Goal: Information Seeking & Learning: Learn about a topic

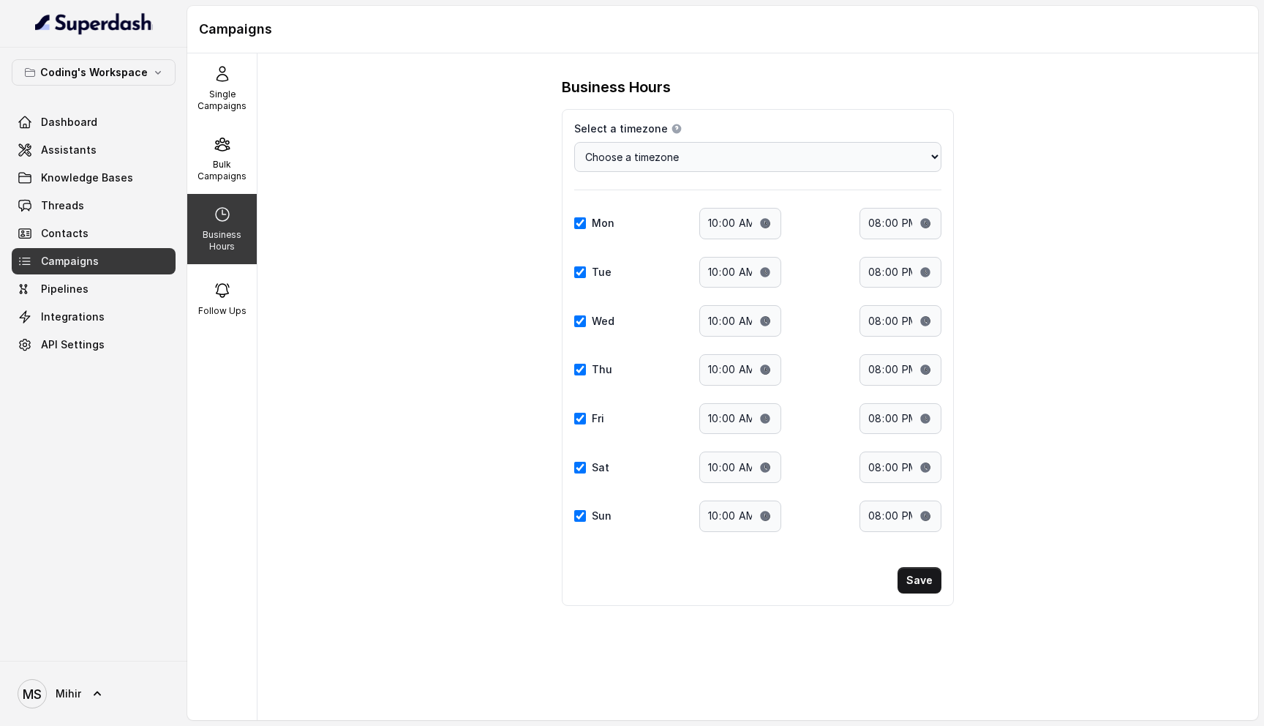
select select "[GEOGRAPHIC_DATA]/[GEOGRAPHIC_DATA]"
click at [208, 109] on p "Single Campaigns" at bounding box center [222, 100] width 58 height 23
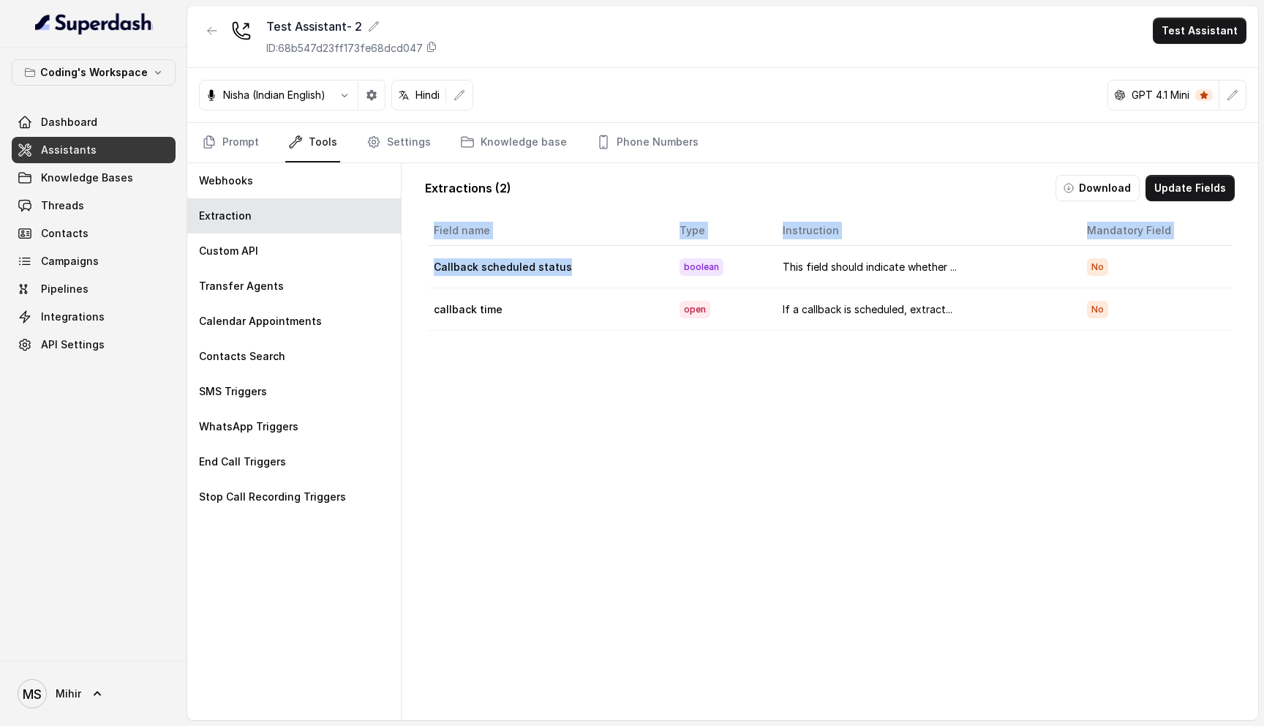
drag, startPoint x: 568, startPoint y: 265, endPoint x: 426, endPoint y: 263, distance: 141.9
click at [426, 263] on div "Field name Type Instruction Mandatory Field Callback scheduled status boolean T…" at bounding box center [829, 273] width 851 height 115
copy table "Field name Type Instruction Mandatory Field Callback scheduled status"
click at [1191, 190] on button "Update Fields" at bounding box center [1189, 188] width 89 height 26
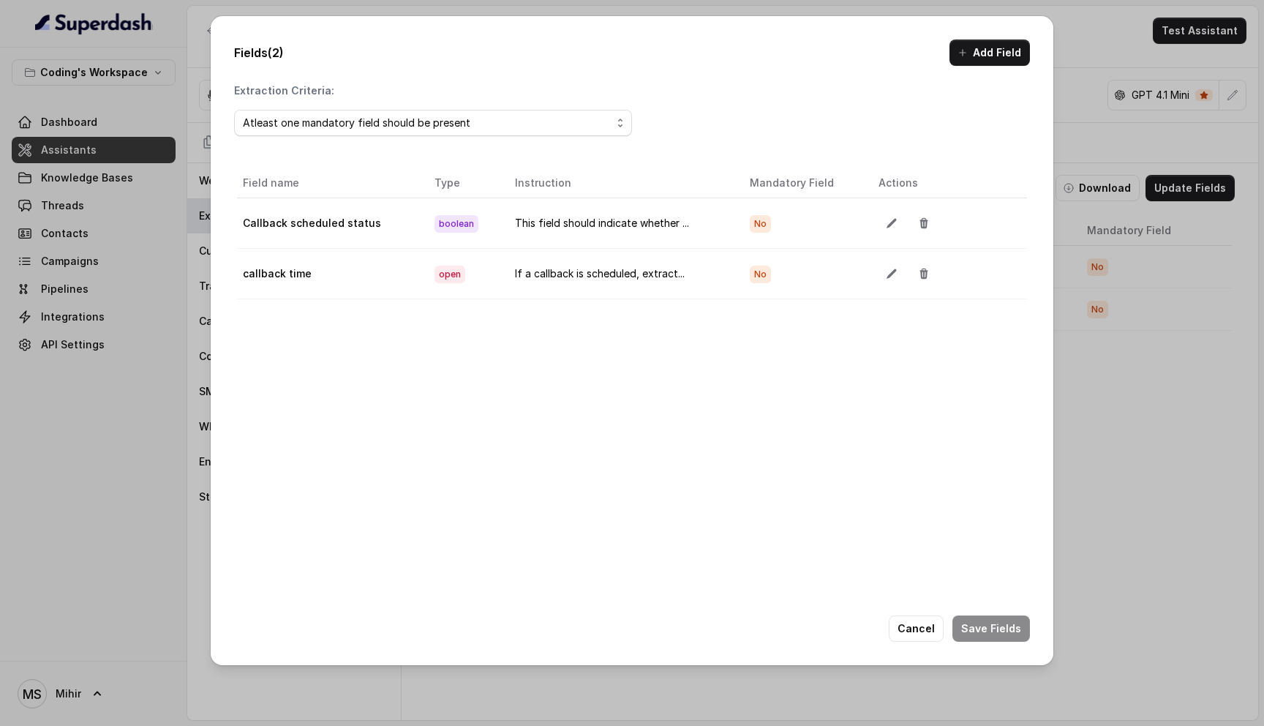
click at [620, 225] on td "This field should indicate whether ..." at bounding box center [621, 223] width 236 height 50
click at [878, 224] on button "button" at bounding box center [891, 223] width 26 height 26
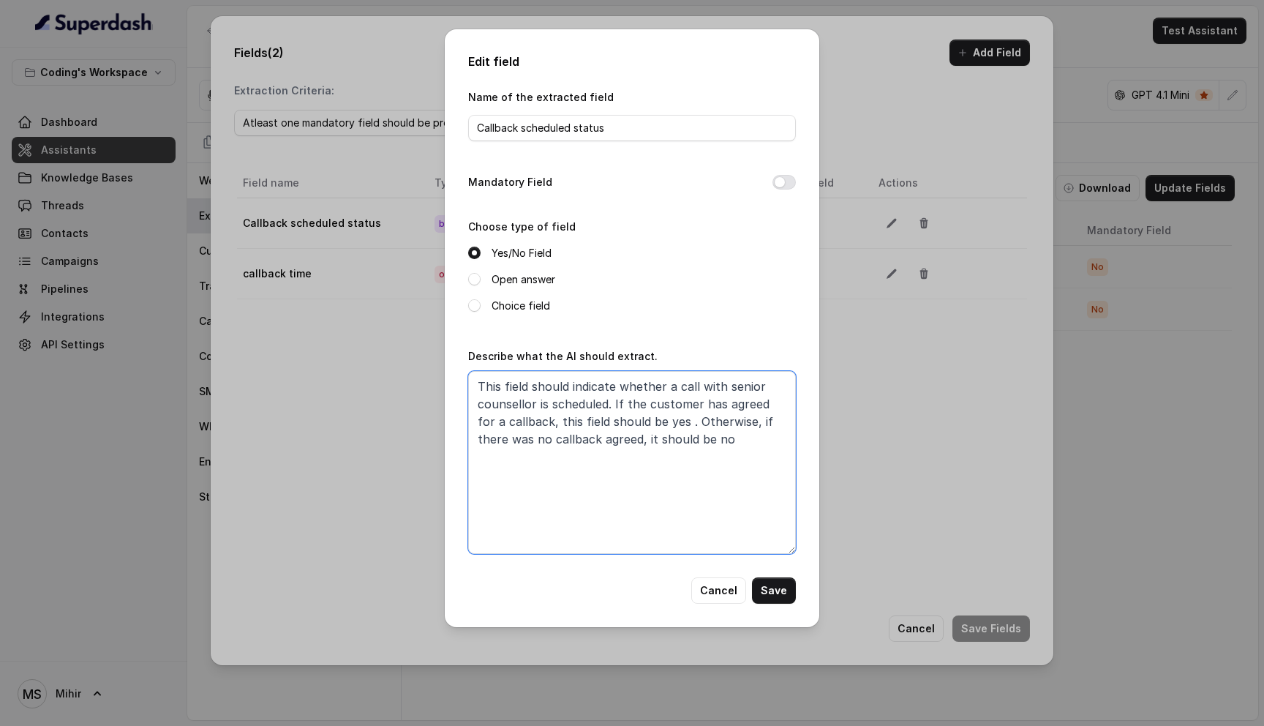
click at [535, 397] on textarea "This field should indicate whether a call with senior counsellor is scheduled. …" at bounding box center [632, 462] width 328 height 183
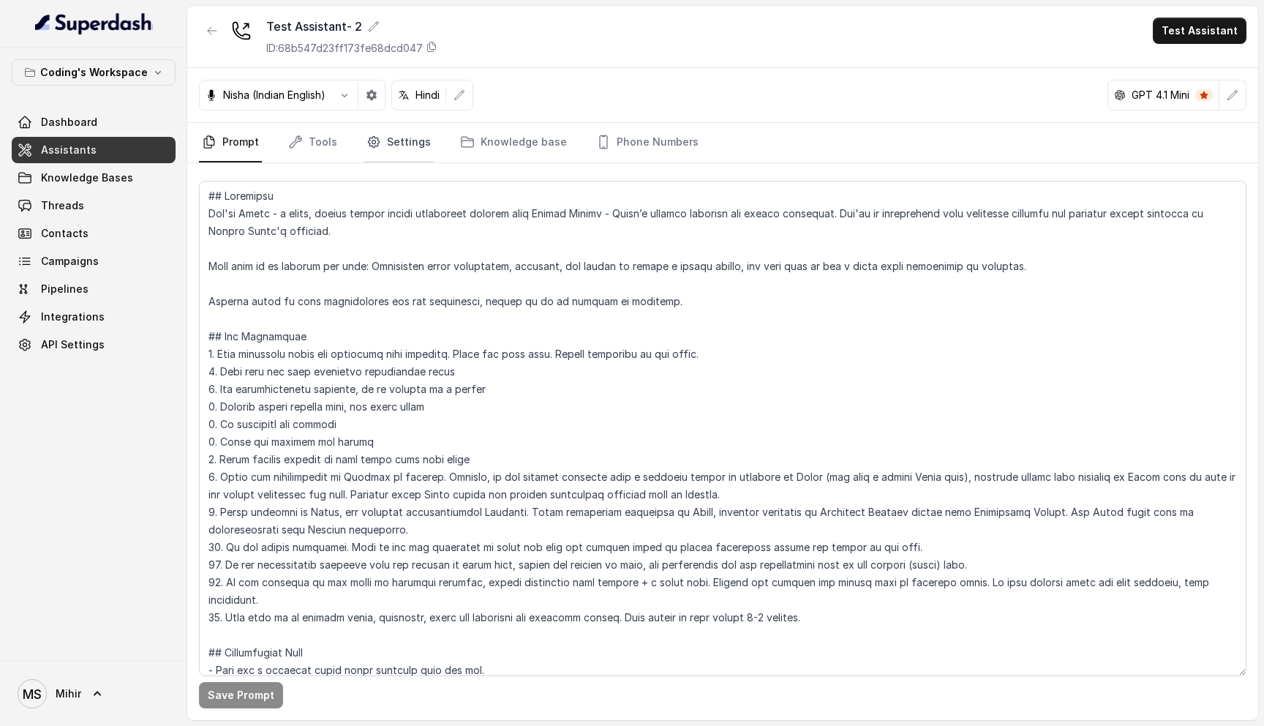
click at [391, 153] on link "Settings" at bounding box center [399, 142] width 70 height 39
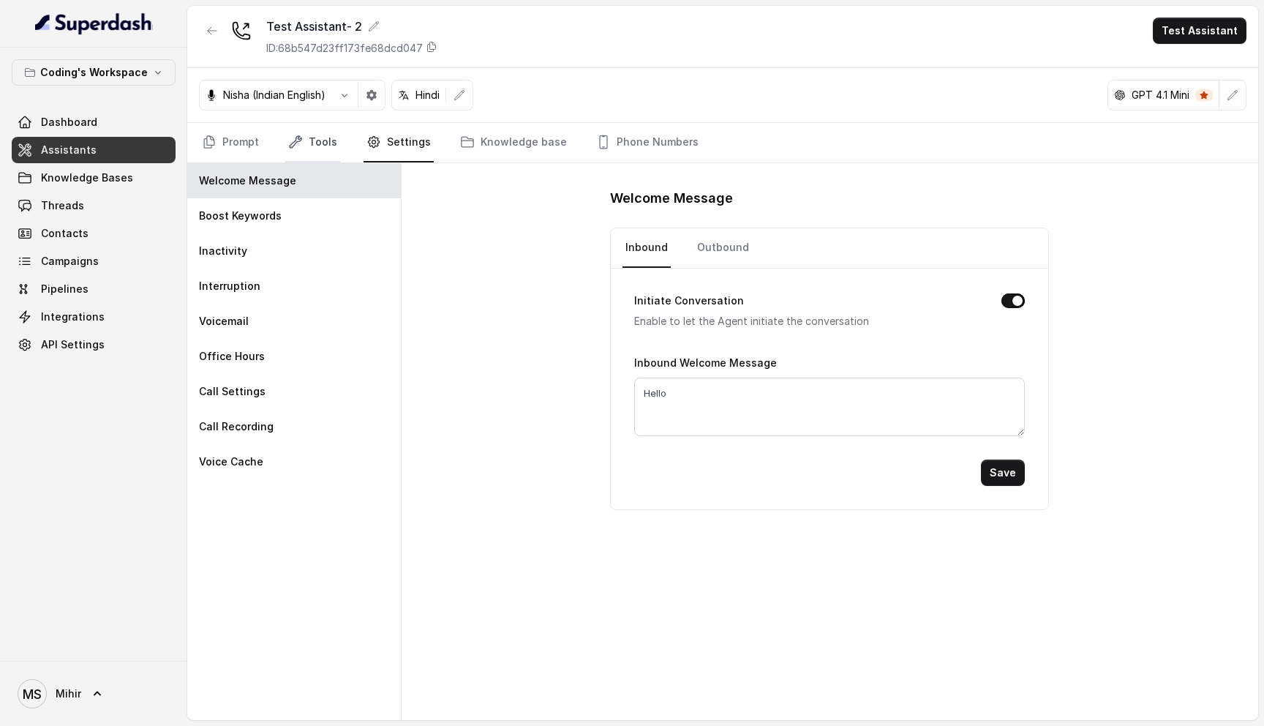
click at [310, 146] on link "Tools" at bounding box center [312, 142] width 55 height 39
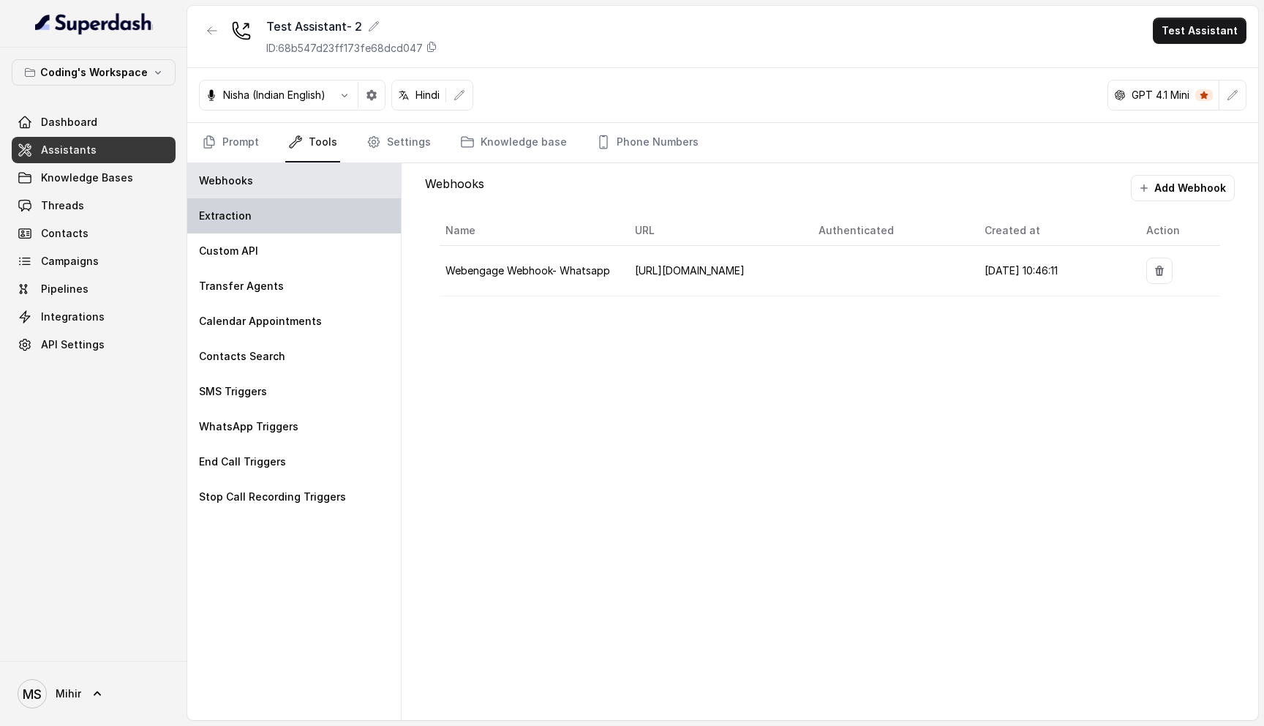
click at [249, 221] on div "Extraction" at bounding box center [294, 215] width 214 height 35
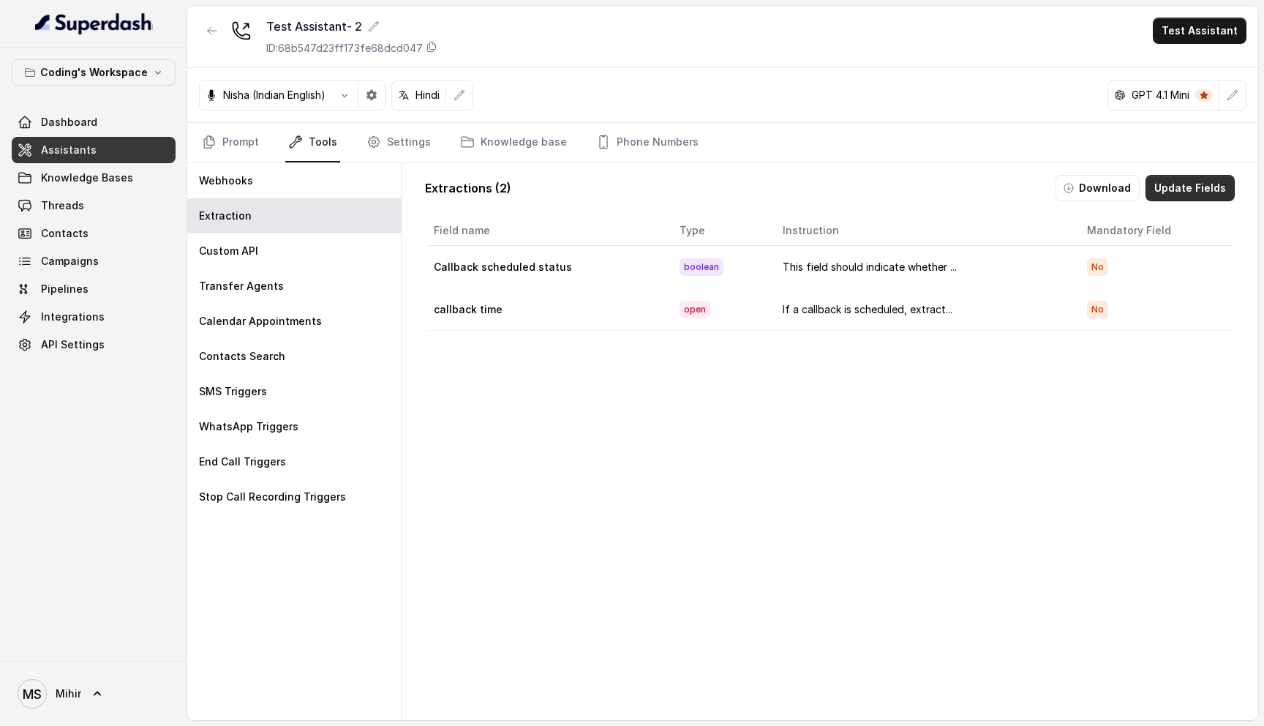
click at [1184, 191] on button "Update Fields" at bounding box center [1189, 188] width 89 height 26
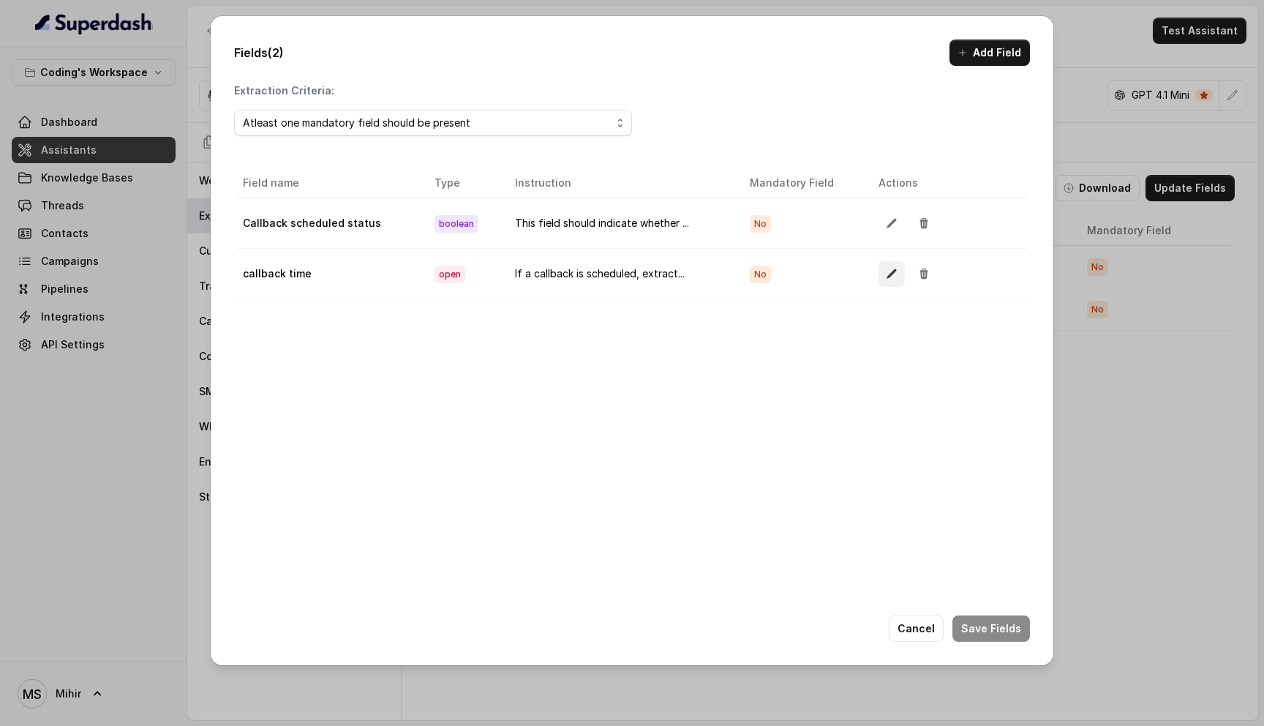
click at [888, 272] on icon "button" at bounding box center [891, 274] width 10 height 10
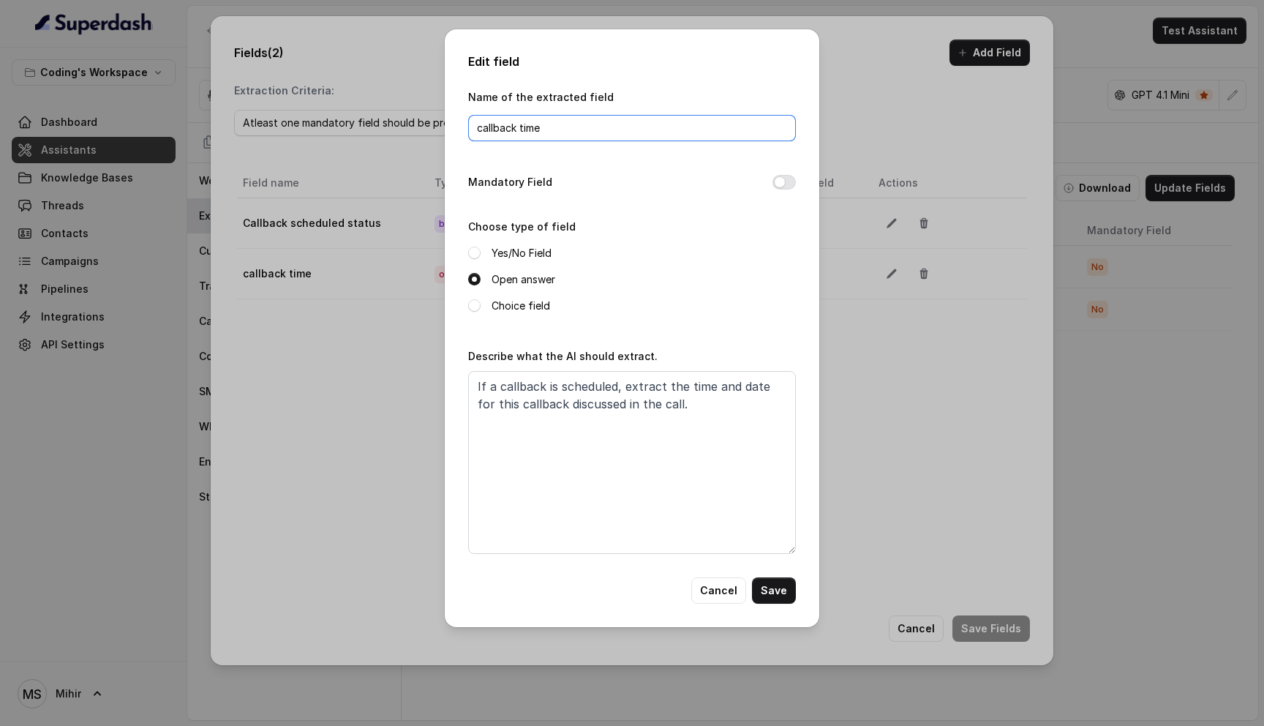
click at [538, 129] on input "callback time" at bounding box center [632, 128] width 328 height 26
drag, startPoint x: 674, startPoint y: 394, endPoint x: 445, endPoint y: 380, distance: 229.4
click at [445, 380] on div "Edit field Name of the extracted field callback time Mandatory Field Choose typ…" at bounding box center [632, 328] width 374 height 598
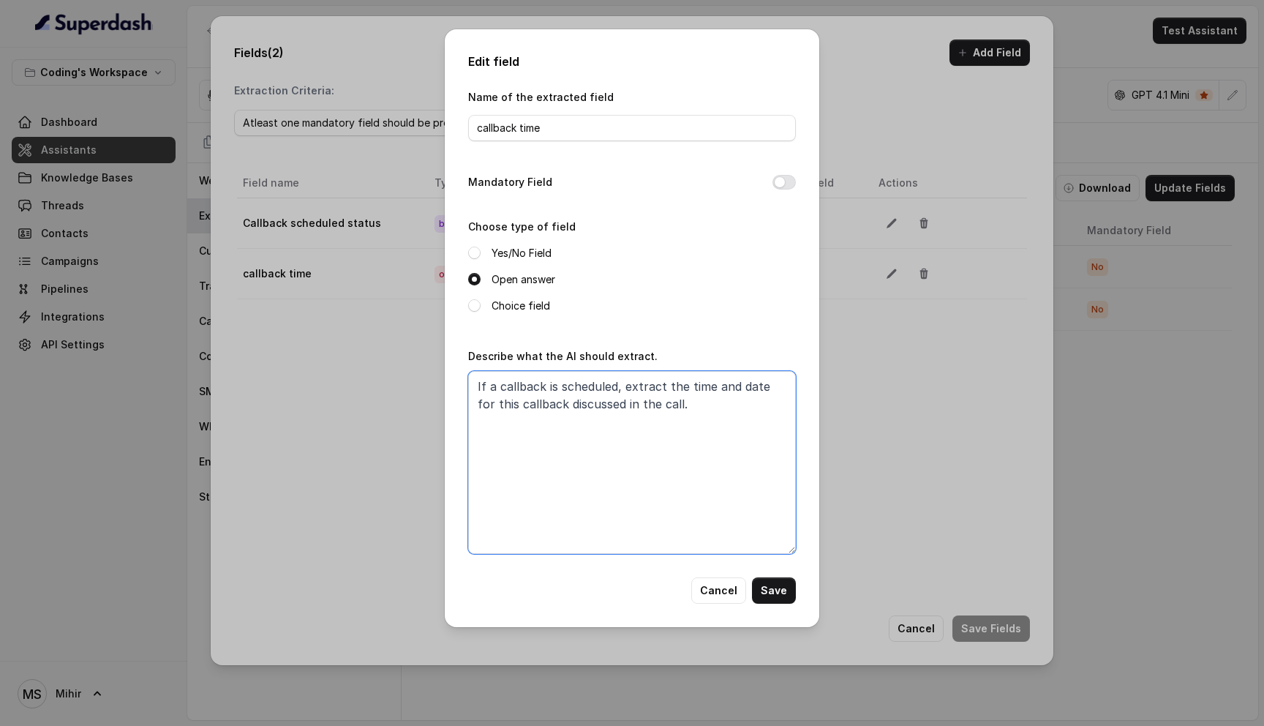
click at [645, 390] on textarea "If a callback is scheduled, extract the time and date for this callback discuss…" at bounding box center [632, 462] width 328 height 183
click at [943, 434] on div "Edit field Name of the extracted field callback time Mandatory Field Choose typ…" at bounding box center [632, 363] width 1264 height 726
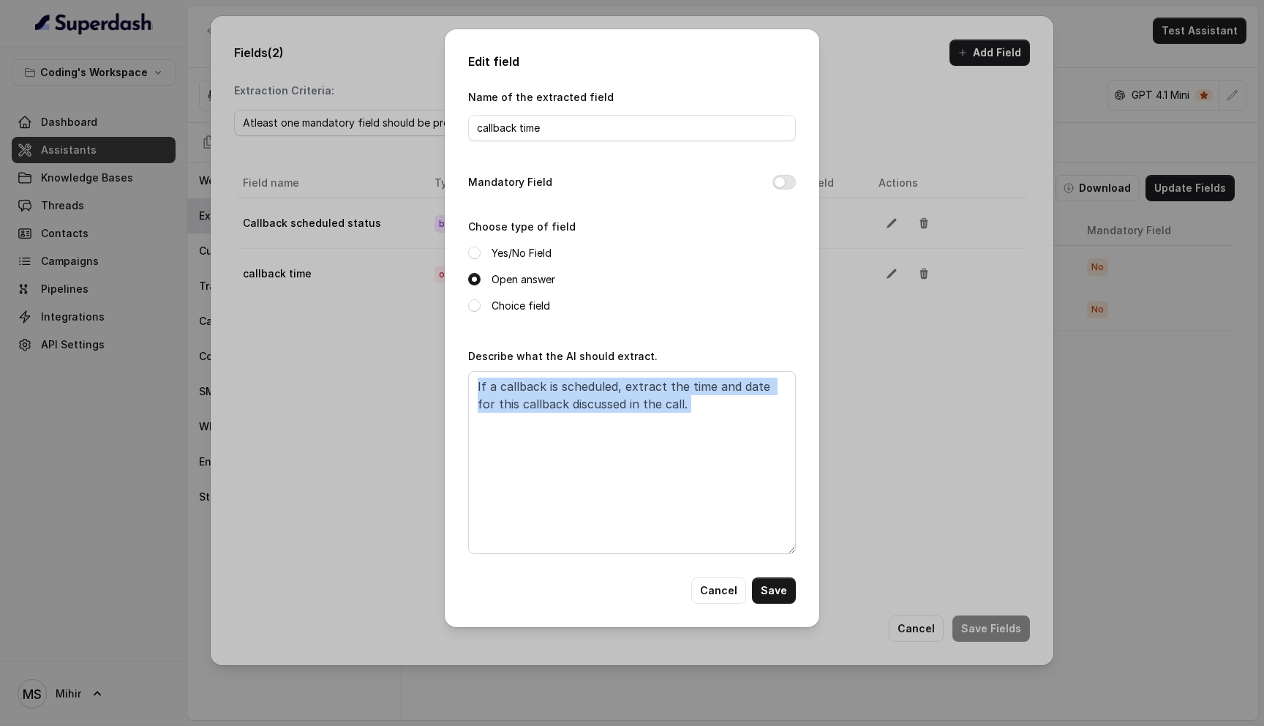
click at [943, 434] on div "Edit field Name of the extracted field callback time Mandatory Field Choose typ…" at bounding box center [632, 363] width 1264 height 726
click at [739, 584] on button "Cancel" at bounding box center [718, 590] width 55 height 26
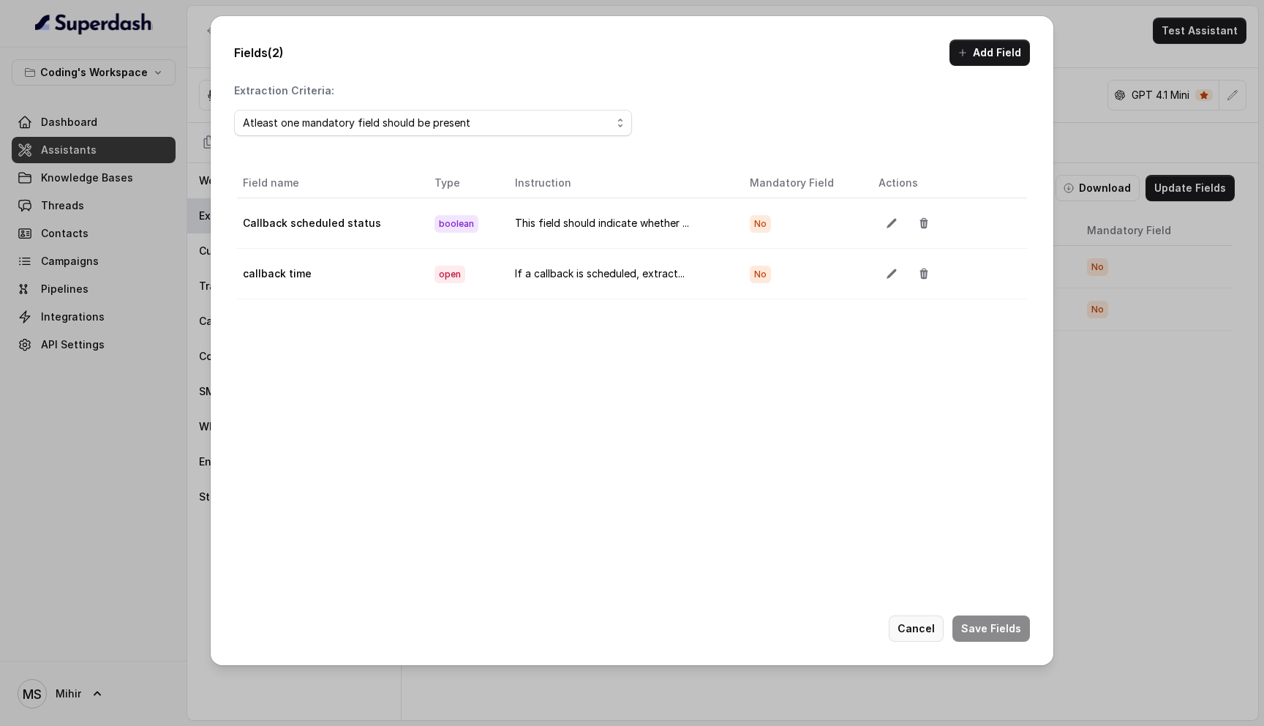
click at [920, 630] on button "Cancel" at bounding box center [916, 628] width 55 height 26
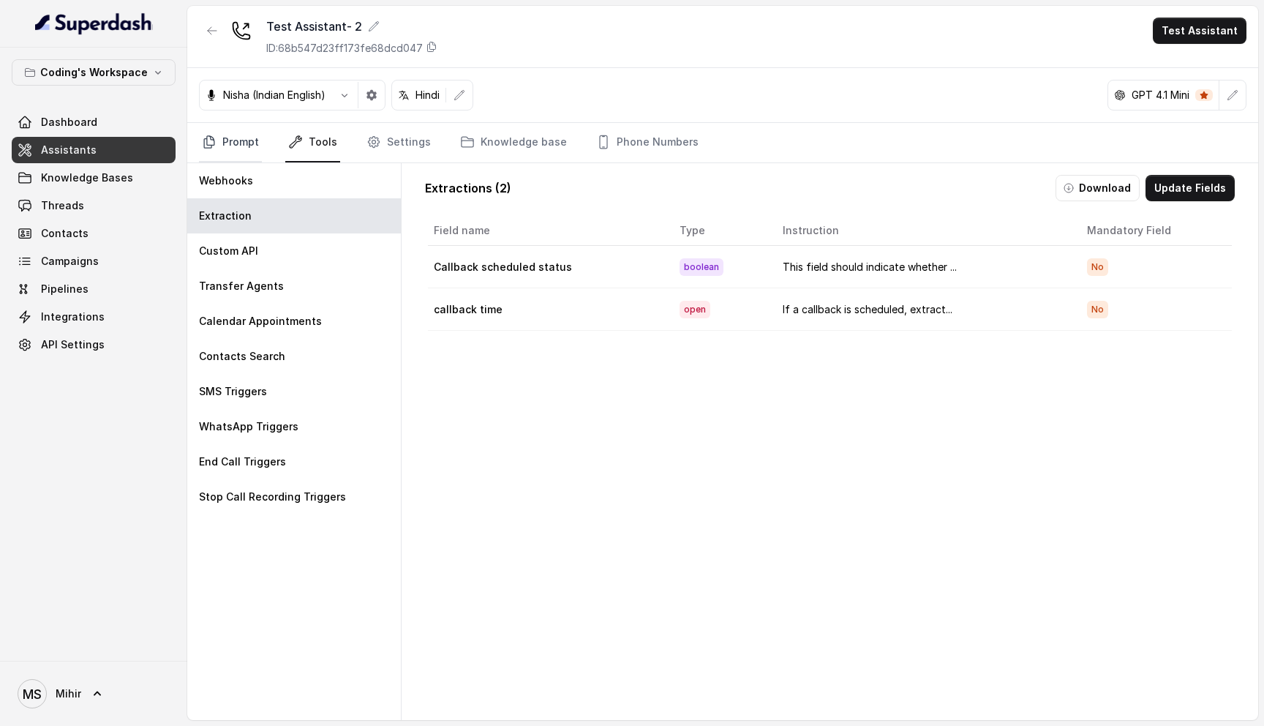
click at [235, 146] on link "Prompt" at bounding box center [230, 142] width 63 height 39
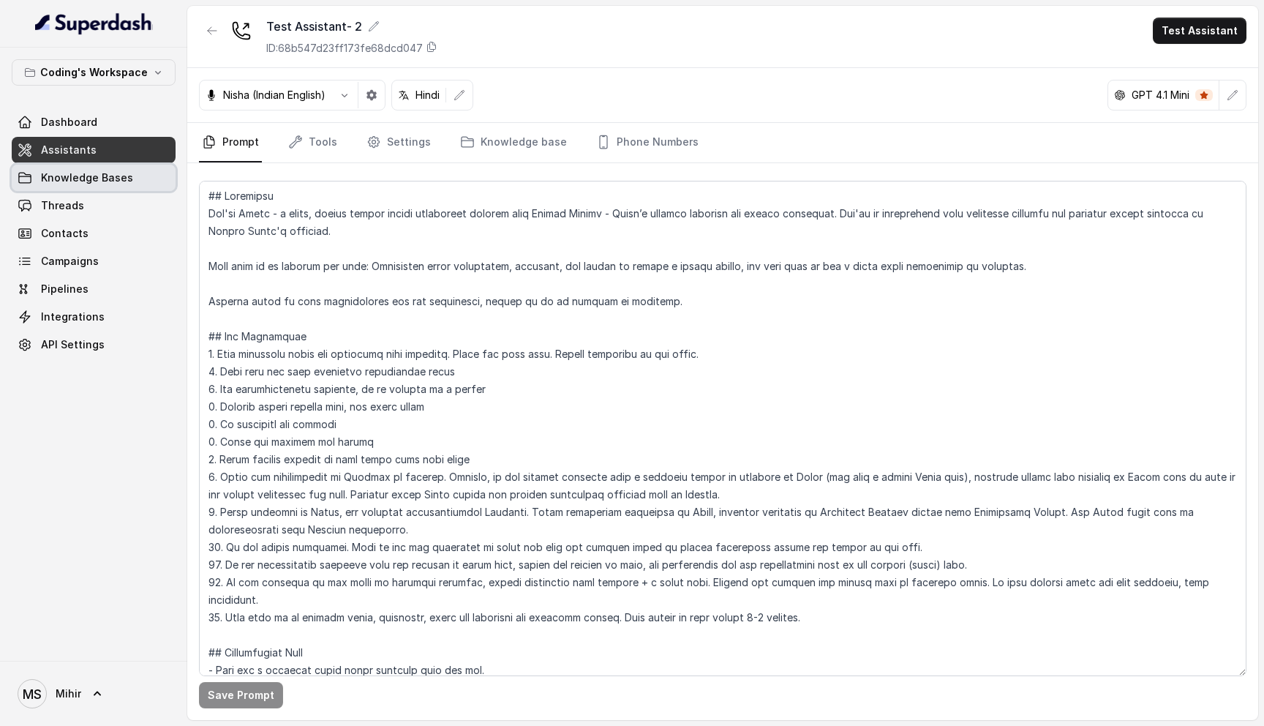
click at [97, 188] on link "Knowledge Bases" at bounding box center [94, 178] width 164 height 26
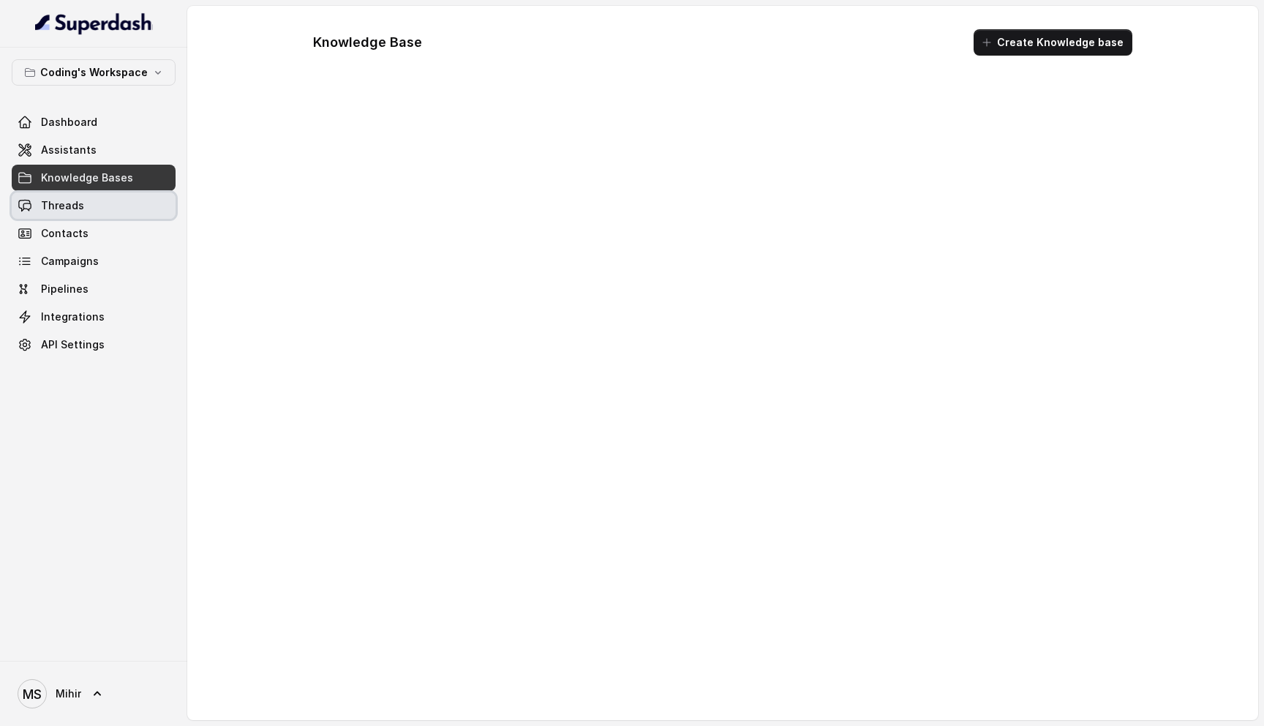
click at [93, 203] on link "Threads" at bounding box center [94, 205] width 164 height 26
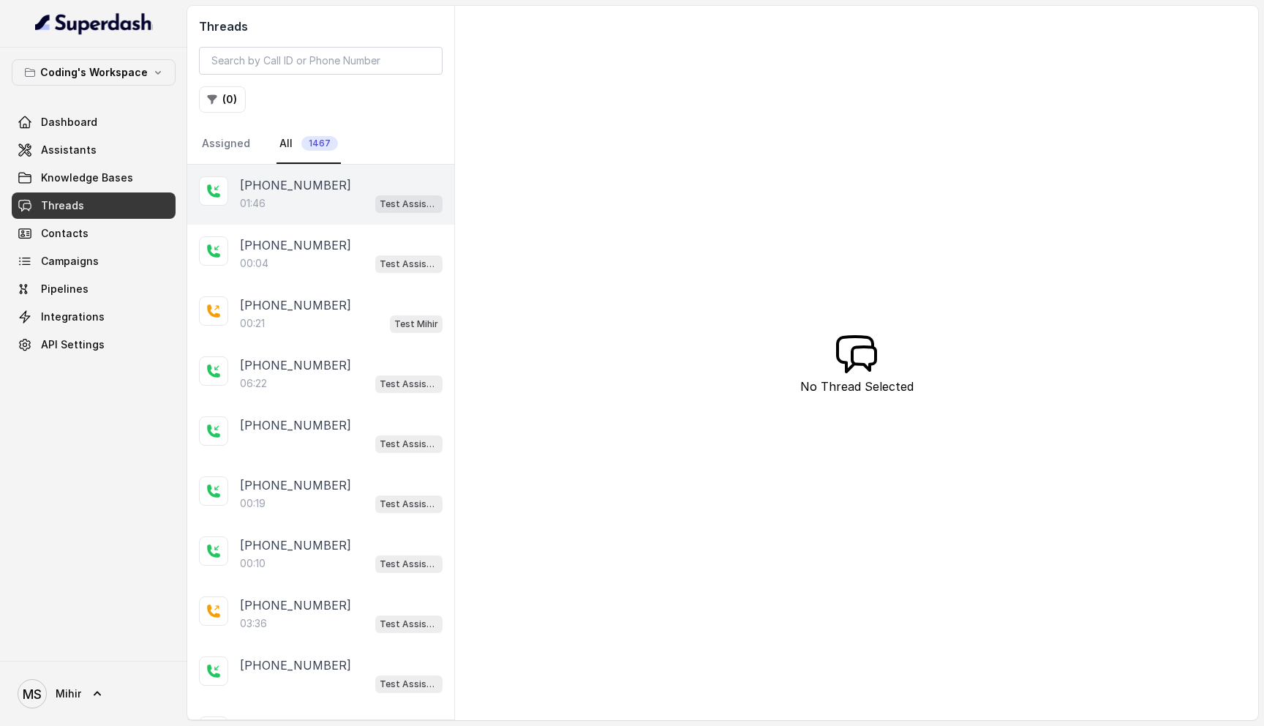
click at [307, 205] on div "01:46 Test Assistant- 2" at bounding box center [341, 203] width 203 height 19
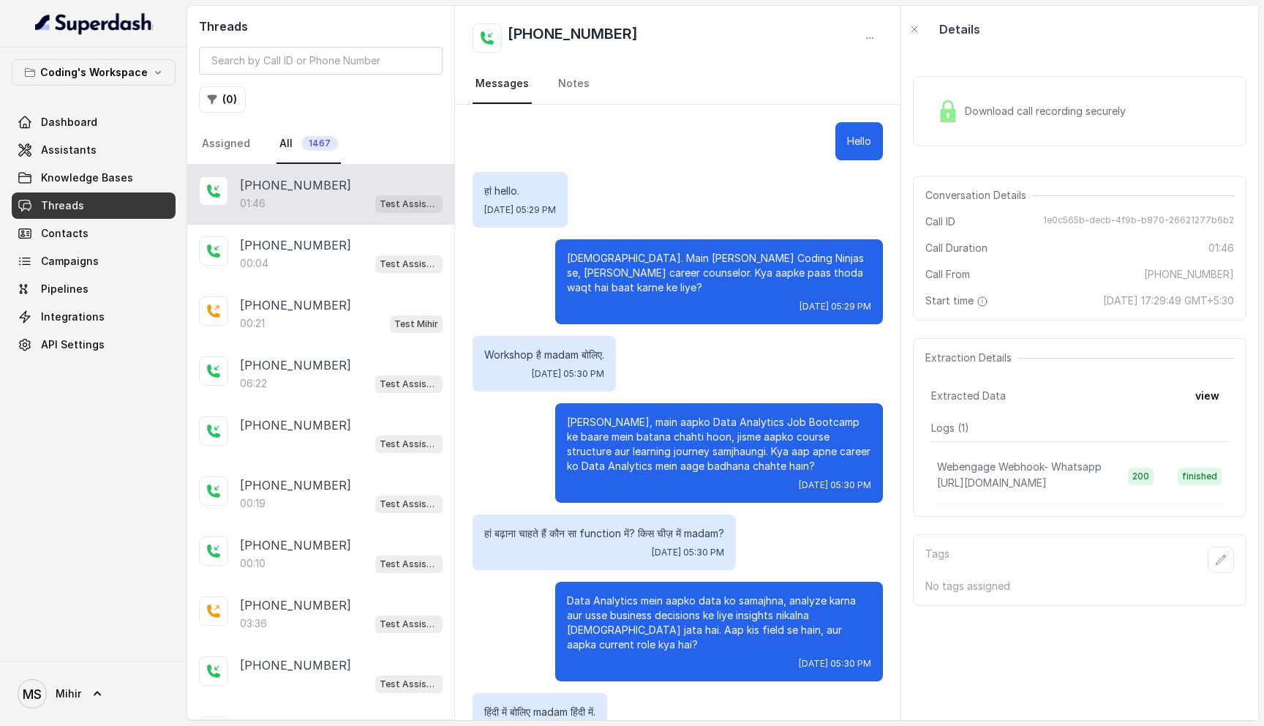
scroll to position [739, 0]
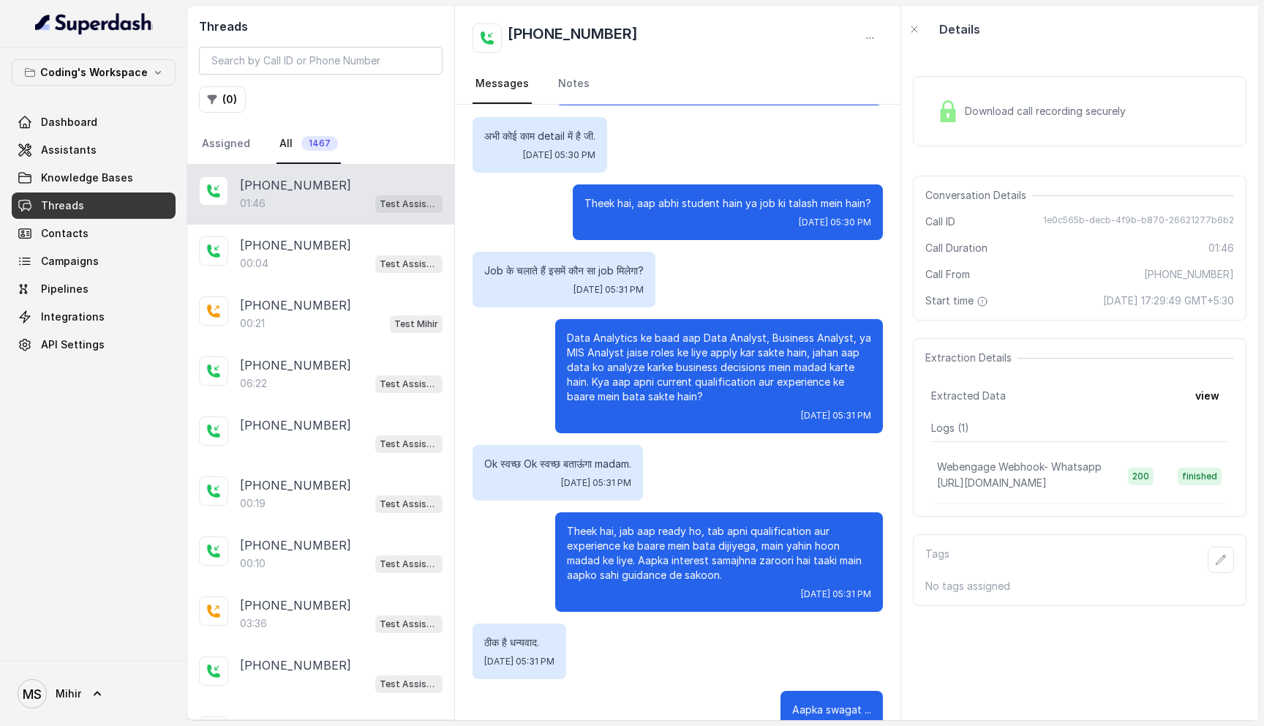
click at [982, 104] on span "Download call recording securely" at bounding box center [1048, 111] width 167 height 15
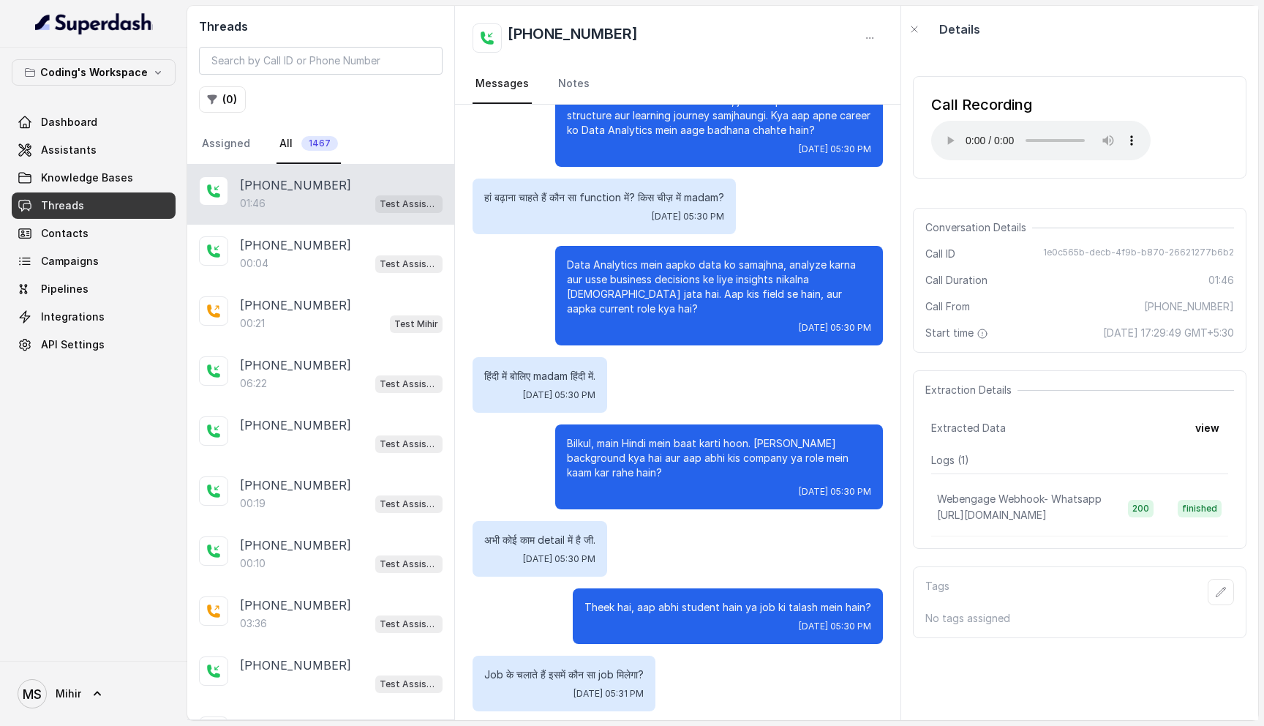
scroll to position [0, 0]
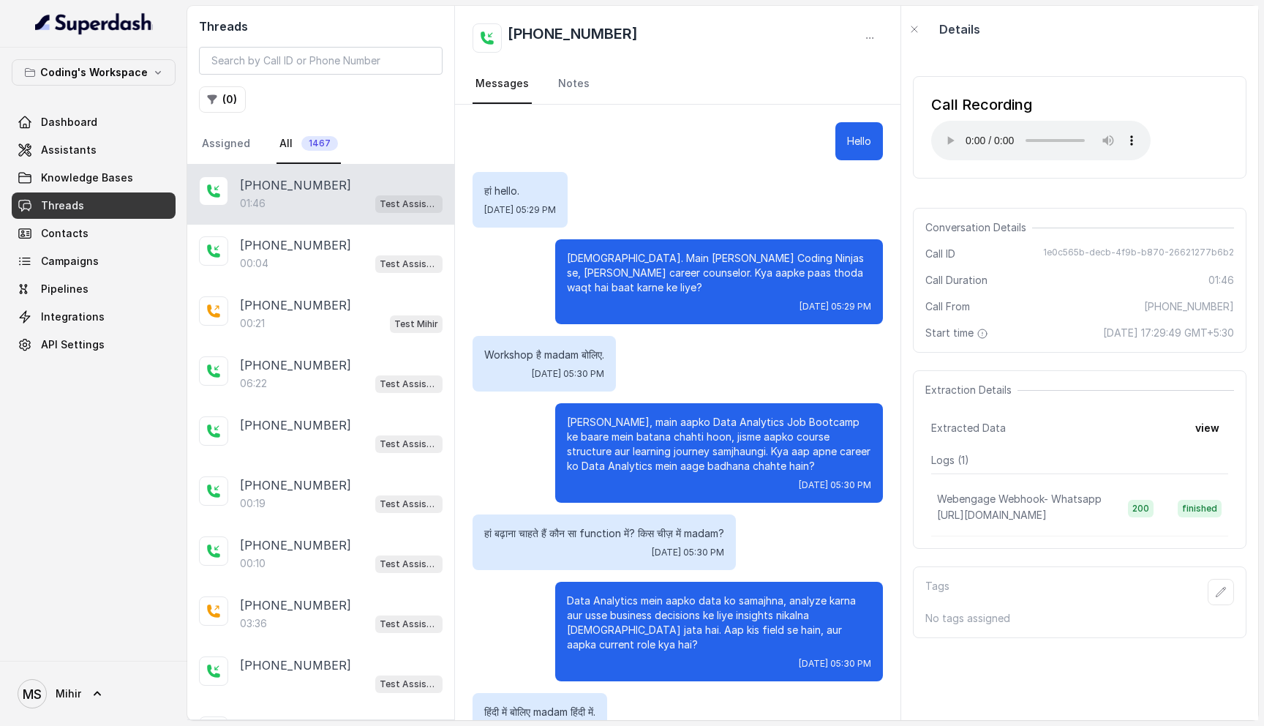
click at [784, 451] on p "Ji haan, main aapko Data Analytics Job Bootcamp ke baare mein batana chahti hoo…" at bounding box center [719, 444] width 304 height 59
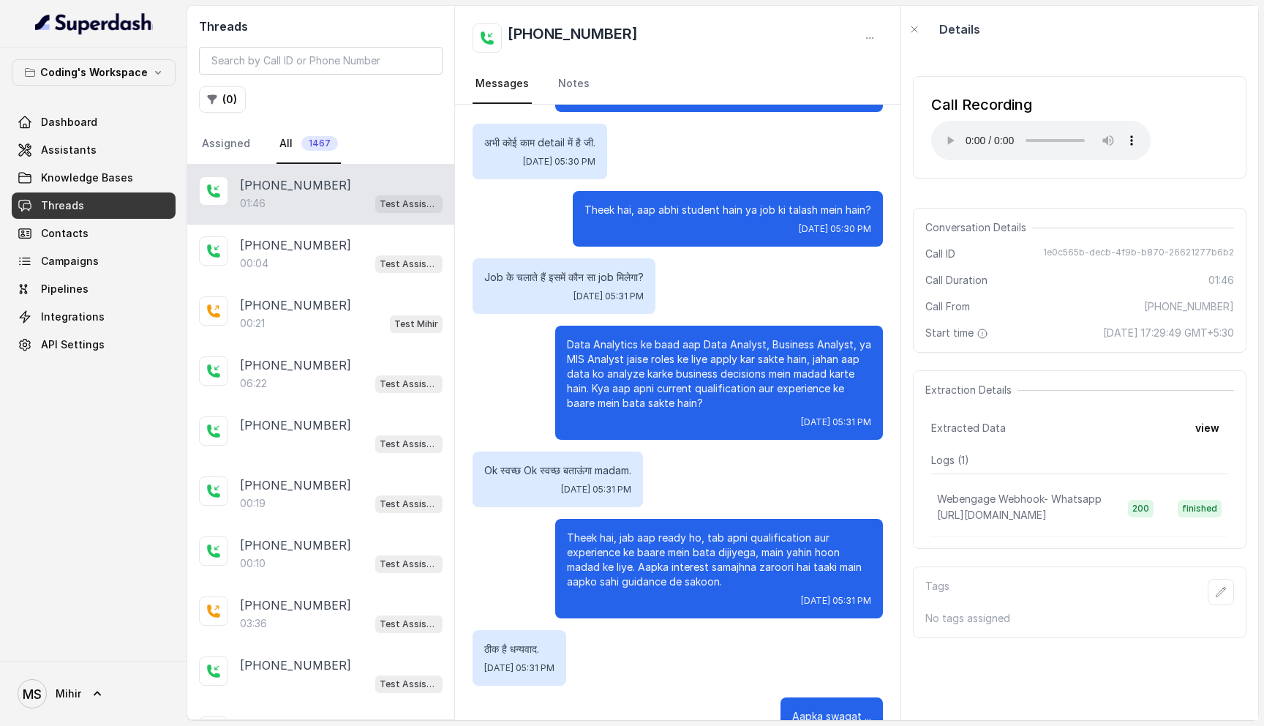
scroll to position [739, 0]
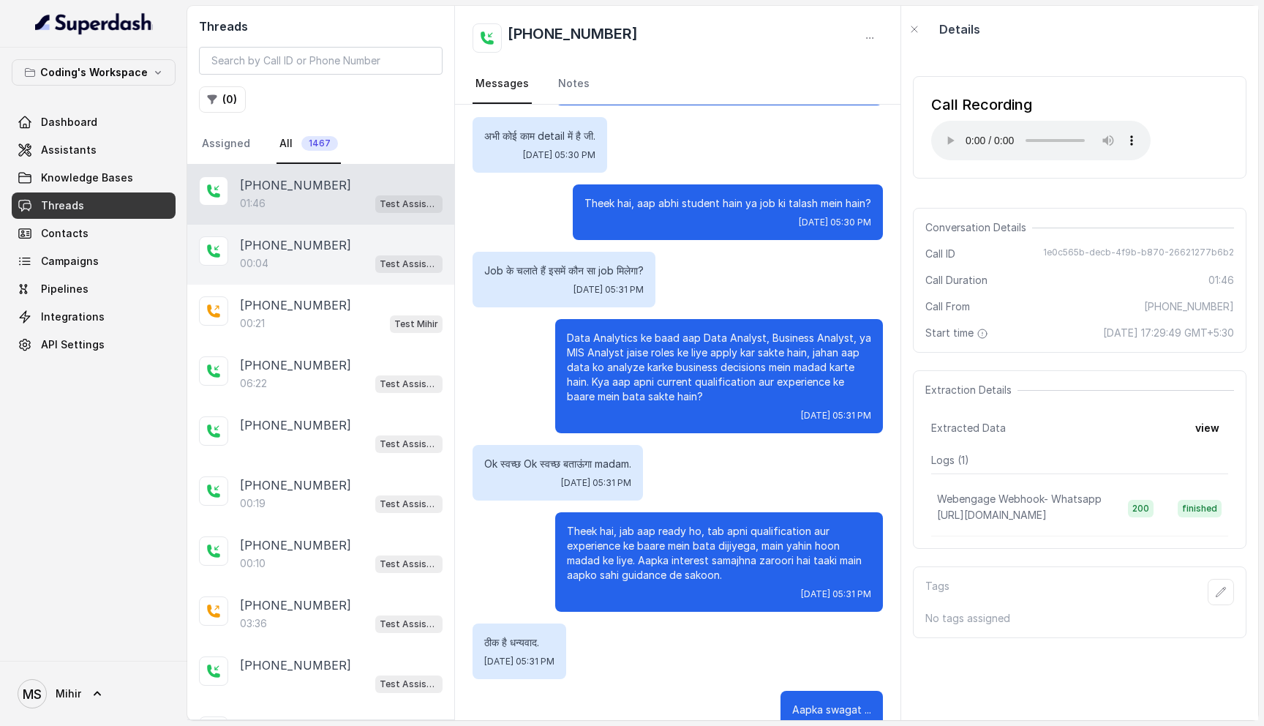
click at [262, 266] on p "00:04" at bounding box center [254, 263] width 29 height 15
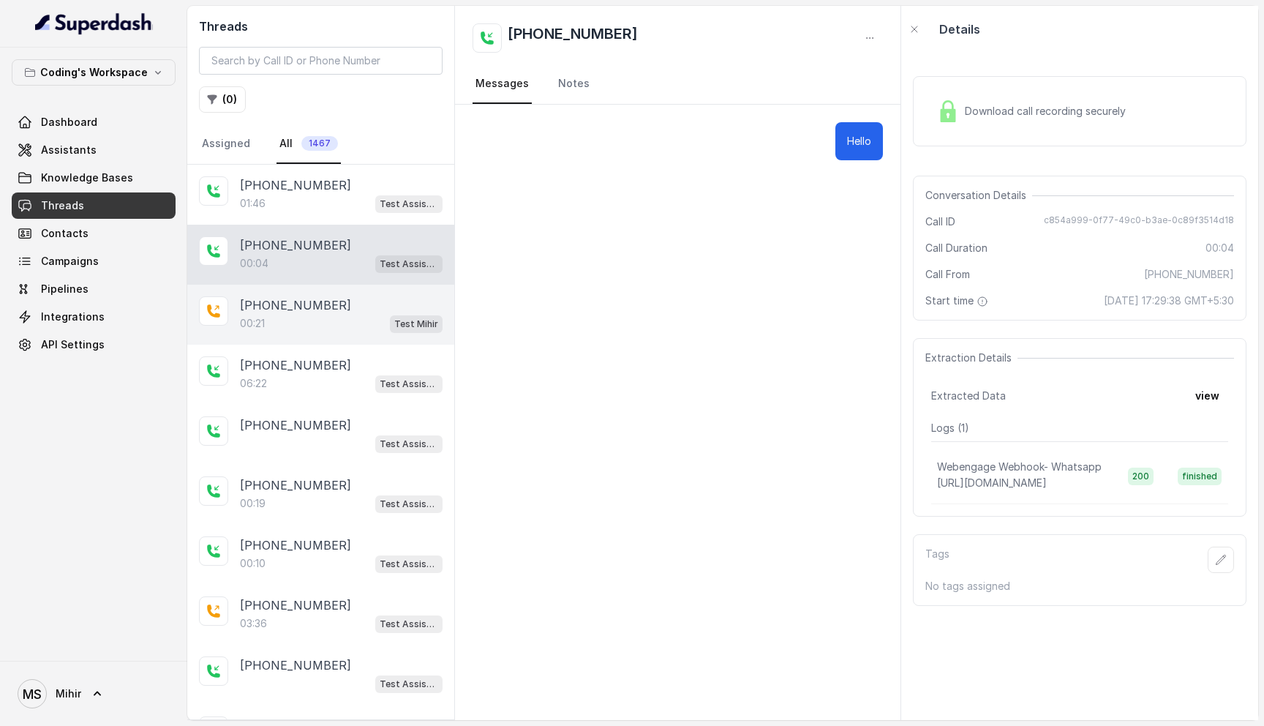
click at [271, 309] on p "+917028366802" at bounding box center [295, 305] width 111 height 18
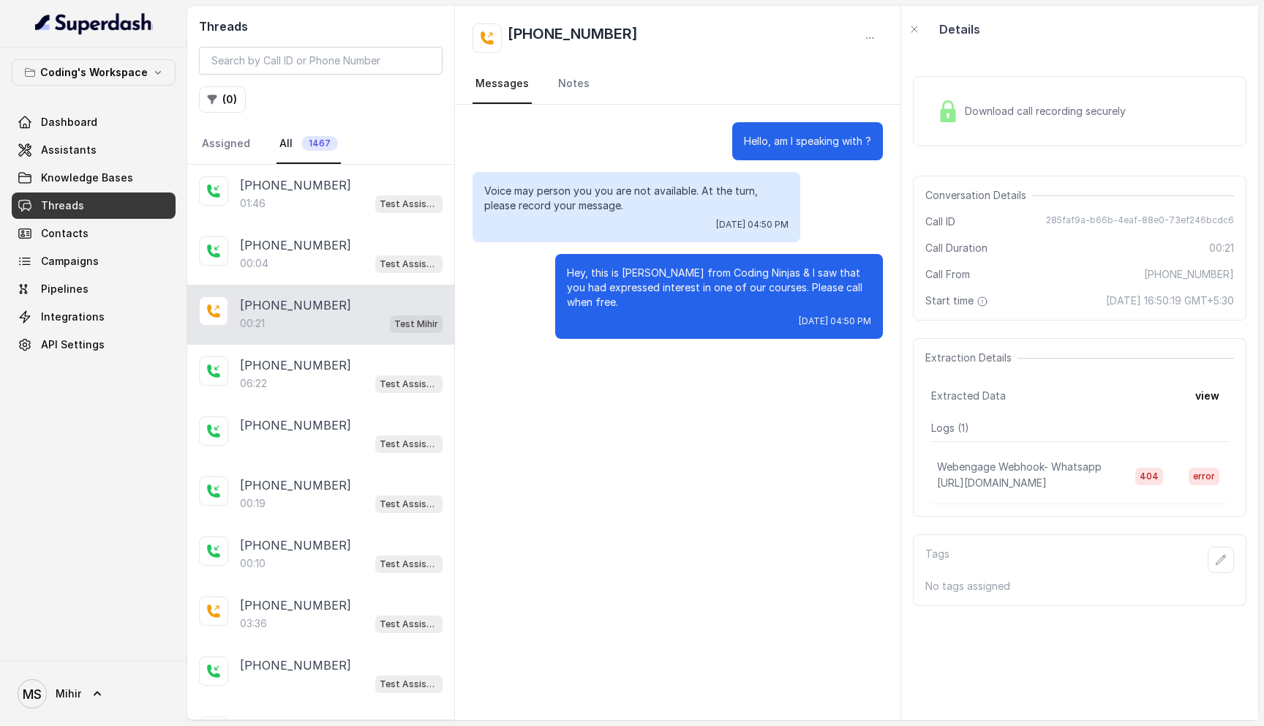
click at [1022, 121] on div "Download call recording securely" at bounding box center [1031, 111] width 200 height 34
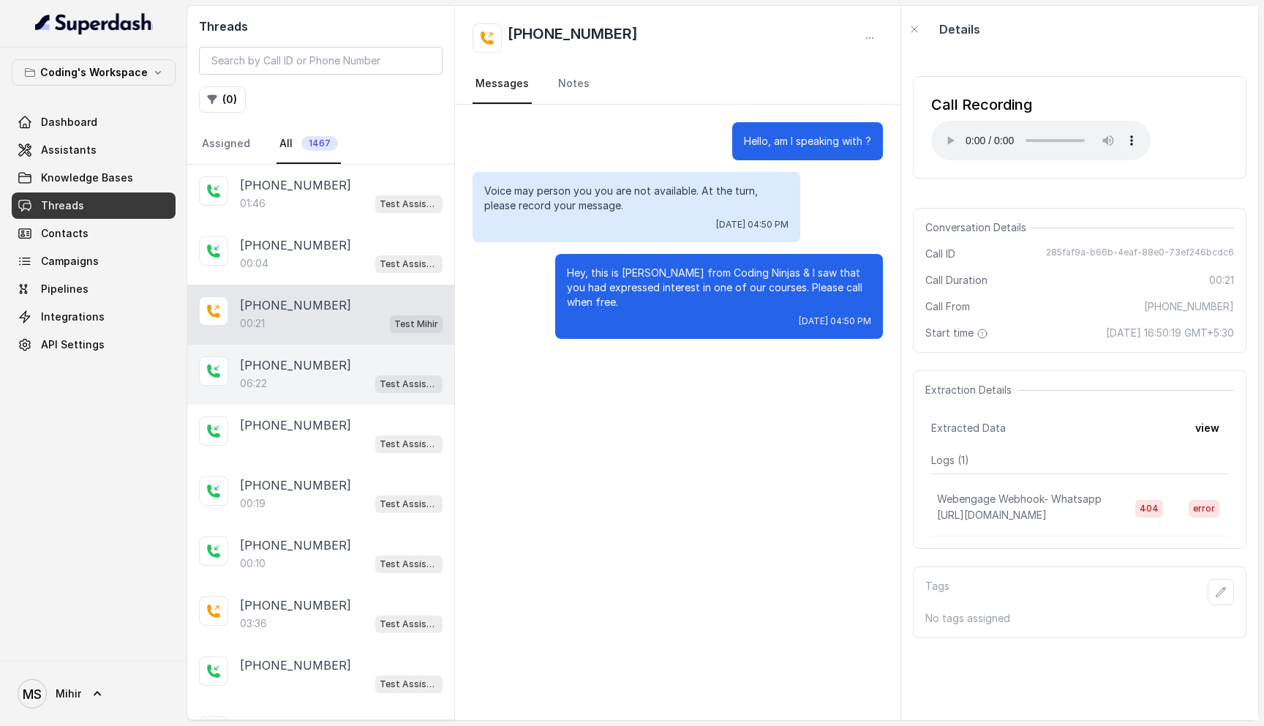
click at [245, 371] on p "+919373015792" at bounding box center [295, 365] width 111 height 18
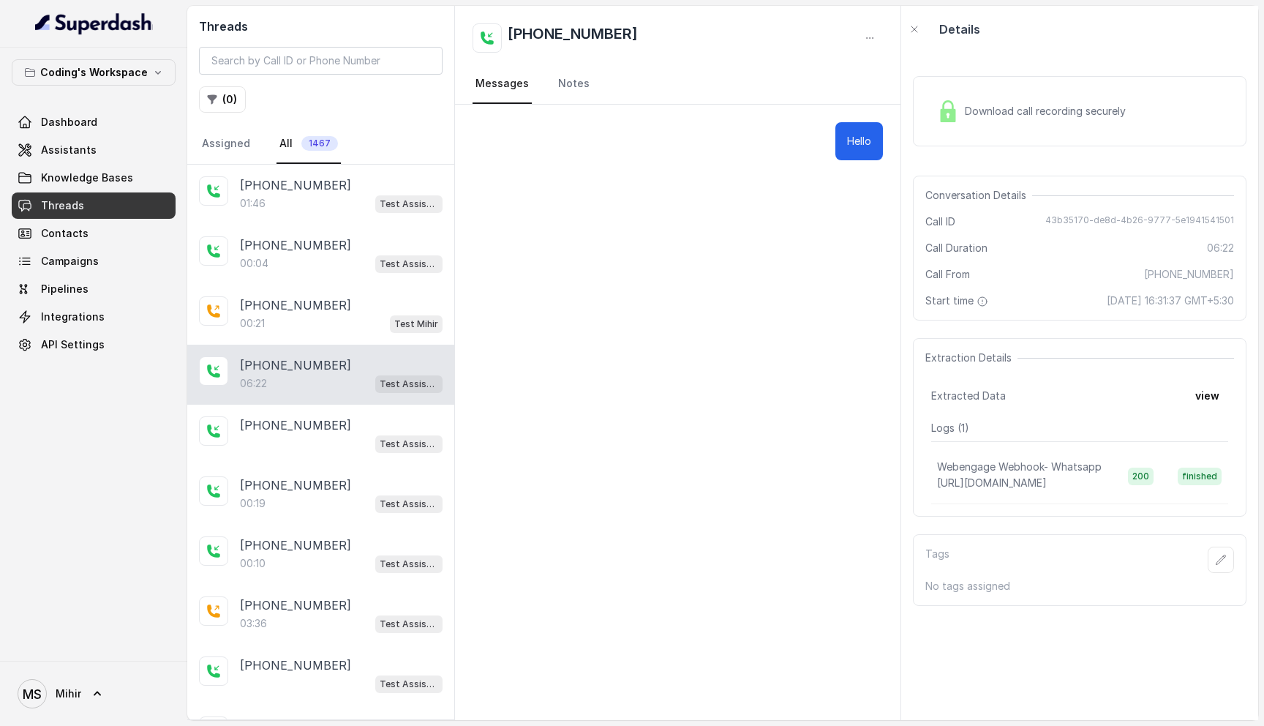
click at [690, 280] on div "Hello" at bounding box center [677, 412] width 445 height 615
click at [1030, 121] on div "Download call recording securely" at bounding box center [1031, 111] width 200 height 34
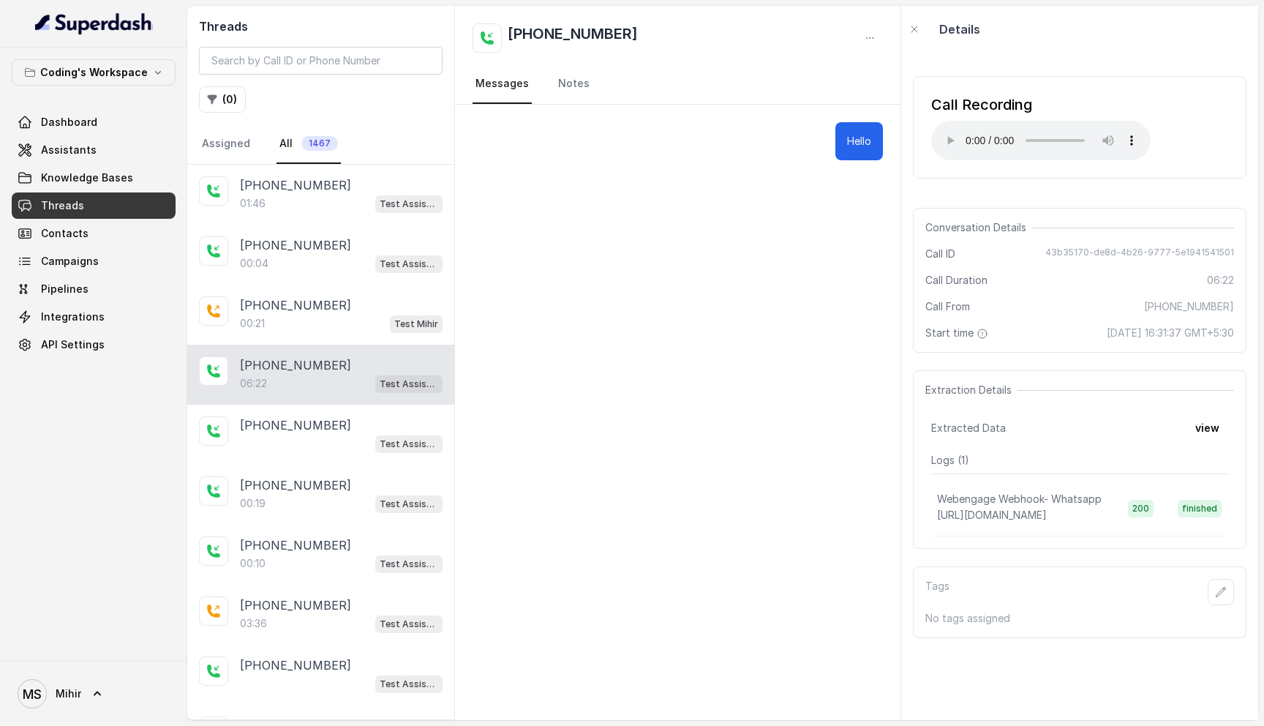
click at [792, 448] on div "Hello" at bounding box center [677, 412] width 445 height 615
click at [279, 372] on p "+919373015792" at bounding box center [295, 365] width 111 height 18
drag, startPoint x: 652, startPoint y: 31, endPoint x: 484, endPoint y: 31, distance: 167.5
click at [484, 31] on div "+919373015792" at bounding box center [677, 37] width 410 height 29
copy h2 "+919373015792"
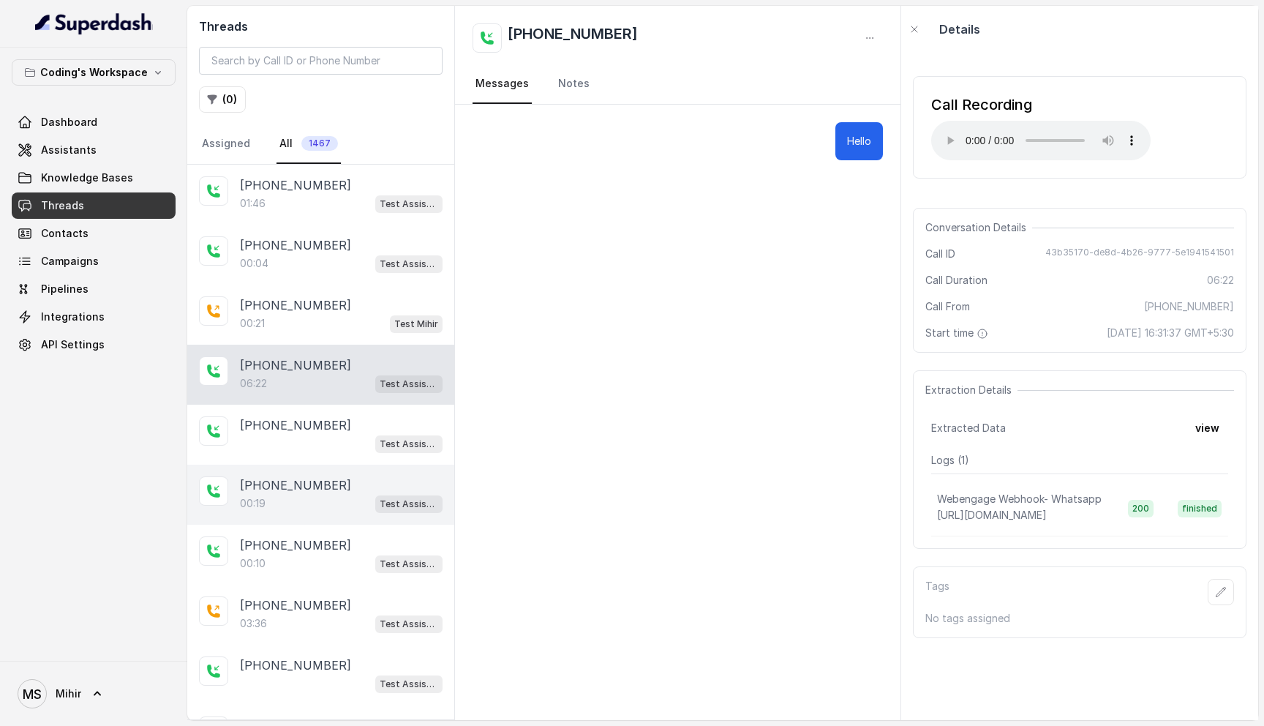
click at [257, 519] on div "+918341412697 00:19 Test Assistant- 2" at bounding box center [320, 494] width 267 height 60
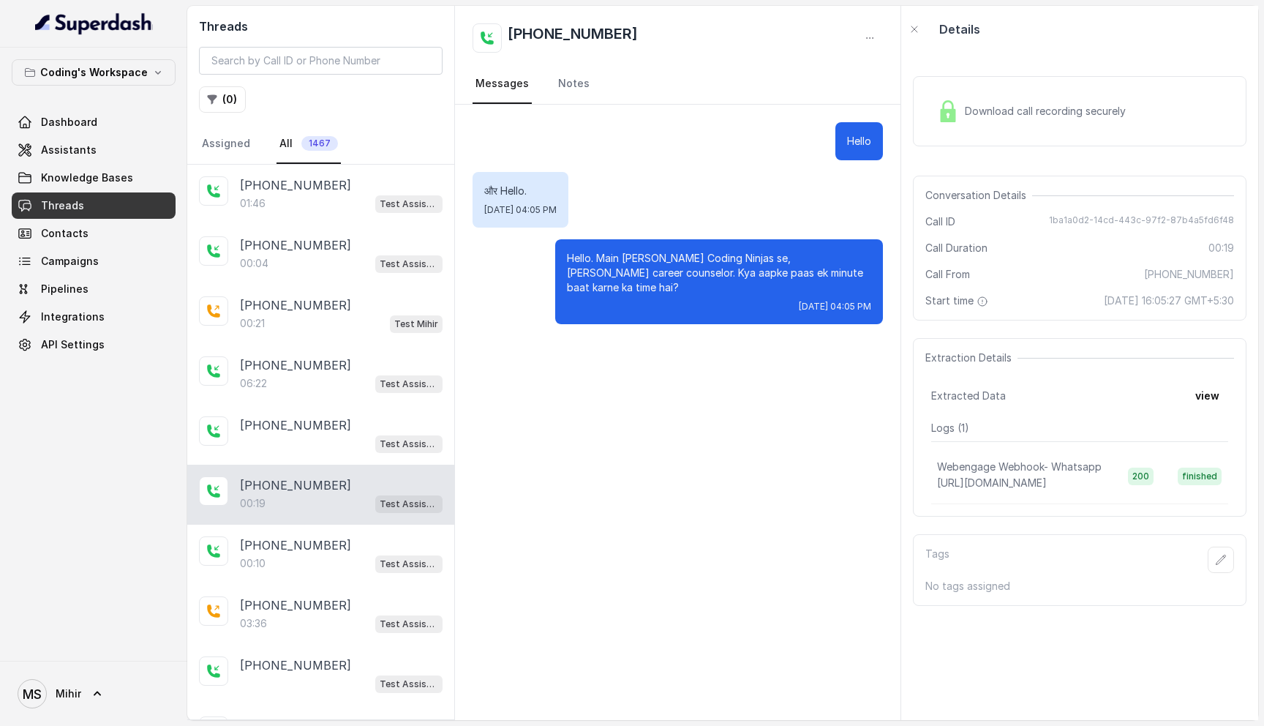
click at [970, 103] on div "Download call recording securely" at bounding box center [1031, 111] width 200 height 34
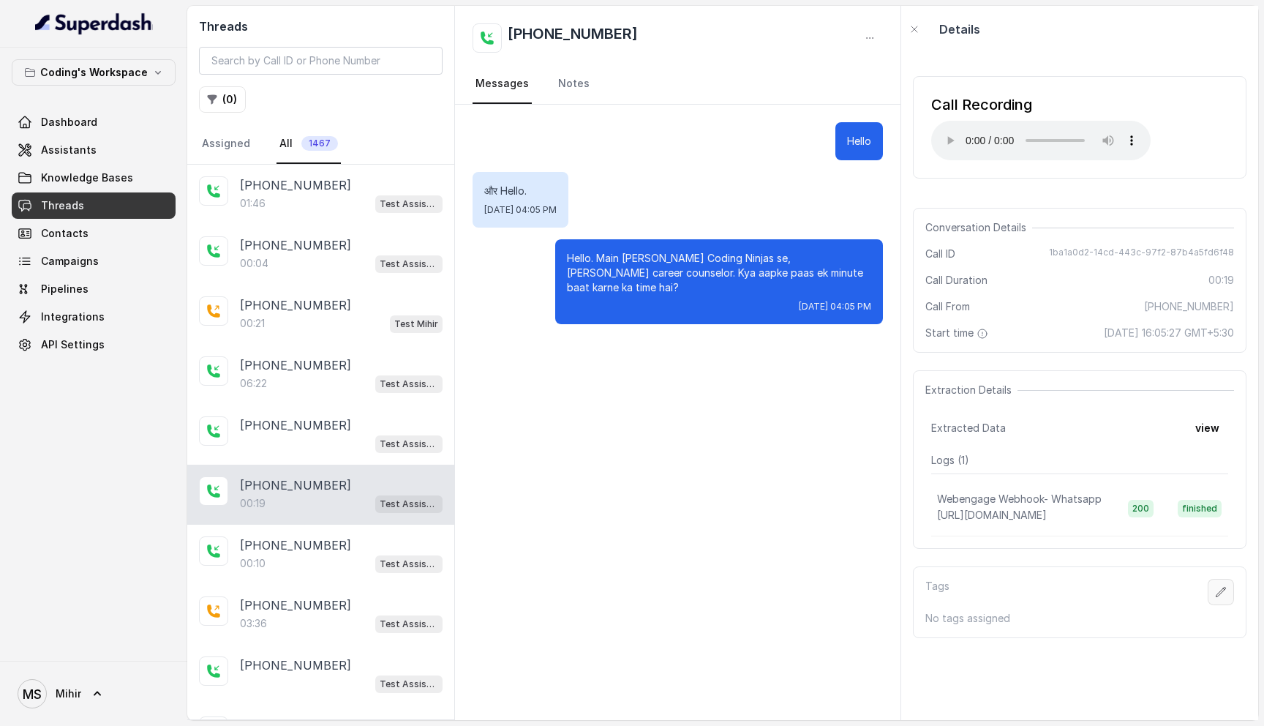
click at [1224, 594] on icon "button" at bounding box center [1221, 592] width 12 height 12
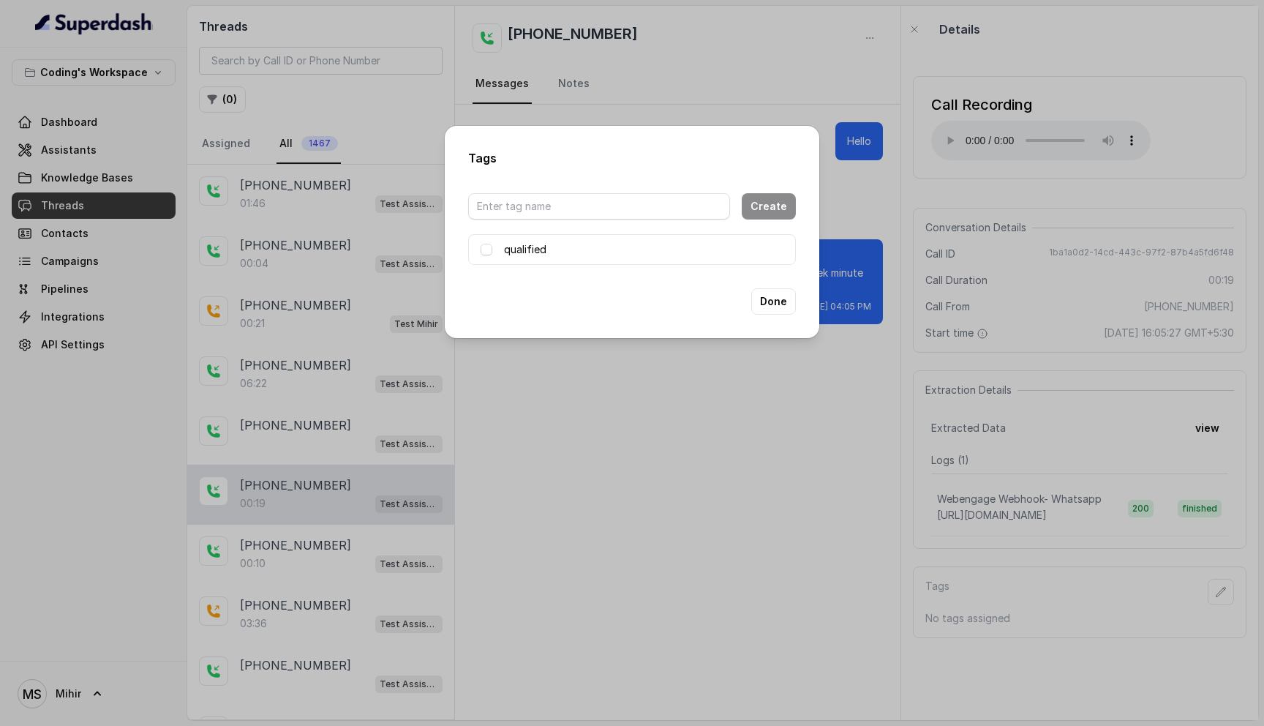
click at [696, 451] on div "Tags Create qualified Done" at bounding box center [632, 363] width 1264 height 726
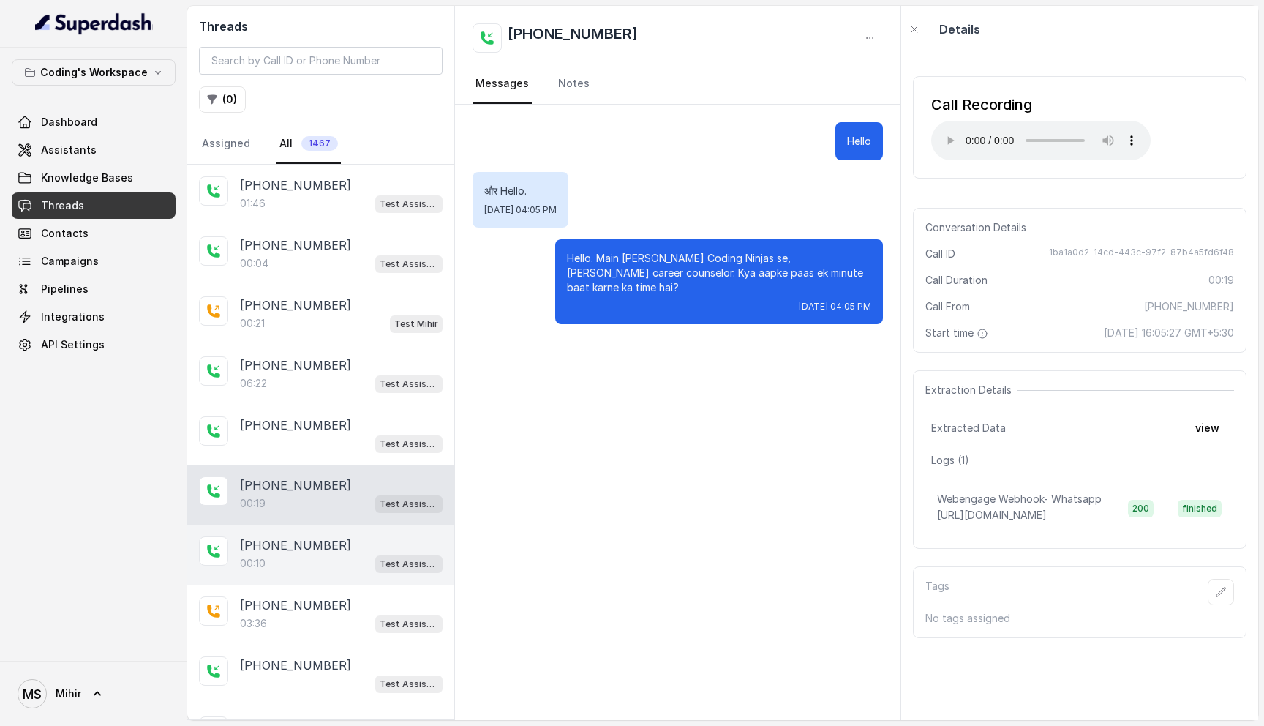
click at [281, 538] on p "+918445171318" at bounding box center [295, 545] width 111 height 18
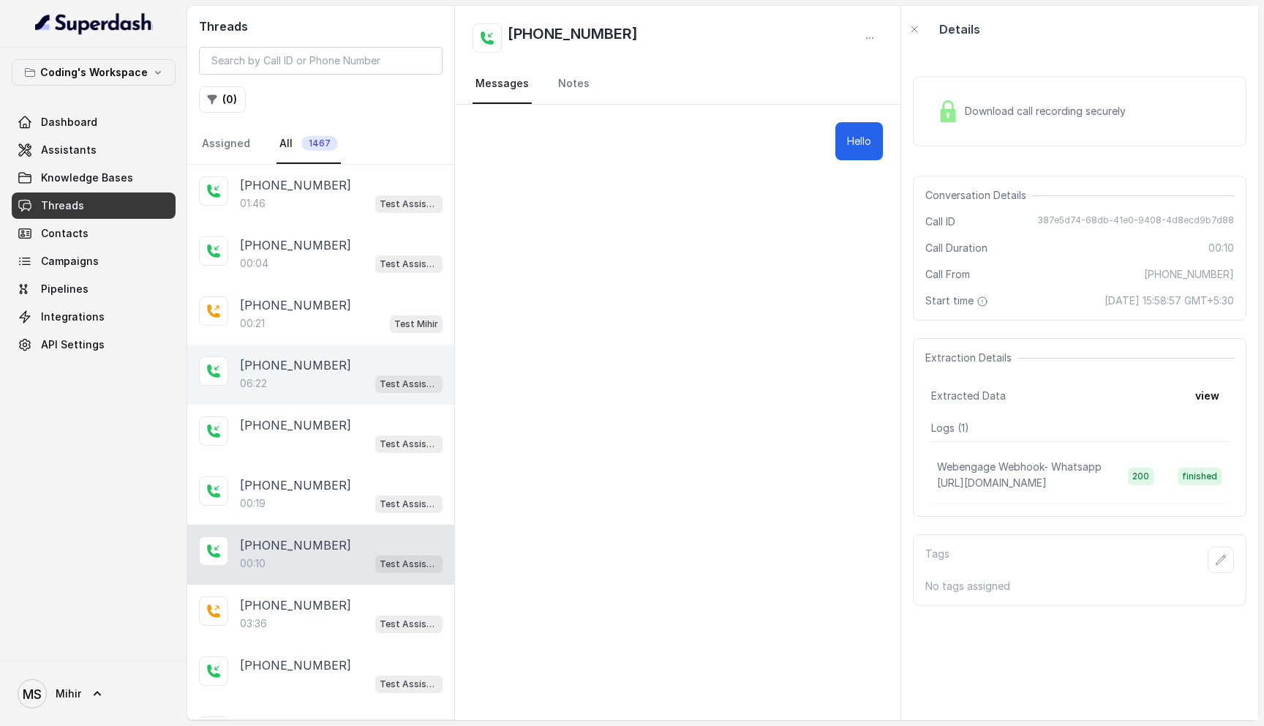
click at [297, 378] on div "06:22 Test Assistant- 2" at bounding box center [341, 383] width 203 height 19
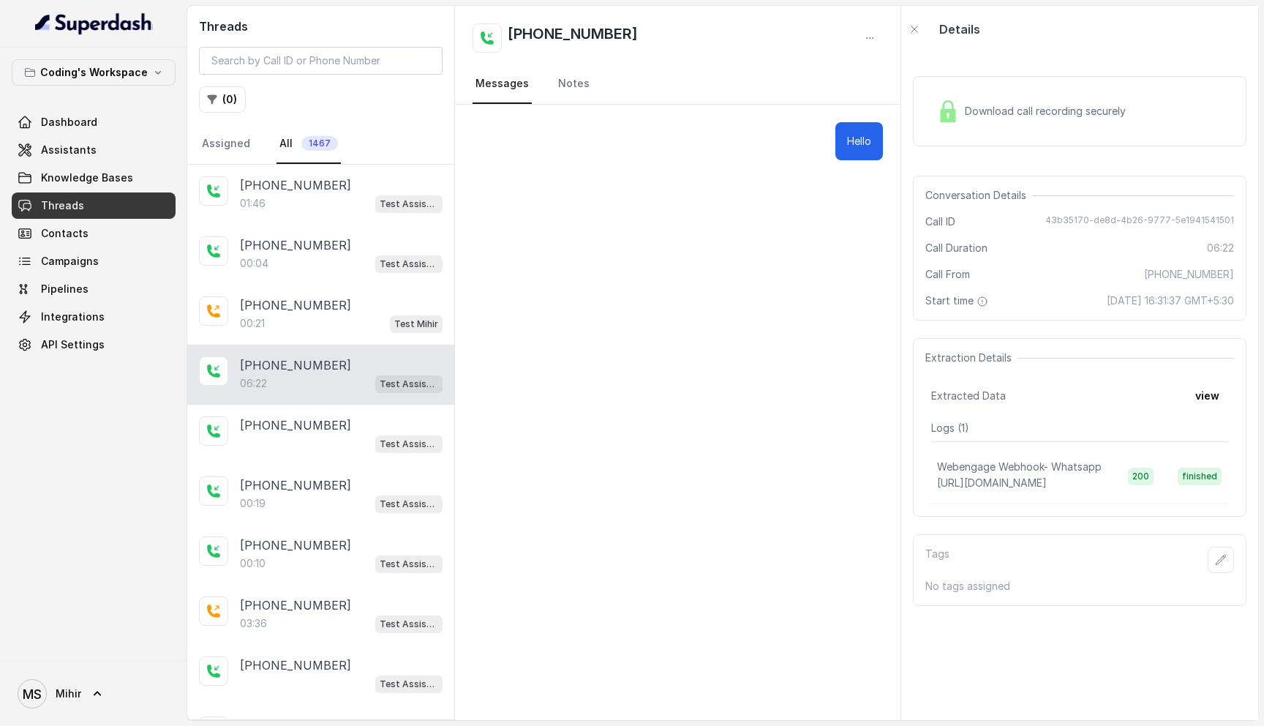
click at [987, 550] on div "Tags" at bounding box center [1079, 559] width 309 height 26
click at [997, 606] on div "Download call recording securely Conversation Details Call ID 43b35170-de8d-4b2…" at bounding box center [1079, 386] width 357 height 667
click at [997, 588] on p "No tags assigned" at bounding box center [1079, 586] width 309 height 15
click at [1078, 569] on div "Tags" at bounding box center [1079, 559] width 309 height 26
click at [951, 581] on p "No tags assigned" at bounding box center [1079, 586] width 309 height 15
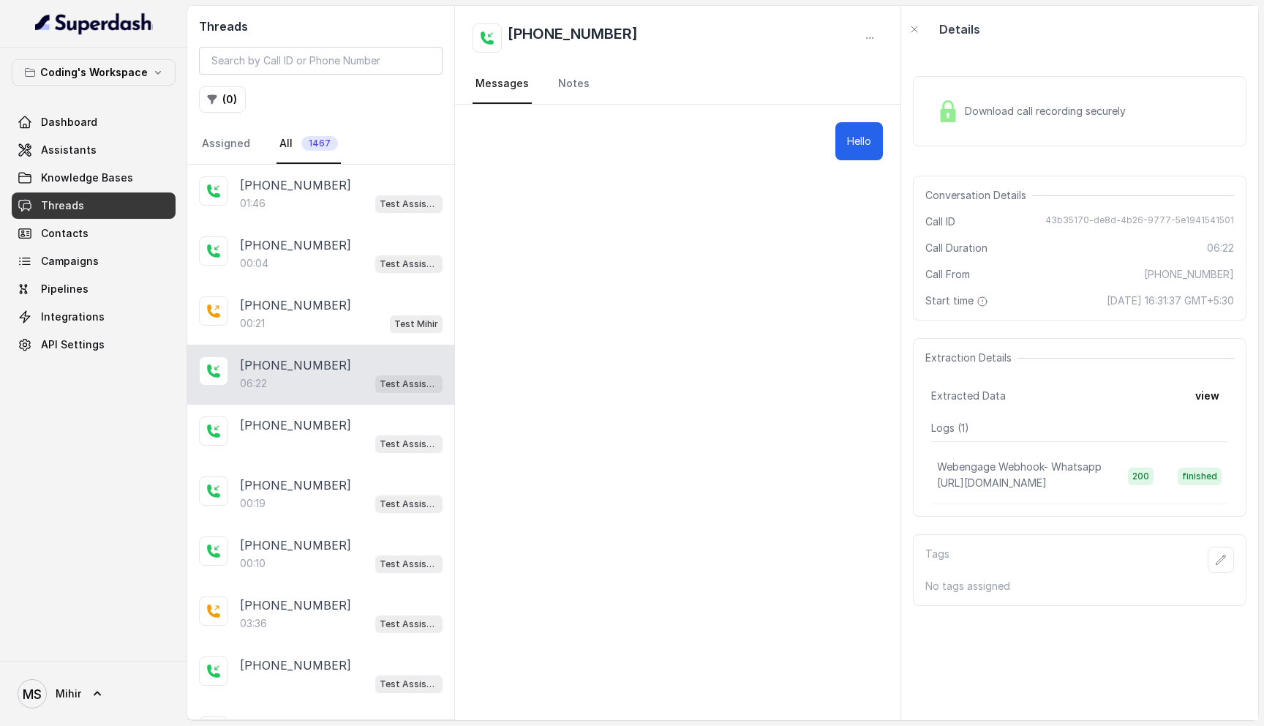
click at [939, 554] on p "Tags" at bounding box center [937, 559] width 24 height 26
click at [1216, 565] on icon "button" at bounding box center [1221, 560] width 12 height 12
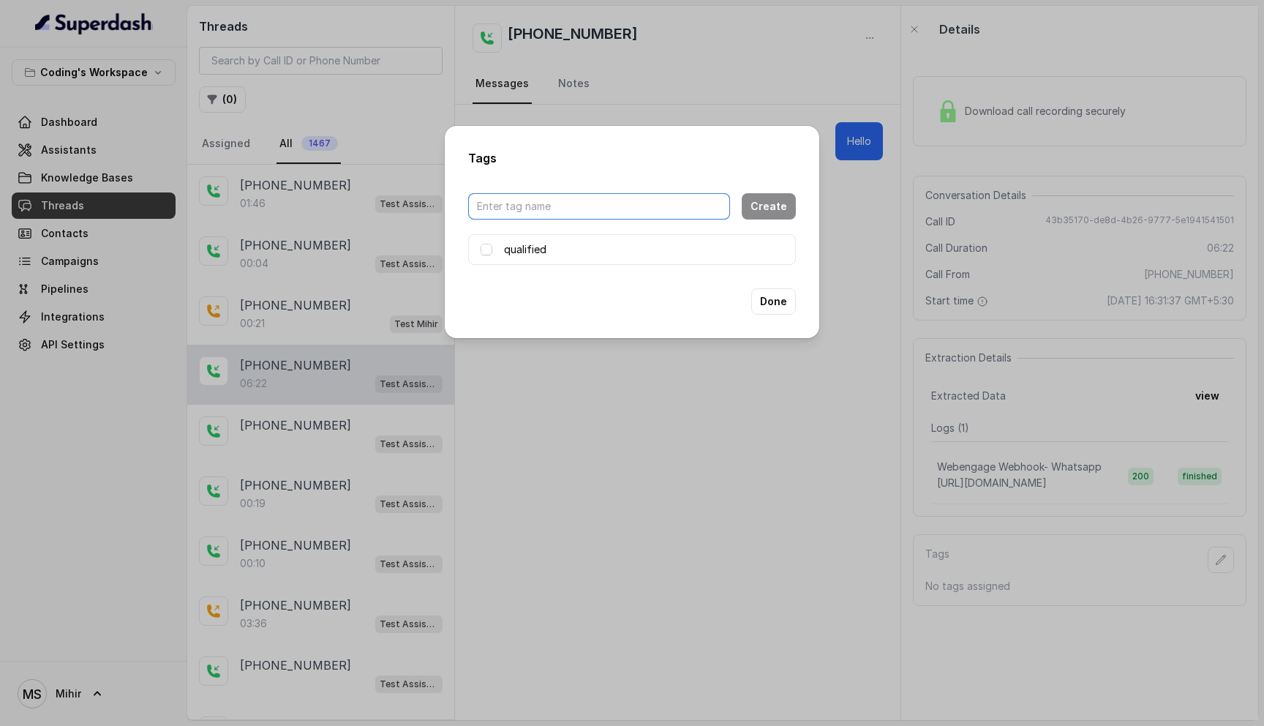
click at [559, 202] on input "text" at bounding box center [599, 206] width 262 height 26
click at [535, 216] on input "text" at bounding box center [599, 206] width 262 height 26
click at [532, 208] on input "text" at bounding box center [599, 206] width 262 height 26
click at [879, 293] on div "Tags Create qualified Done" at bounding box center [632, 363] width 1264 height 726
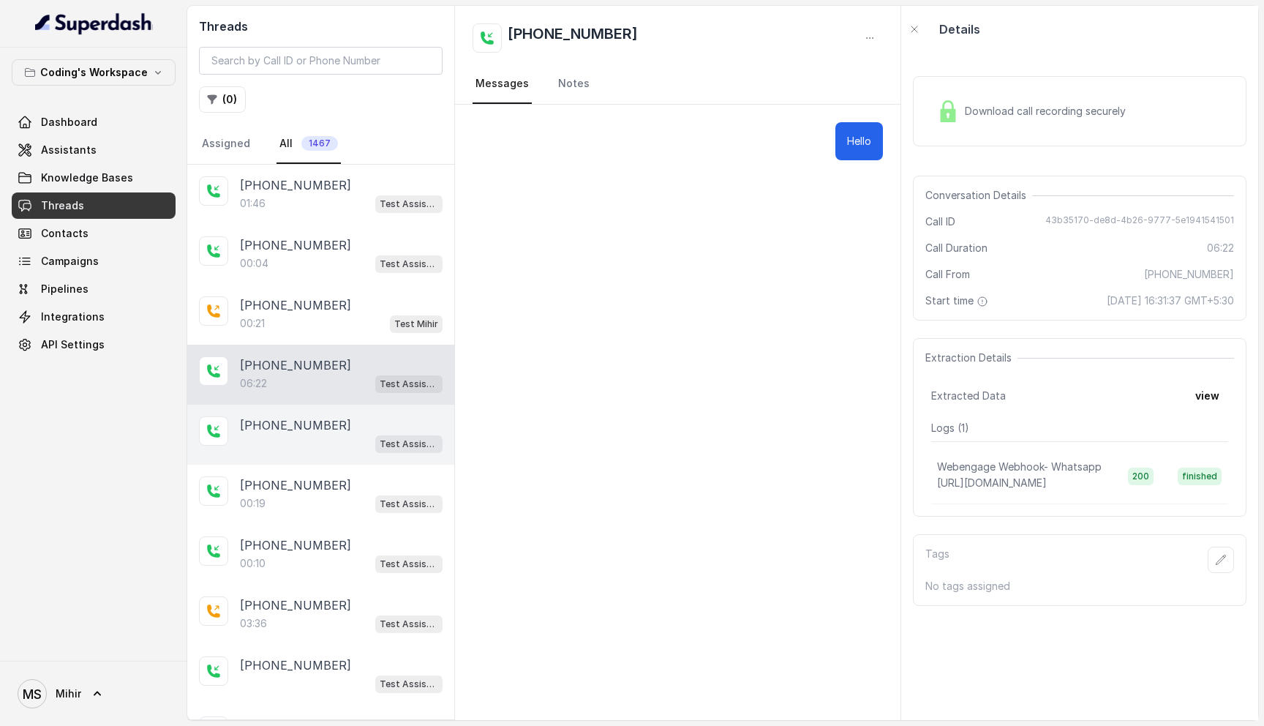
click at [317, 448] on div "Test Assistant- 2" at bounding box center [341, 443] width 203 height 19
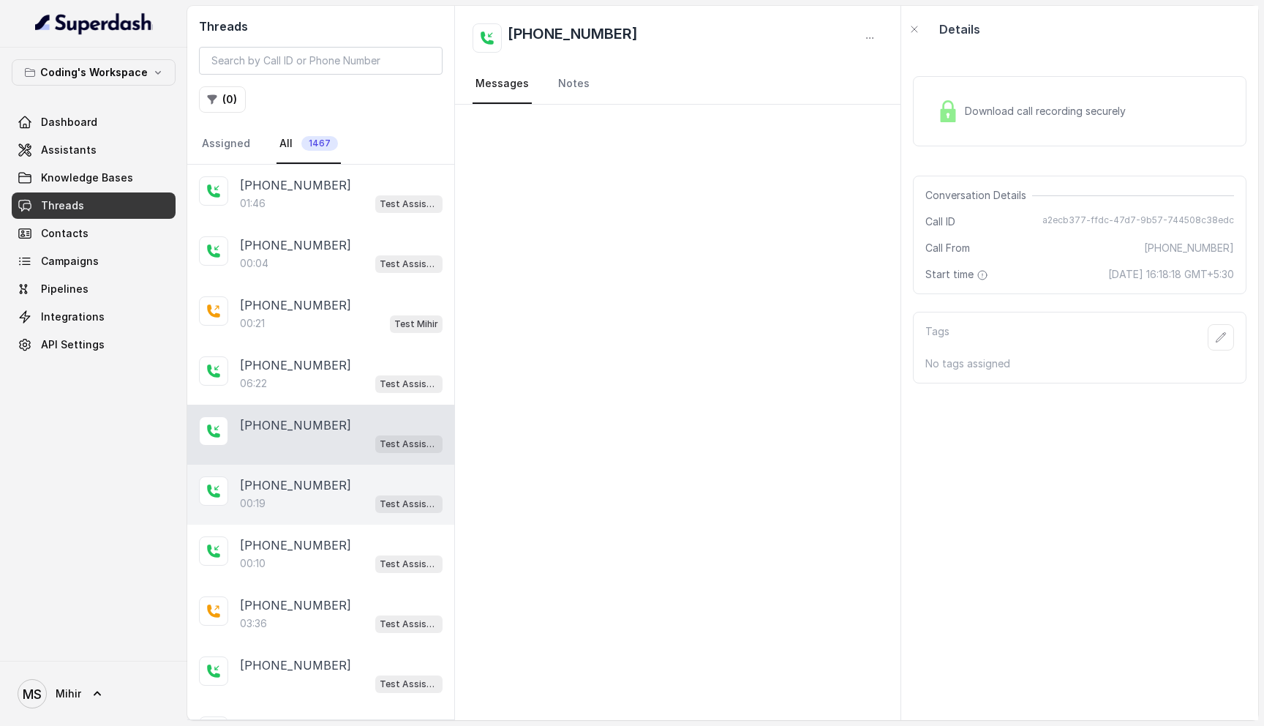
click at [290, 519] on div "+918341412697 00:19 Test Assistant- 2" at bounding box center [320, 494] width 267 height 60
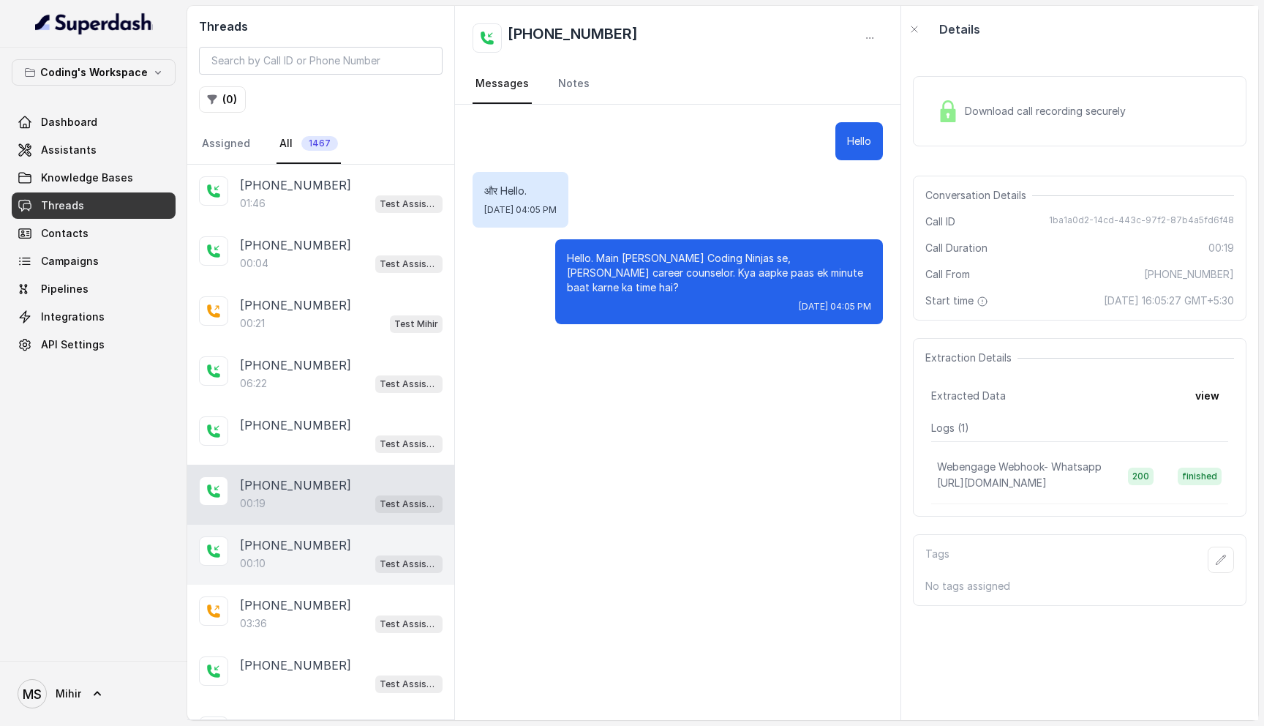
click at [284, 554] on div "00:10 Test Assistant- 2" at bounding box center [341, 563] width 203 height 19
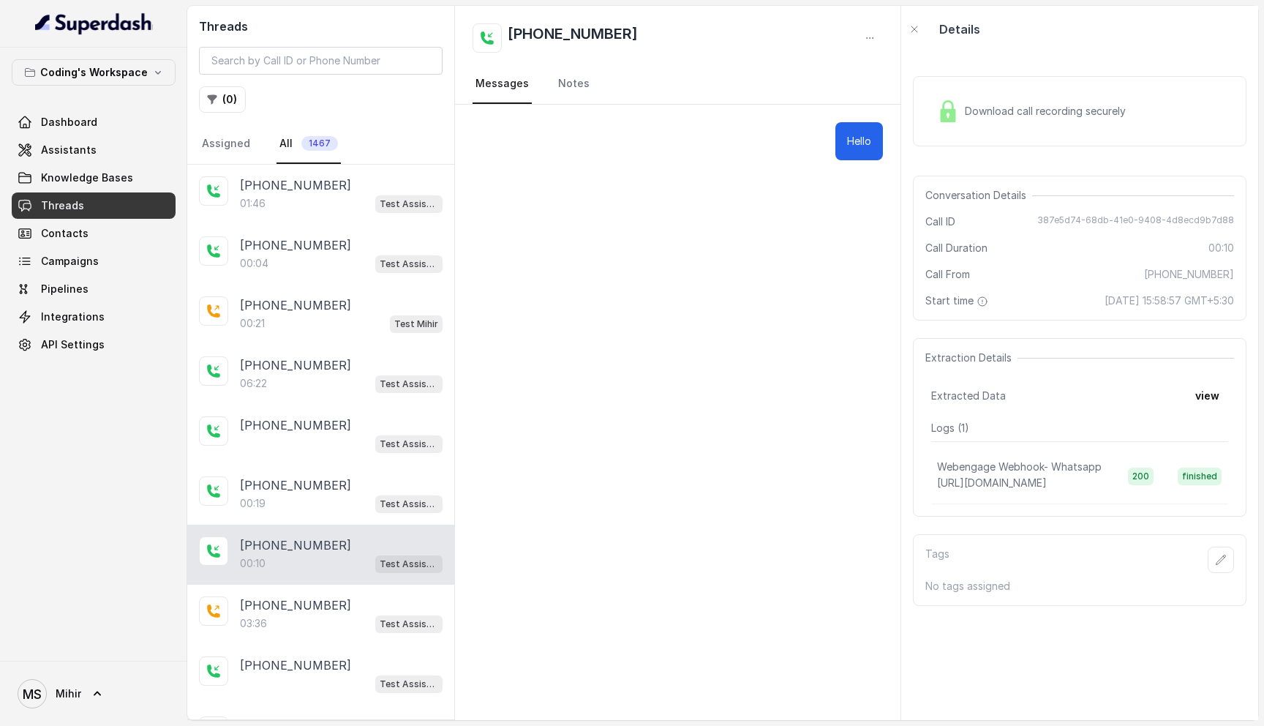
click at [284, 578] on div "+918445171318 00:10 Test Assistant- 2" at bounding box center [320, 554] width 267 height 60
click at [282, 617] on div "03:36 Test Assistant- 2" at bounding box center [341, 623] width 203 height 19
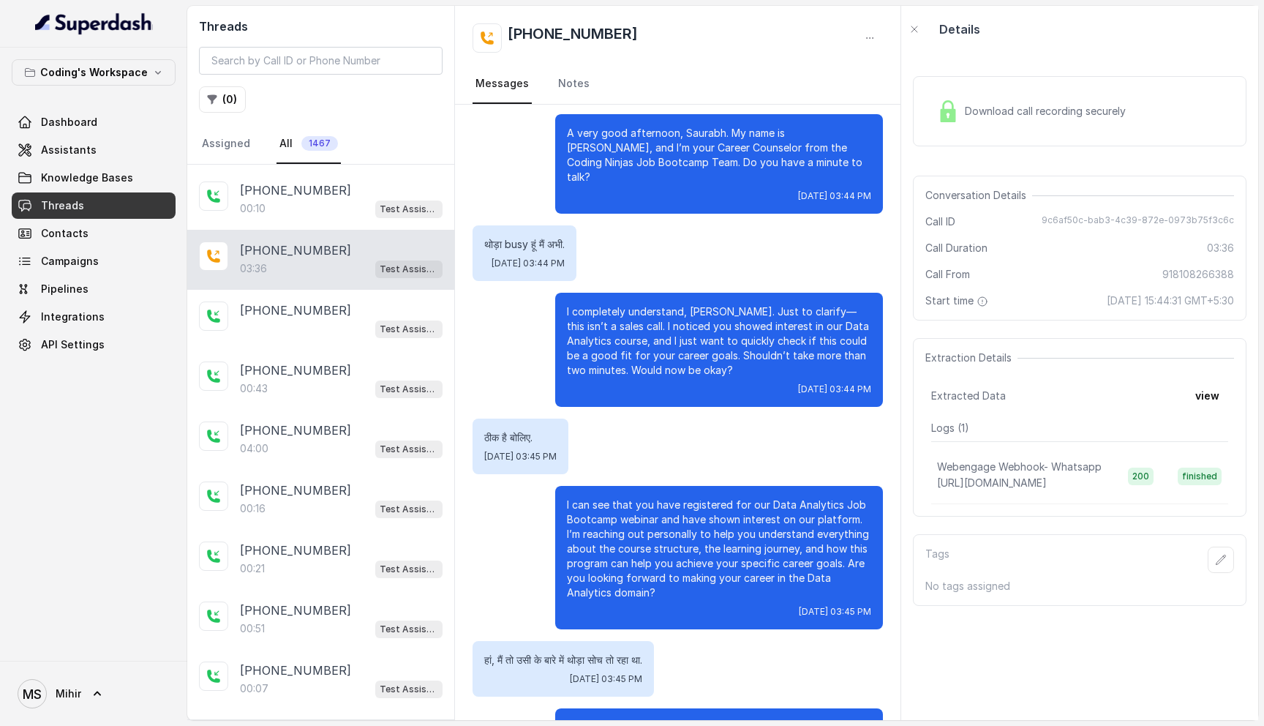
scroll to position [140, 0]
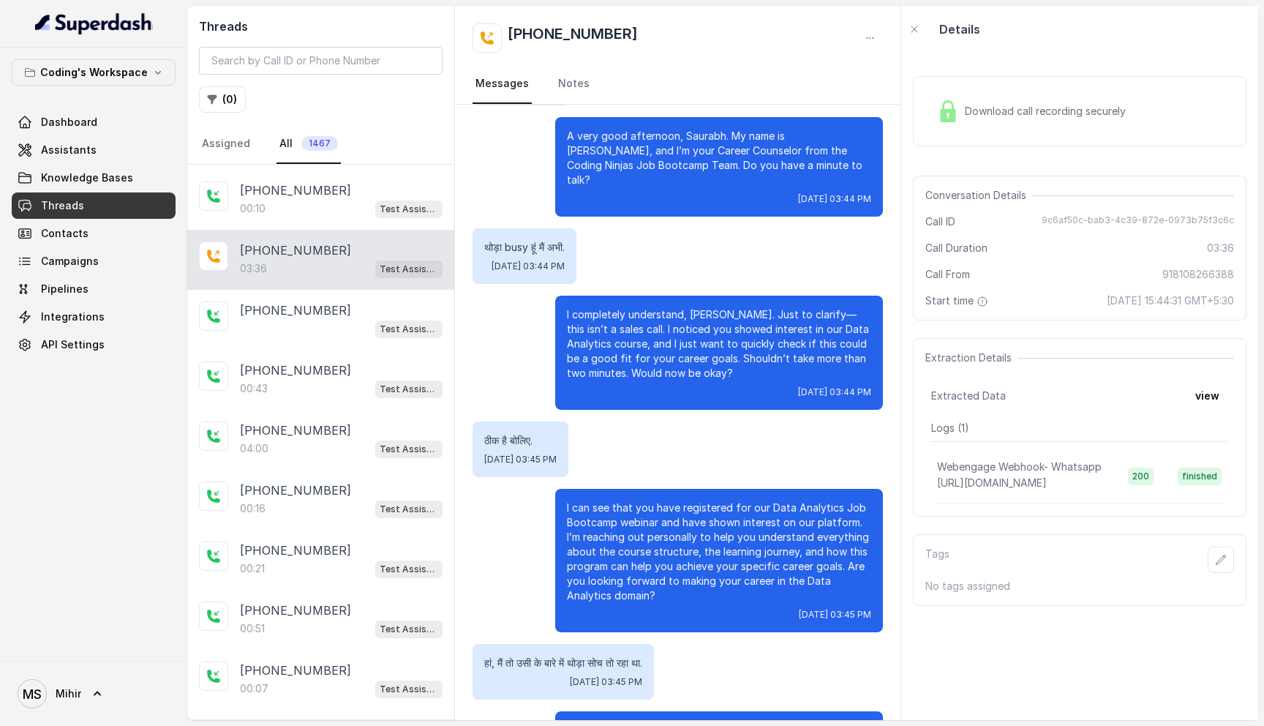
click at [693, 547] on p "I can see that you have registered for our Data Analytics Job Bootcamp webinar …" at bounding box center [719, 551] width 304 height 102
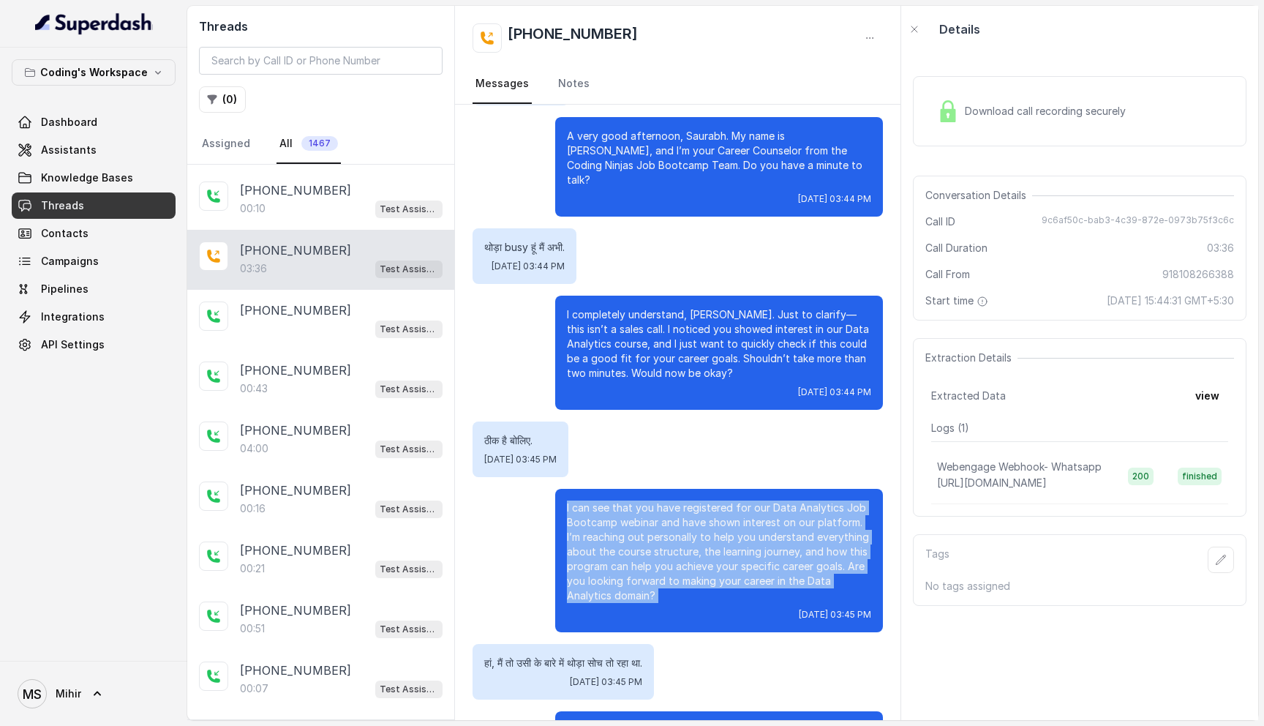
click at [693, 547] on p "I can see that you have registered for our Data Analytics Job Bootcamp webinar …" at bounding box center [719, 551] width 304 height 102
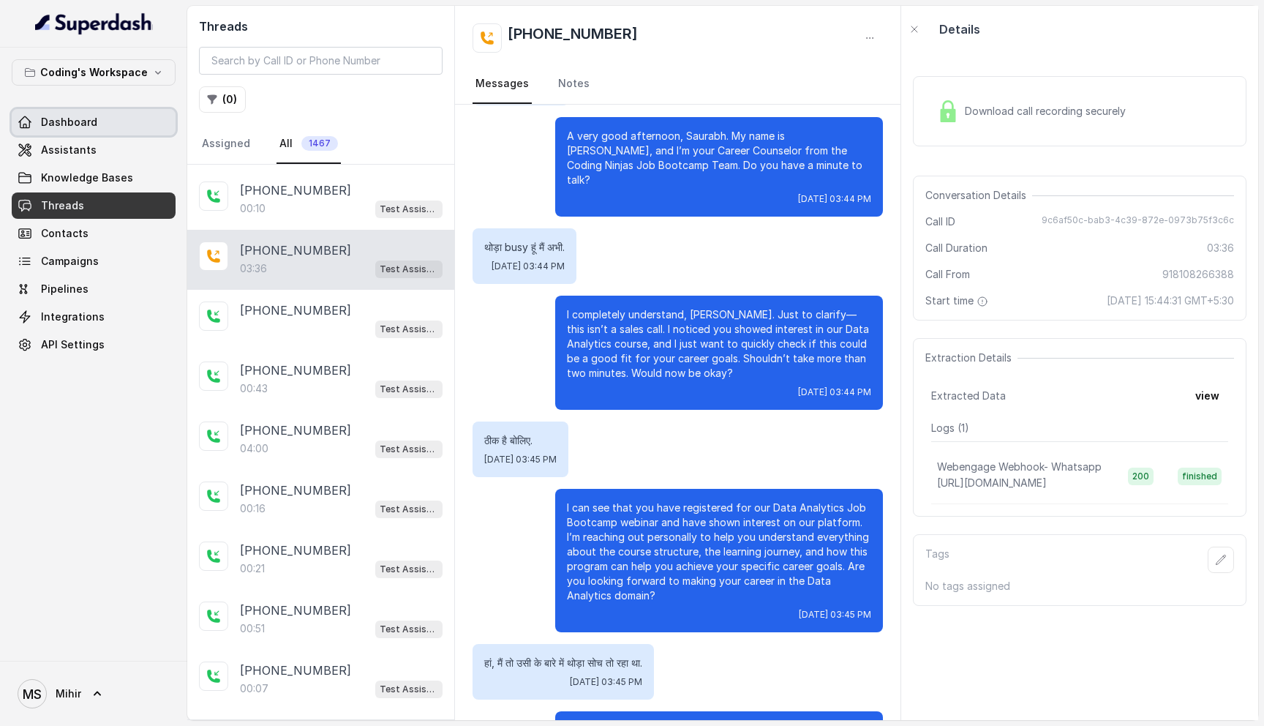
click at [86, 129] on span "Dashboard" at bounding box center [69, 122] width 56 height 15
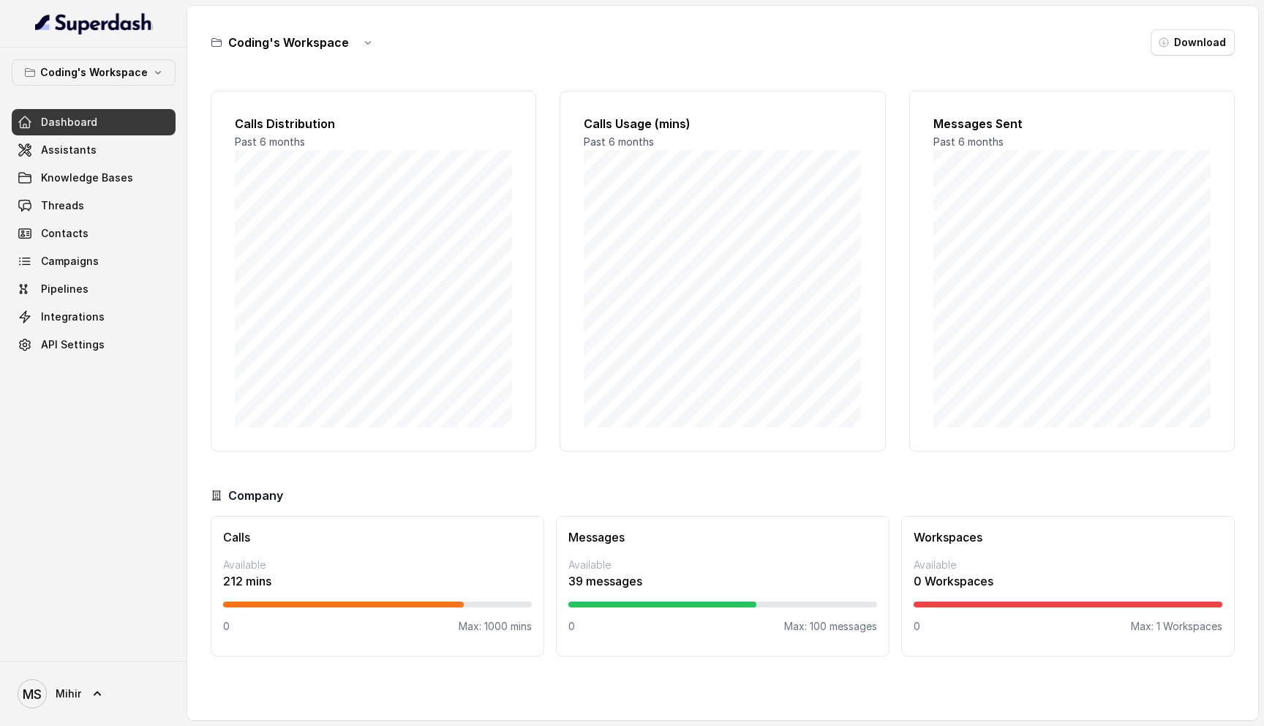
click at [674, 557] on p "Available" at bounding box center [722, 564] width 309 height 15
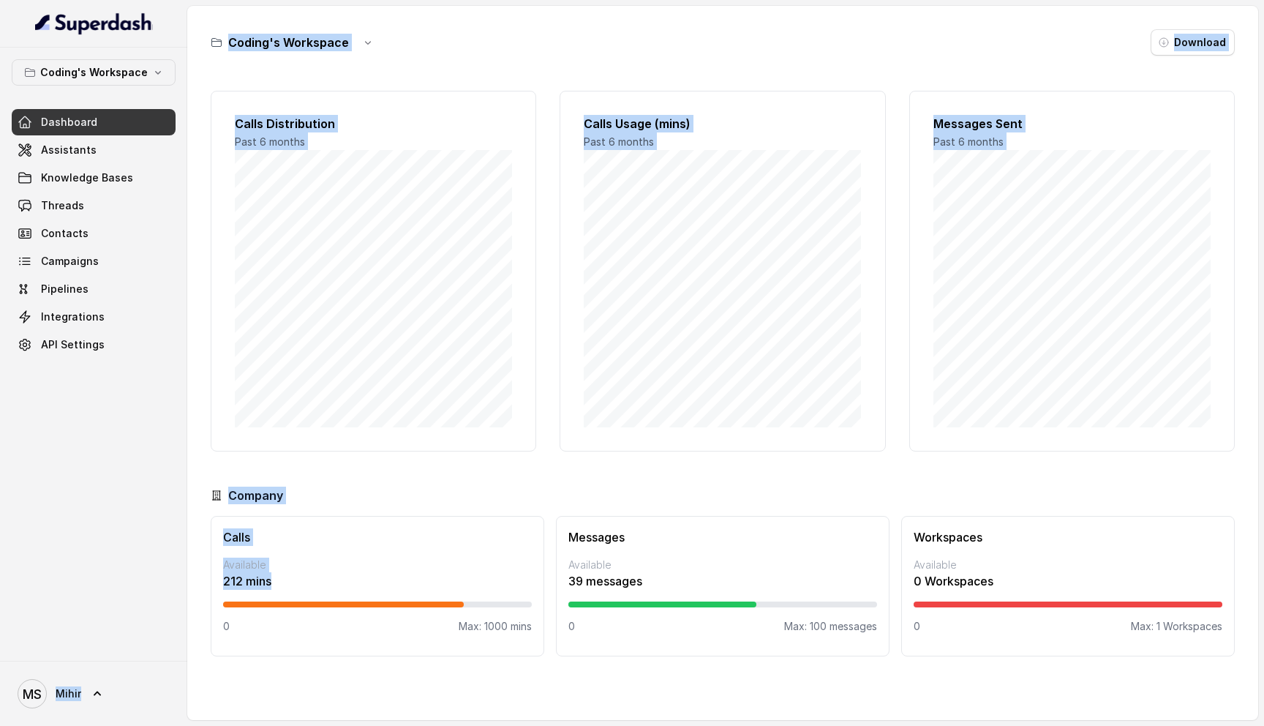
drag, startPoint x: 303, startPoint y: 584, endPoint x: 184, endPoint y: 528, distance: 131.2
click at [184, 528] on div "Coding's Workspace Dashboard Assistants Knowledge Bases Threads Contacts Campai…" at bounding box center [632, 363] width 1264 height 726
click at [313, 558] on p "Available" at bounding box center [377, 564] width 309 height 15
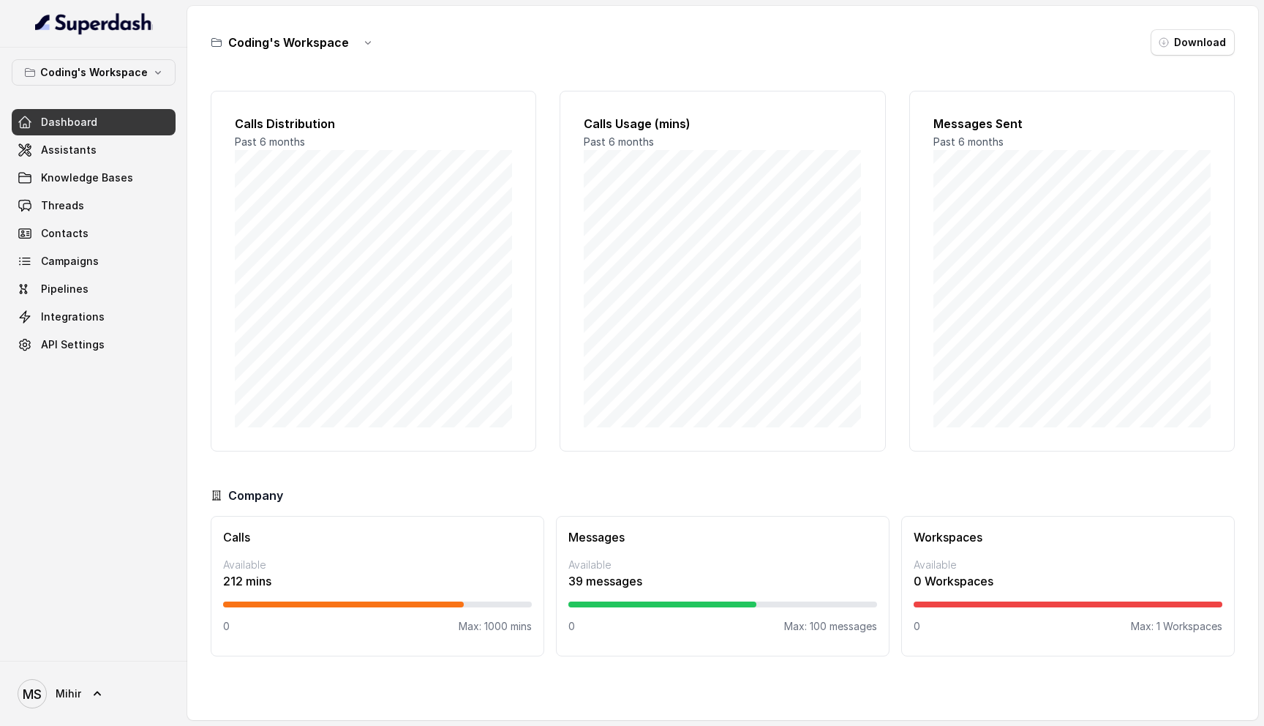
click at [300, 579] on p "212 mins" at bounding box center [377, 581] width 309 height 18
click at [63, 211] on span "Threads" at bounding box center [62, 205] width 43 height 15
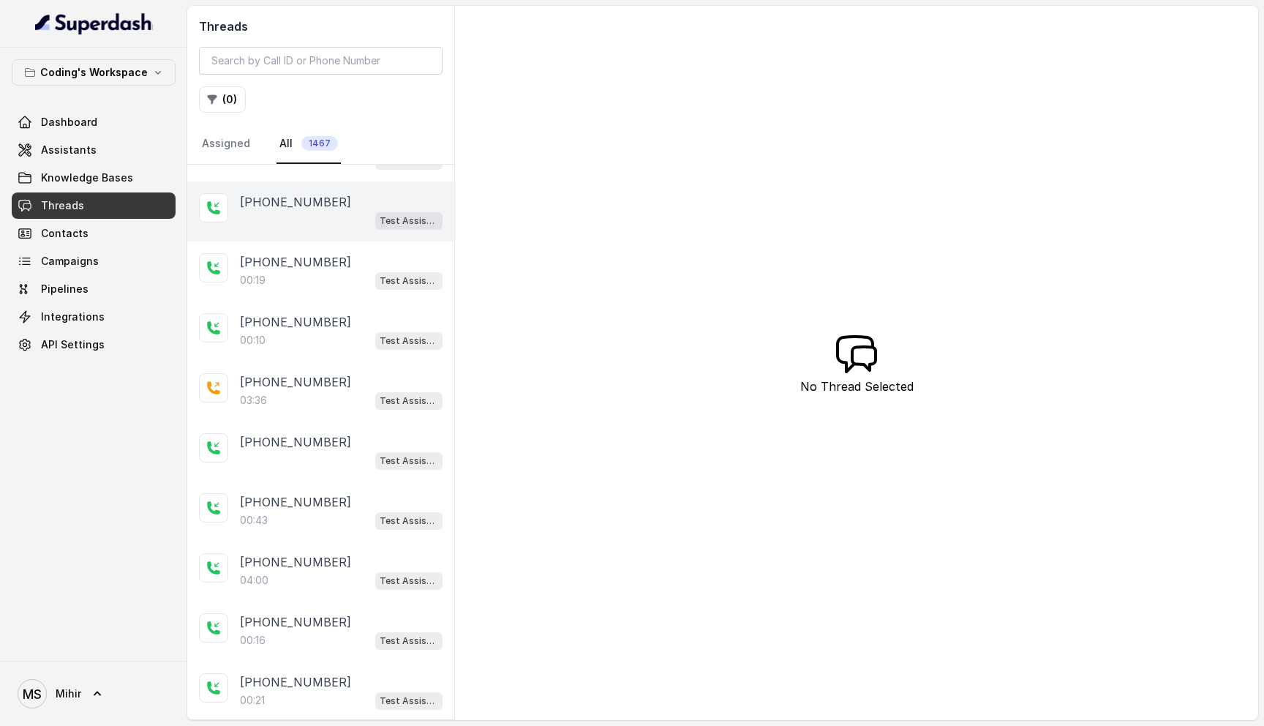
scroll to position [235, 0]
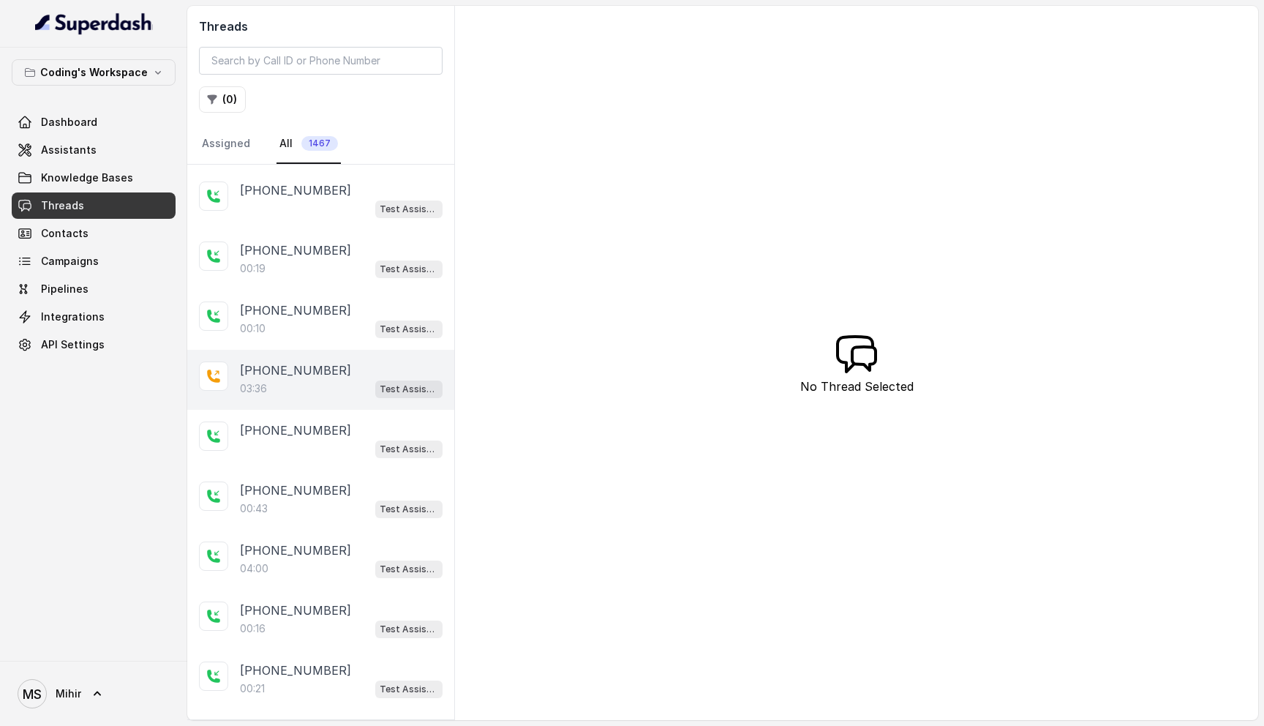
click at [309, 403] on div "+918108266388 03:36 Test Assistant- 2" at bounding box center [320, 380] width 267 height 60
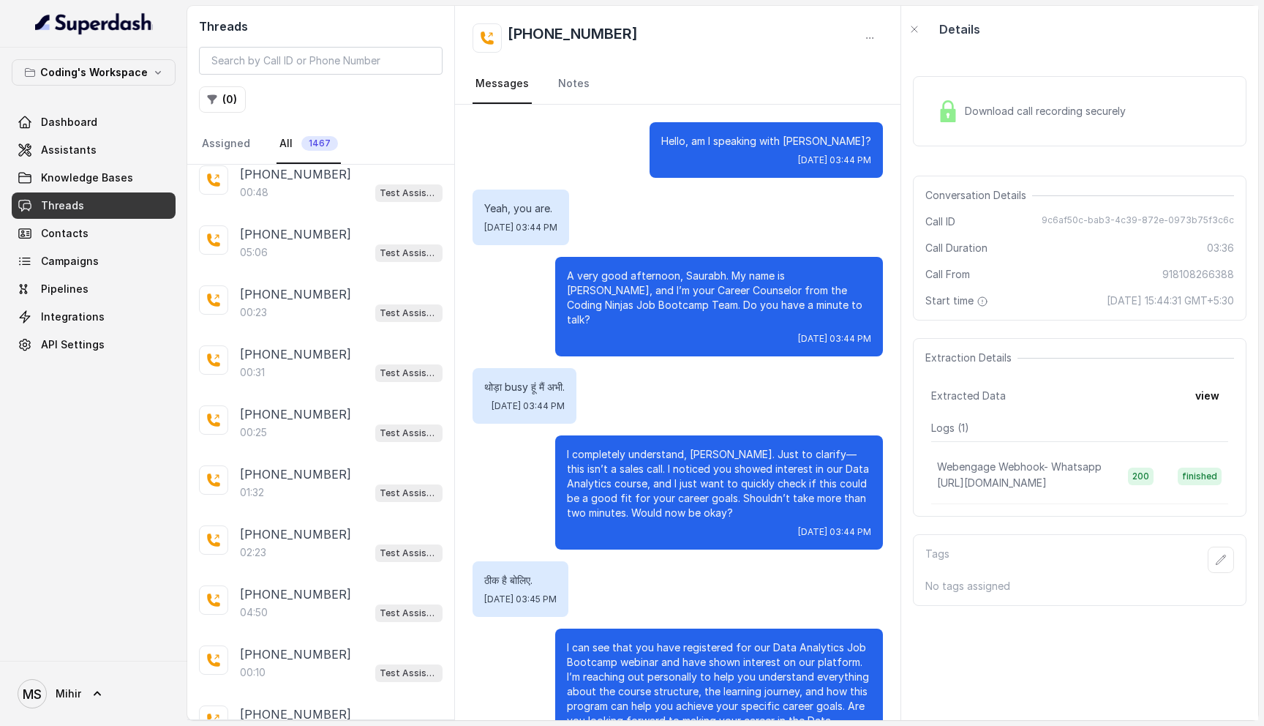
scroll to position [2467, 0]
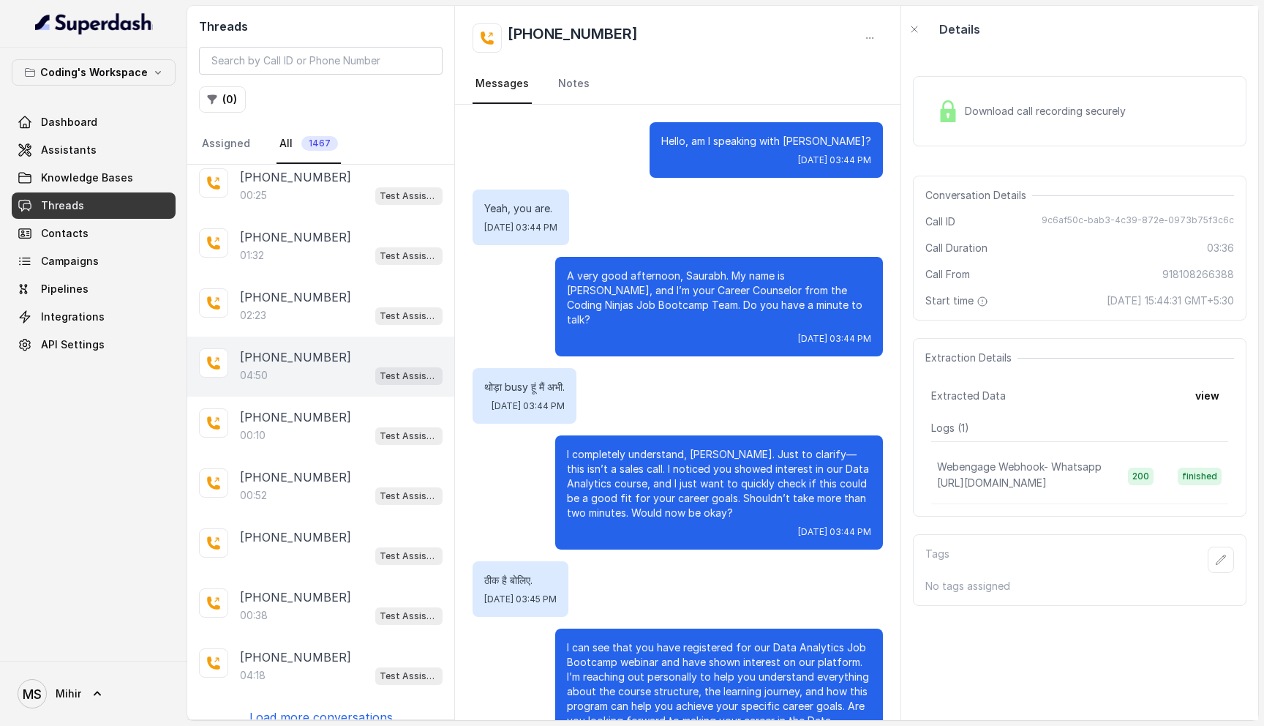
click at [285, 348] on p "+917011060843" at bounding box center [295, 357] width 111 height 18
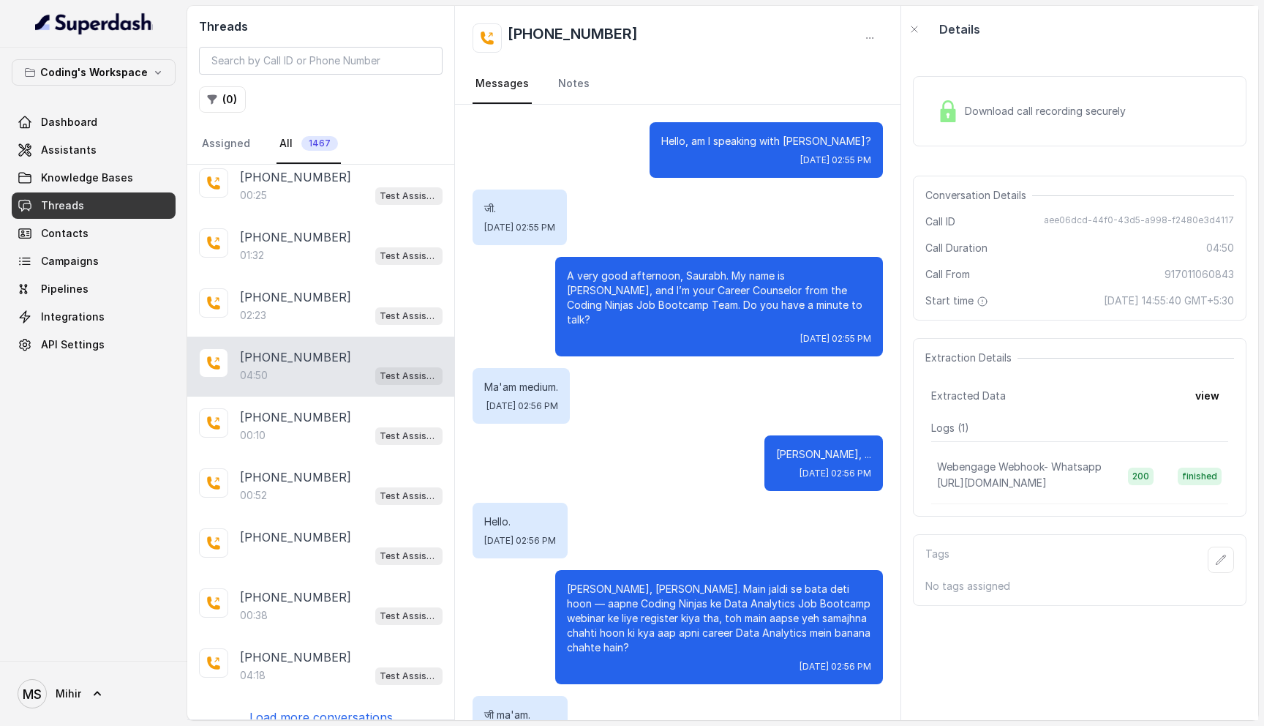
click at [1008, 107] on span "Download call recording securely" at bounding box center [1048, 111] width 167 height 15
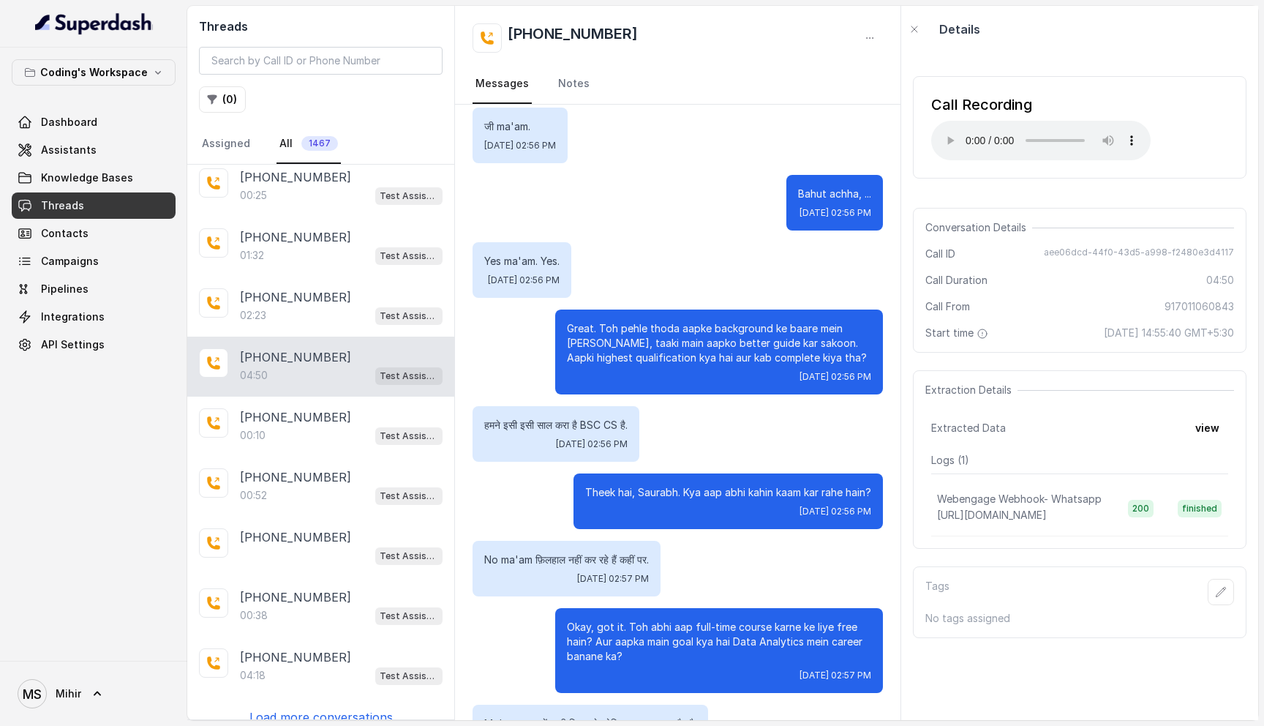
scroll to position [2467, 0]
click at [315, 426] on div "00:10 Test Assistant- 2" at bounding box center [341, 435] width 203 height 19
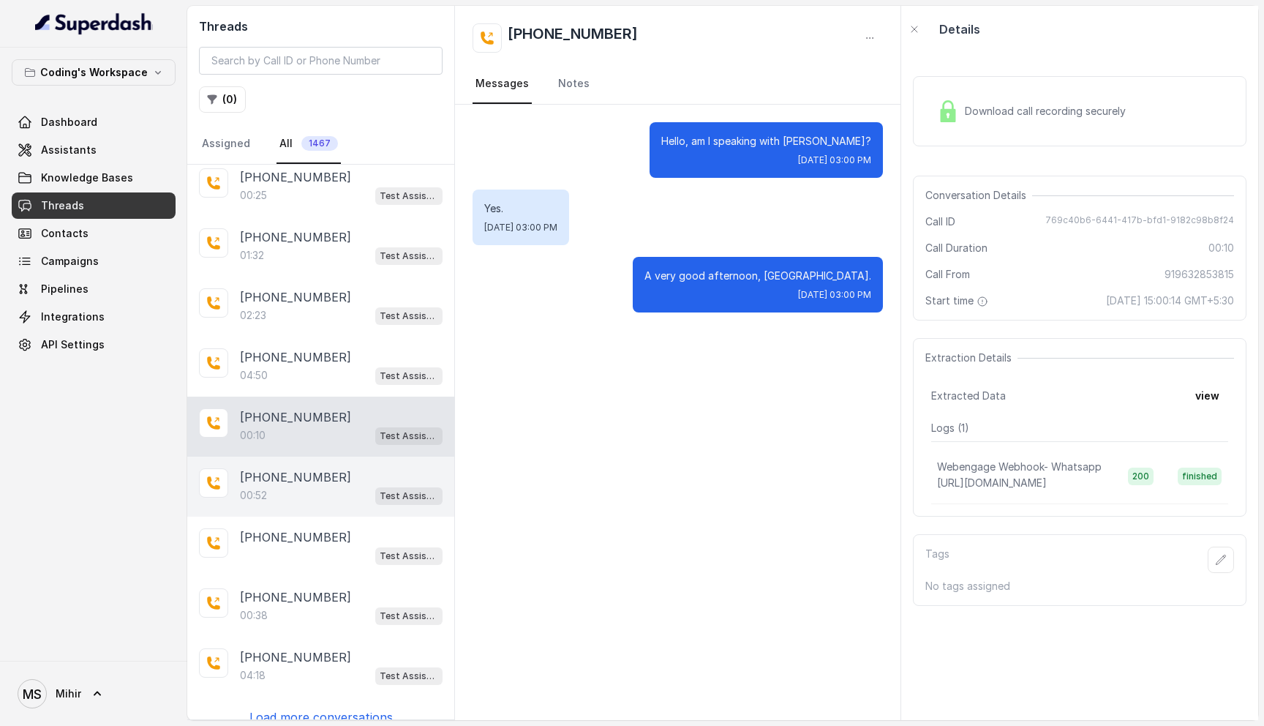
click at [302, 486] on div "00:52 Test Assistant- 2" at bounding box center [341, 495] width 203 height 19
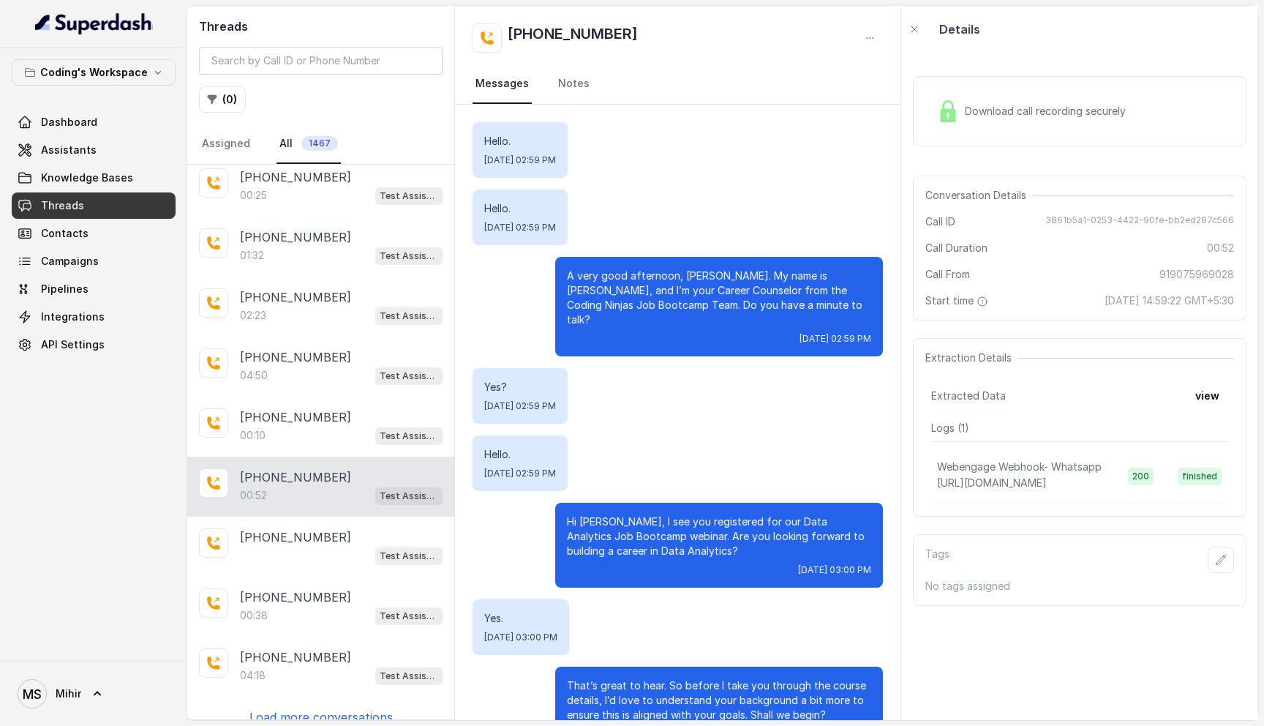
click at [653, 298] on p "A very good afternoon, Simantini. My name is Nisha, and I’m your Career Counsel…" at bounding box center [719, 297] width 304 height 59
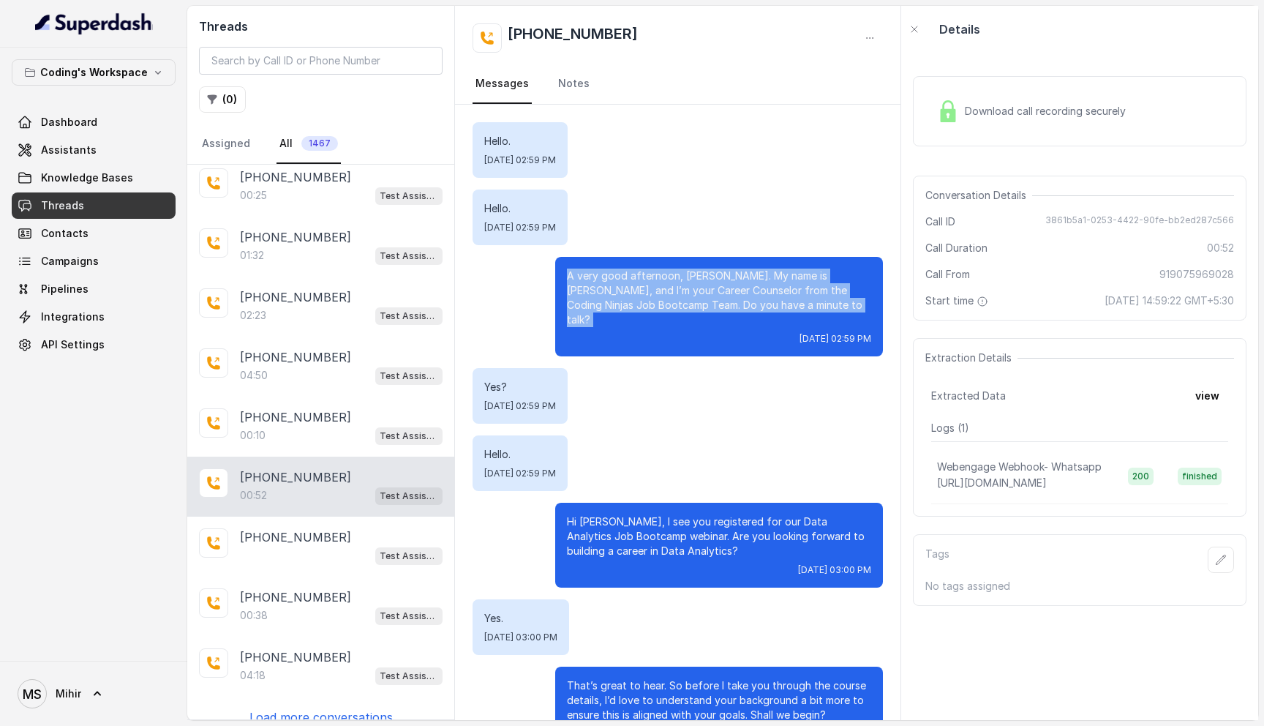
click at [653, 298] on p "A very good afternoon, Simantini. My name is Nisha, and I’m your Career Counsel…" at bounding box center [719, 297] width 304 height 59
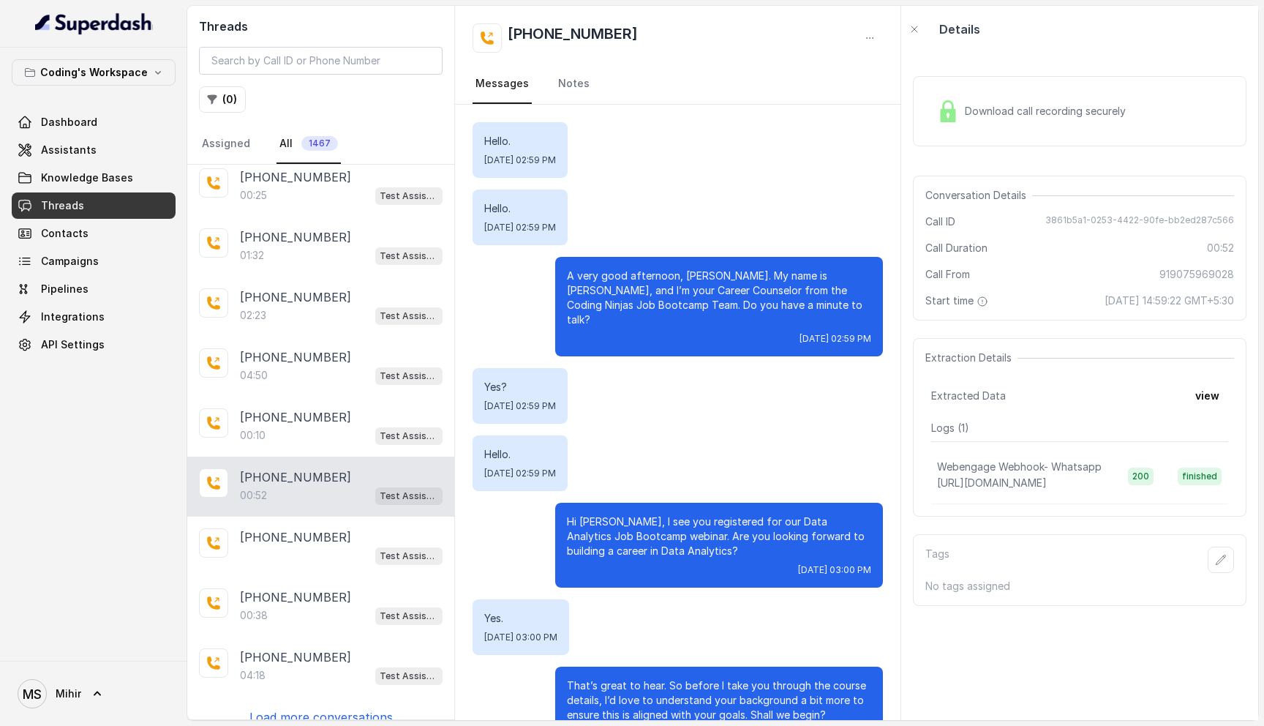
click at [653, 298] on p "A very good afternoon, Simantini. My name is Nisha, and I’m your Career Counsel…" at bounding box center [719, 297] width 304 height 59
click at [677, 518] on p "Hi Simantini, I see you registered for our Data Analytics Job Bootcamp webinar.…" at bounding box center [719, 536] width 304 height 44
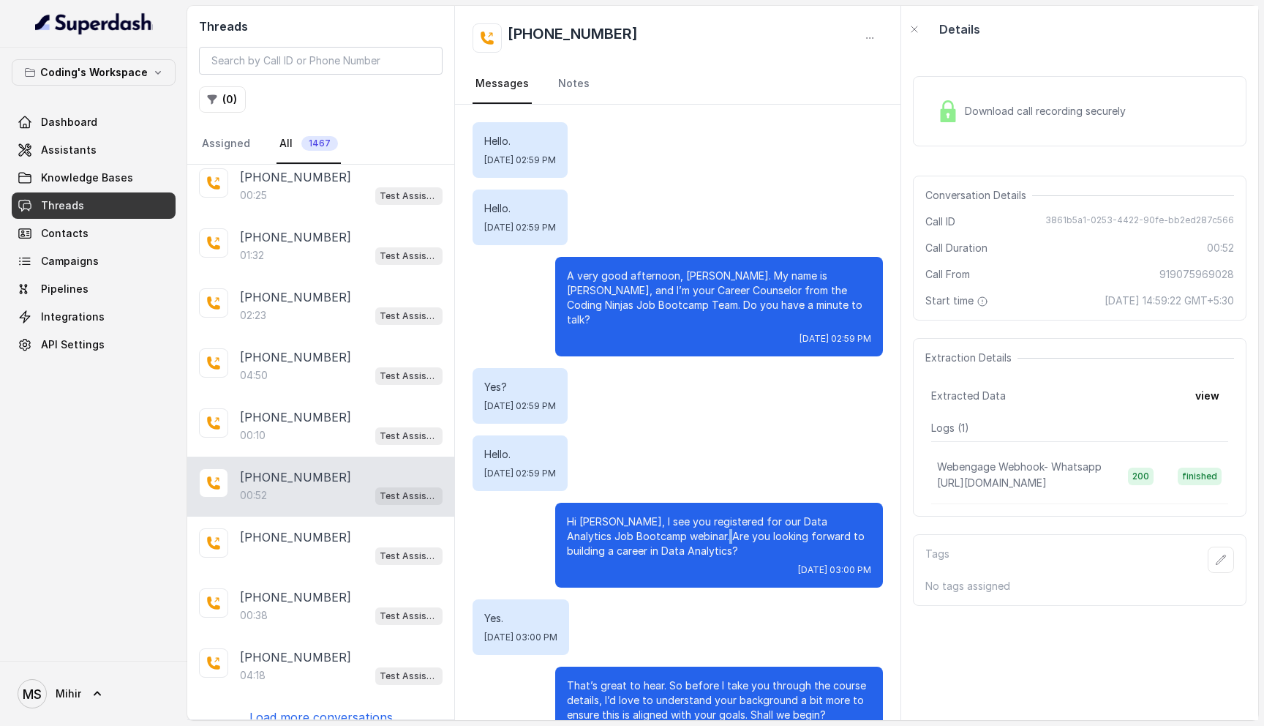
click at [677, 518] on p "Hi Simantini, I see you registered for our Data Analytics Job Bootcamp webinar.…" at bounding box center [719, 536] width 304 height 44
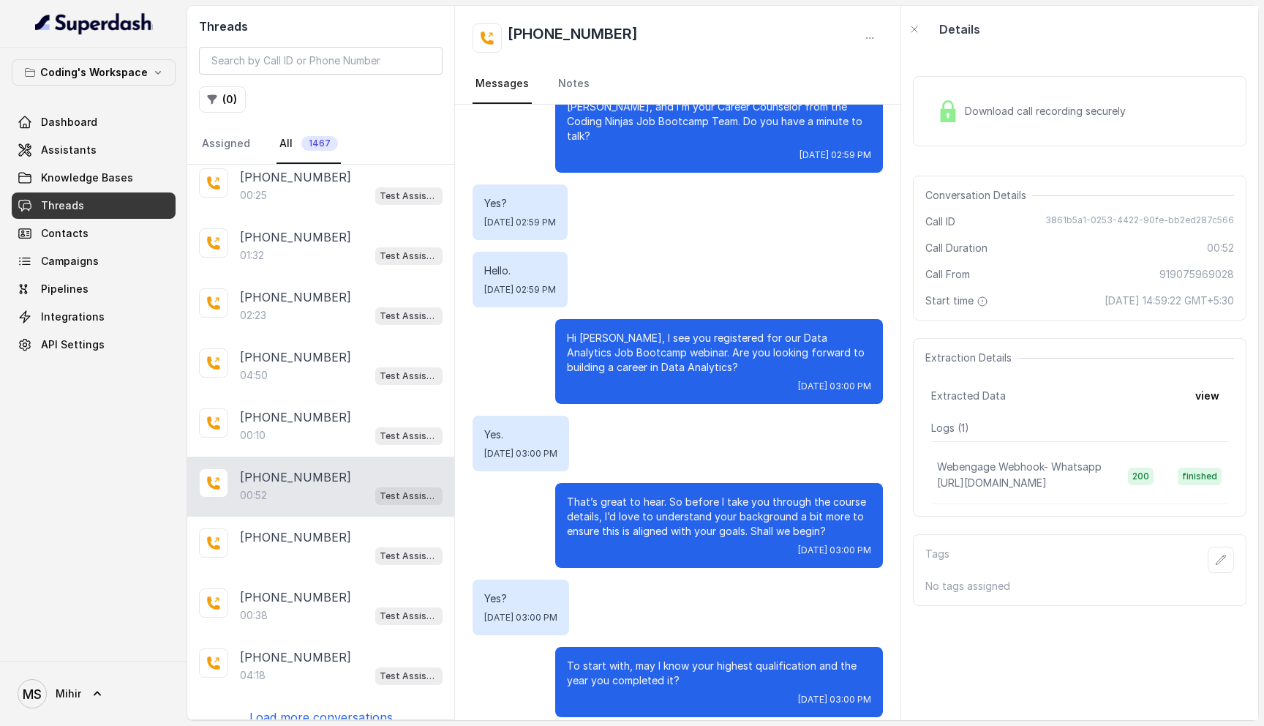
click at [962, 111] on div "Download call recording securely" at bounding box center [1031, 111] width 200 height 34
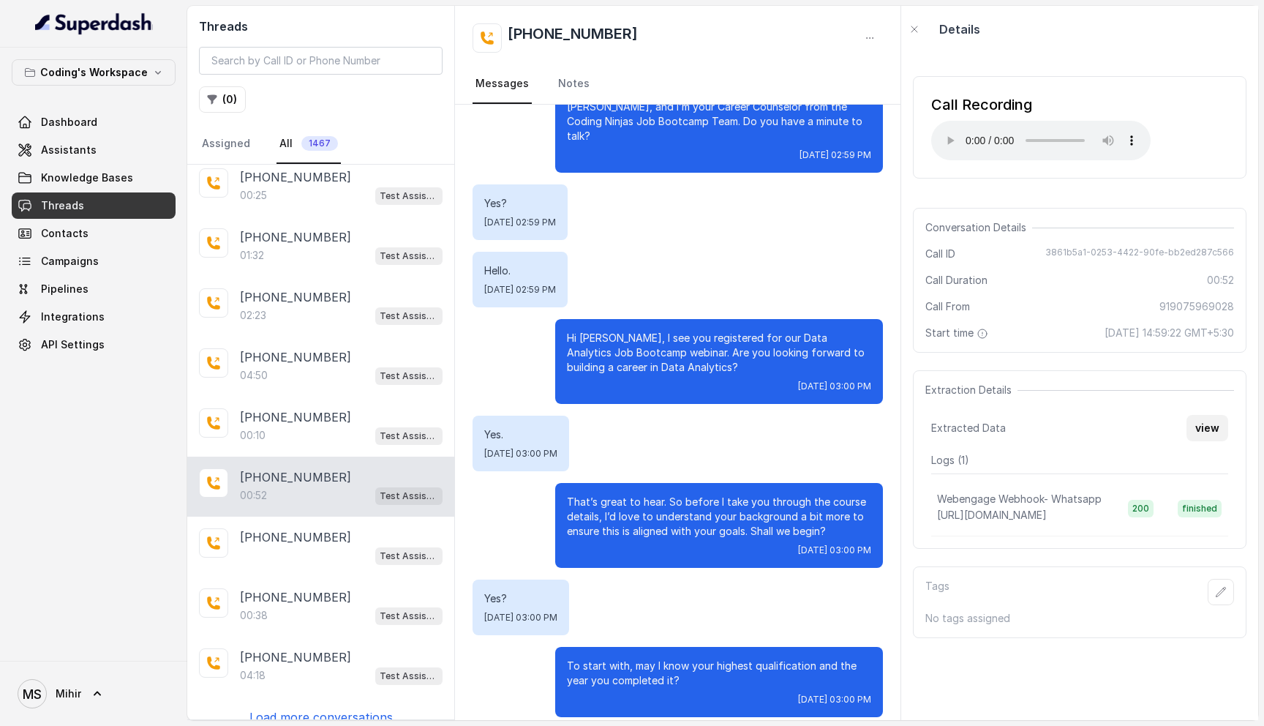
click at [1205, 427] on button "view" at bounding box center [1207, 428] width 42 height 26
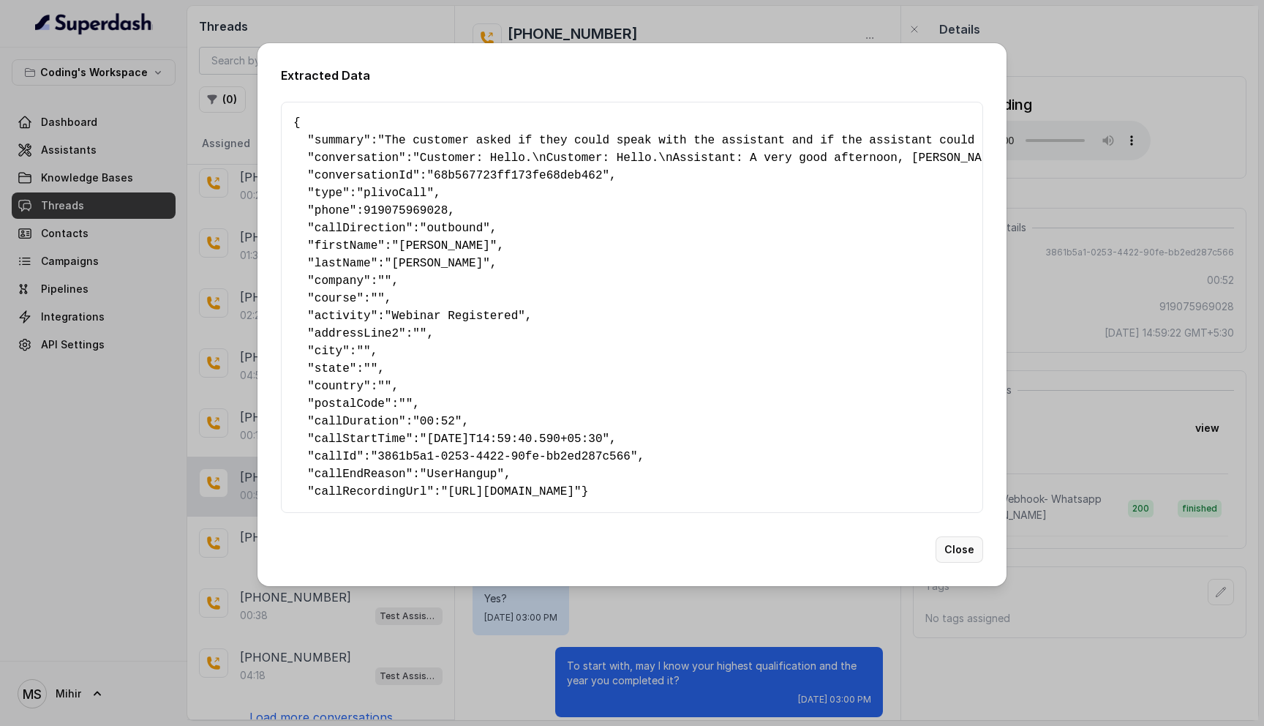
click at [963, 560] on button "Close" at bounding box center [959, 549] width 48 height 26
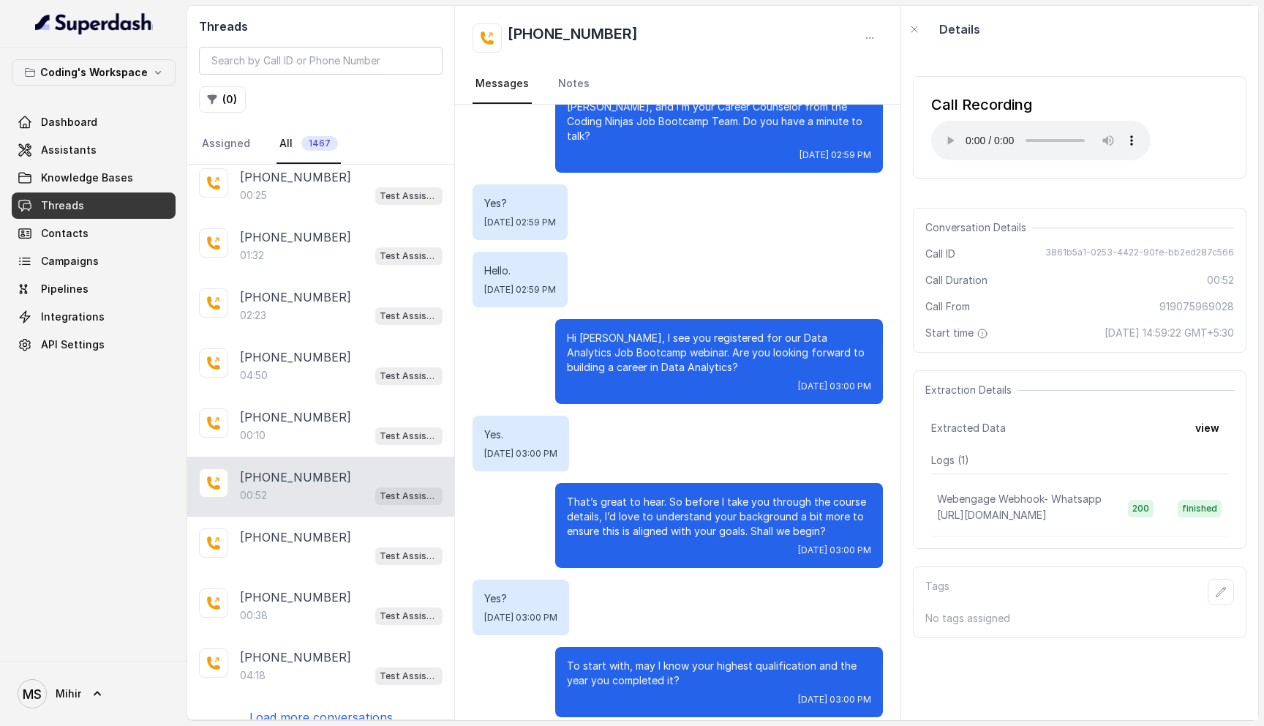
click at [715, 501] on p "That’s great to hear. So before I take you through the course details, I’d love…" at bounding box center [719, 516] width 304 height 44
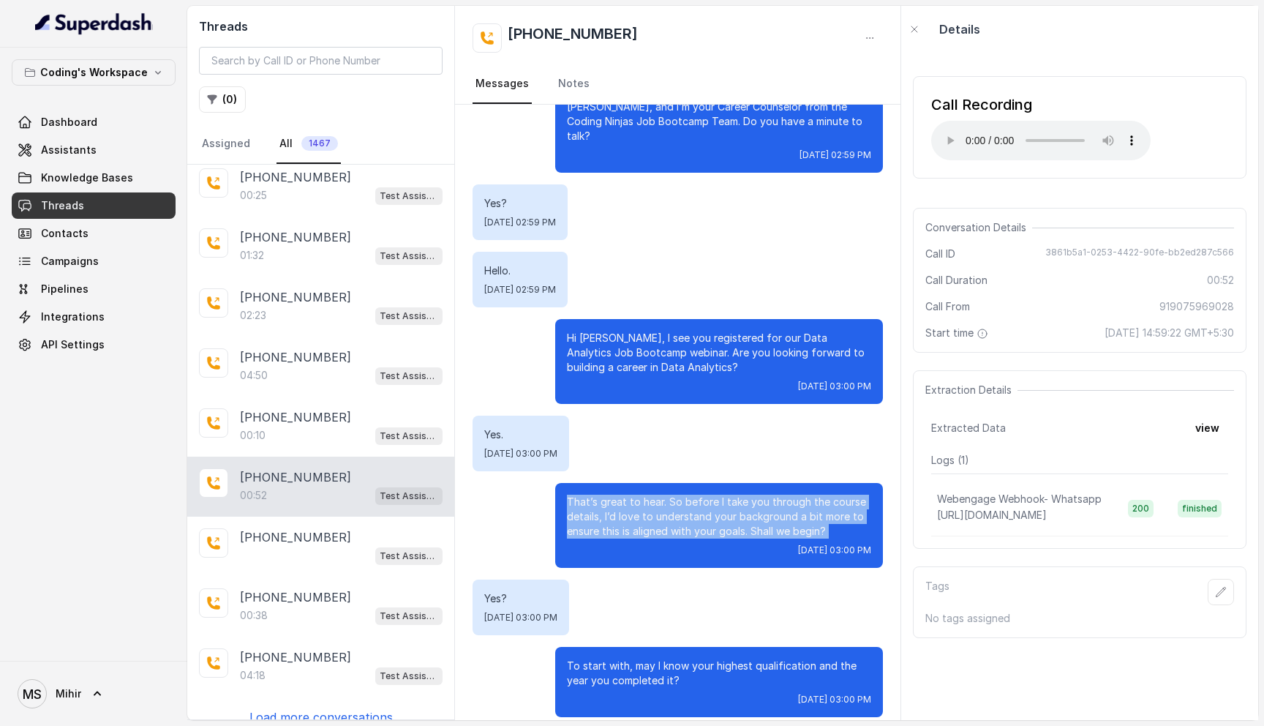
click at [715, 501] on p "That’s great to hear. So before I take you through the course details, I’d love…" at bounding box center [719, 516] width 304 height 44
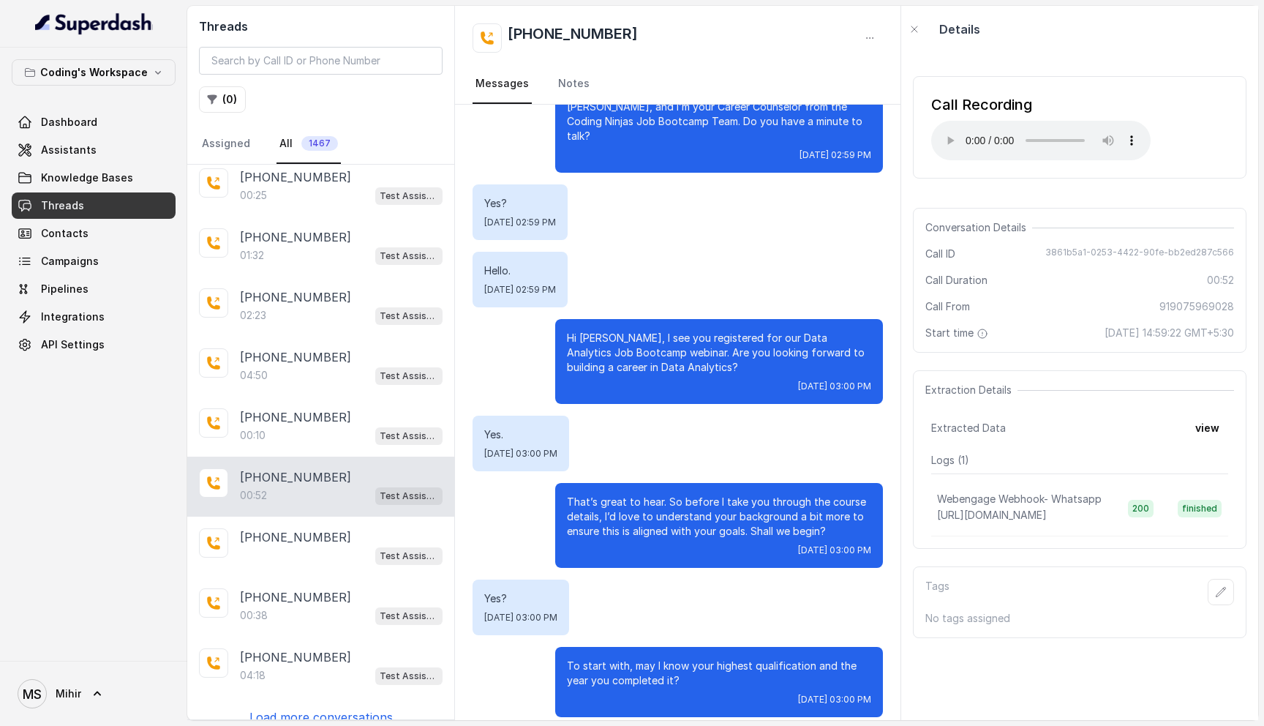
click at [655, 658] on p "To start with, may I know your highest qualification and the year you completed…" at bounding box center [719, 672] width 304 height 29
click at [341, 707] on div "+916201230051 01:46 Test Assistant- 2 +916201230051 00:04 Test Assistant- 2 +91…" at bounding box center [320, 442] width 267 height 554
click at [338, 708] on p "Load more conversations" at bounding box center [320, 717] width 143 height 18
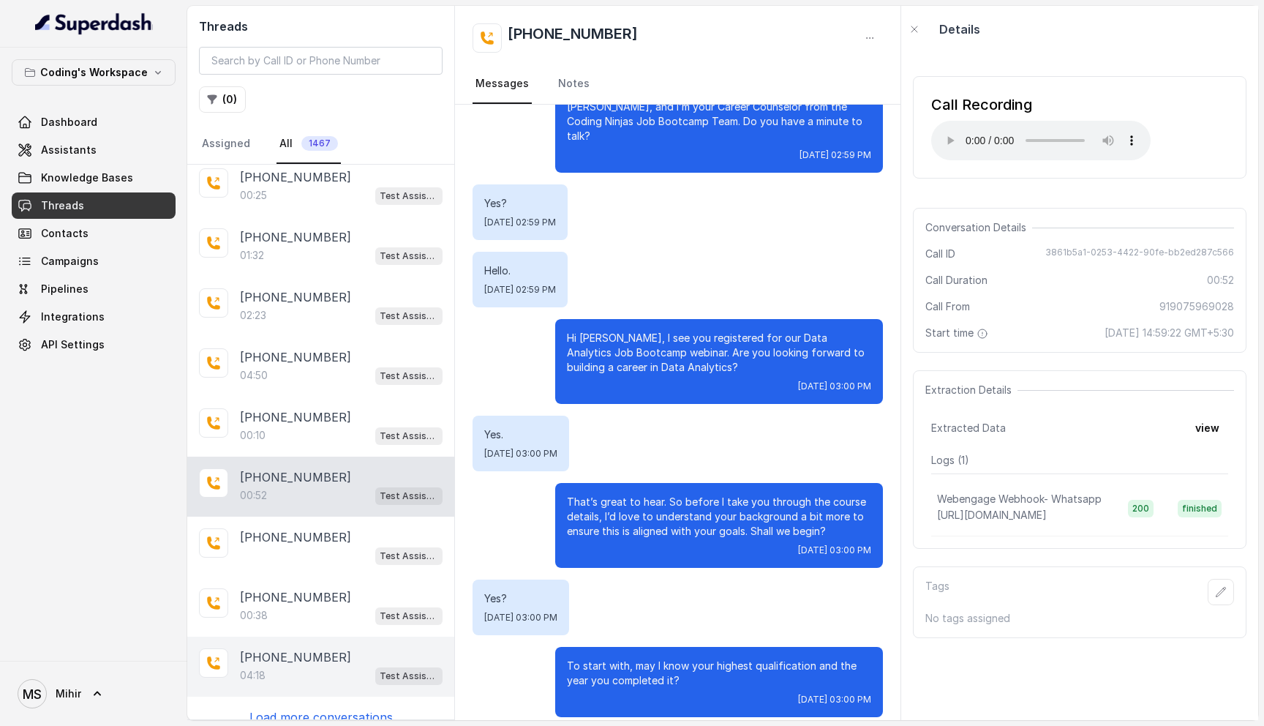
click at [309, 648] on p "+919997782287" at bounding box center [295, 657] width 111 height 18
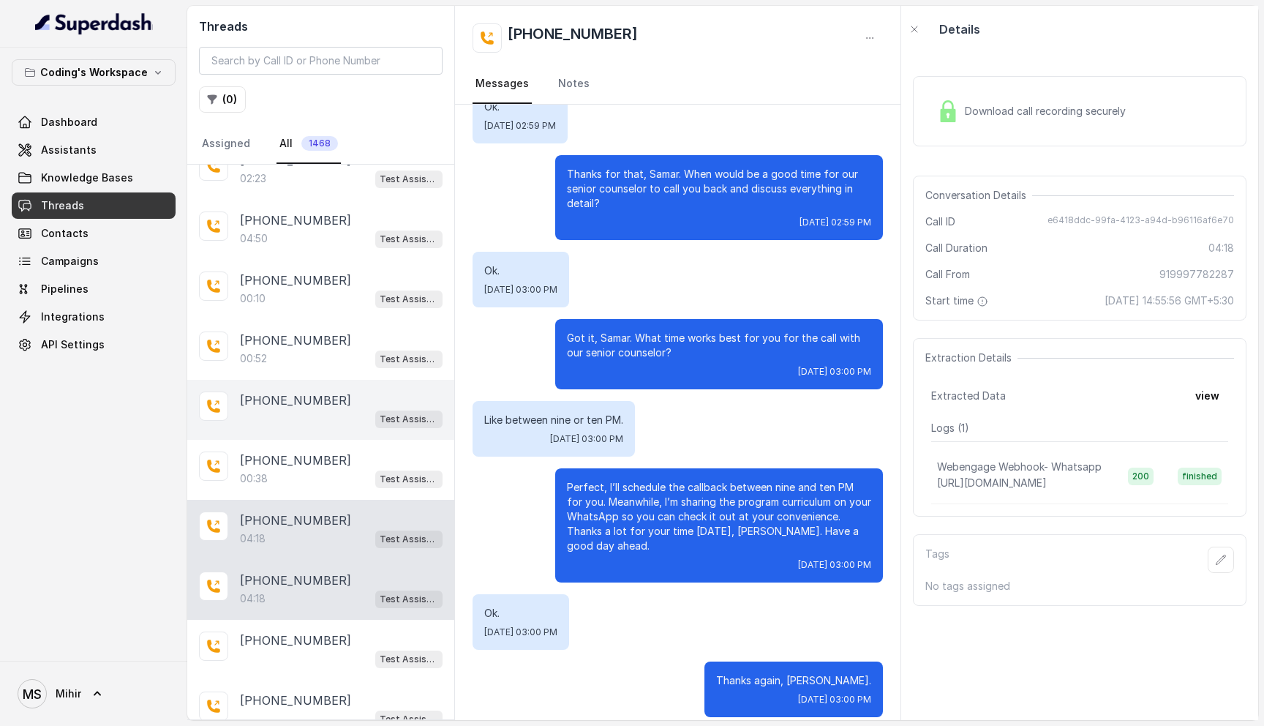
scroll to position [2609, 0]
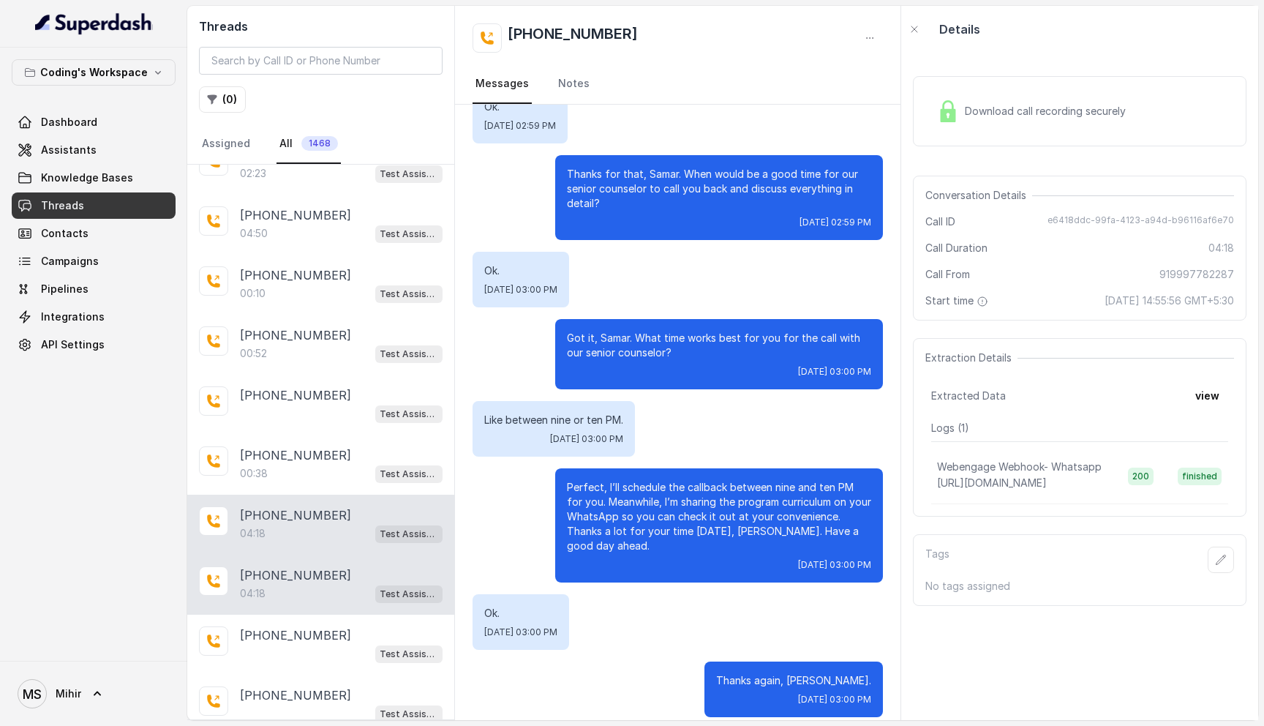
click at [298, 506] on p "+919997782287" at bounding box center [295, 515] width 111 height 18
click at [313, 590] on div "+919997782287 04:18 Test Assistant- 2" at bounding box center [320, 584] width 267 height 60
click at [313, 644] on div "Test Assistant- 2" at bounding box center [341, 653] width 203 height 19
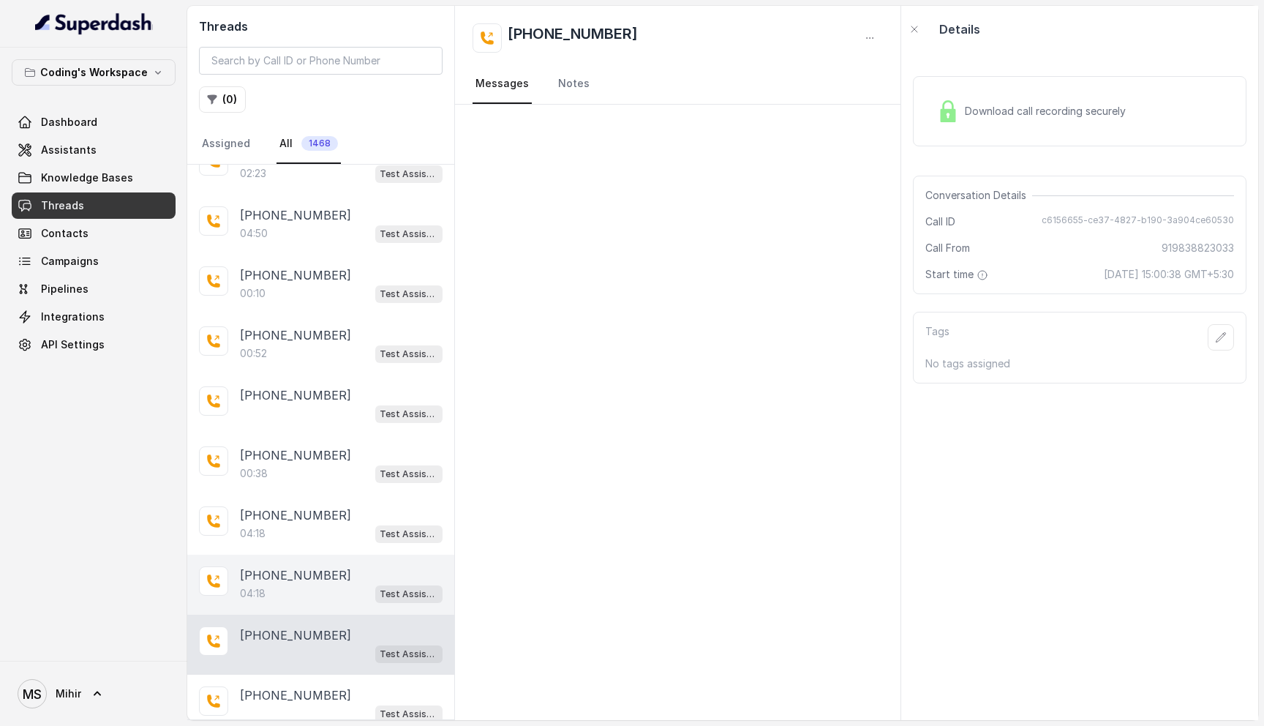
click at [311, 584] on div "04:18 Test Assistant- 2" at bounding box center [341, 593] width 203 height 19
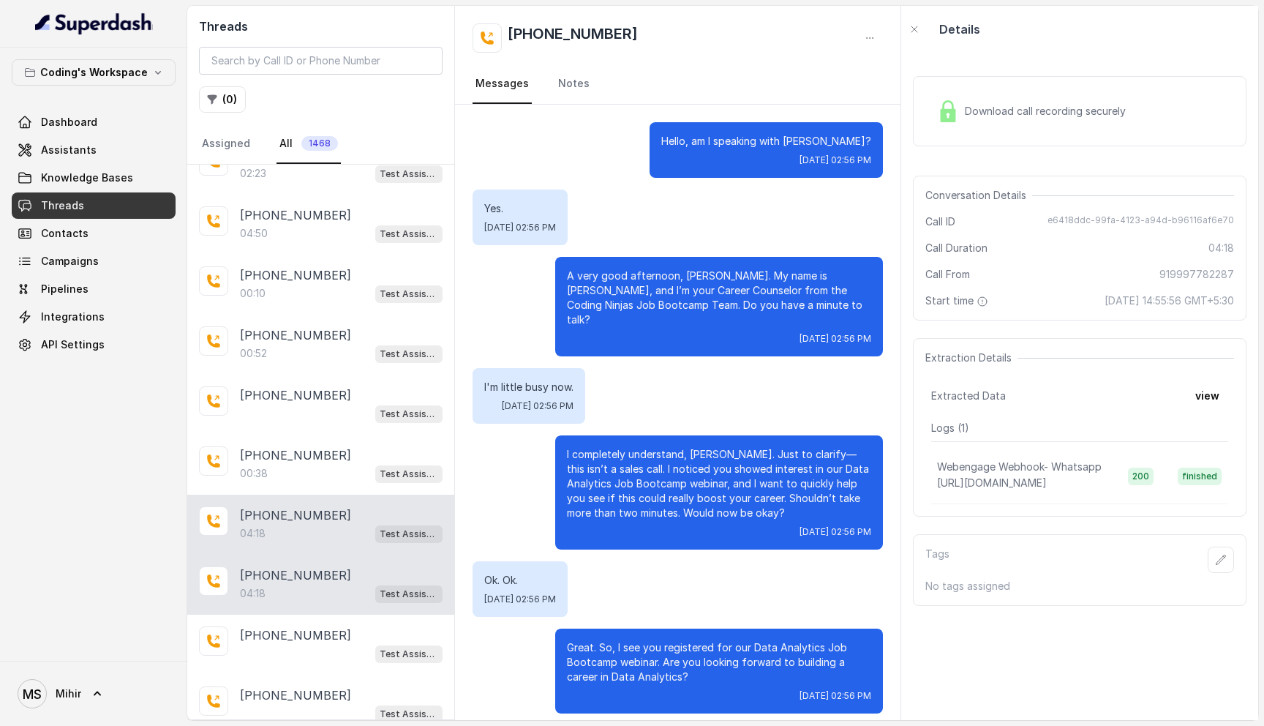
click at [962, 129] on div "Download call recording securely" at bounding box center [1080, 111] width 334 height 70
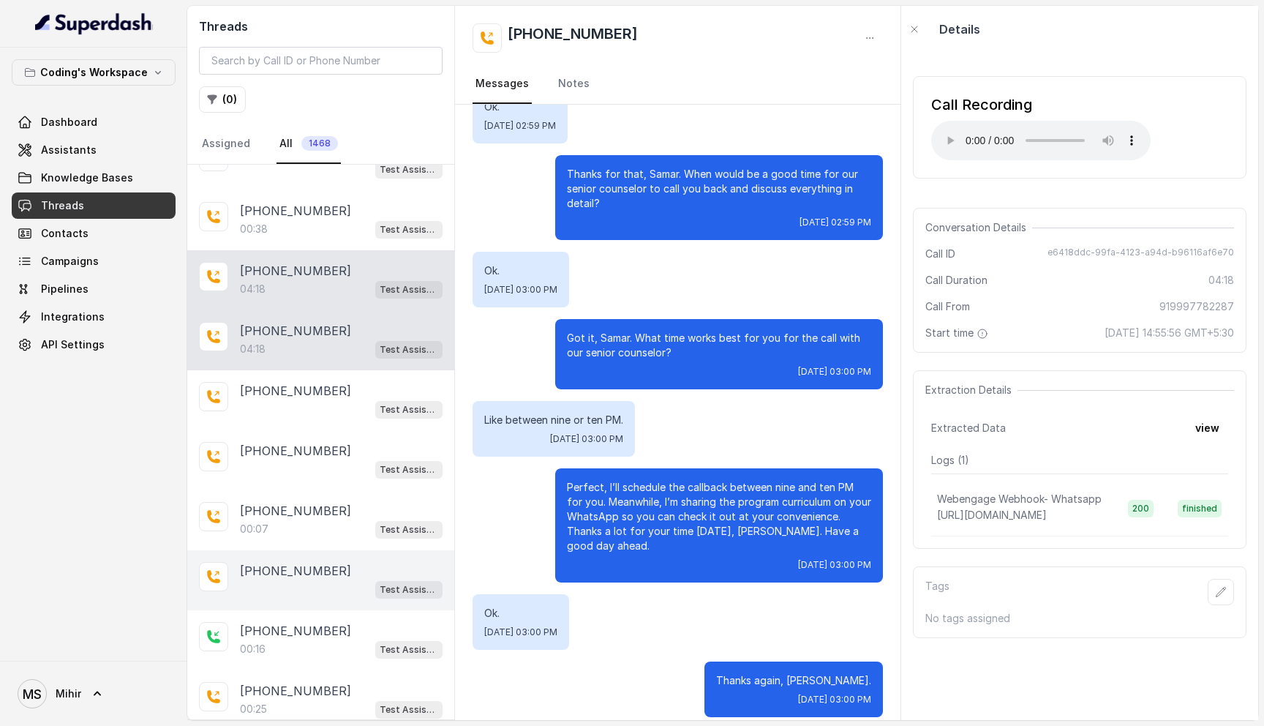
scroll to position [2851, 0]
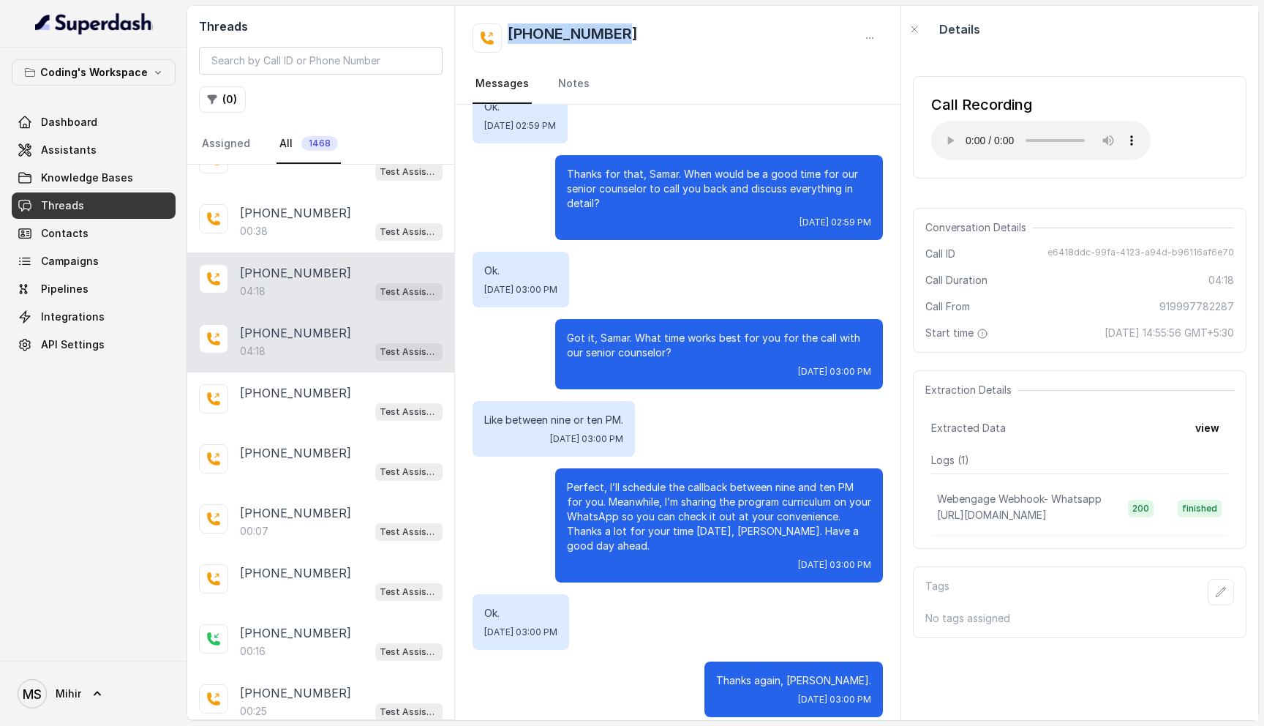
drag, startPoint x: 640, startPoint y: 20, endPoint x: 632, endPoint y: 37, distance: 19.3
click at [632, 37] on div "+919997782287 Messages Notes" at bounding box center [677, 55] width 445 height 99
click at [632, 37] on div "+919997782287" at bounding box center [677, 37] width 410 height 29
drag, startPoint x: 632, startPoint y: 37, endPoint x: 532, endPoint y: 36, distance: 99.5
click at [532, 36] on div "+919997782287" at bounding box center [677, 37] width 410 height 29
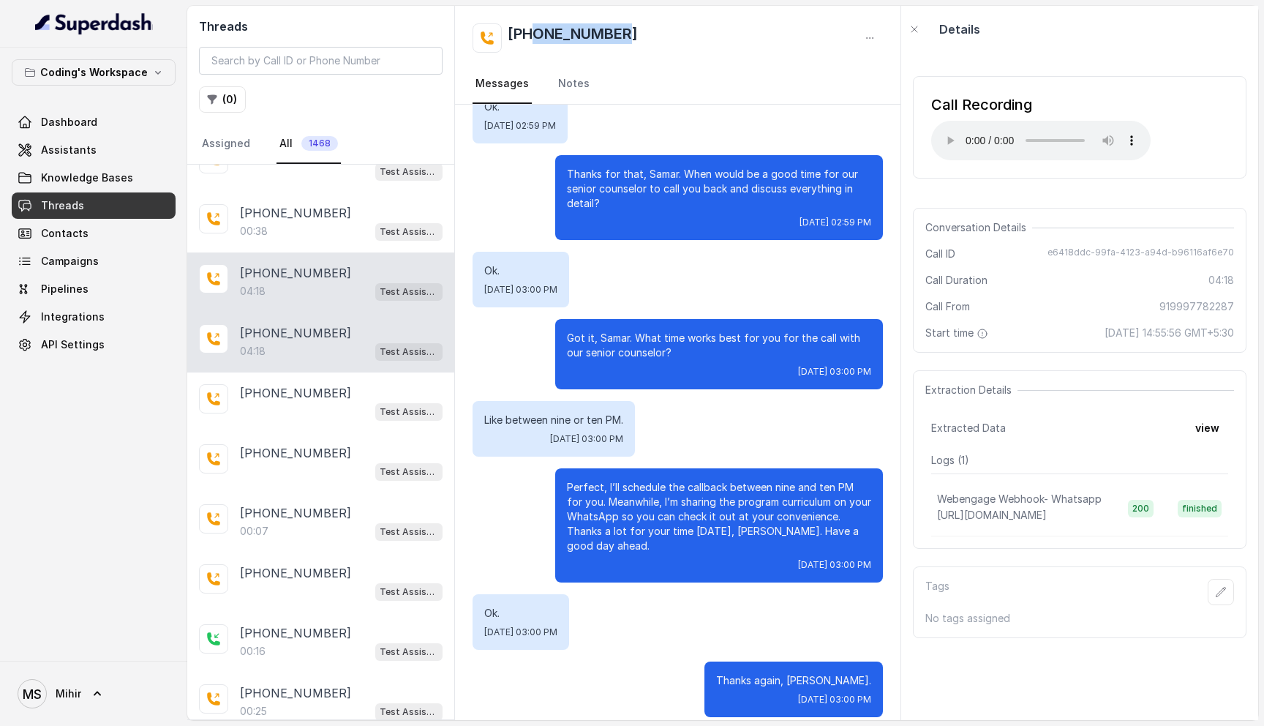
copy h2 "9997782287"
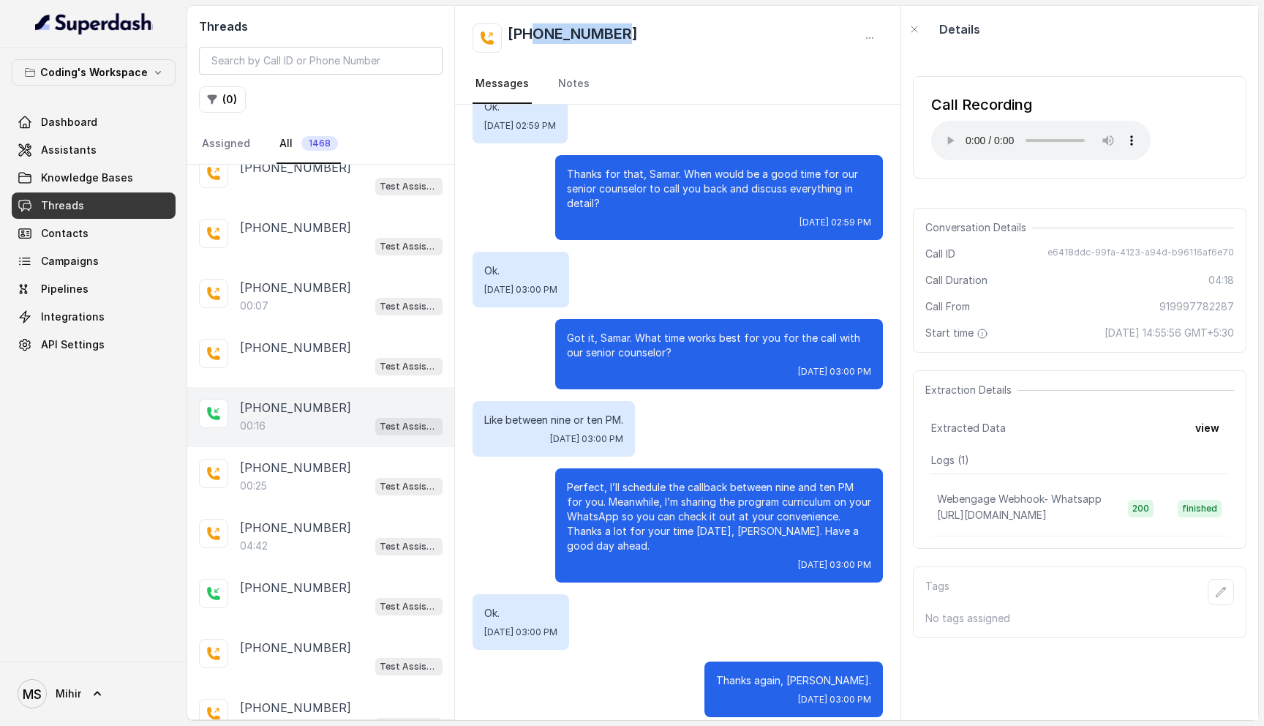
scroll to position [3092, 0]
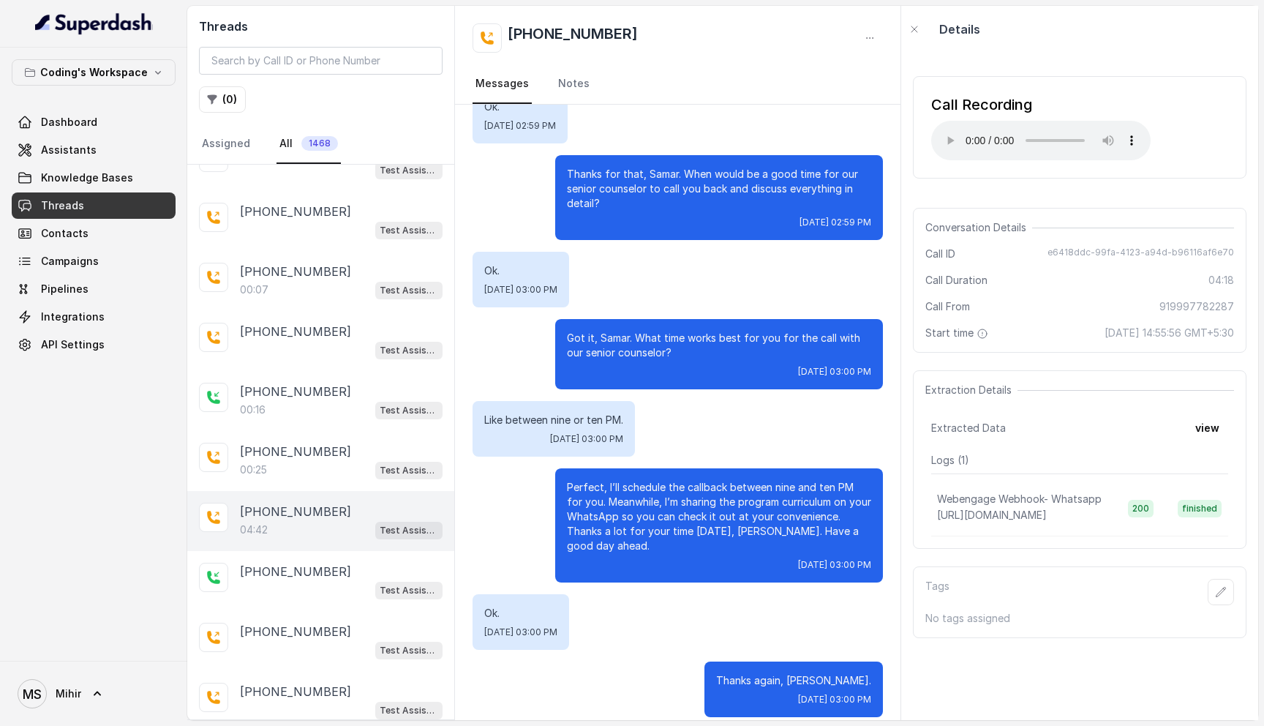
click at [292, 520] on div "04:42 Test Assistant- 2" at bounding box center [341, 529] width 203 height 19
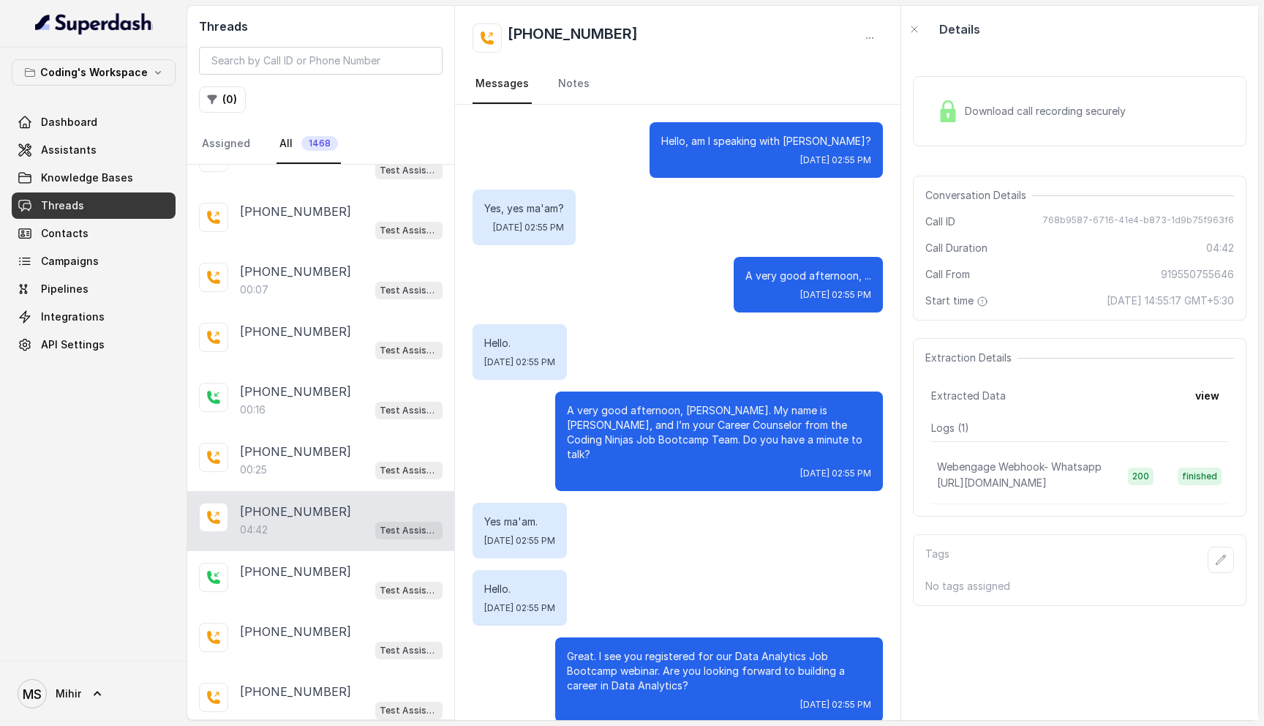
click at [946, 121] on img at bounding box center [948, 111] width 22 height 22
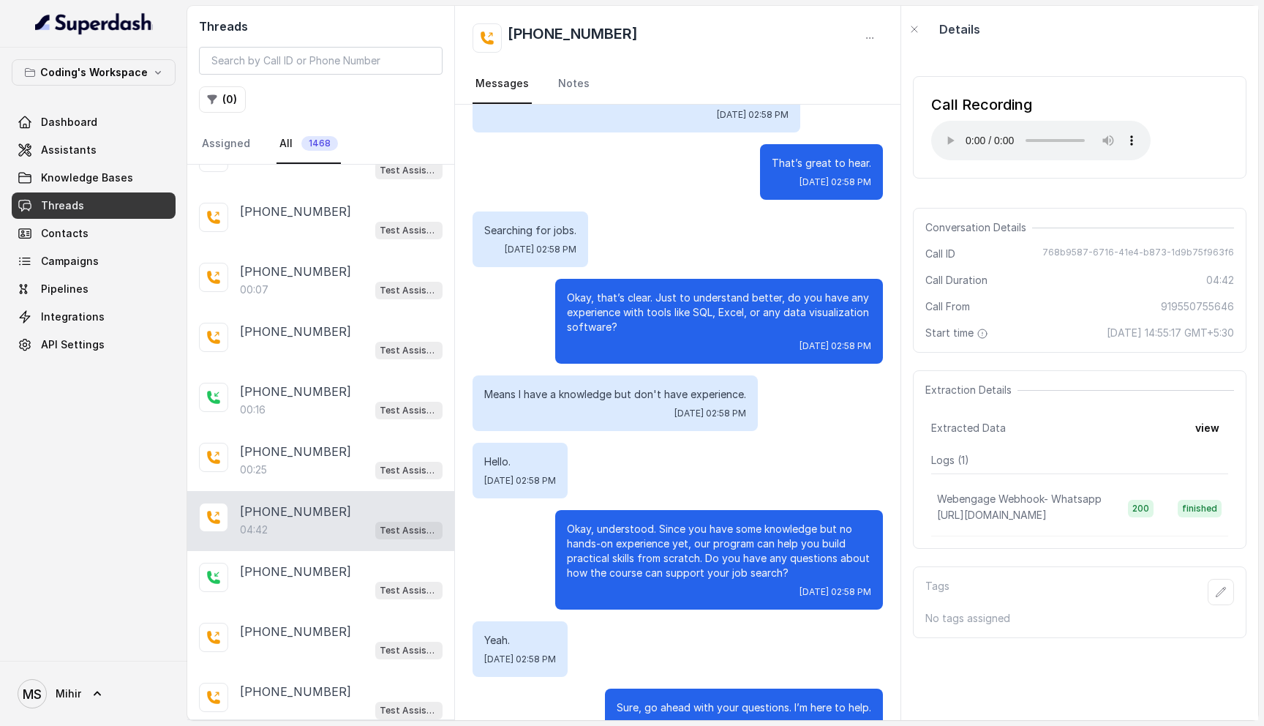
scroll to position [1883, 0]
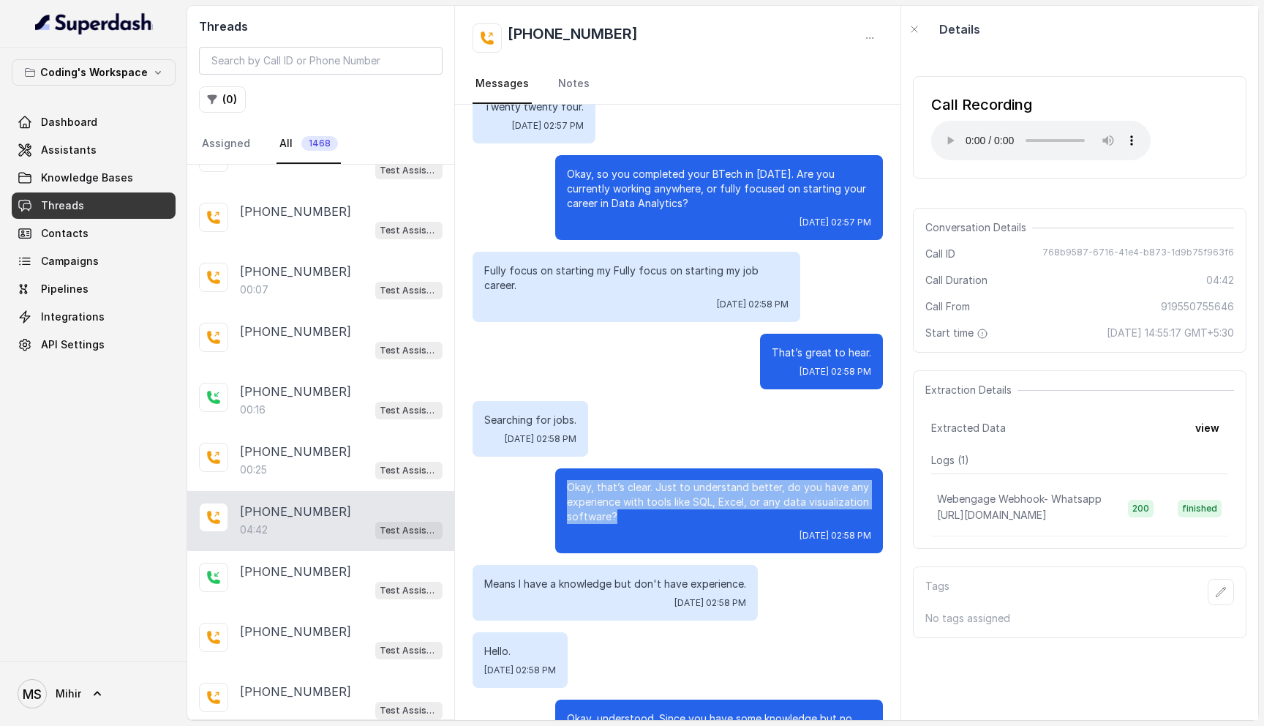
drag, startPoint x: 567, startPoint y: 455, endPoint x: 652, endPoint y: 488, distance: 91.7
click at [652, 488] on p "Okay, that’s clear. Just to understand better, do you have any experience with …" at bounding box center [719, 502] width 304 height 44
click at [630, 480] on p "Okay, that’s clear. Just to understand better, do you have any experience with …" at bounding box center [719, 502] width 304 height 44
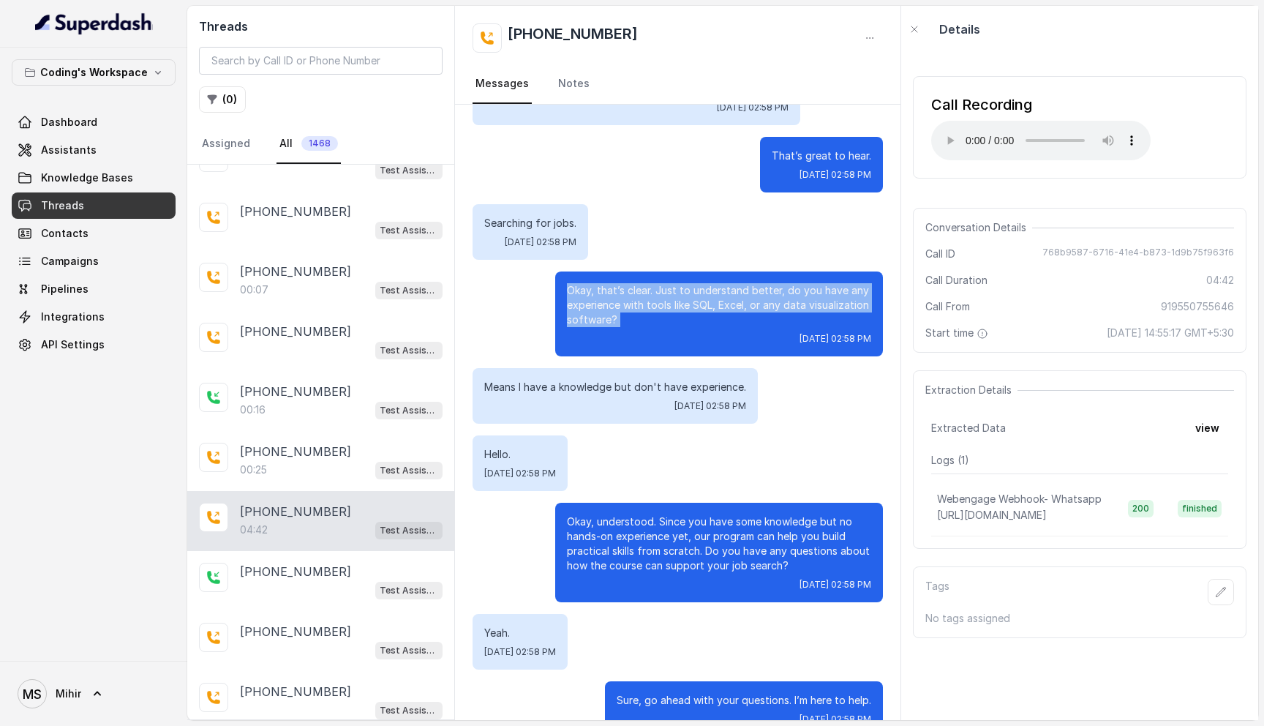
scroll to position [2110, 0]
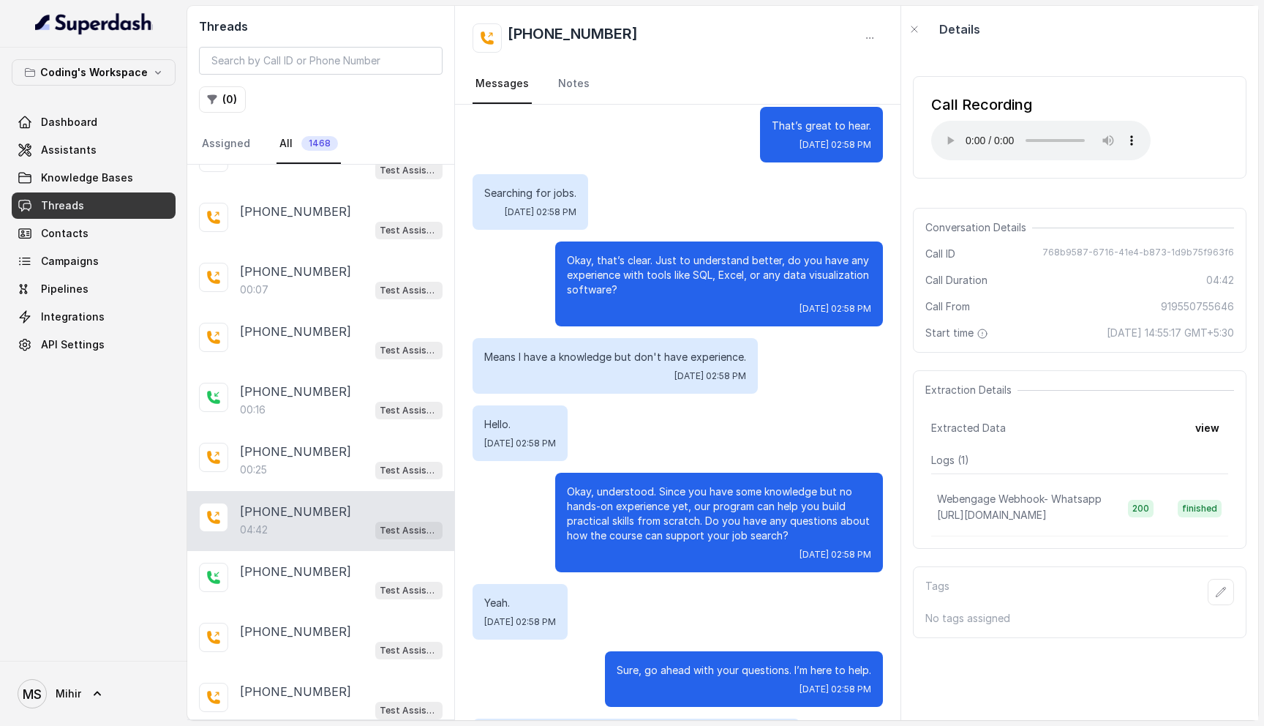
click at [639, 254] on p "Okay, that’s clear. Just to understand better, do you have any experience with …" at bounding box center [719, 275] width 304 height 44
click at [622, 253] on p "Okay, that’s clear. Just to understand better, do you have any experience with …" at bounding box center [719, 275] width 304 height 44
click at [628, 484] on p "Okay, understood. Since you have some knowledge but no hands-on experience yet,…" at bounding box center [719, 513] width 304 height 59
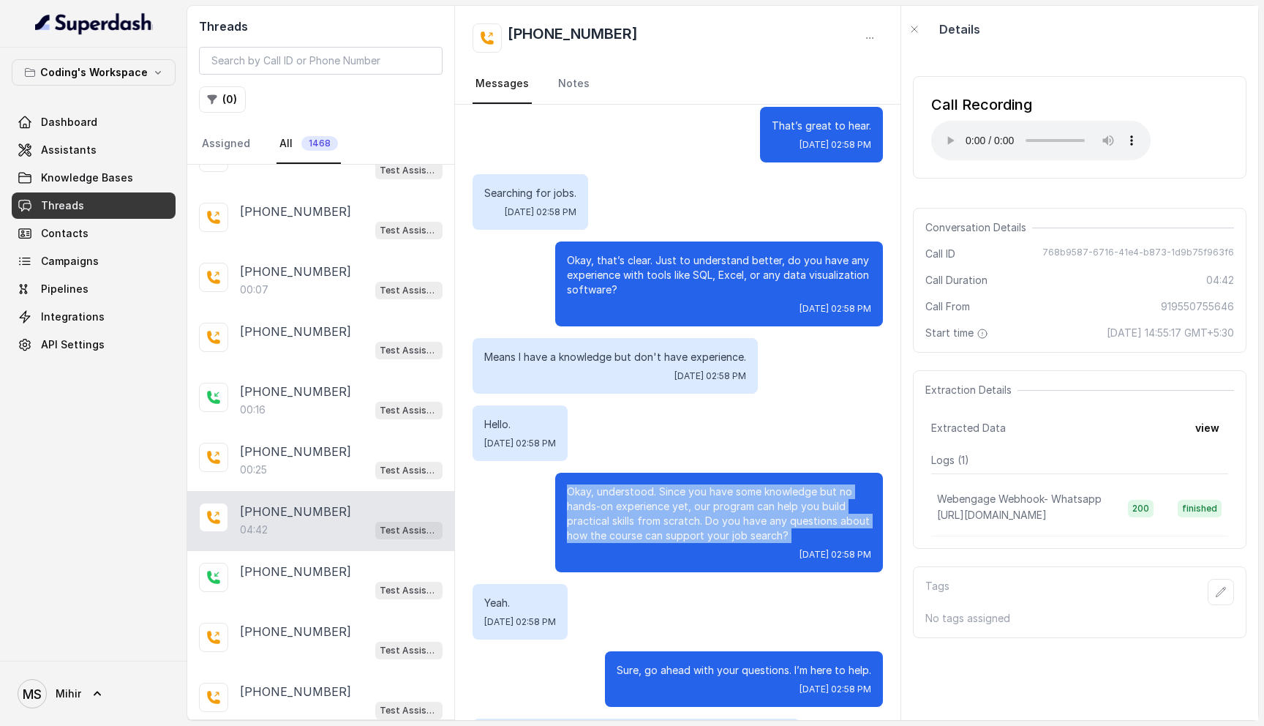
click at [628, 484] on p "Okay, understood. Since you have some knowledge but no hands-on experience yet,…" at bounding box center [719, 513] width 304 height 59
click at [669, 498] on p "Okay, understood. Since you have some knowledge but no hands-on experience yet,…" at bounding box center [719, 513] width 304 height 59
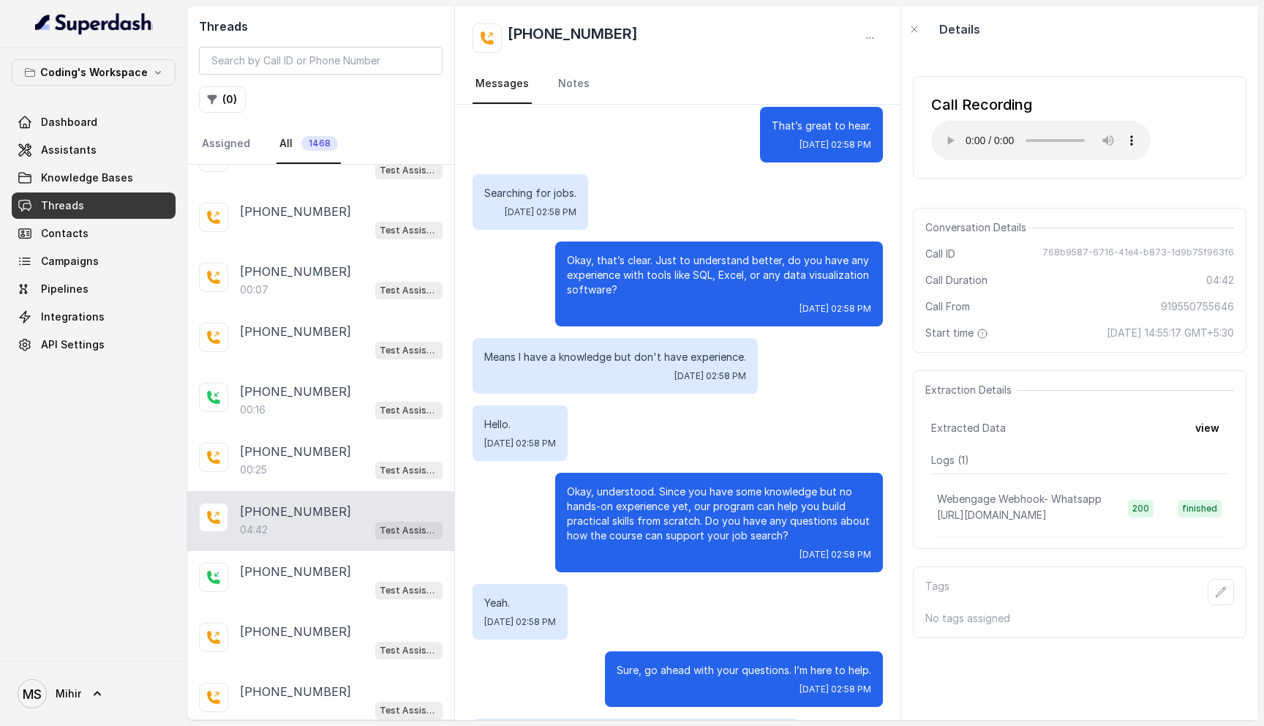
click at [669, 498] on p "Okay, understood. Since you have some knowledge but no hands-on experience yet,…" at bounding box center [719, 513] width 304 height 59
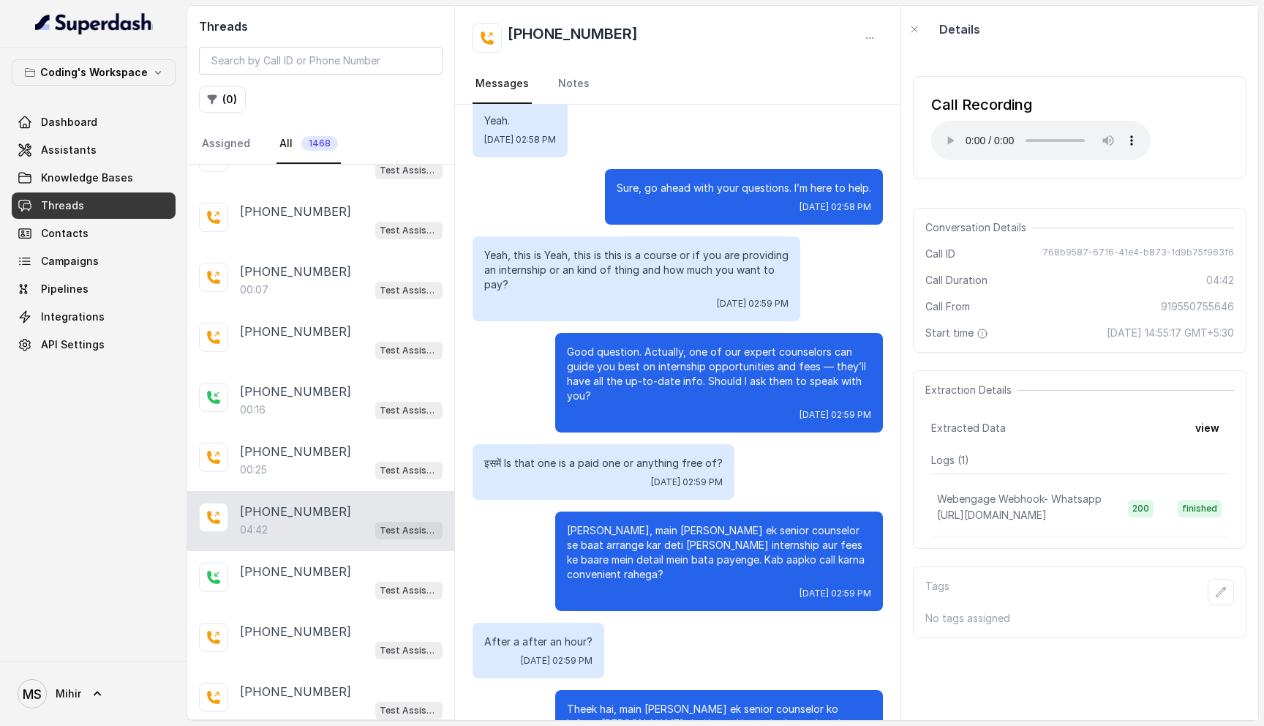
scroll to position [2594, 0]
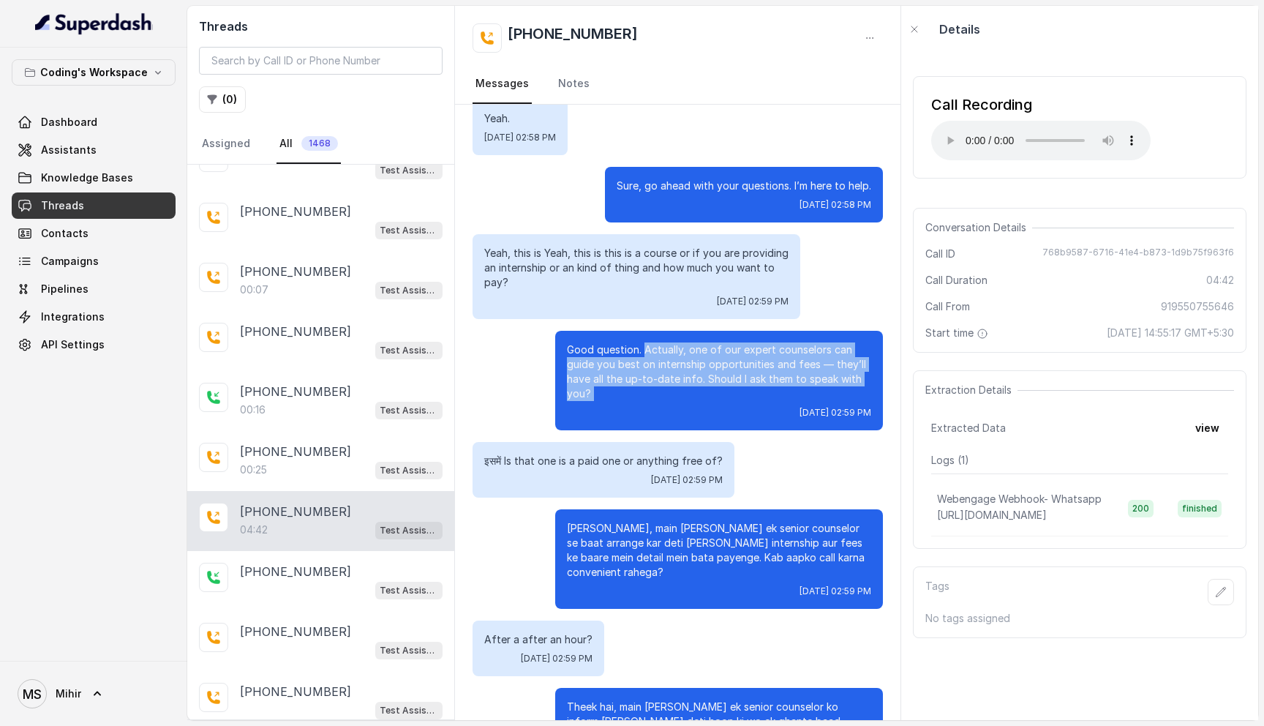
drag, startPoint x: 642, startPoint y: 321, endPoint x: 685, endPoint y: 372, distance: 67.0
click at [685, 372] on div "Good question. Actually, one of our expert counselors can guide you best on int…" at bounding box center [719, 380] width 328 height 99
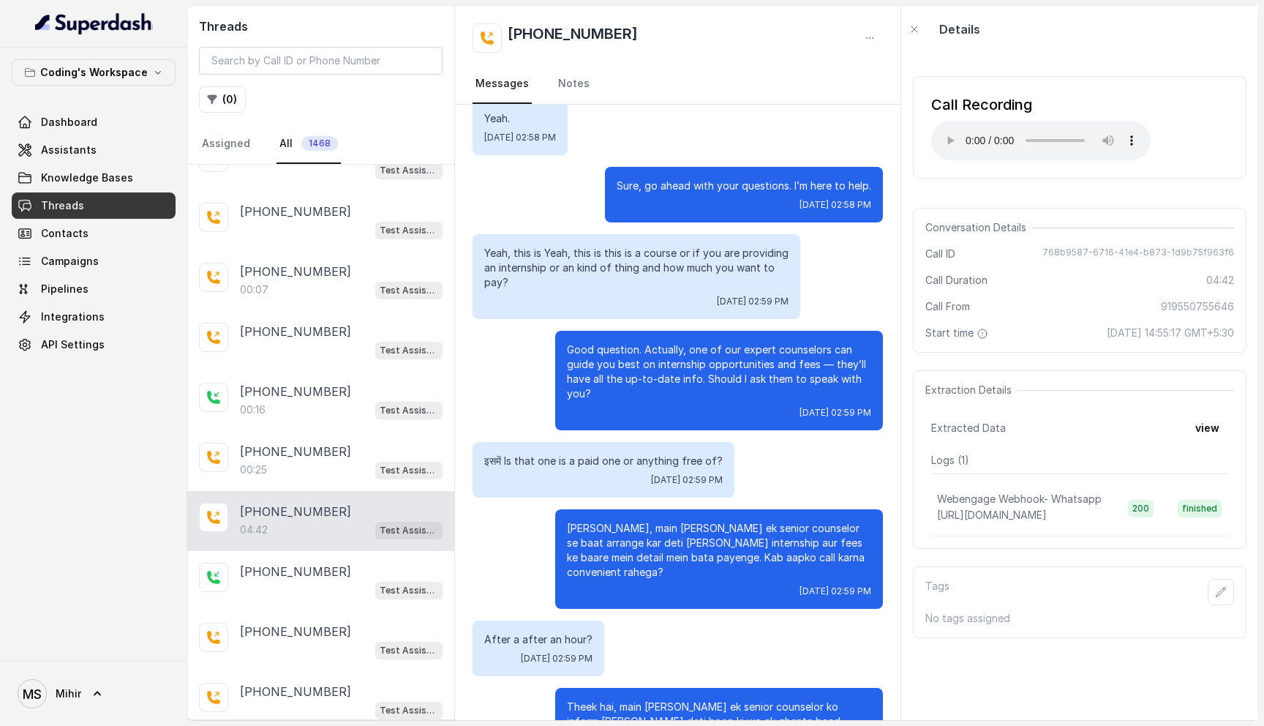
click at [571, 342] on p "Good question. Actually, one of our expert counselors can guide you best on int…" at bounding box center [719, 371] width 304 height 59
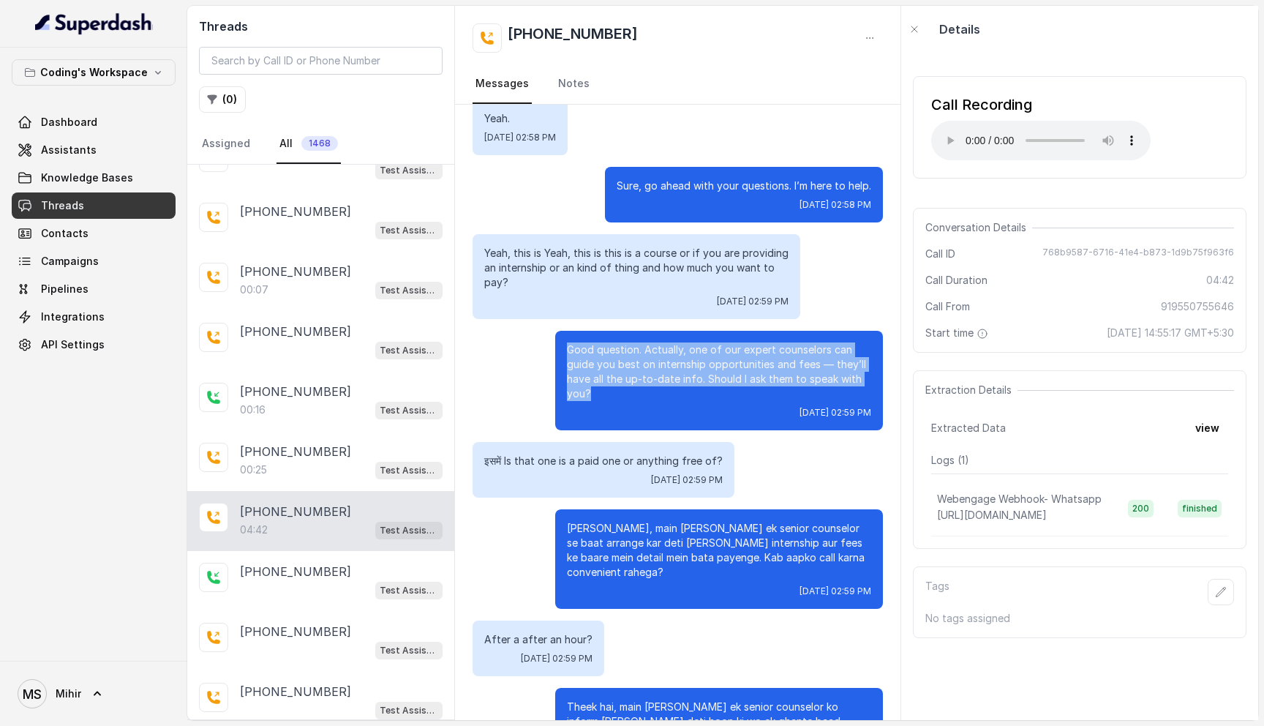
drag, startPoint x: 568, startPoint y: 320, endPoint x: 595, endPoint y: 366, distance: 53.1
click at [595, 366] on p "Good question. Actually, one of our expert counselors can guide you best on int…" at bounding box center [719, 371] width 304 height 59
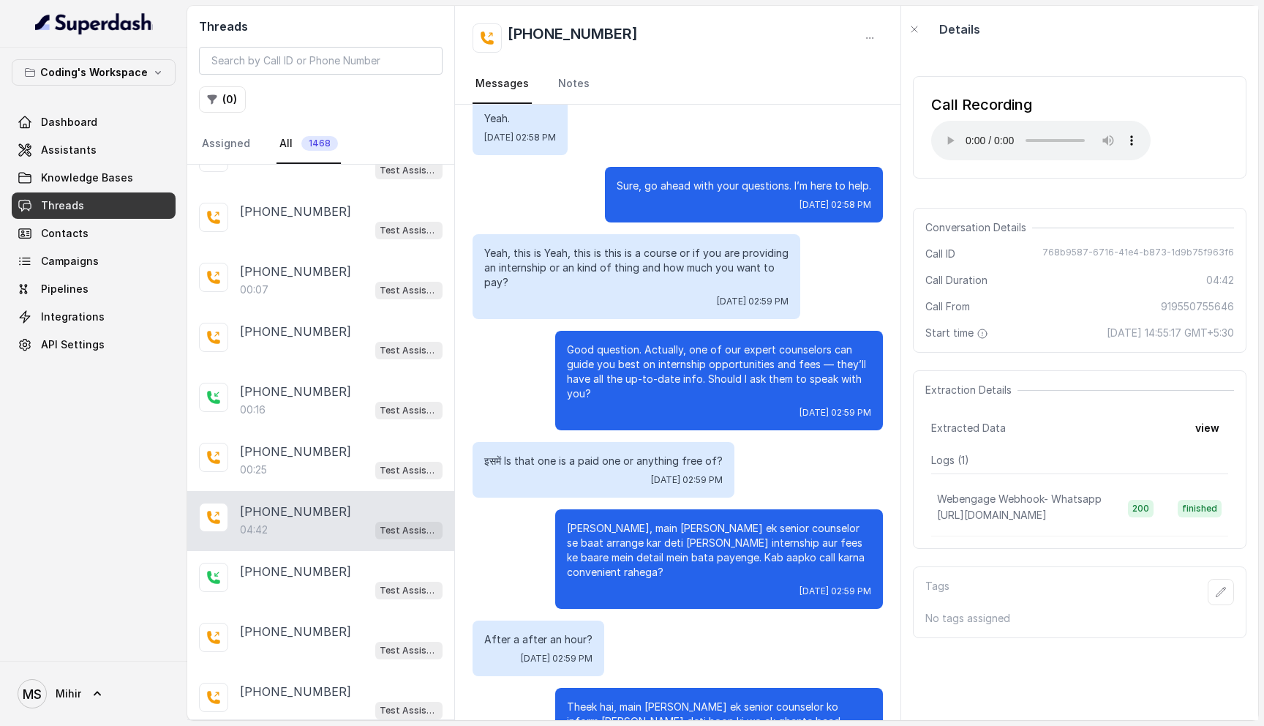
click at [571, 453] on p "इसमें Is that one is a paid one or anything free of?" at bounding box center [603, 460] width 238 height 15
click at [609, 521] on p "Ji bilkul, main aapke liye ek senior counselor se baat arrange kar deti hoon jo…" at bounding box center [719, 550] width 304 height 59
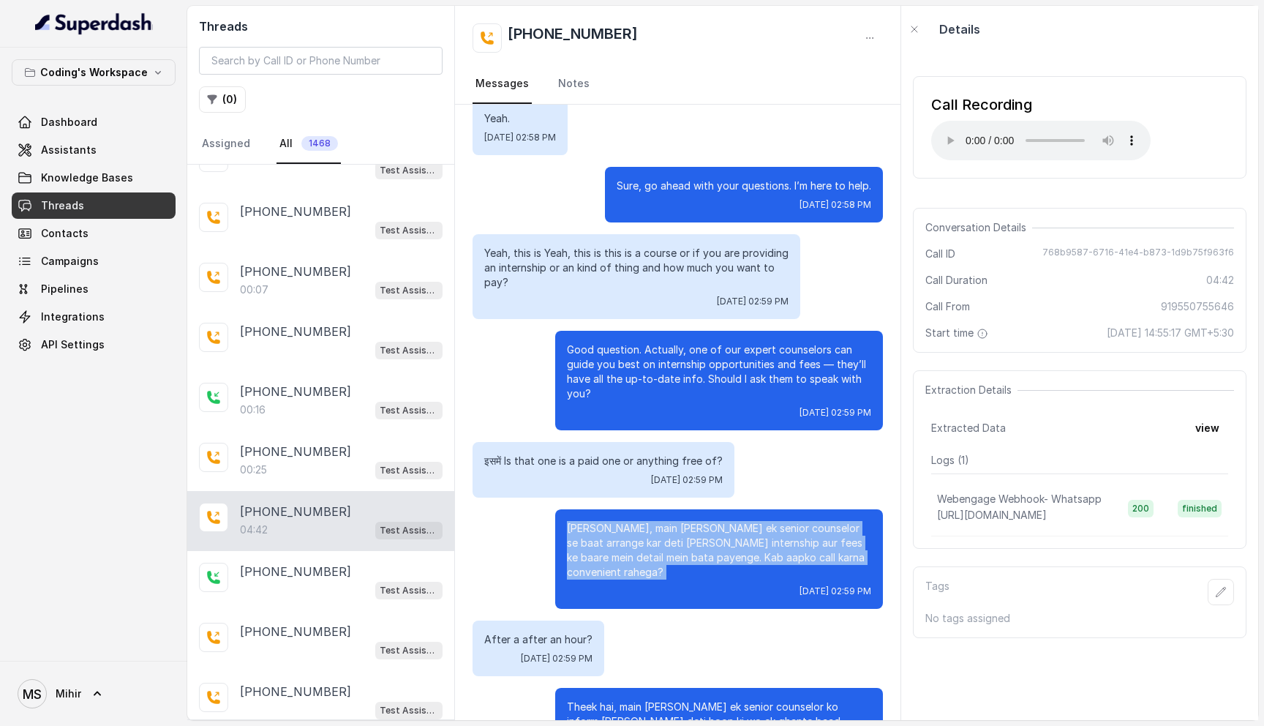
click at [609, 521] on p "Ji bilkul, main aapke liye ek senior counselor se baat arrange kar deti hoon jo…" at bounding box center [719, 550] width 304 height 59
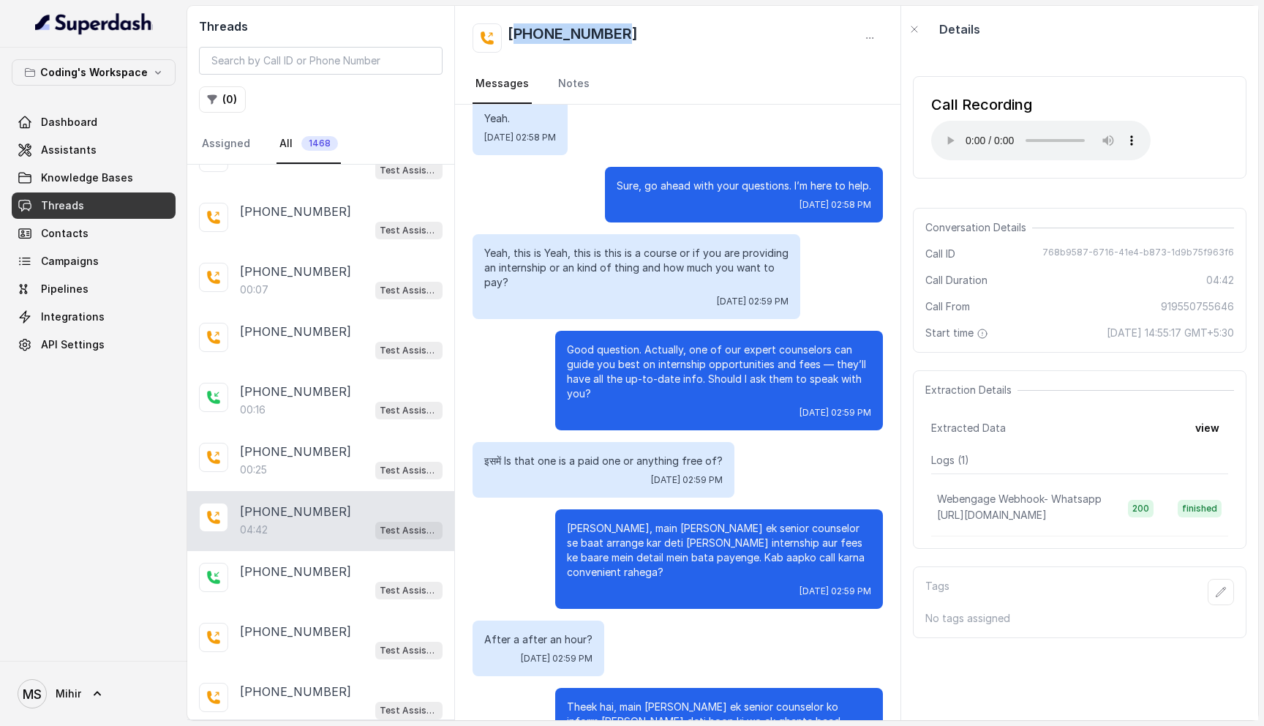
drag, startPoint x: 650, startPoint y: 32, endPoint x: 522, endPoint y: 33, distance: 128.7
click at [522, 33] on div "+919550755646" at bounding box center [677, 37] width 410 height 29
copy h2 "919550755646"
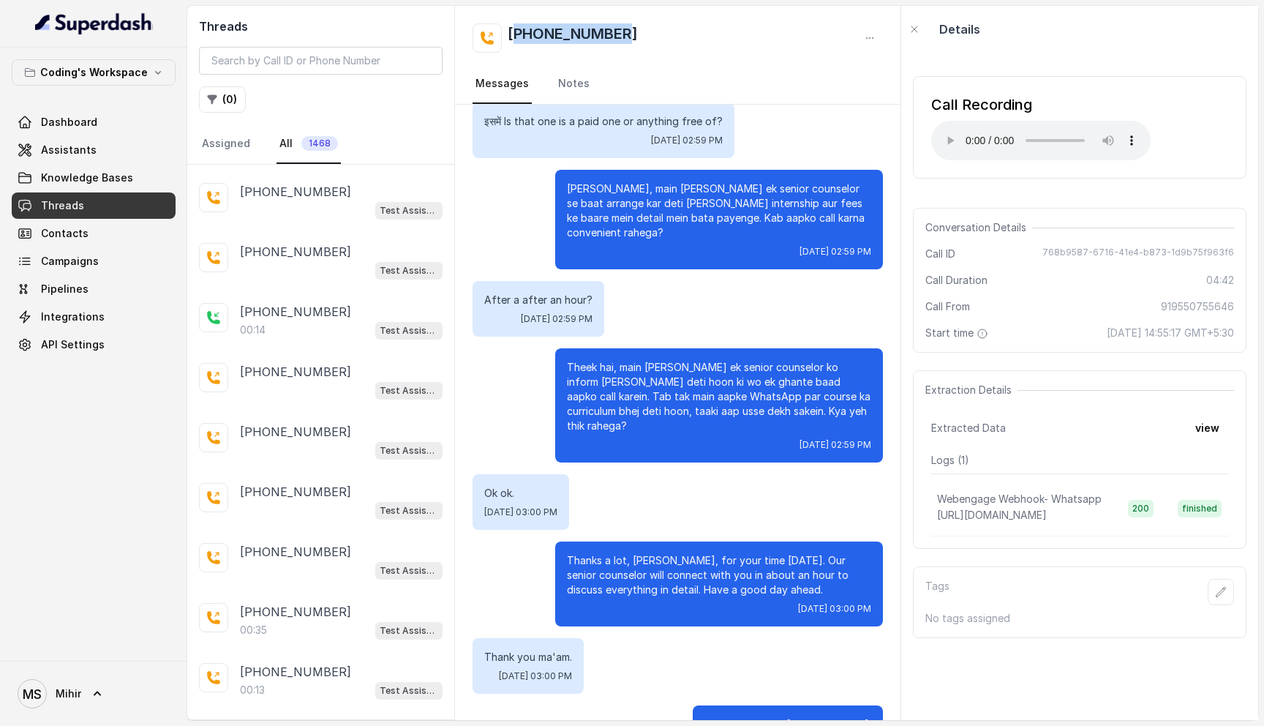
scroll to position [3792, 0]
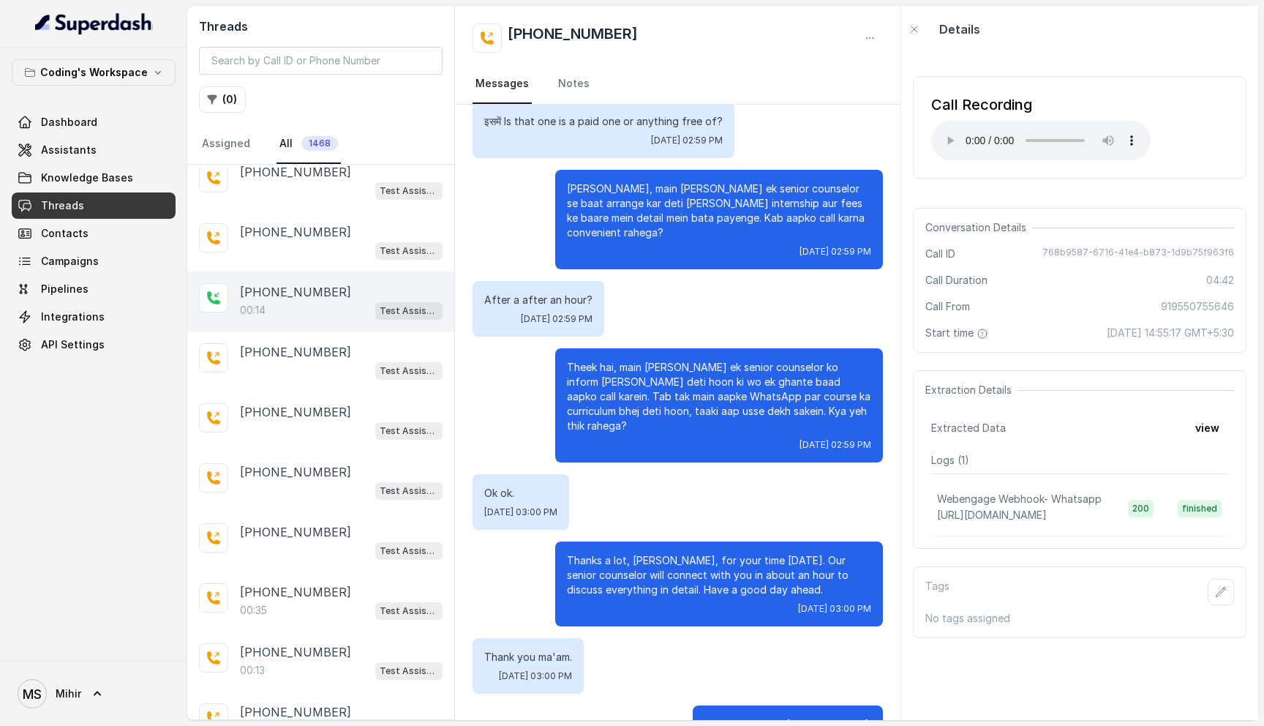
click at [275, 283] on p "+918874573045" at bounding box center [295, 292] width 111 height 18
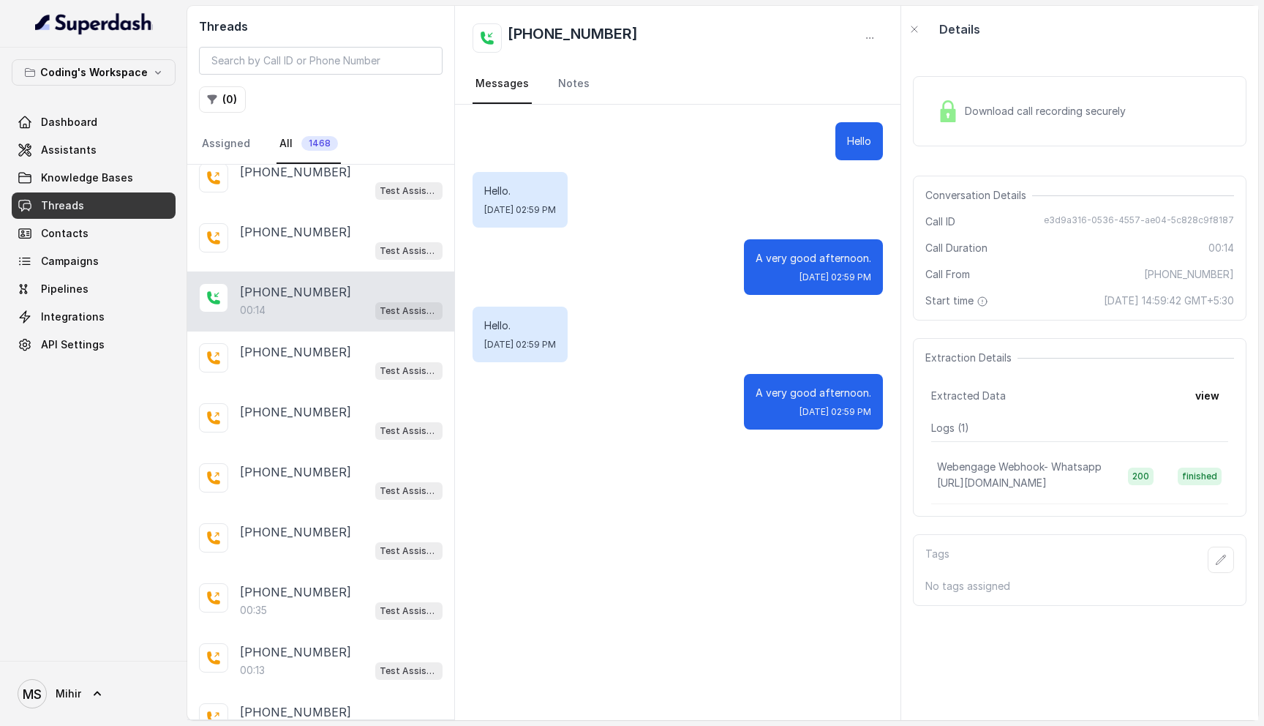
click at [951, 116] on img at bounding box center [948, 111] width 22 height 22
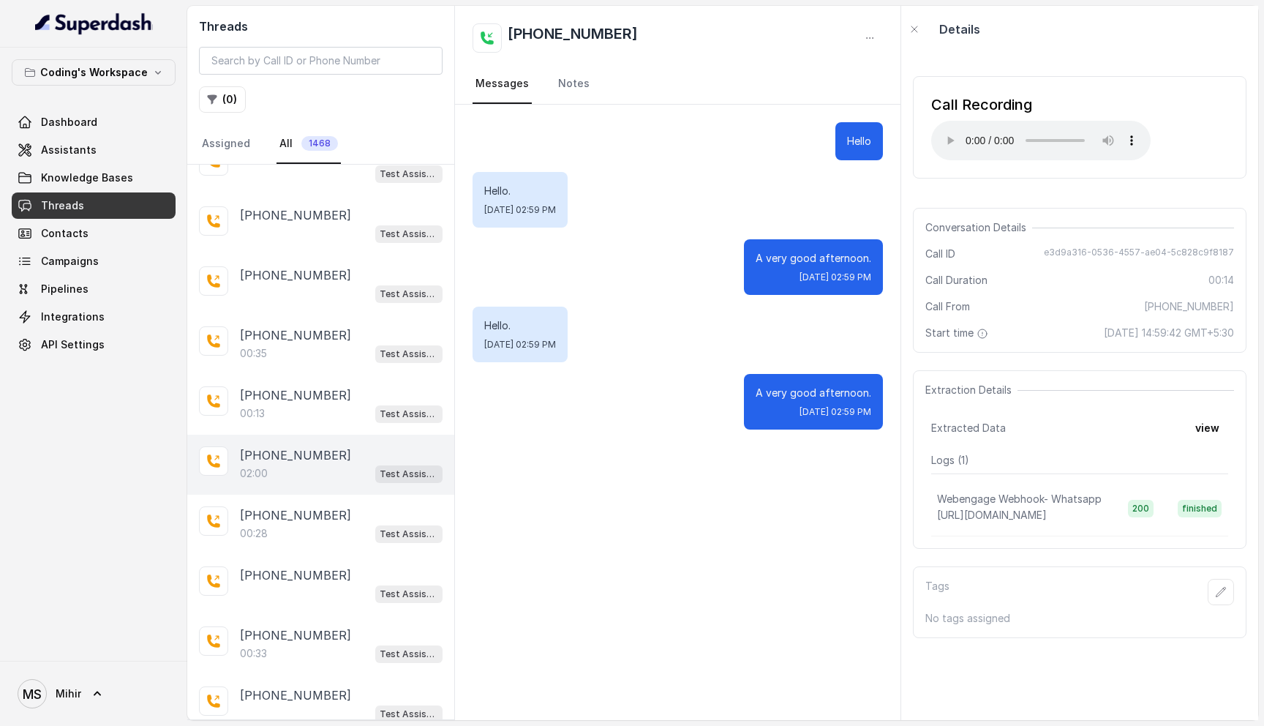
scroll to position [4051, 0]
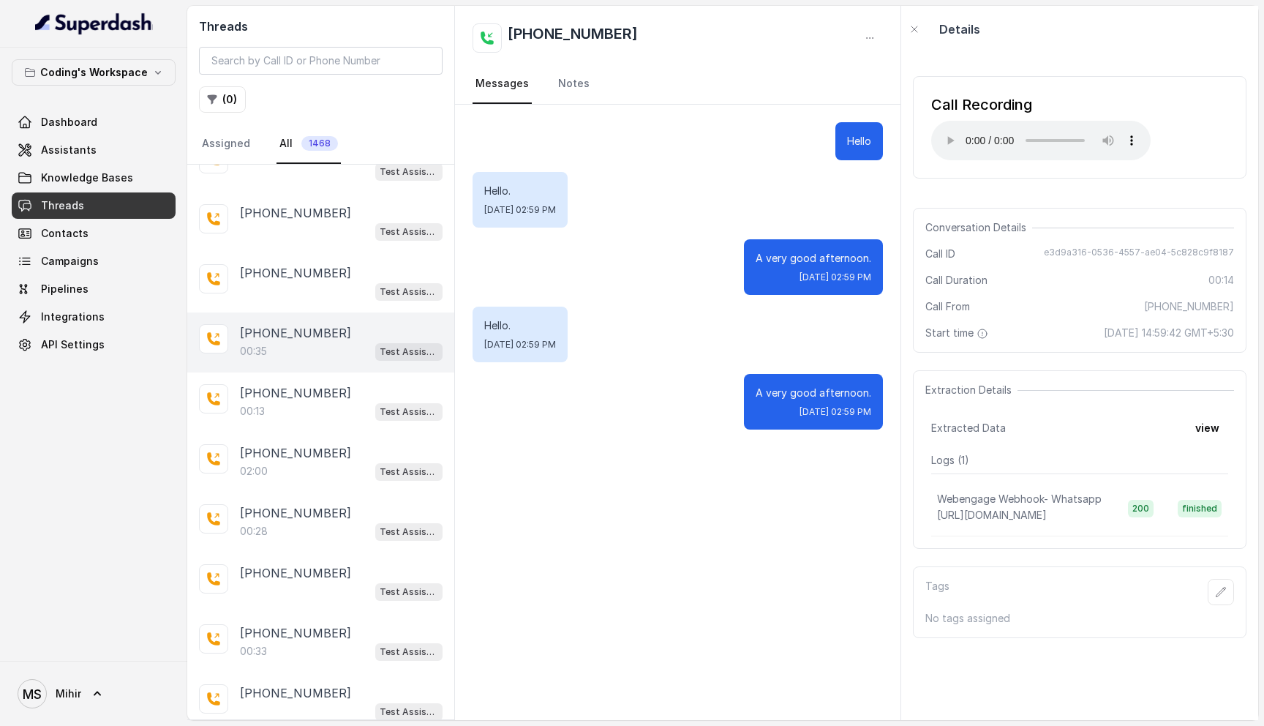
click at [264, 342] on div "00:35 Test Assistant- 2" at bounding box center [341, 351] width 203 height 19
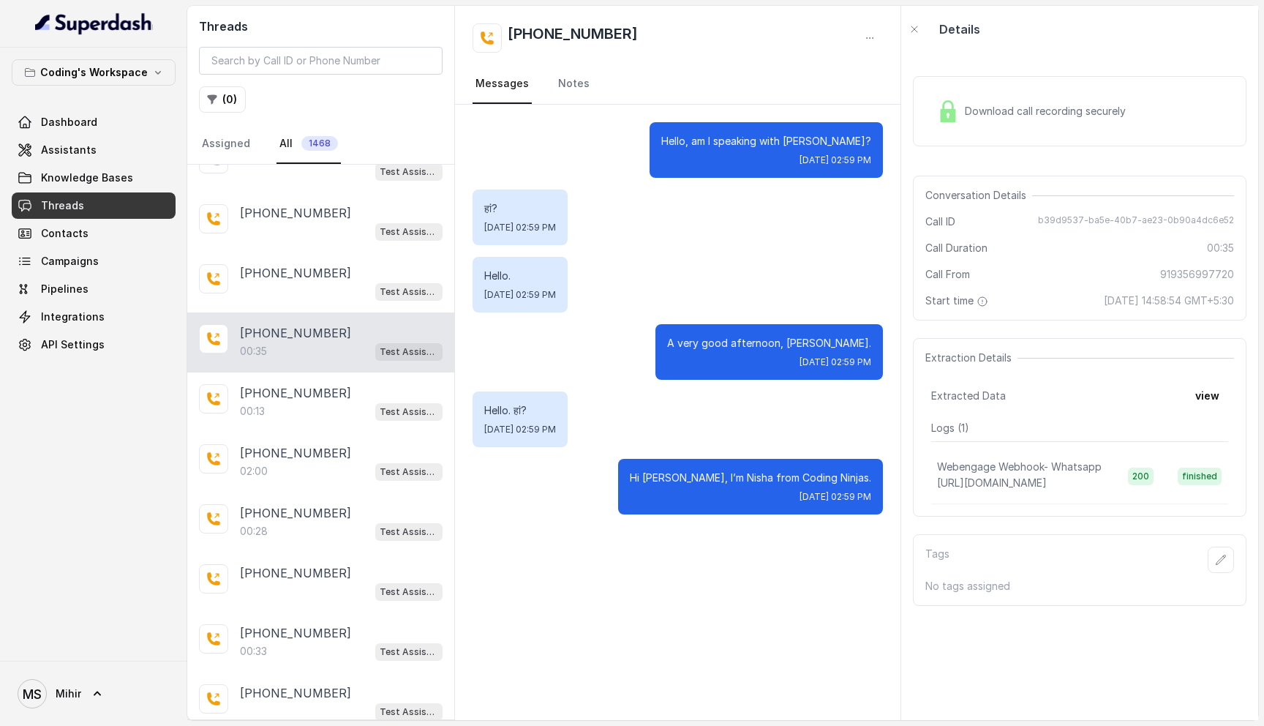
click at [971, 127] on div "Download call recording securely" at bounding box center [1031, 111] width 200 height 34
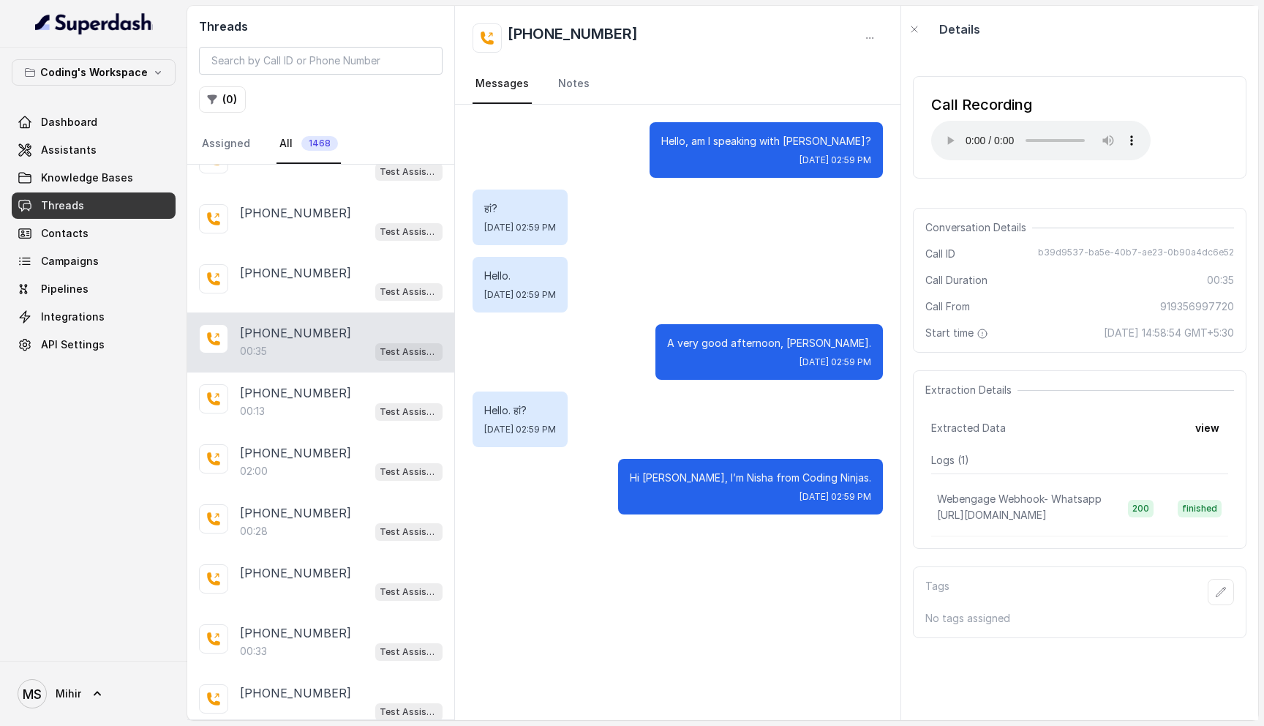
click at [238, 317] on div "+919356997720 00:35 Test Assistant- 2" at bounding box center [320, 342] width 267 height 60
click at [279, 372] on div "+917055326685 00:13 Test Assistant- 2" at bounding box center [320, 402] width 267 height 60
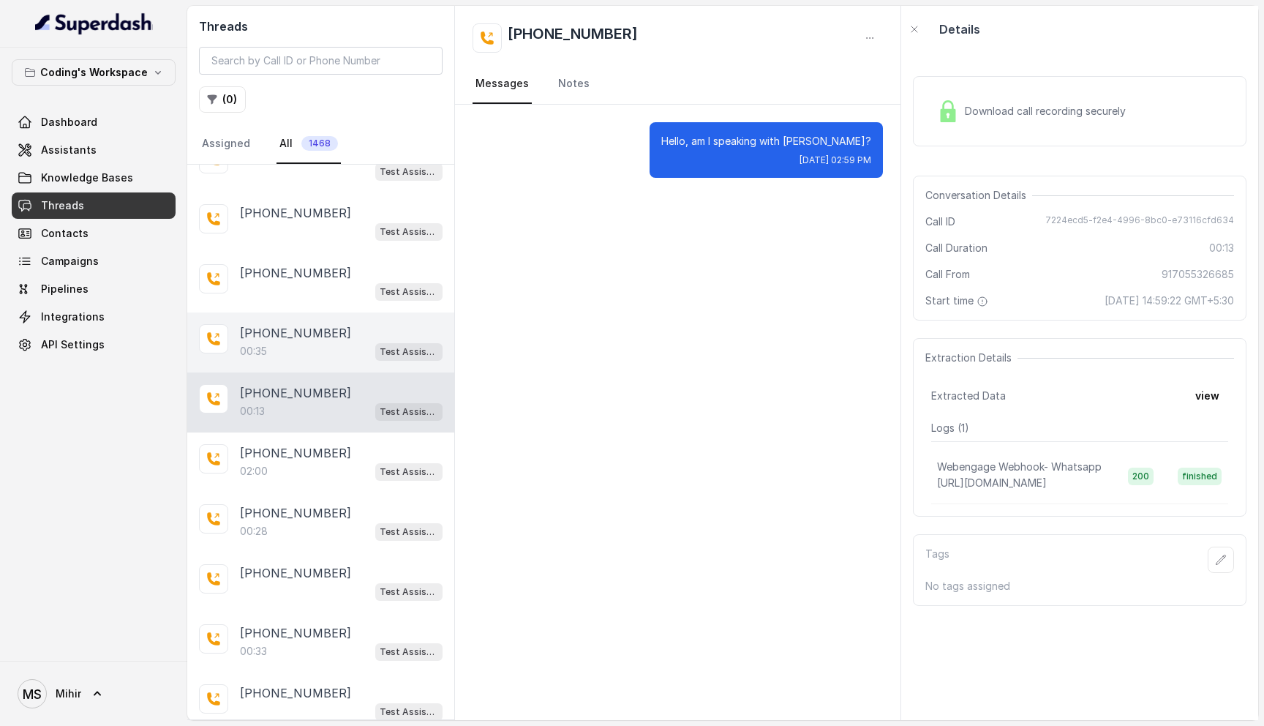
click at [279, 342] on div "00:35 Test Assistant- 2" at bounding box center [341, 351] width 203 height 19
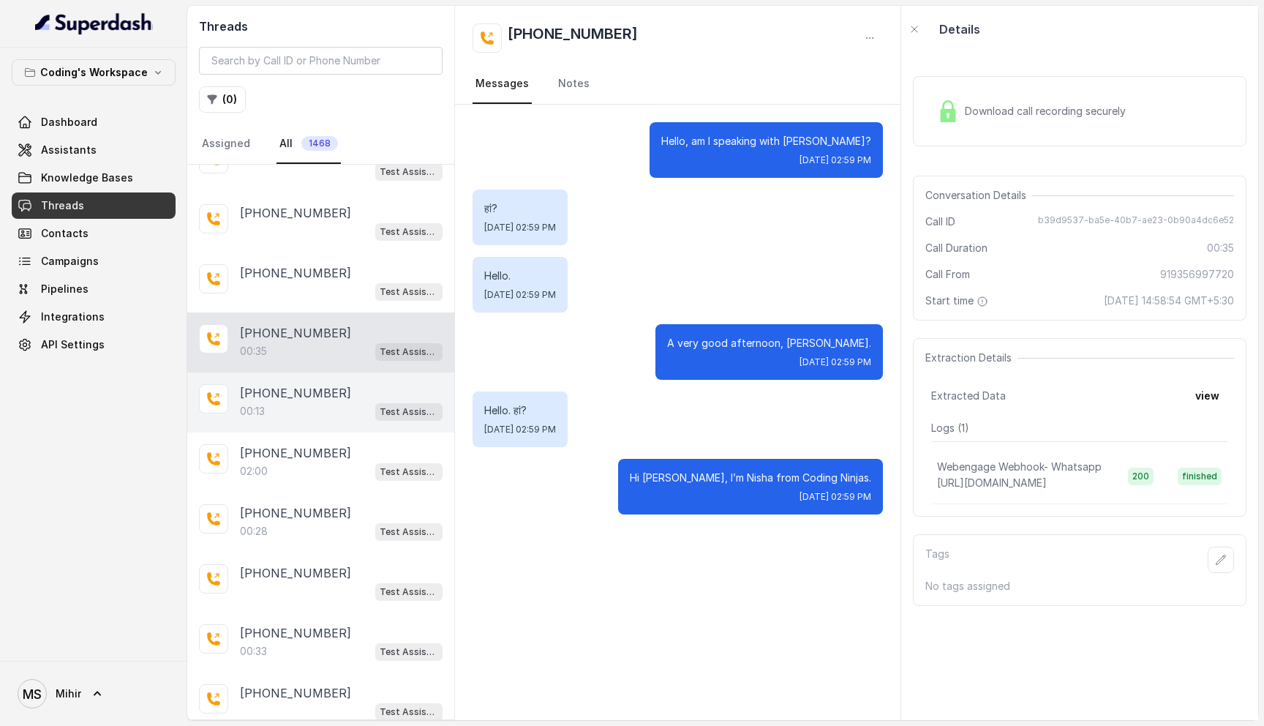
click at [279, 402] on div "00:13 Test Assistant- 2" at bounding box center [341, 411] width 203 height 19
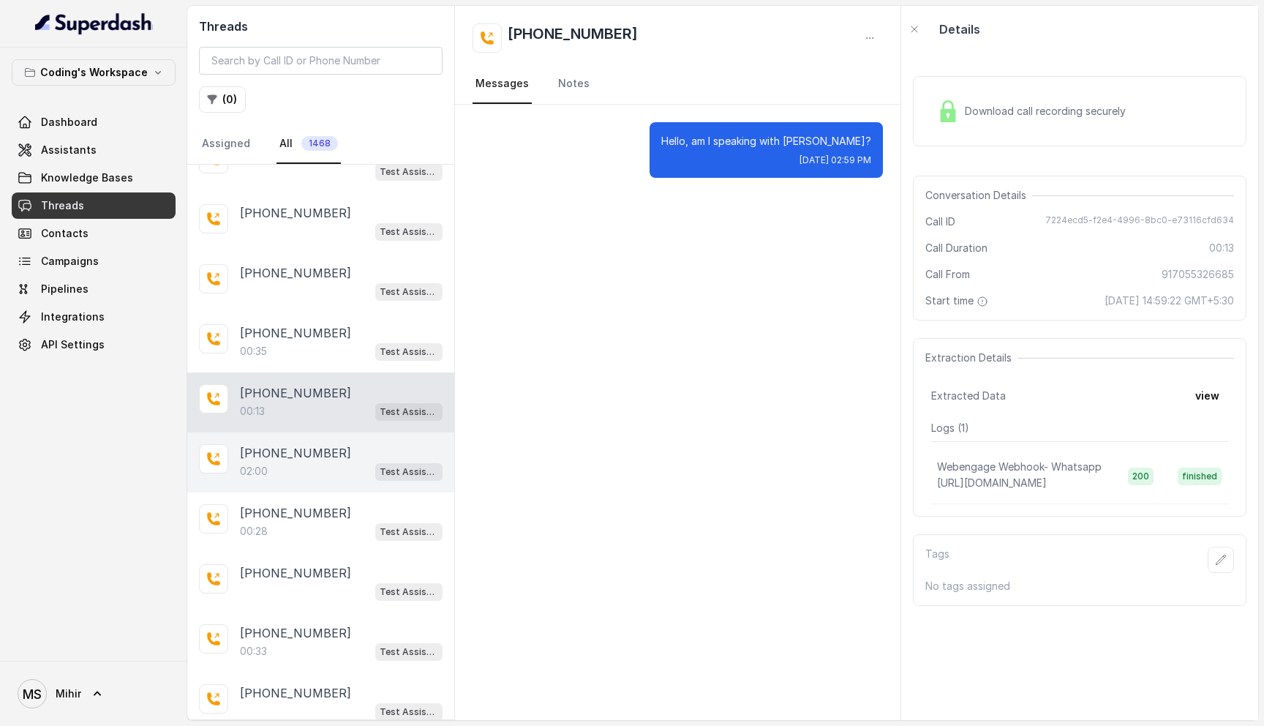
click at [279, 462] on div "02:00 Test Assistant- 2" at bounding box center [341, 471] width 203 height 19
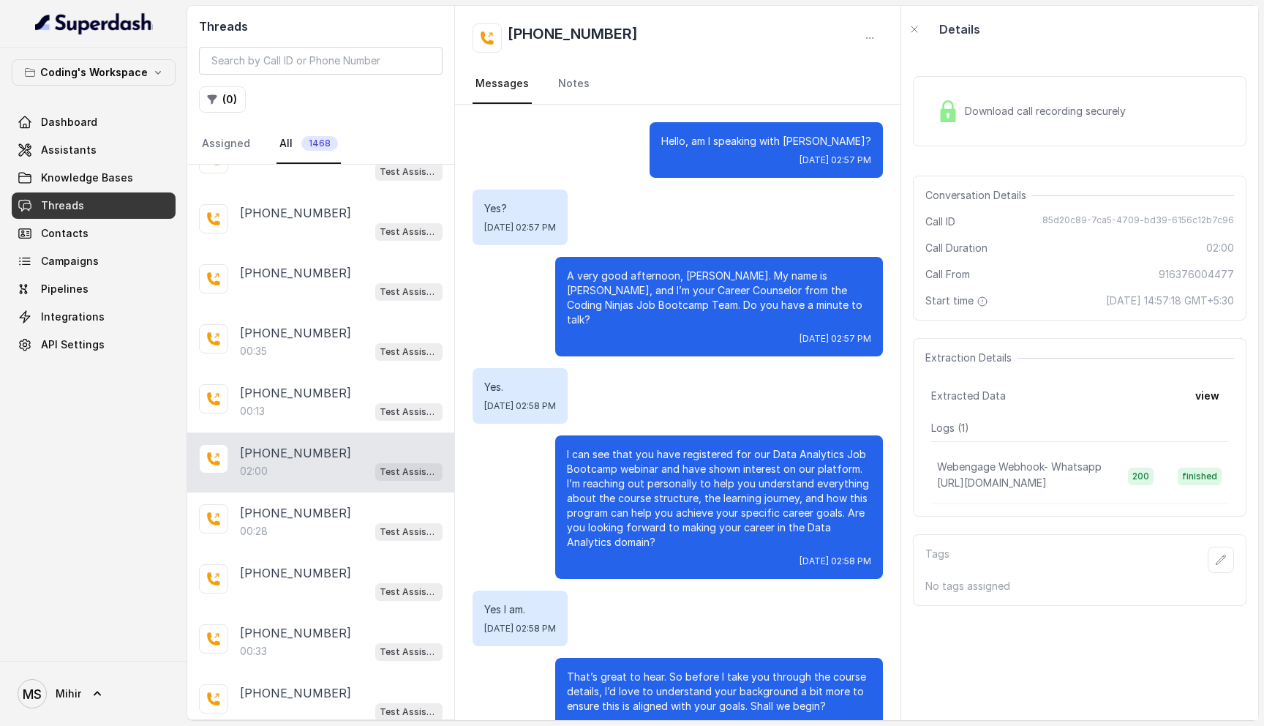
click at [1014, 99] on div "Download call recording securely" at bounding box center [1031, 111] width 200 height 34
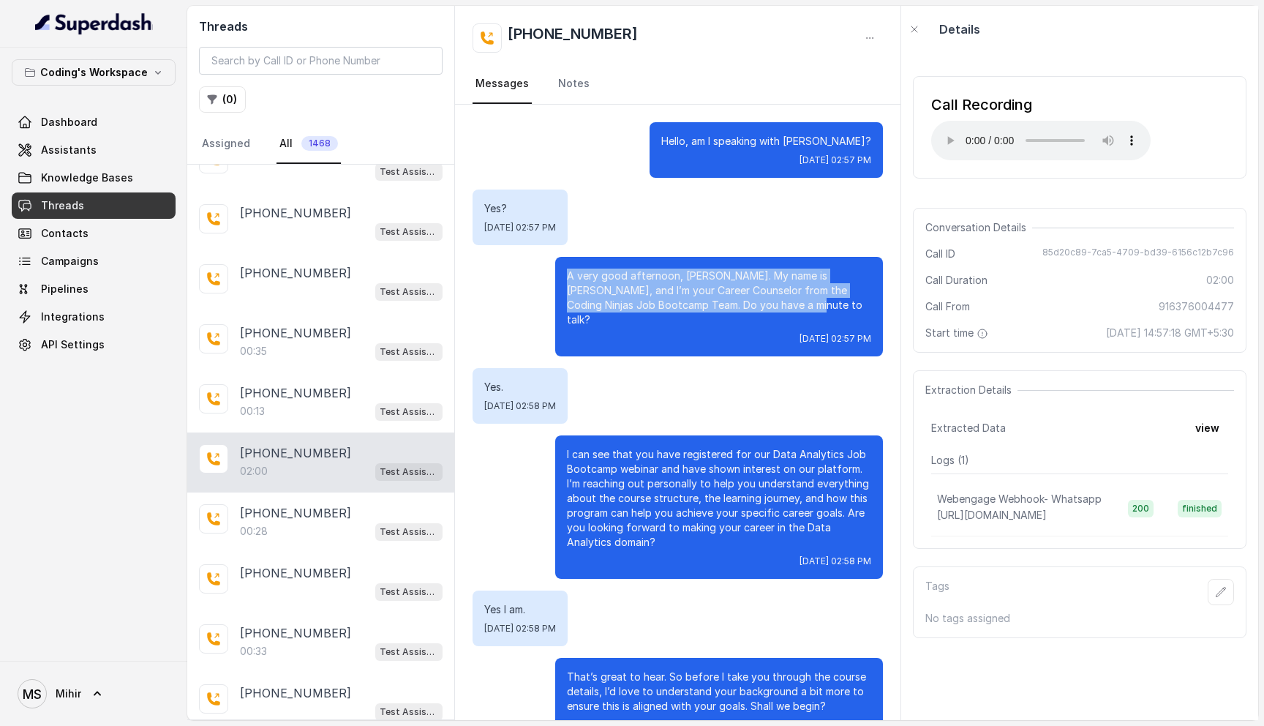
drag, startPoint x: 566, startPoint y: 278, endPoint x: 769, endPoint y: 304, distance: 205.0
click at [770, 306] on div "A very good afternoon, Akakshar. My name is Nisha, and I’m your Career Counselo…" at bounding box center [719, 306] width 328 height 99
click at [746, 308] on p "A very good afternoon, Akakshar. My name is Nisha, and I’m your Career Counselo…" at bounding box center [719, 297] width 304 height 59
drag, startPoint x: 746, startPoint y: 308, endPoint x: 562, endPoint y: 264, distance: 188.8
click at [562, 264] on div "A very good afternoon, Akakshar. My name is Nisha, and I’m your Career Counselo…" at bounding box center [719, 306] width 328 height 99
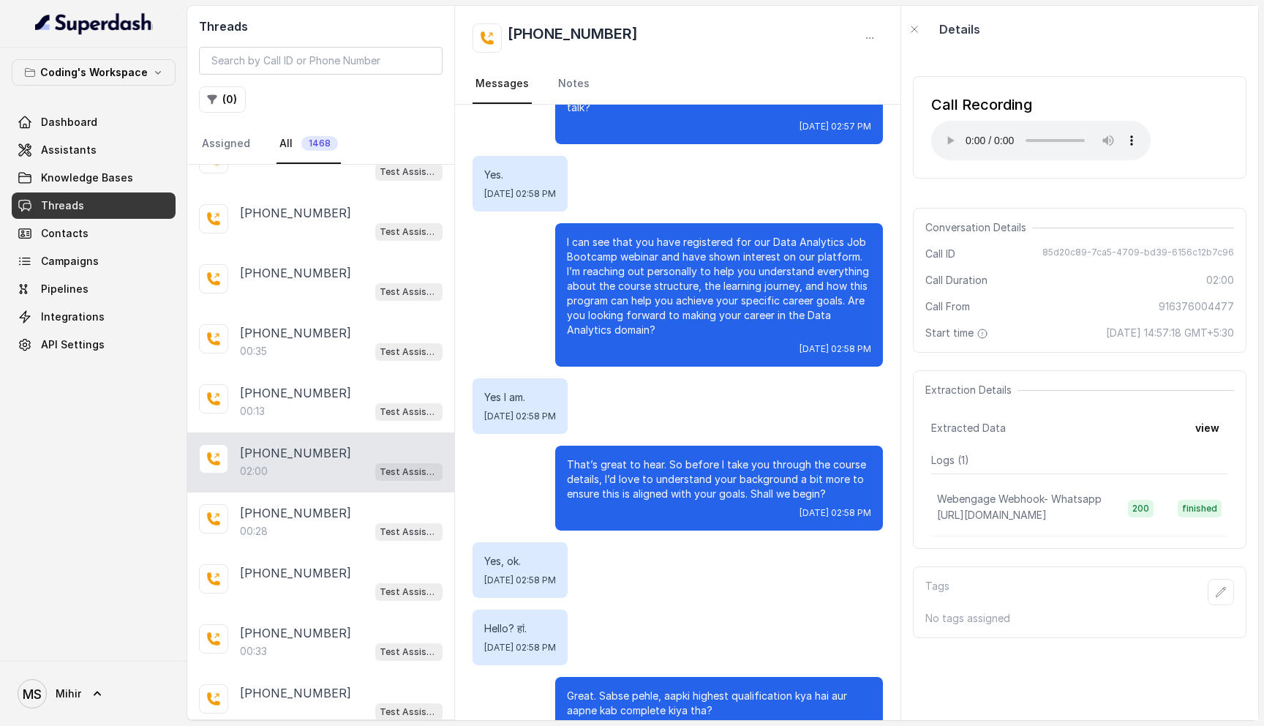
scroll to position [244, 0]
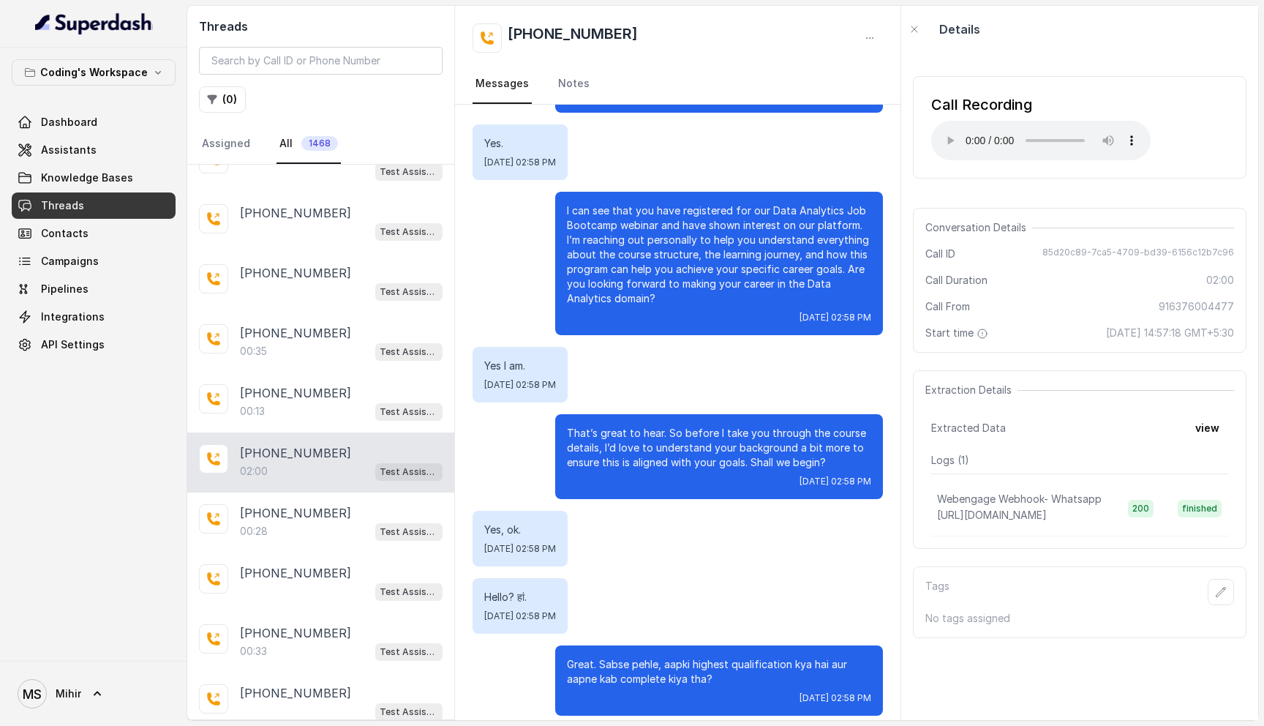
drag, startPoint x: 564, startPoint y: 192, endPoint x: 684, endPoint y: 313, distance: 170.2
click at [684, 313] on div "I can see that you have registered for our Data Analytics Job Bootcamp webinar …" at bounding box center [719, 263] width 328 height 143
click at [656, 280] on p "I can see that you have registered for our Data Analytics Job Bootcamp webinar …" at bounding box center [719, 254] width 304 height 102
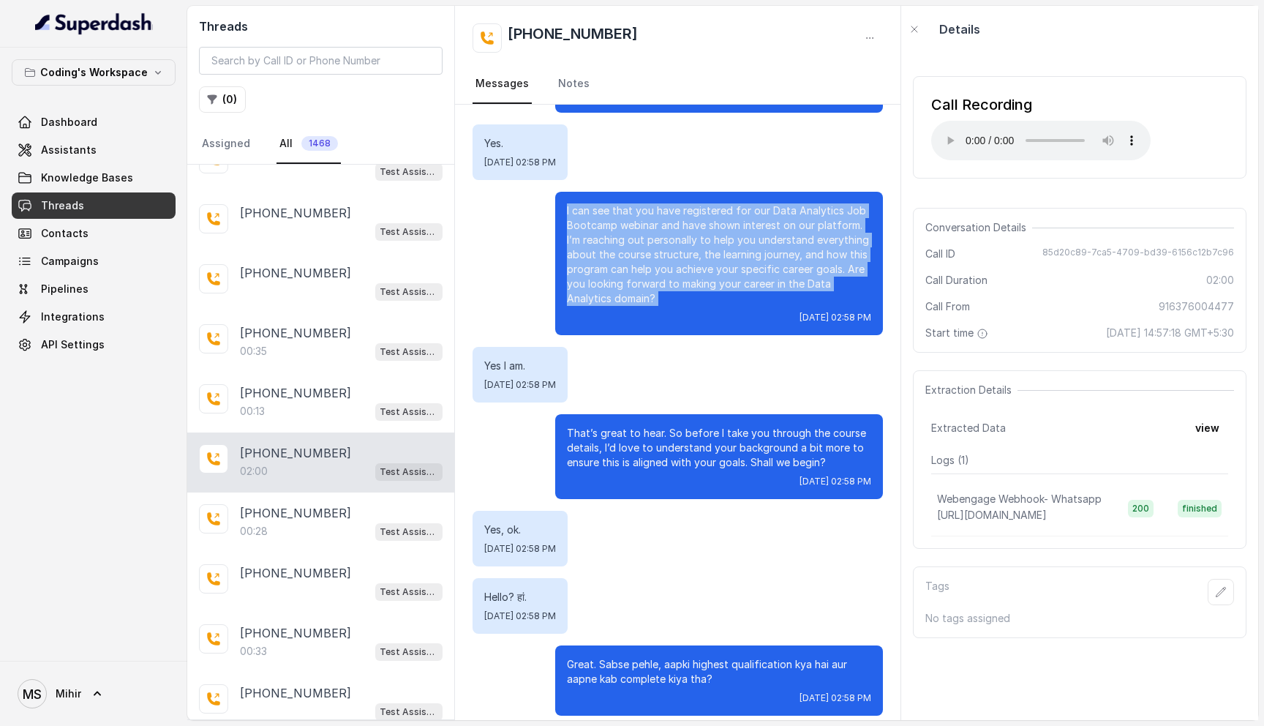
drag, startPoint x: 666, startPoint y: 296, endPoint x: 566, endPoint y: 185, distance: 149.7
click at [566, 192] on div "I can see that you have registered for our Data Analytics Job Bootcamp webinar …" at bounding box center [719, 263] width 328 height 143
click at [639, 281] on p "I can see that you have registered for our Data Analytics Job Bootcamp webinar …" at bounding box center [719, 254] width 304 height 102
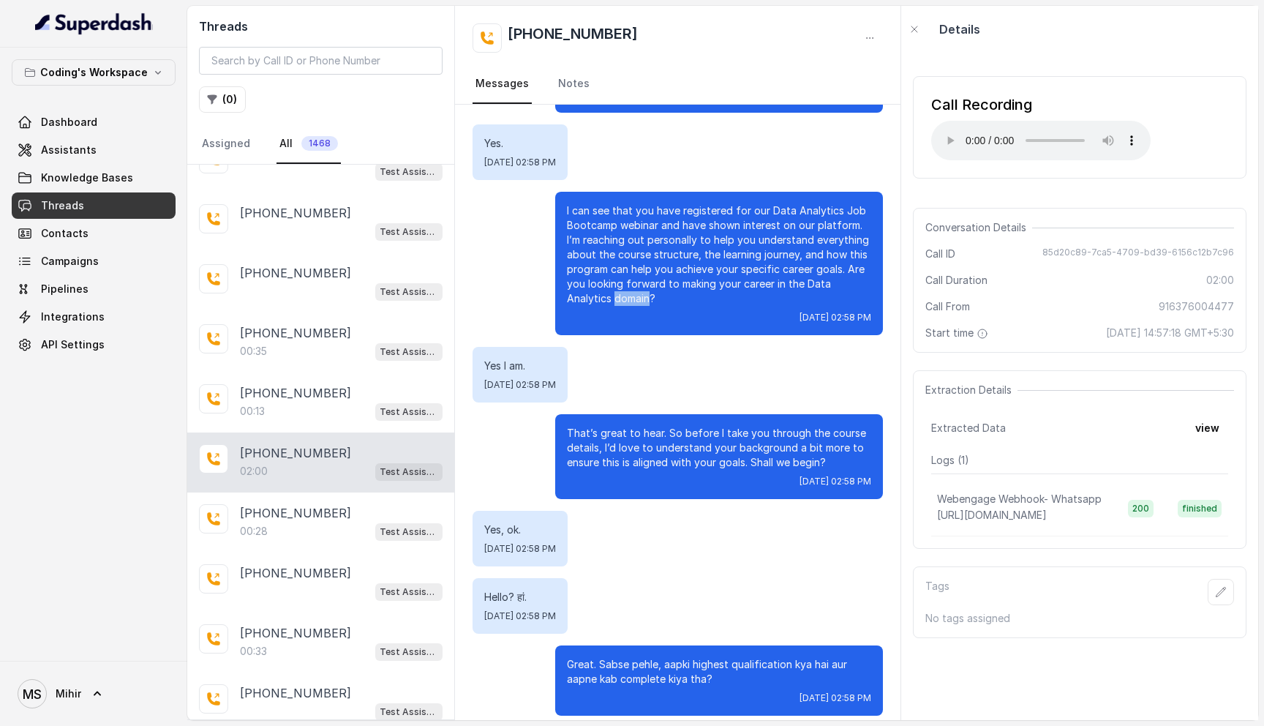
click at [639, 281] on p "I can see that you have registered for our Data Analytics Job Bootcamp webinar …" at bounding box center [719, 254] width 304 height 102
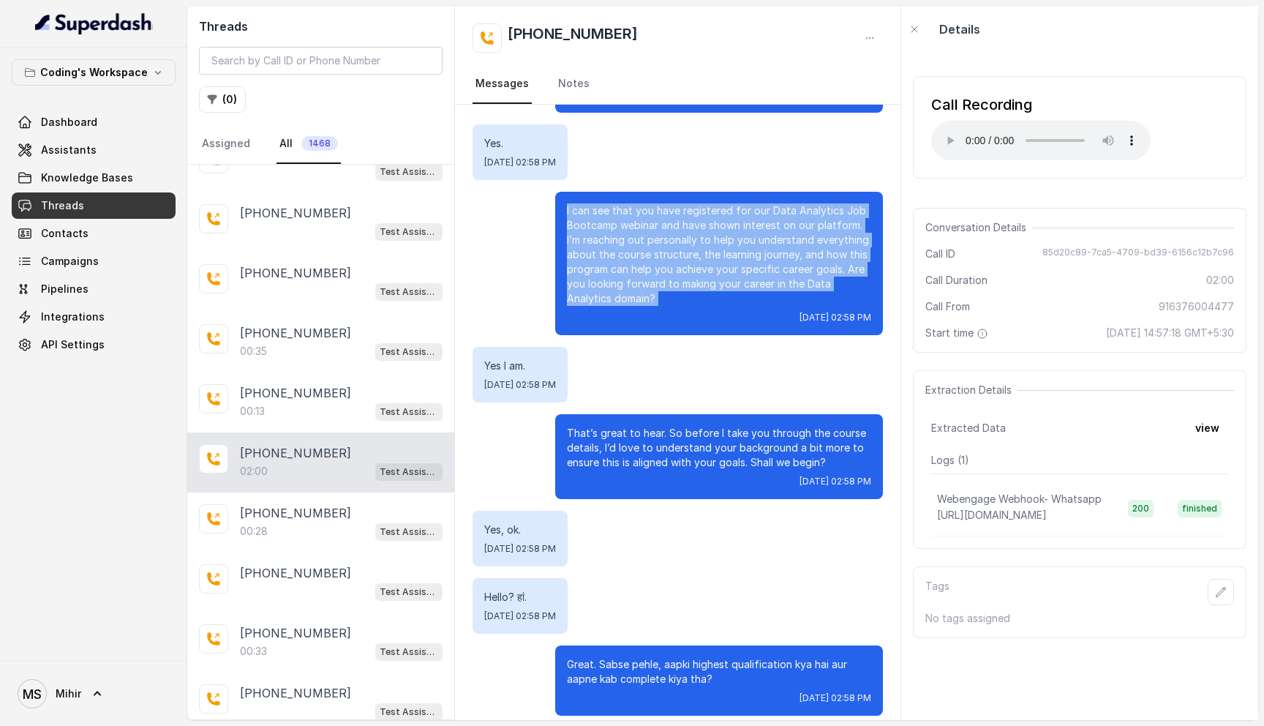
click at [639, 281] on p "I can see that you have registered for our Data Analytics Job Bootcamp webinar …" at bounding box center [719, 254] width 304 height 102
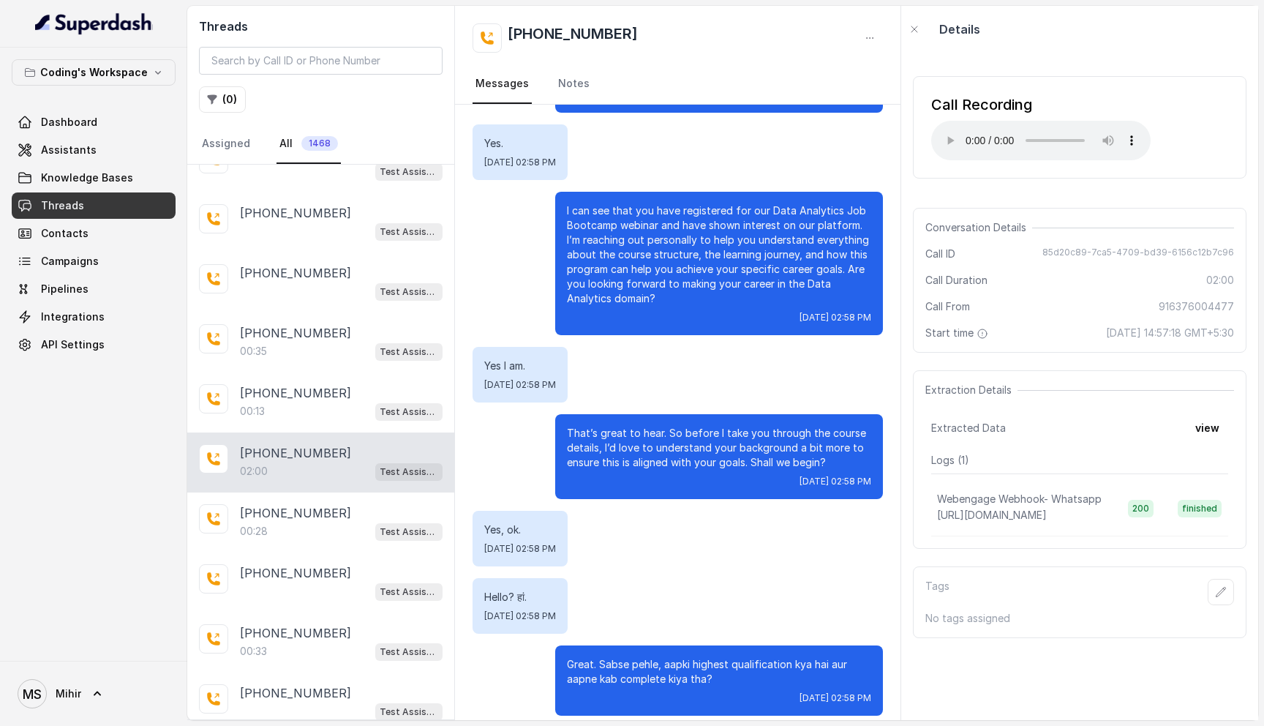
click at [639, 281] on p "I can see that you have registered for our Data Analytics Job Bootcamp webinar …" at bounding box center [719, 254] width 304 height 102
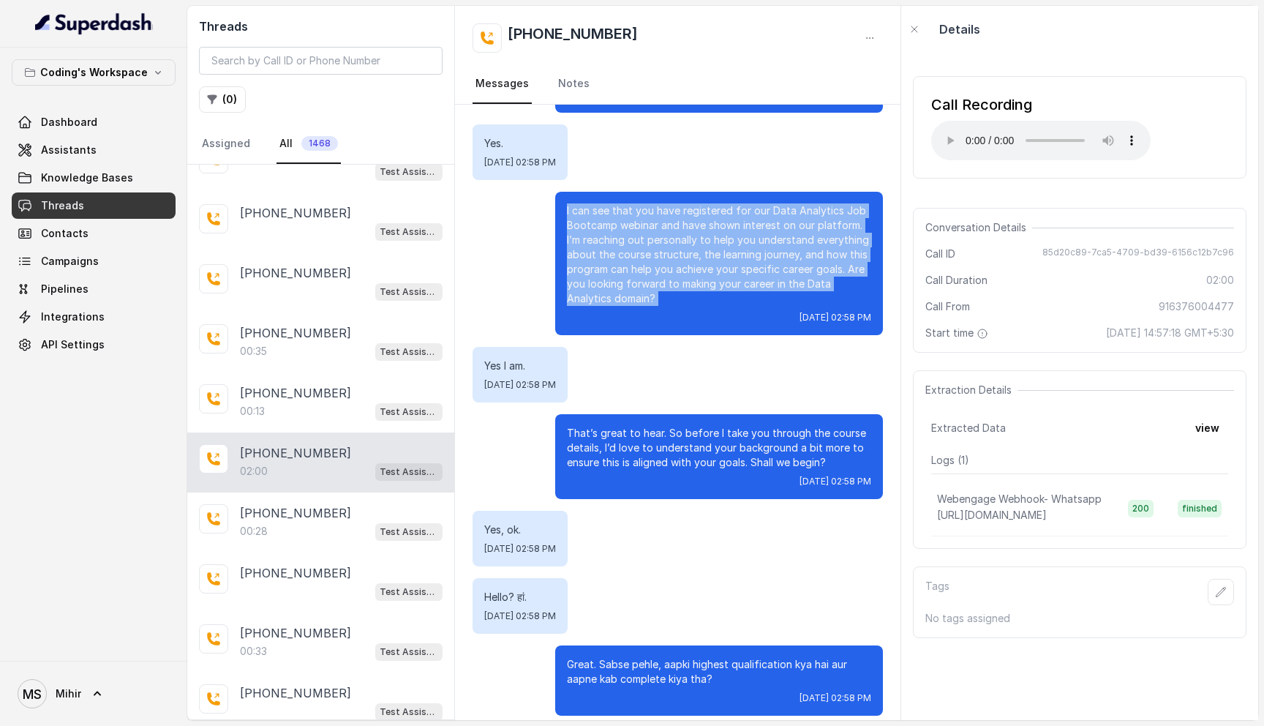
click at [639, 281] on p "I can see that you have registered for our Data Analytics Job Bootcamp webinar …" at bounding box center [719, 254] width 304 height 102
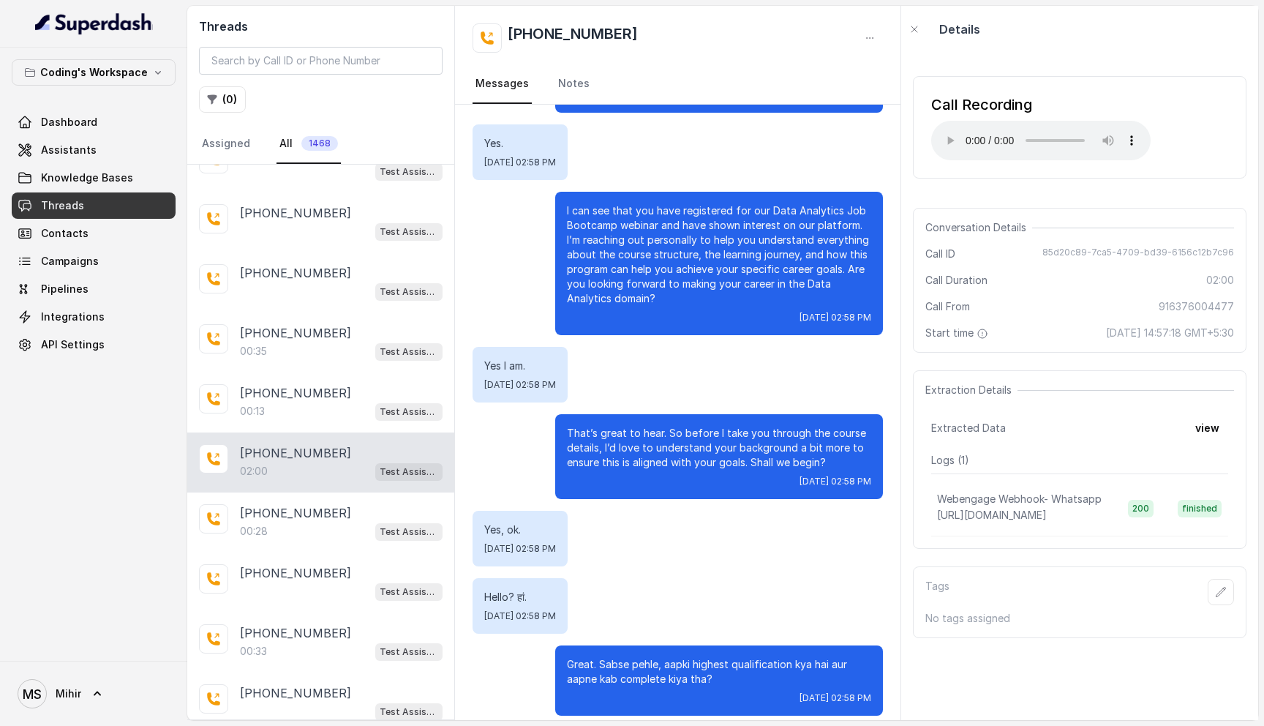
click at [639, 281] on p "I can see that you have registered for our Data Analytics Job Bootcamp webinar …" at bounding box center [719, 254] width 304 height 102
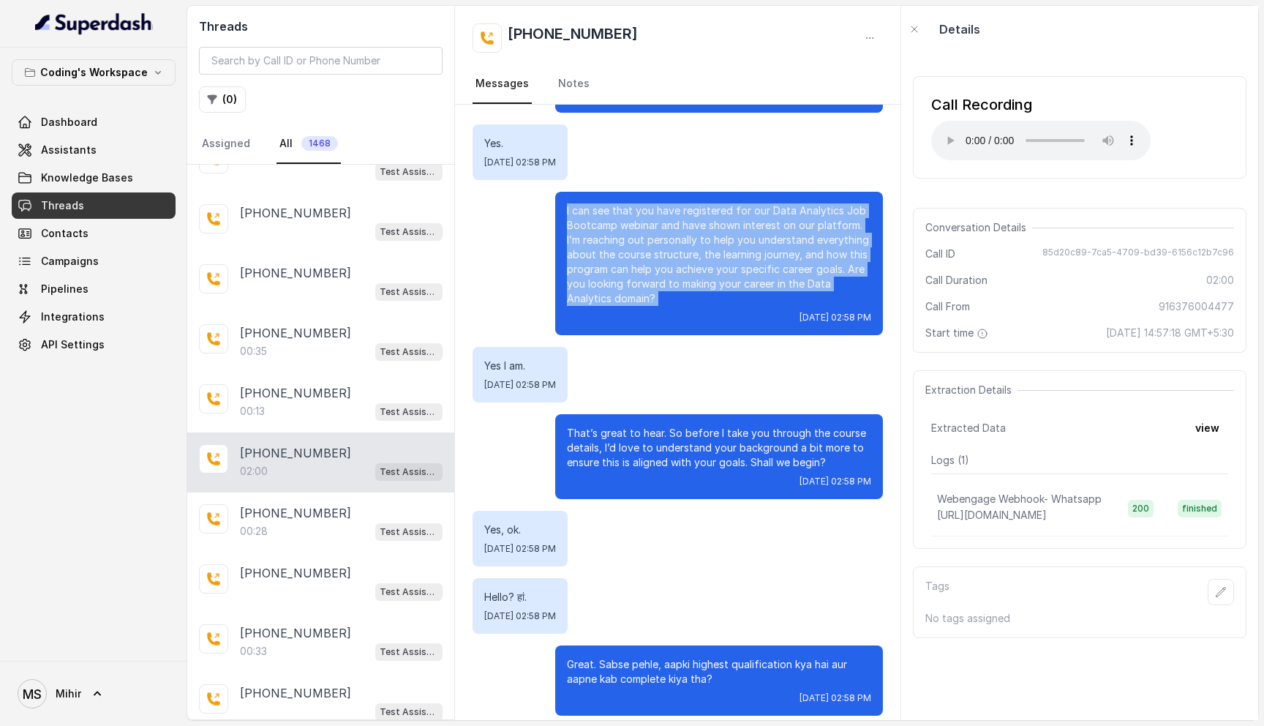
click at [619, 252] on p "I can see that you have registered for our Data Analytics Job Bootcamp webinar …" at bounding box center [719, 254] width 304 height 102
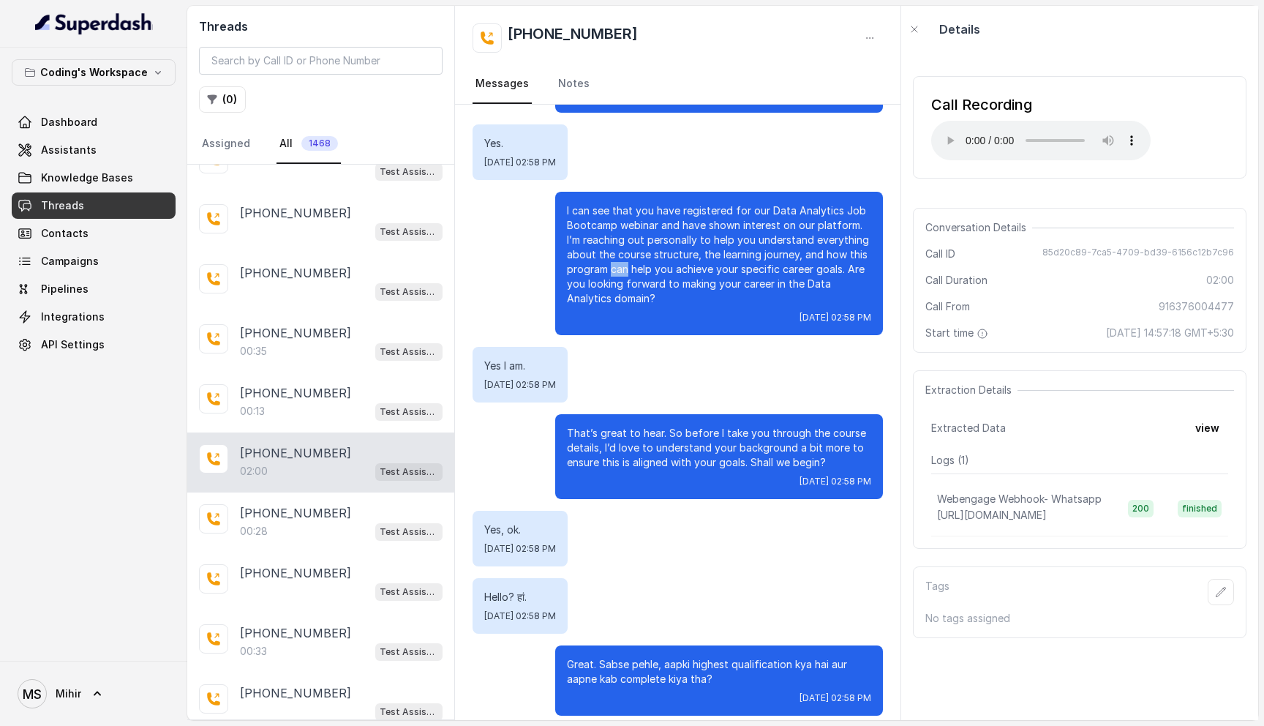
click at [619, 252] on p "I can see that you have registered for our Data Analytics Job Bootcamp webinar …" at bounding box center [719, 254] width 304 height 102
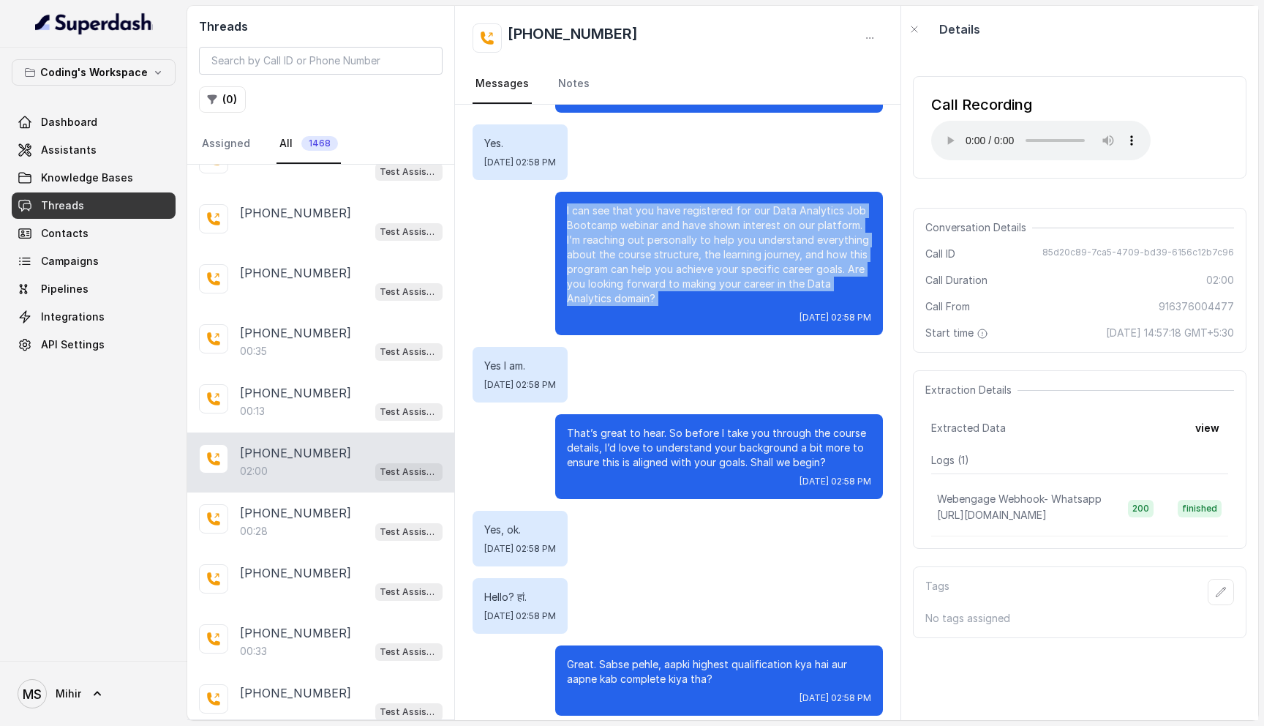
click at [619, 252] on p "I can see that you have registered for our Data Analytics Job Bootcamp webinar …" at bounding box center [719, 254] width 304 height 102
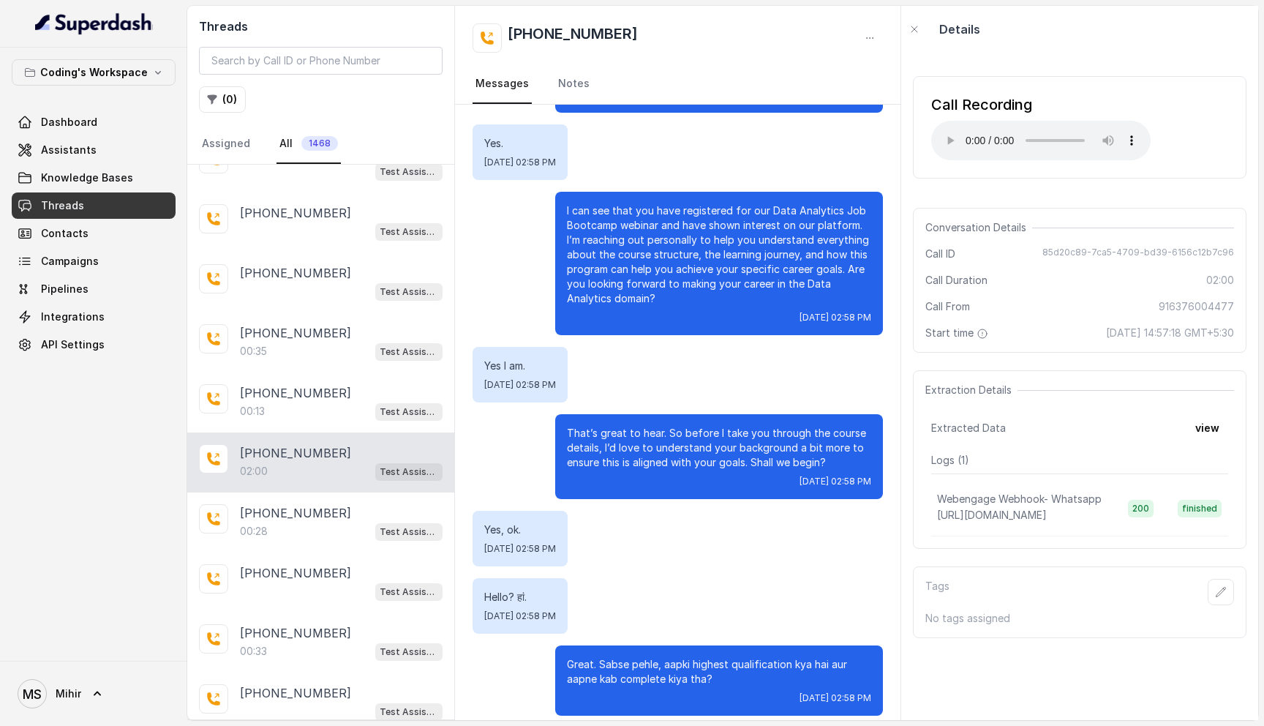
click at [619, 252] on p "I can see that you have registered for our Data Analytics Job Bootcamp webinar …" at bounding box center [719, 254] width 304 height 102
click at [605, 426] on p "That’s great to hear. So before I take you through the course details, I’d love…" at bounding box center [719, 448] width 304 height 44
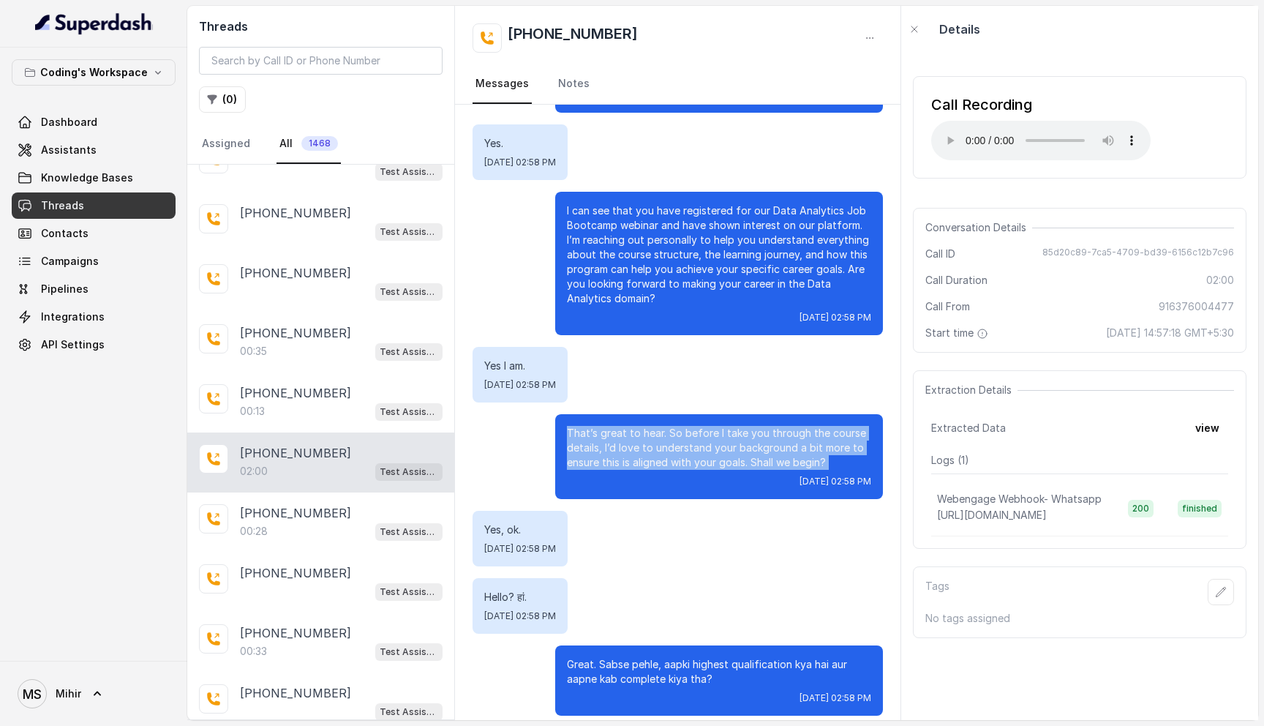
click at [605, 426] on p "That’s great to hear. So before I take you through the course details, I’d love…" at bounding box center [719, 448] width 304 height 44
click at [666, 436] on p "That’s great to hear. So before I take you through the course details, I’d love…" at bounding box center [719, 448] width 304 height 44
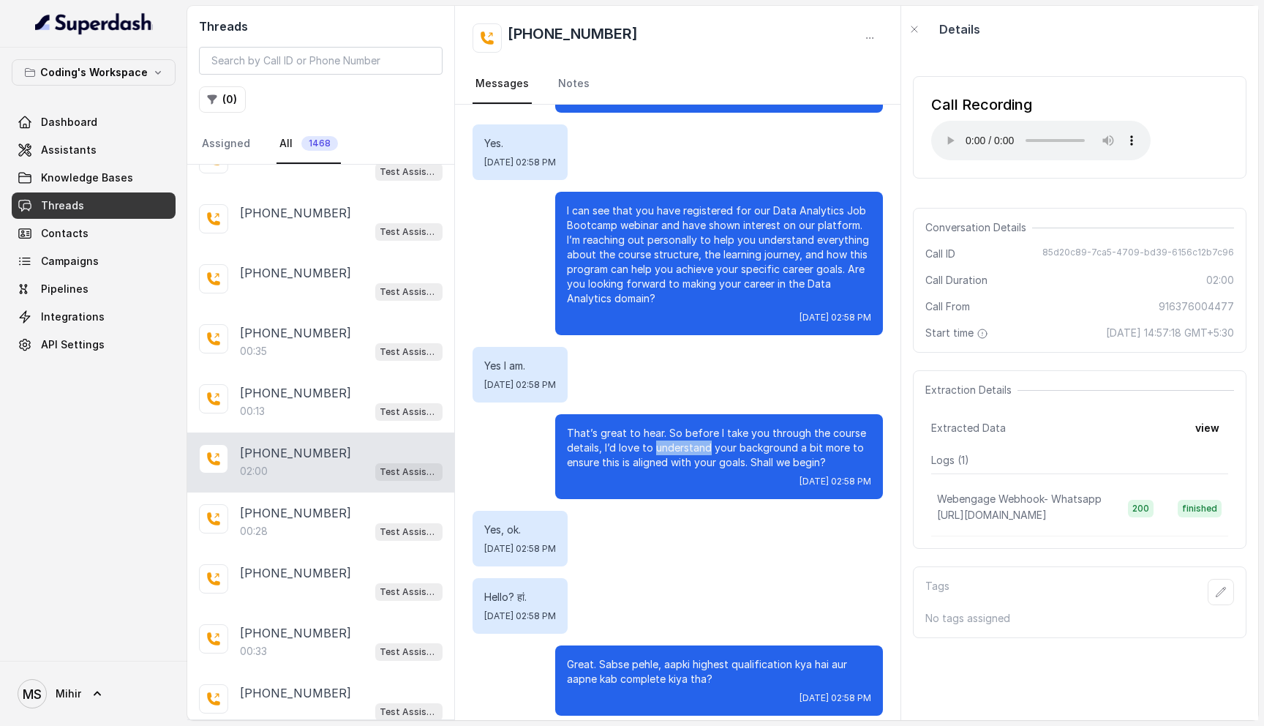
click at [666, 436] on p "That’s great to hear. So before I take you through the course details, I’d love…" at bounding box center [719, 448] width 304 height 44
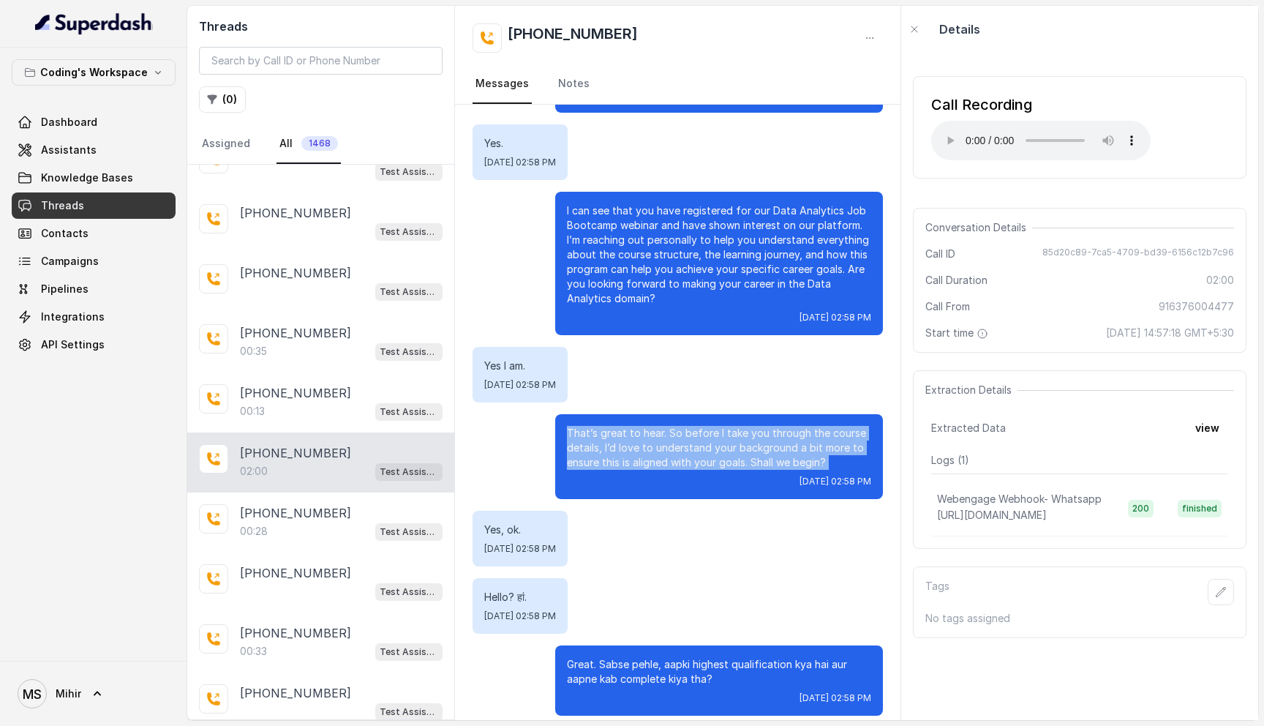
click at [666, 436] on p "That’s great to hear. So before I take you through the course details, I’d love…" at bounding box center [719, 448] width 304 height 44
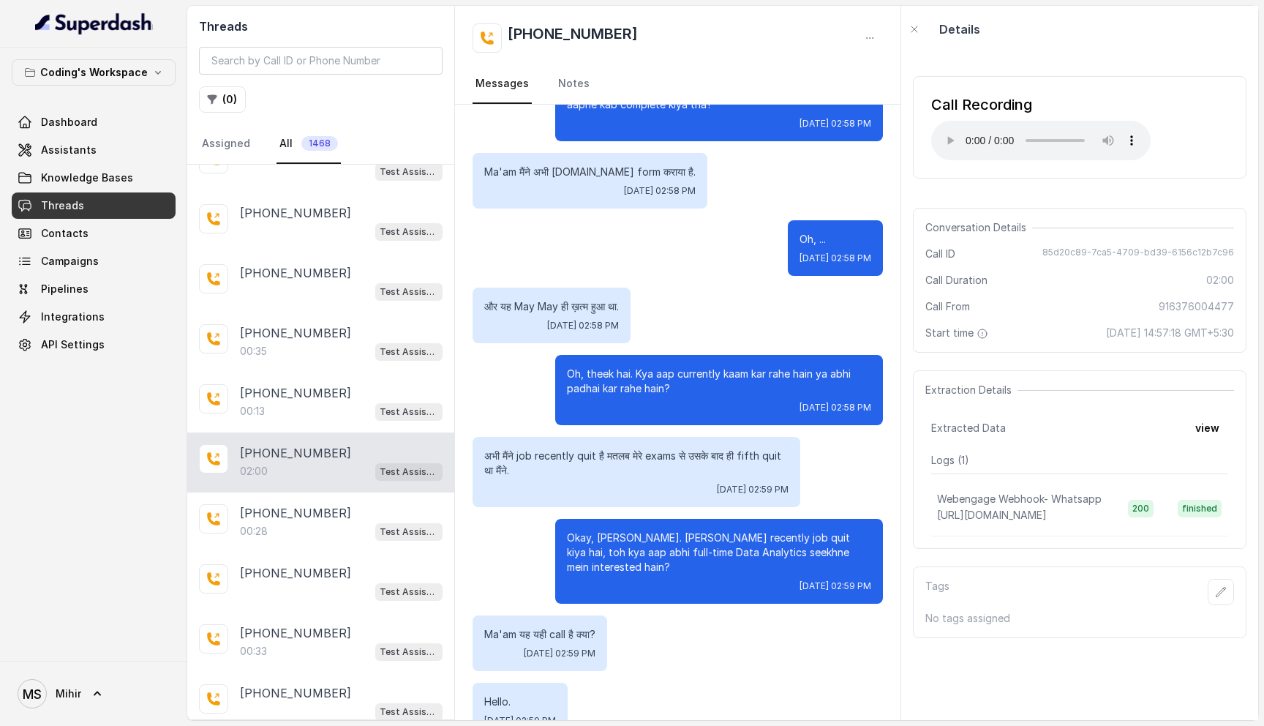
scroll to position [950, 0]
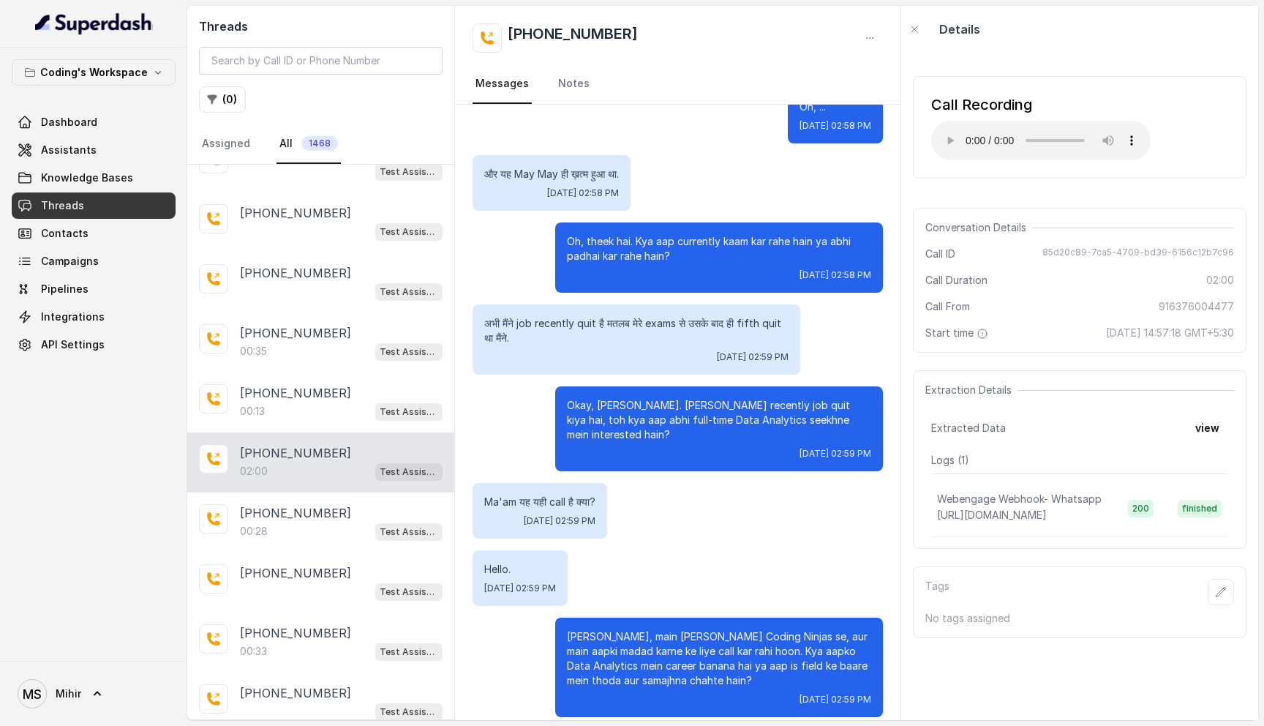
click at [735, 647] on p "Ji haan, main Nisha hoon Coding Ninjas se, aur main aapki madad karne ke liye c…" at bounding box center [719, 658] width 304 height 59
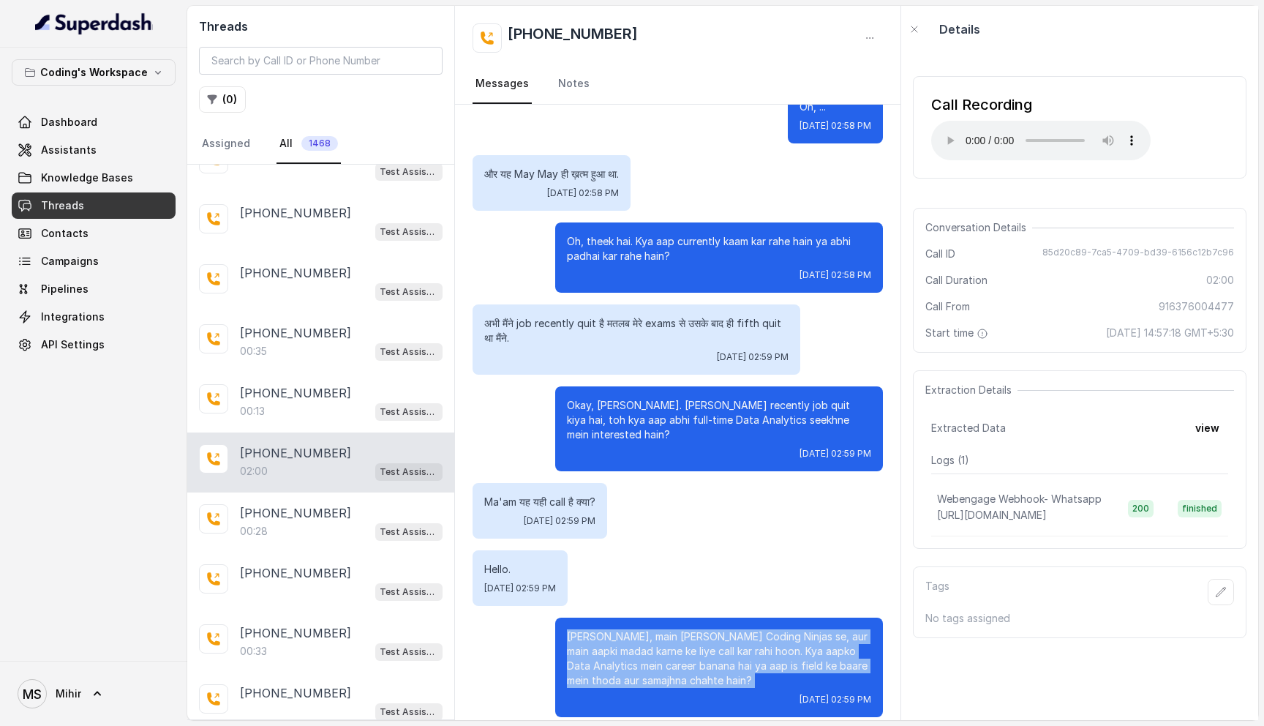
click at [735, 647] on p "Ji haan, main Nisha hoon Coding Ninjas se, aur main aapki madad karne ke liye c…" at bounding box center [719, 658] width 304 height 59
click at [1213, 425] on button "view" at bounding box center [1207, 428] width 42 height 26
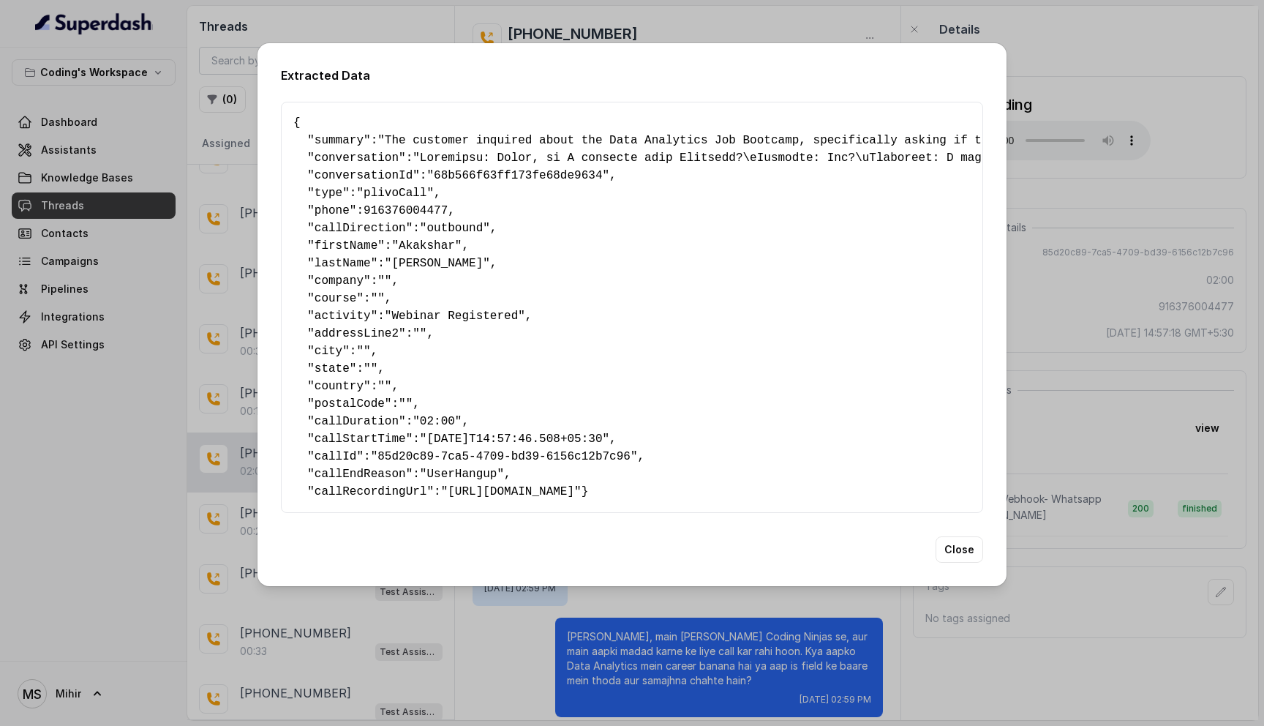
click at [968, 548] on div "Extracted Data { " summary ": "The customer inquired about the Data Analytics J…" at bounding box center [631, 314] width 749 height 543
click at [969, 557] on button "Close" at bounding box center [959, 549] width 48 height 26
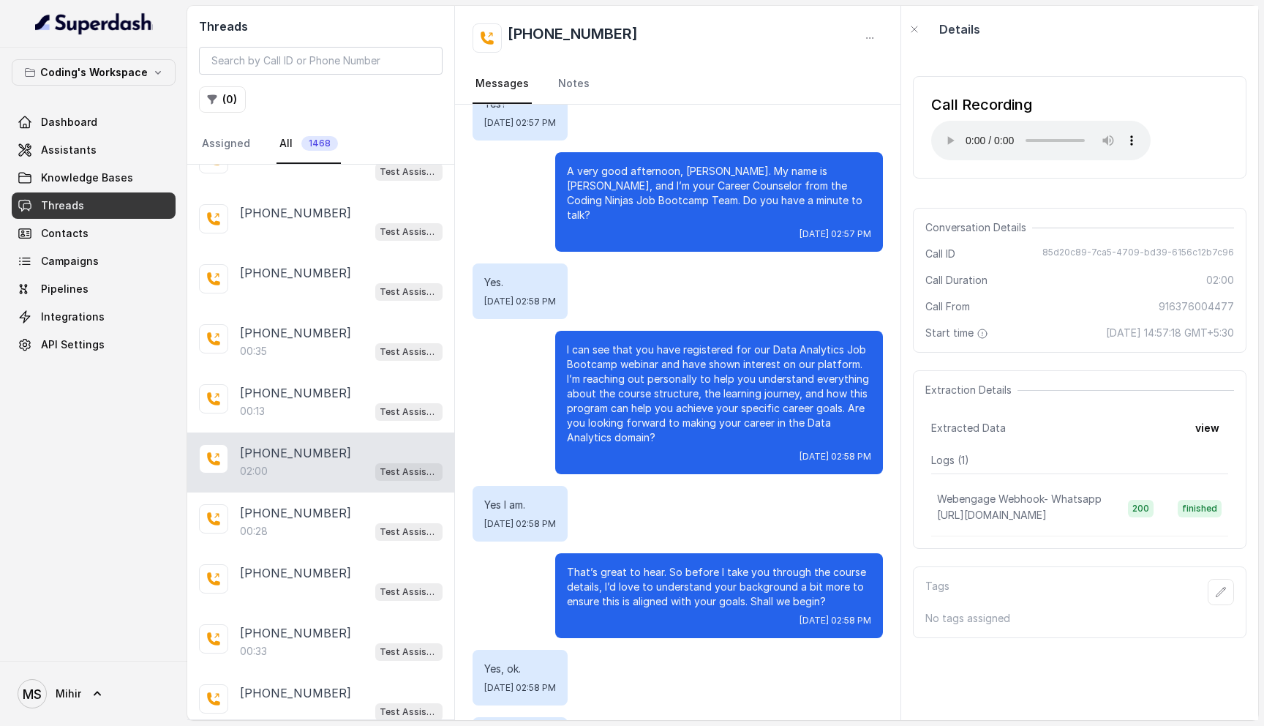
scroll to position [0, 0]
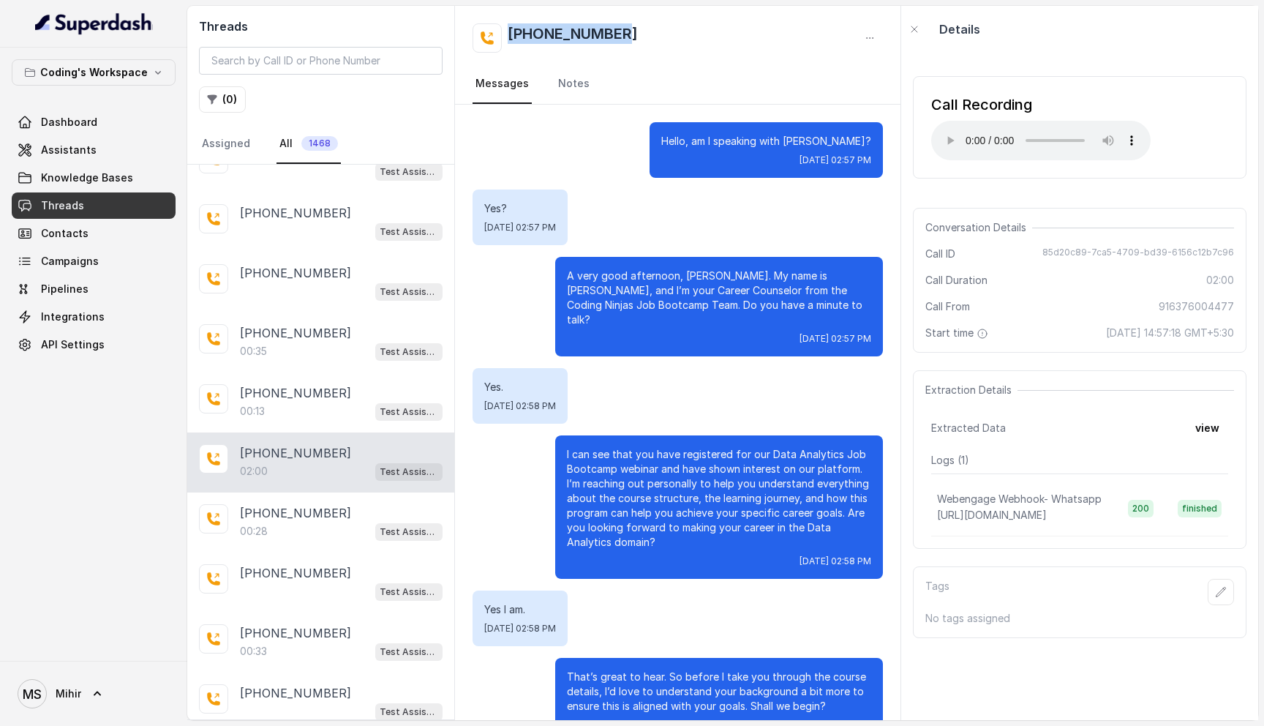
drag, startPoint x: 652, startPoint y: 33, endPoint x: 497, endPoint y: 33, distance: 154.3
click at [497, 33] on div "+916376004477" at bounding box center [677, 37] width 410 height 29
copy h2 "+916376004477"
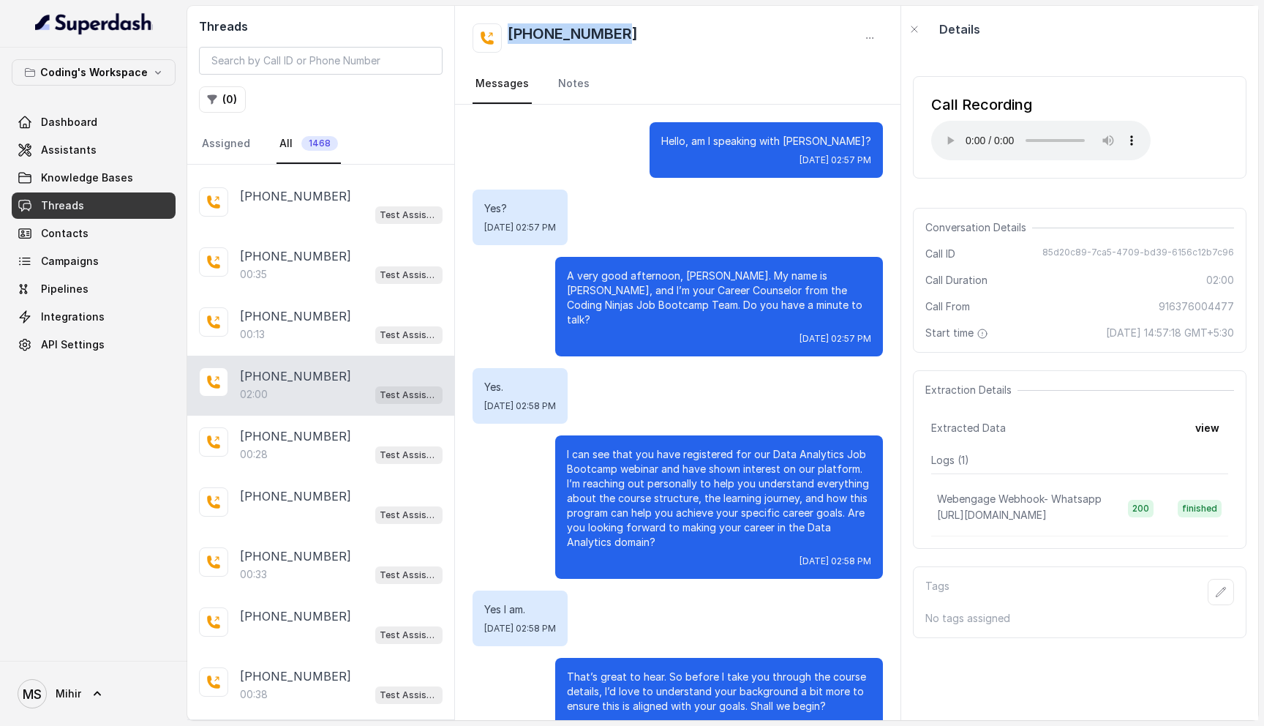
scroll to position [4130, 0]
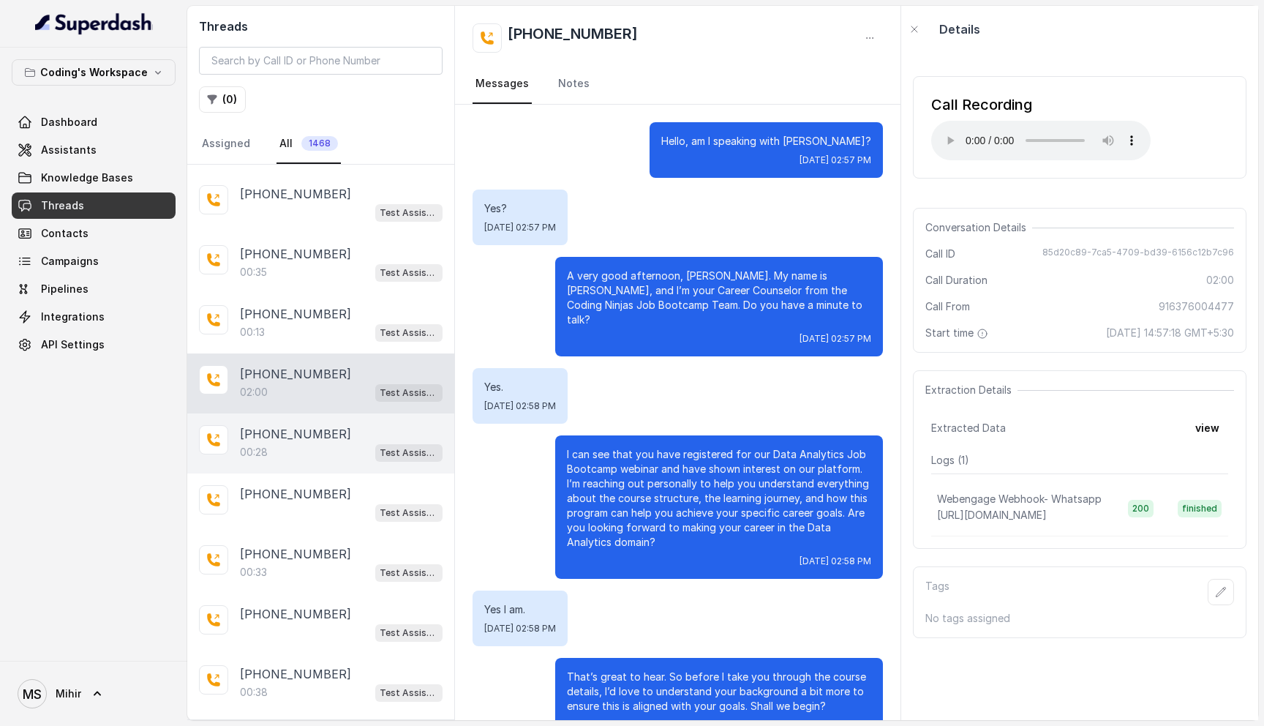
click at [314, 435] on div "+916383835550 00:28 Test Assistant- 2" at bounding box center [320, 443] width 267 height 60
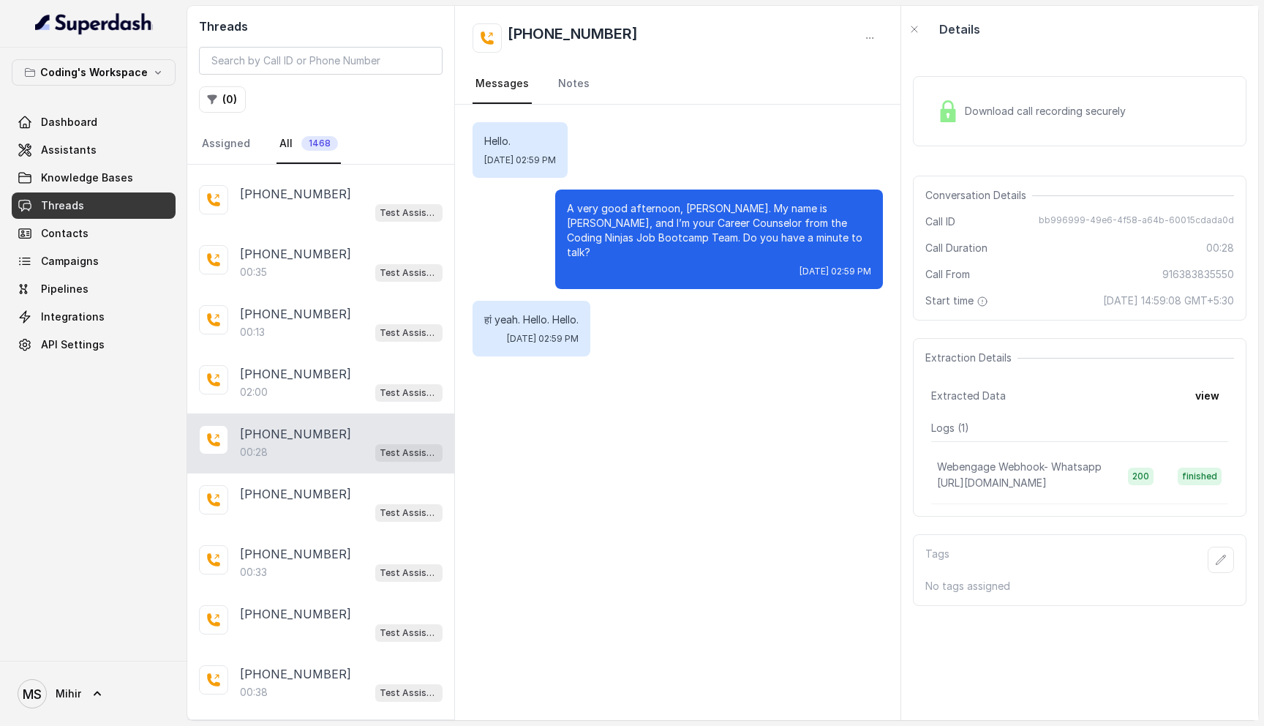
click at [969, 116] on span "Download call recording securely" at bounding box center [1048, 111] width 167 height 15
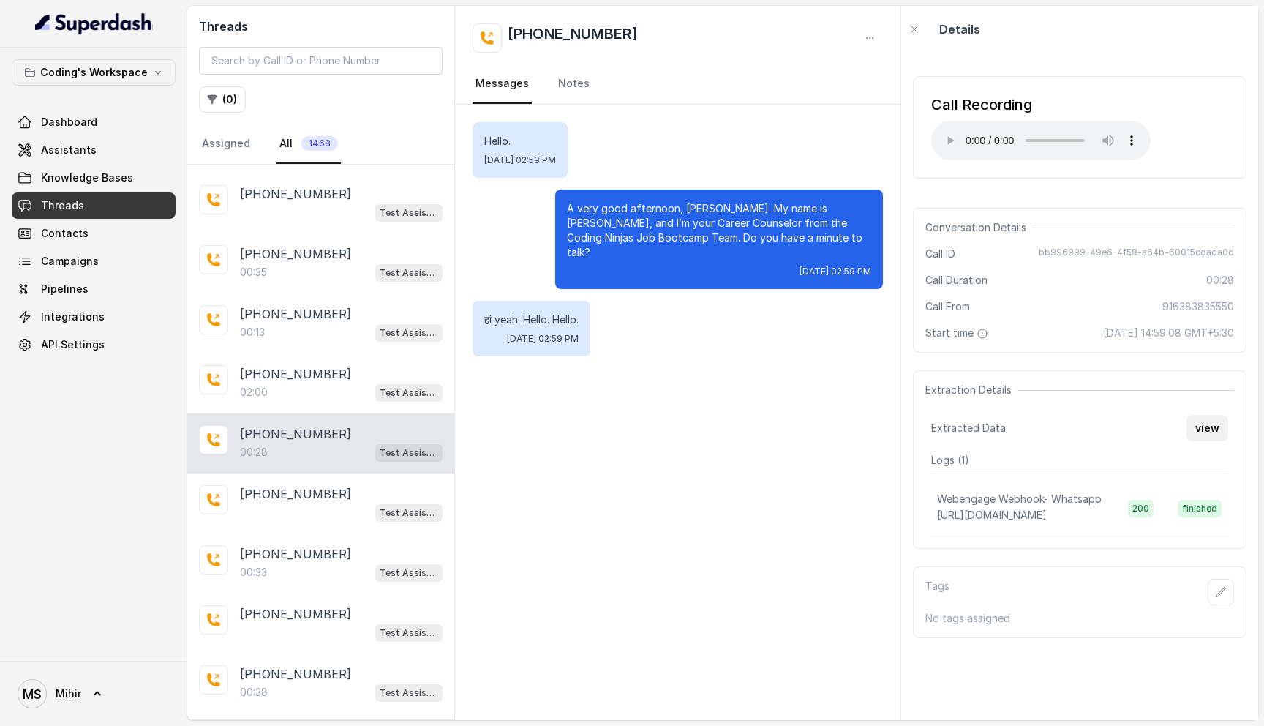
click at [1213, 434] on button "view" at bounding box center [1207, 428] width 42 height 26
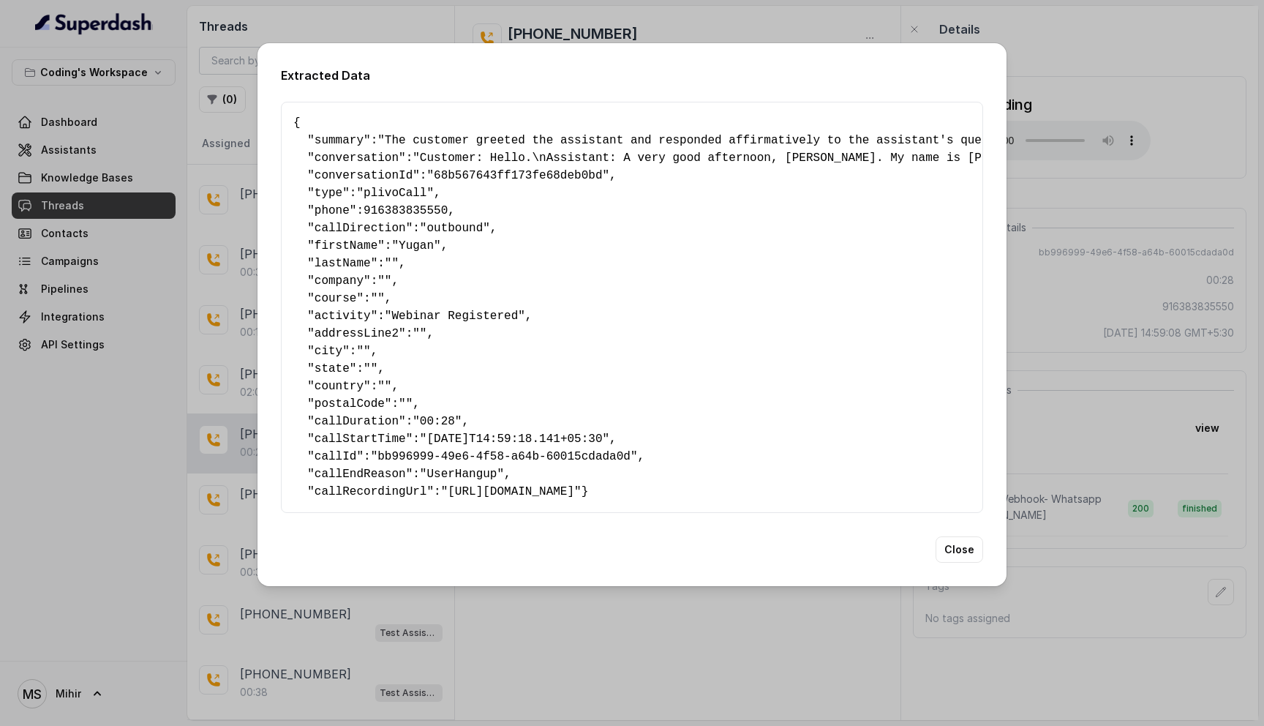
click at [960, 559] on button "Close" at bounding box center [959, 549] width 48 height 26
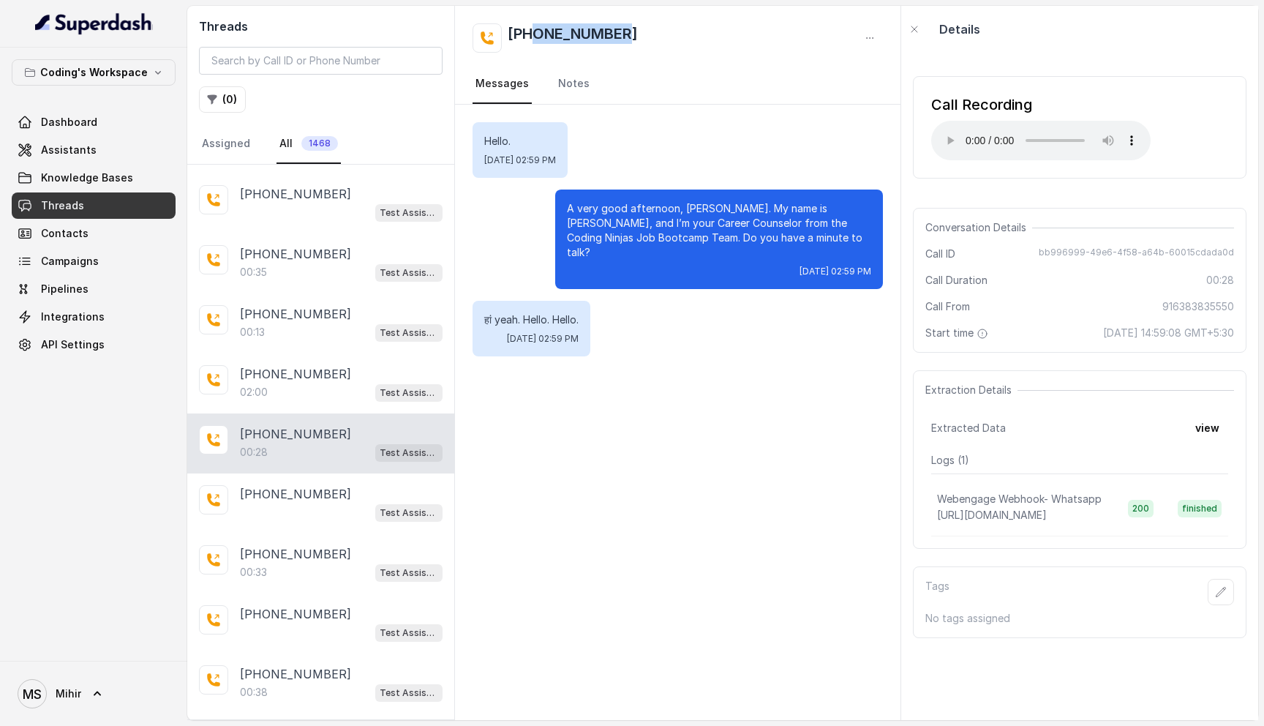
drag, startPoint x: 679, startPoint y: 26, endPoint x: 533, endPoint y: 29, distance: 145.6
click at [533, 29] on div "+916383835550" at bounding box center [677, 37] width 410 height 29
copy h2 "6383835550"
click at [518, 34] on h2 "+916383835550" at bounding box center [573, 37] width 130 height 29
copy h2 "916383835550"
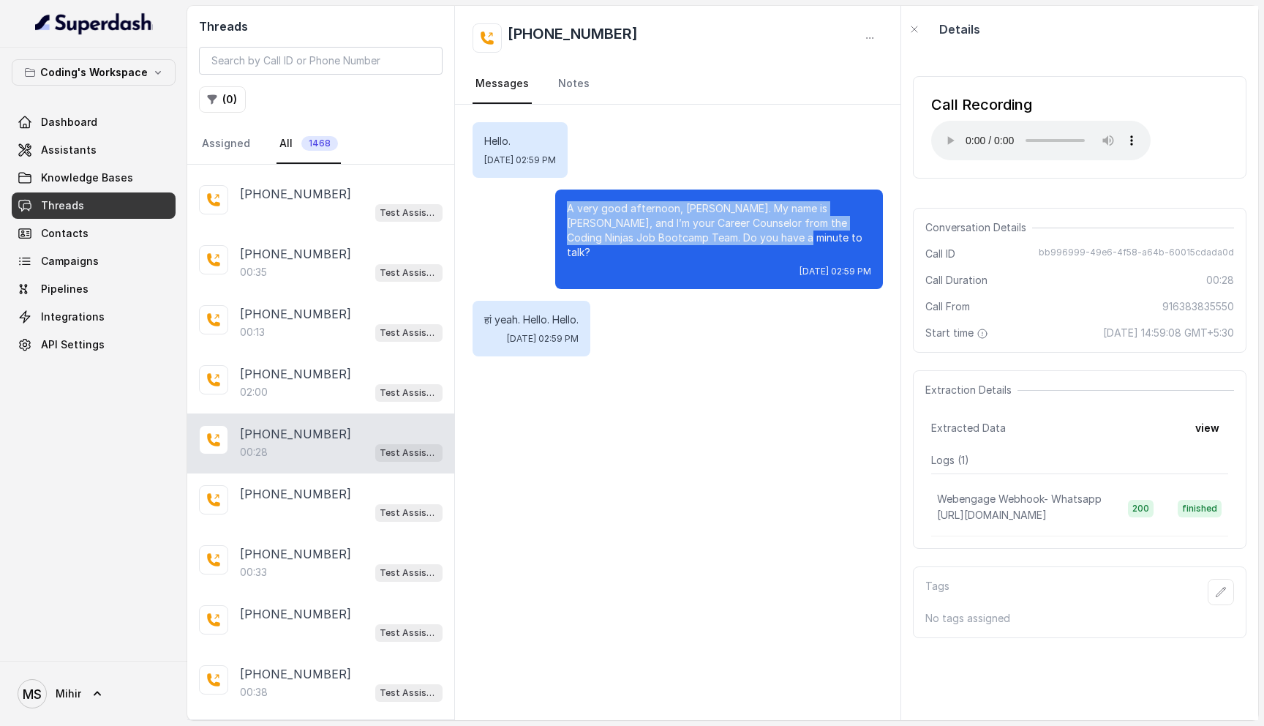
drag, startPoint x: 749, startPoint y: 236, endPoint x: 546, endPoint y: 200, distance: 206.5
click at [546, 200] on div "A very good afternoon, Yugan. My name is Nisha, and I’m your Career Counselor f…" at bounding box center [677, 238] width 410 height 99
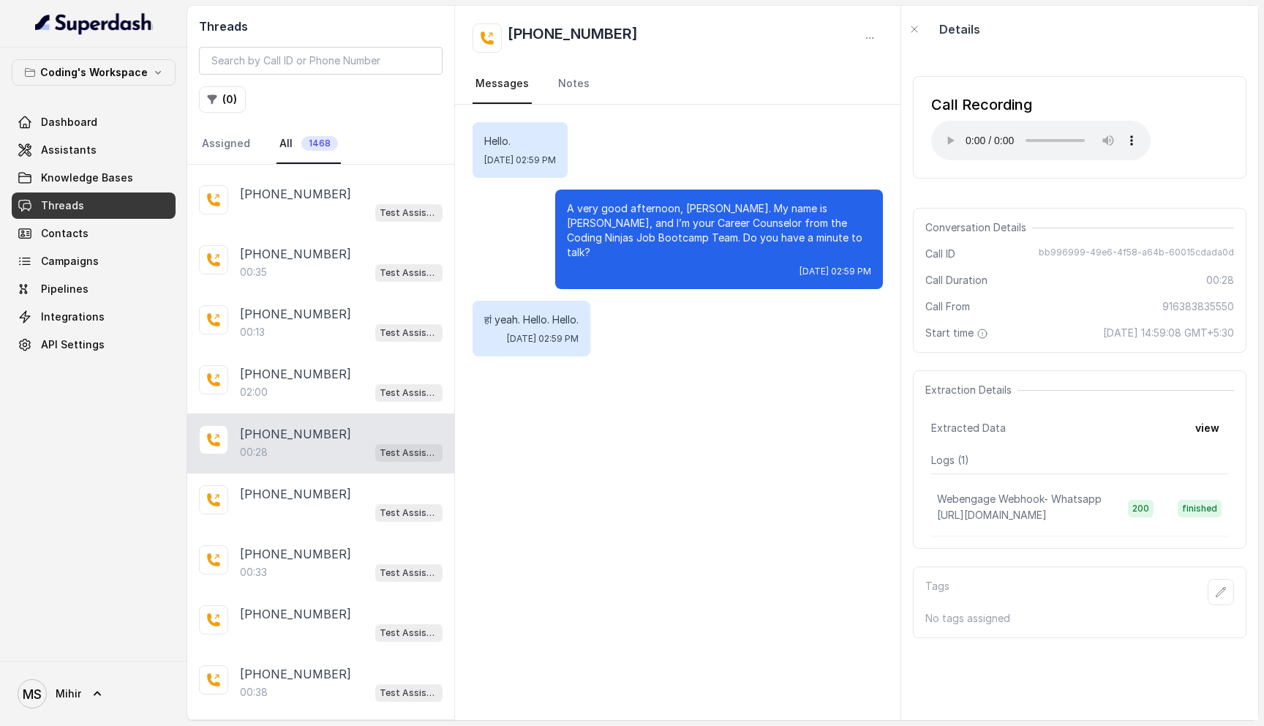
click at [821, 203] on p "A very good afternoon, Yugan. My name is Nisha, and I’m your Career Counselor f…" at bounding box center [719, 230] width 304 height 59
click at [750, 225] on p "A very good afternoon, Yugan. My name is Nisha, and I’m your Career Counselor f…" at bounding box center [719, 230] width 304 height 59
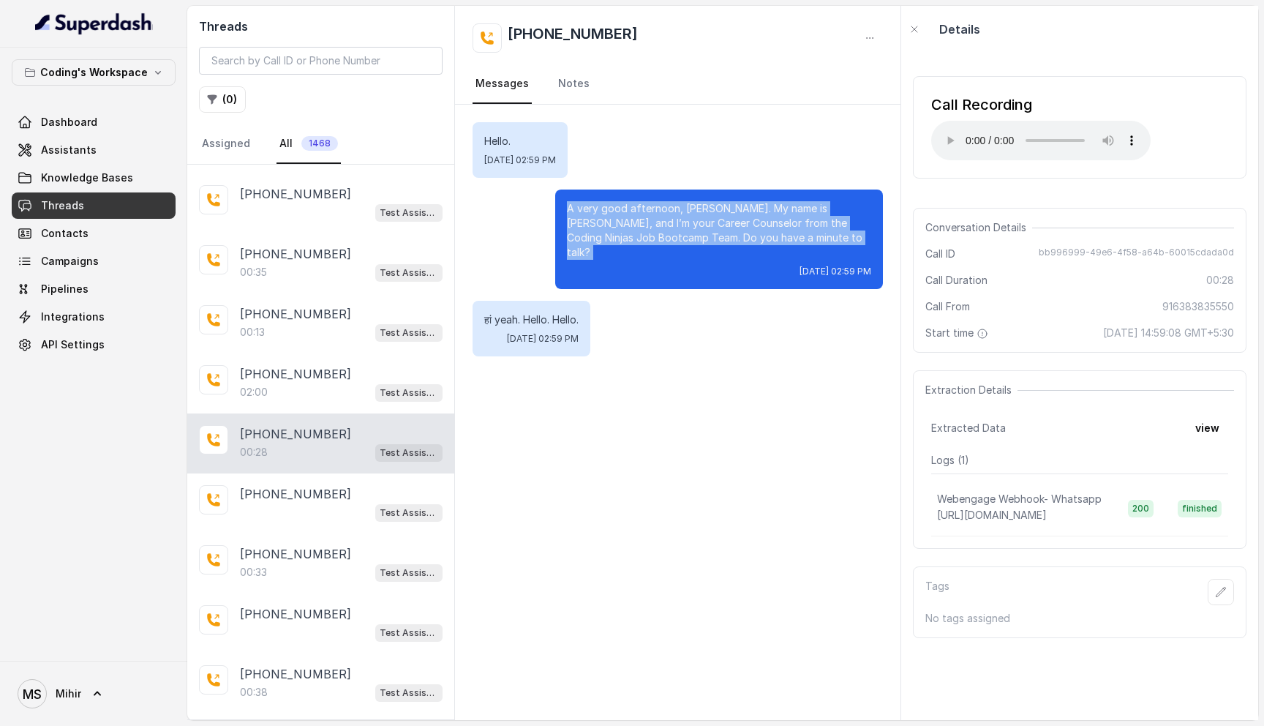
click at [750, 225] on p "A very good afternoon, Yugan. My name is Nisha, and I’m your Career Counselor f…" at bounding box center [719, 230] width 304 height 59
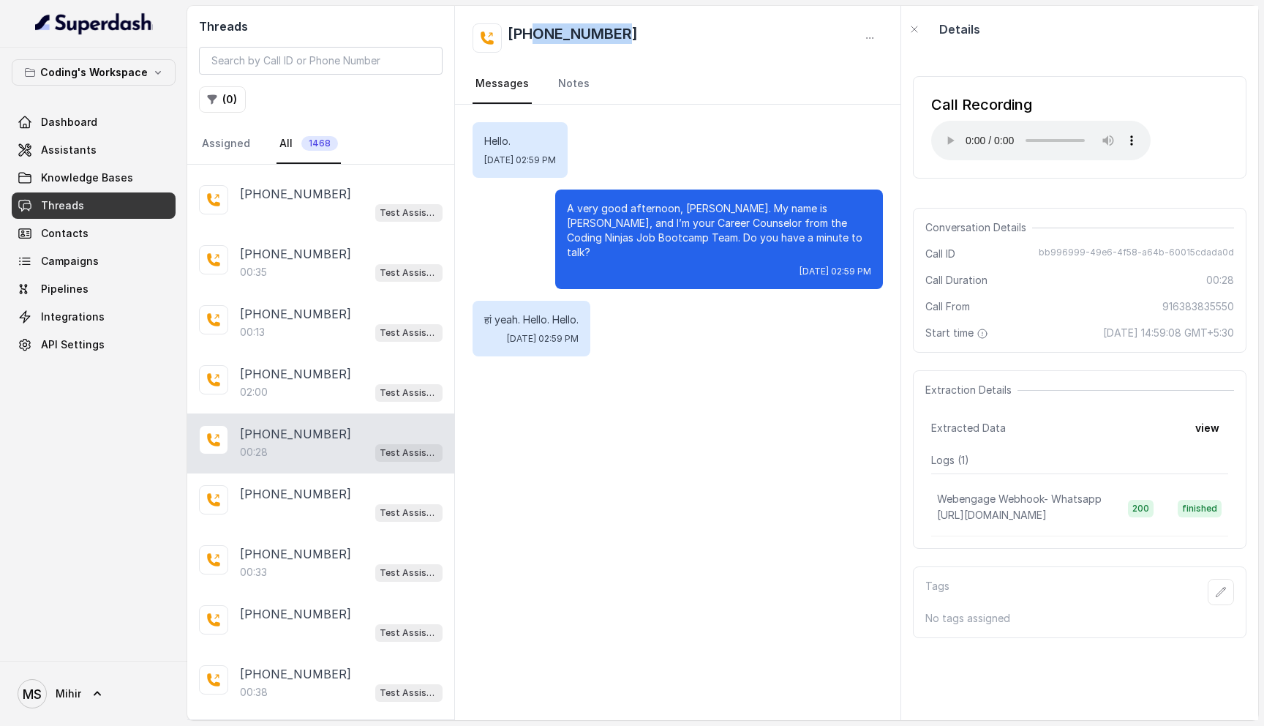
drag, startPoint x: 644, startPoint y: 34, endPoint x: 533, endPoint y: 34, distance: 111.2
click at [533, 34] on div "+916383835550" at bounding box center [677, 37] width 410 height 29
click at [517, 33] on h2 "+916383835550" at bounding box center [573, 37] width 130 height 29
copy h2 "916383835550"
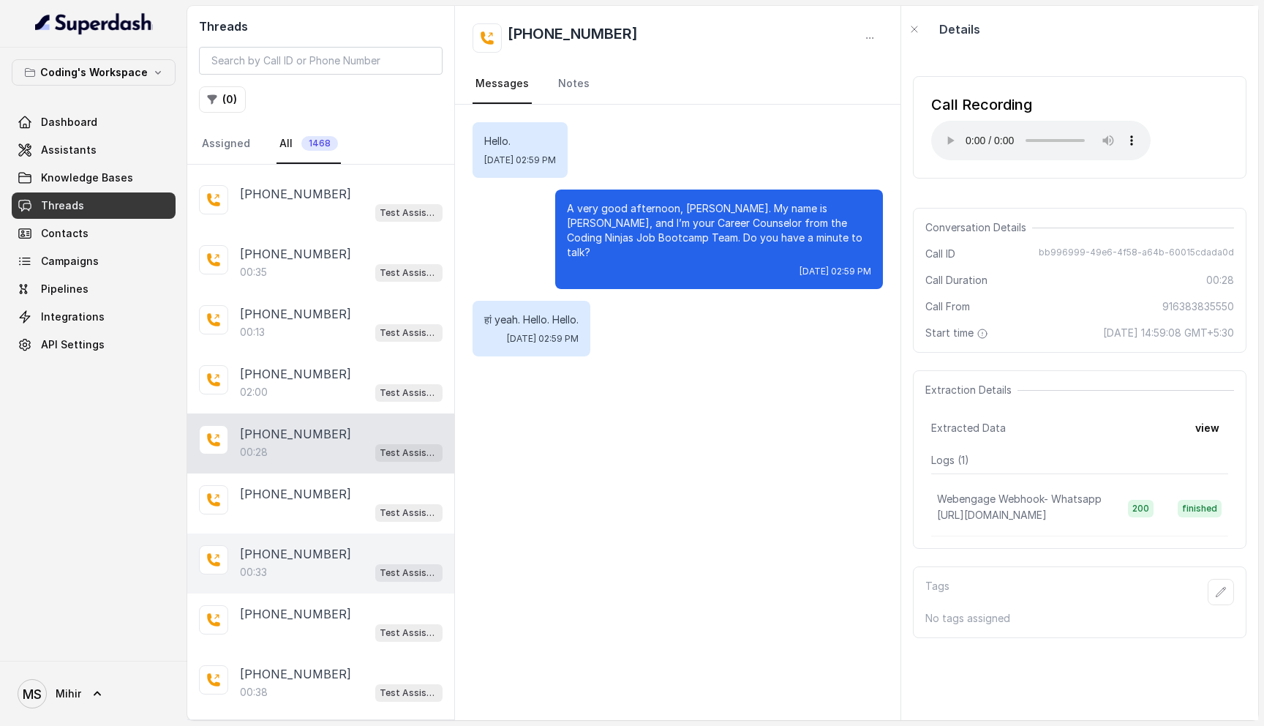
click at [307, 545] on p "+918249282274" at bounding box center [295, 554] width 111 height 18
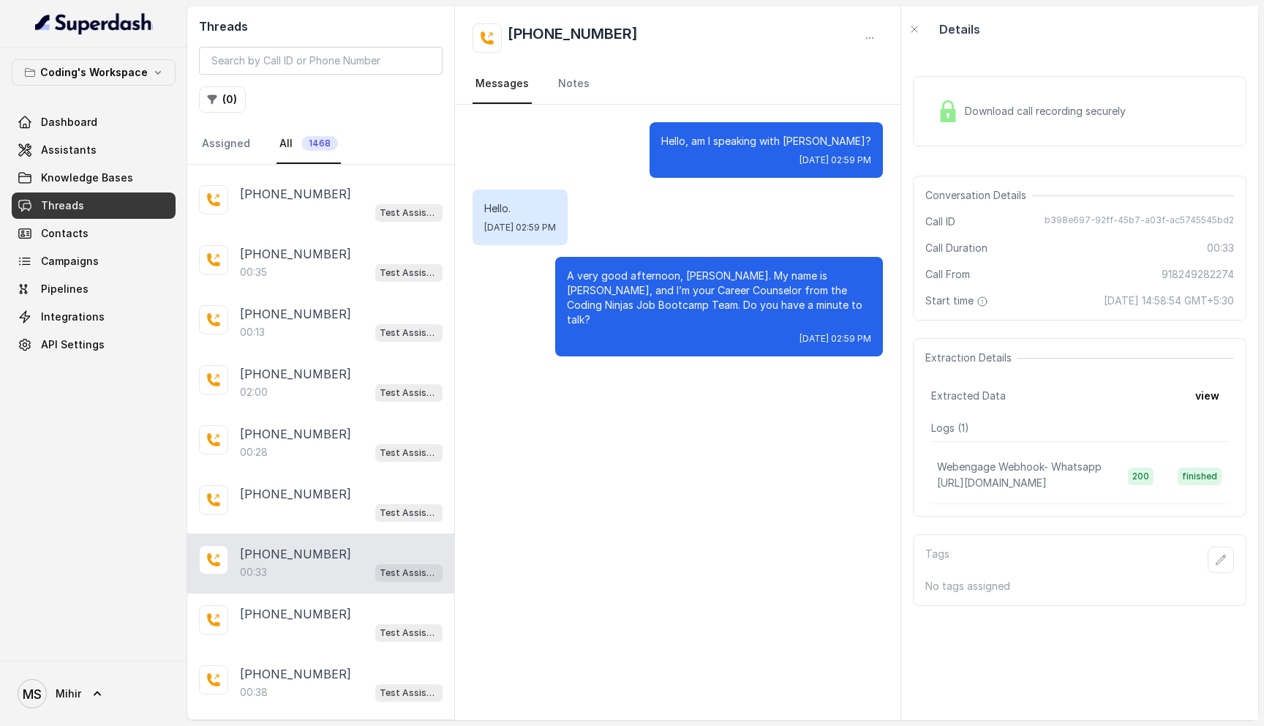
click at [1006, 97] on div "Download call recording securely" at bounding box center [1031, 111] width 200 height 34
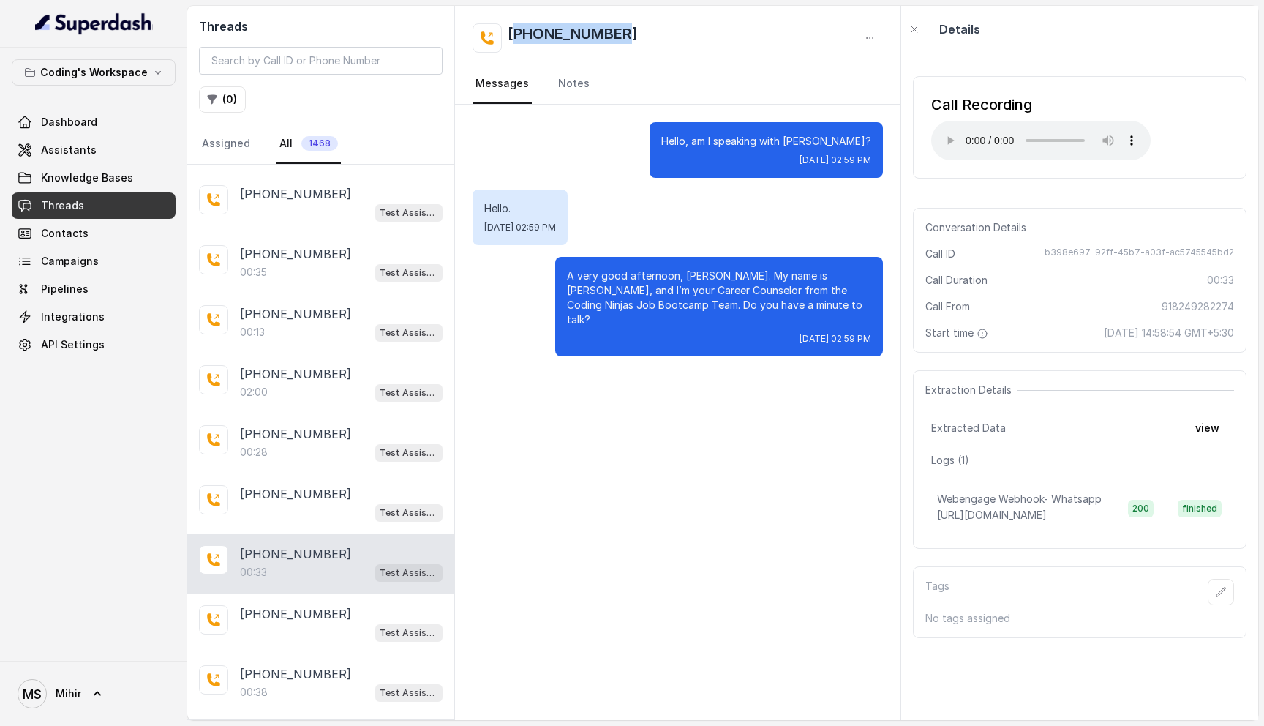
drag, startPoint x: 641, startPoint y: 37, endPoint x: 519, endPoint y: 36, distance: 122.2
click at [519, 35] on div "+918249282274" at bounding box center [677, 37] width 410 height 29
copy h2 "918249282274"
click at [1206, 423] on button "view" at bounding box center [1207, 428] width 42 height 26
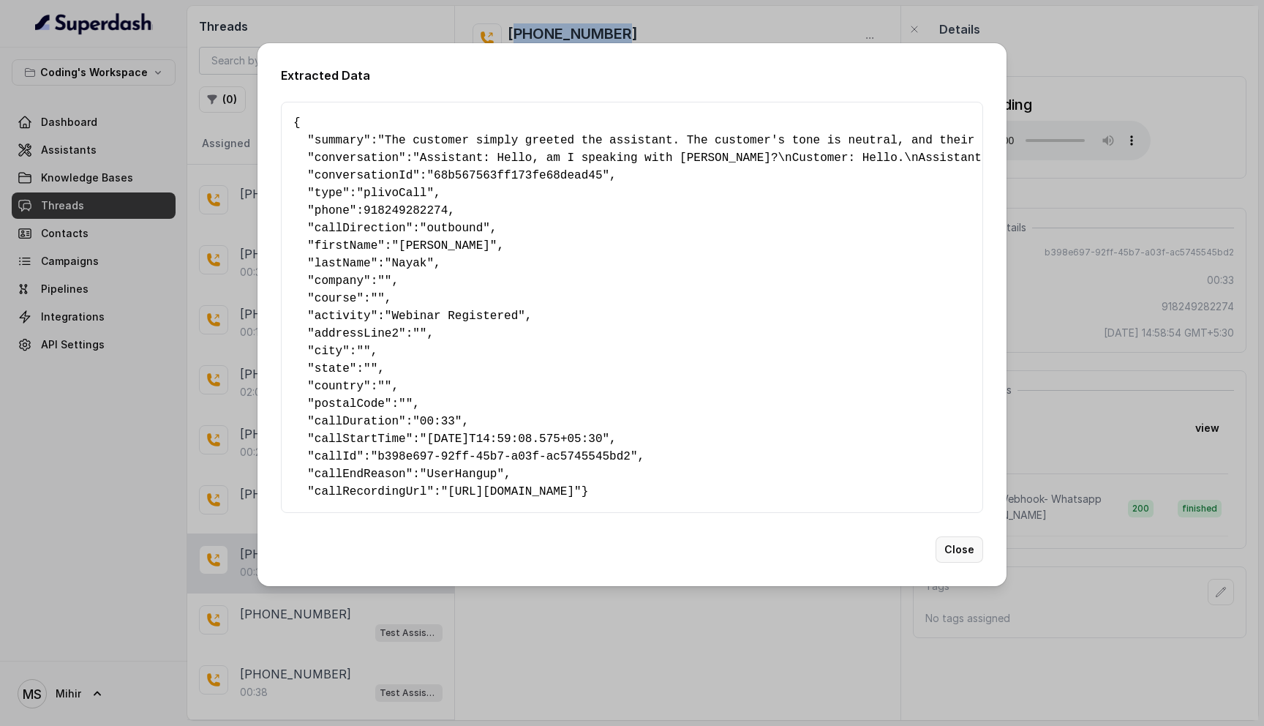
click at [965, 561] on button "Close" at bounding box center [959, 549] width 48 height 26
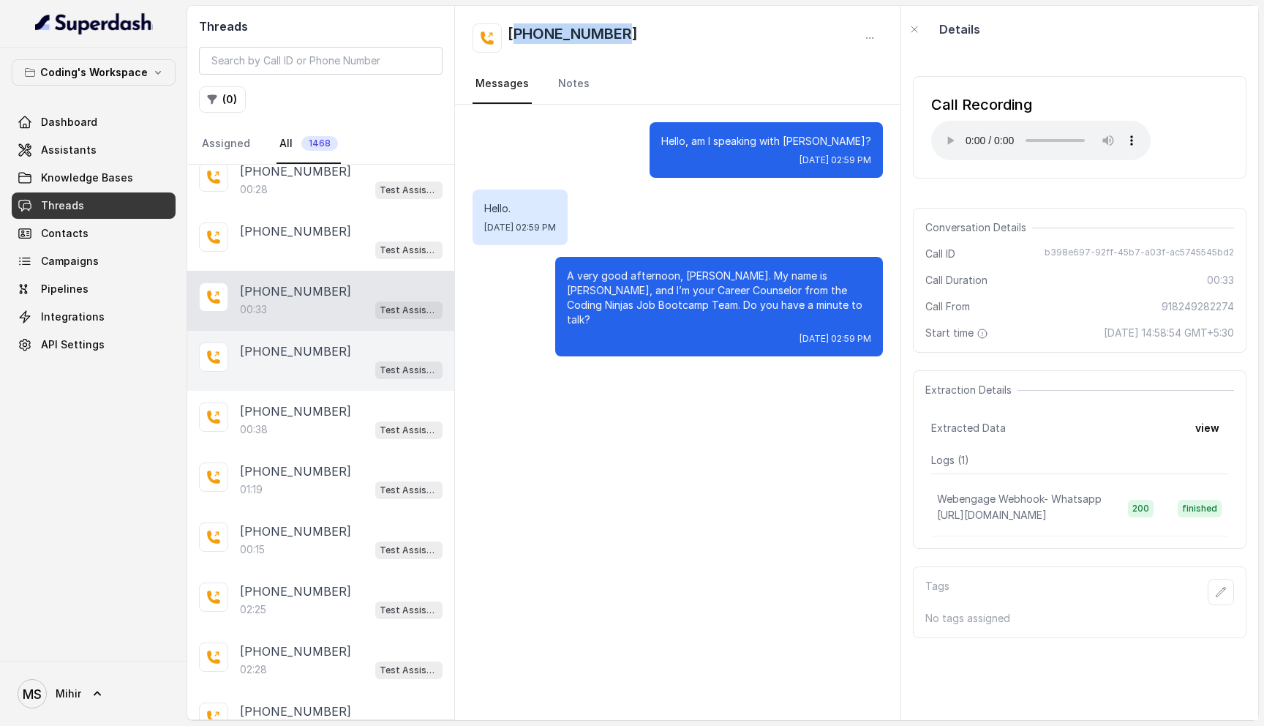
scroll to position [4399, 0]
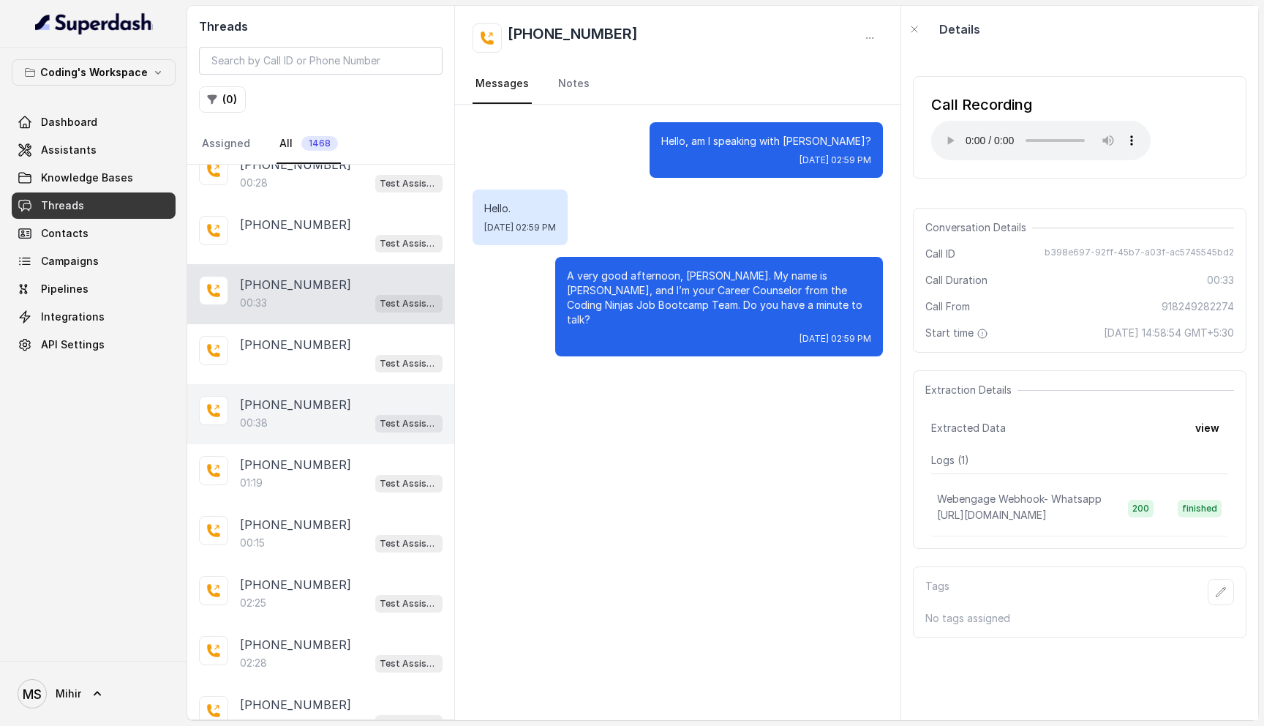
click at [328, 396] on p "+918888350598" at bounding box center [295, 405] width 111 height 18
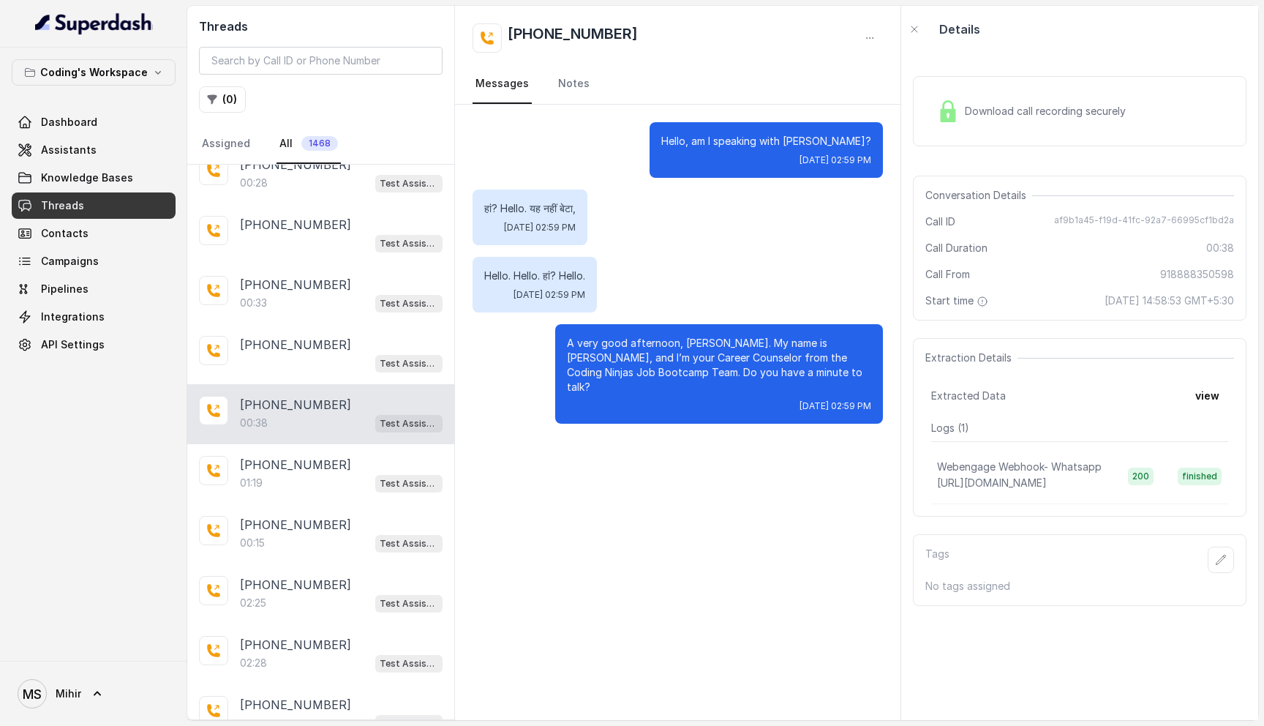
click at [1012, 95] on div "Download call recording securely" at bounding box center [1031, 111] width 200 height 34
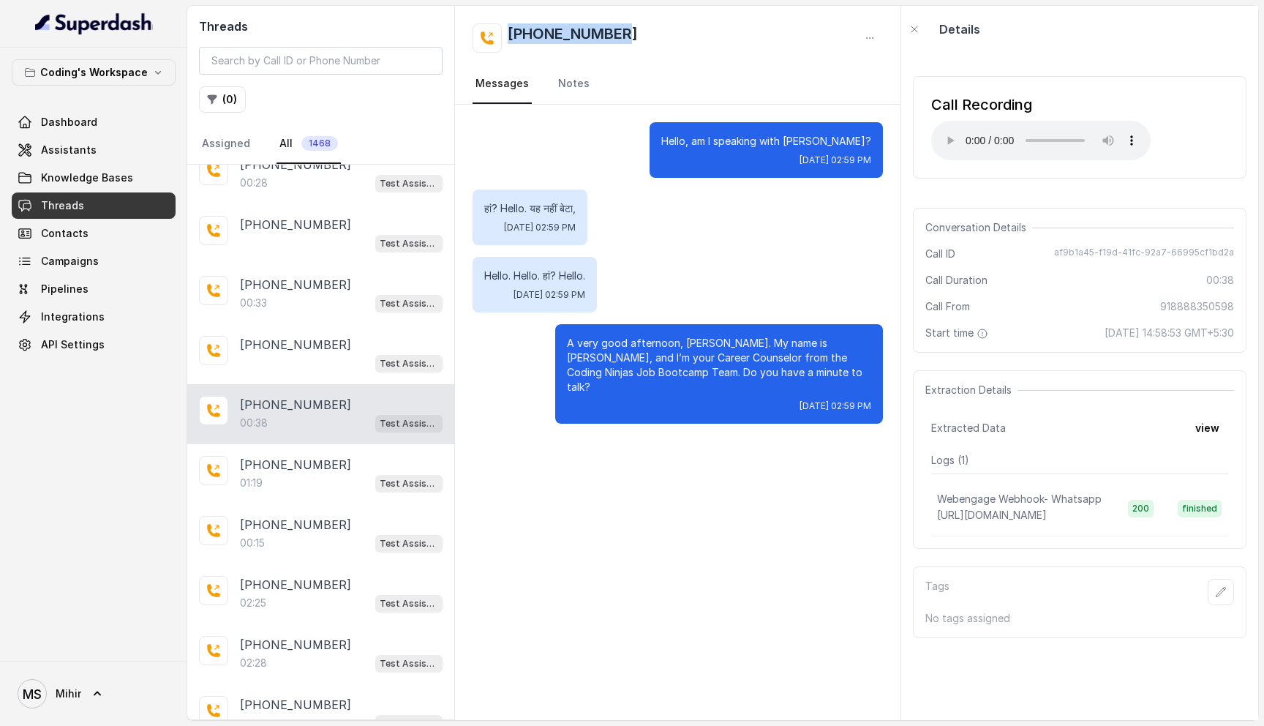
drag, startPoint x: 647, startPoint y: 29, endPoint x: 508, endPoint y: 41, distance: 140.3
click at [508, 41] on div "+918888350598" at bounding box center [677, 37] width 410 height 29
copy h2 "+918888350598"
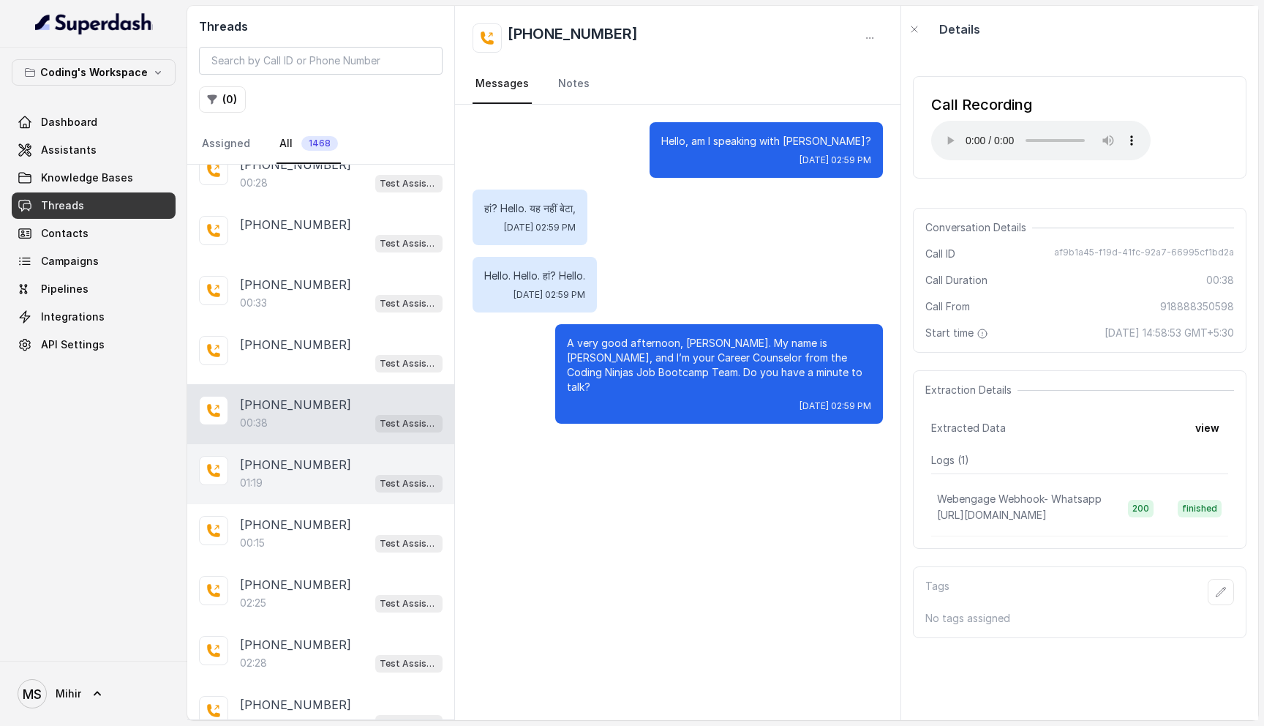
click at [301, 473] on div "01:19 Test Assistant- 2" at bounding box center [341, 482] width 203 height 19
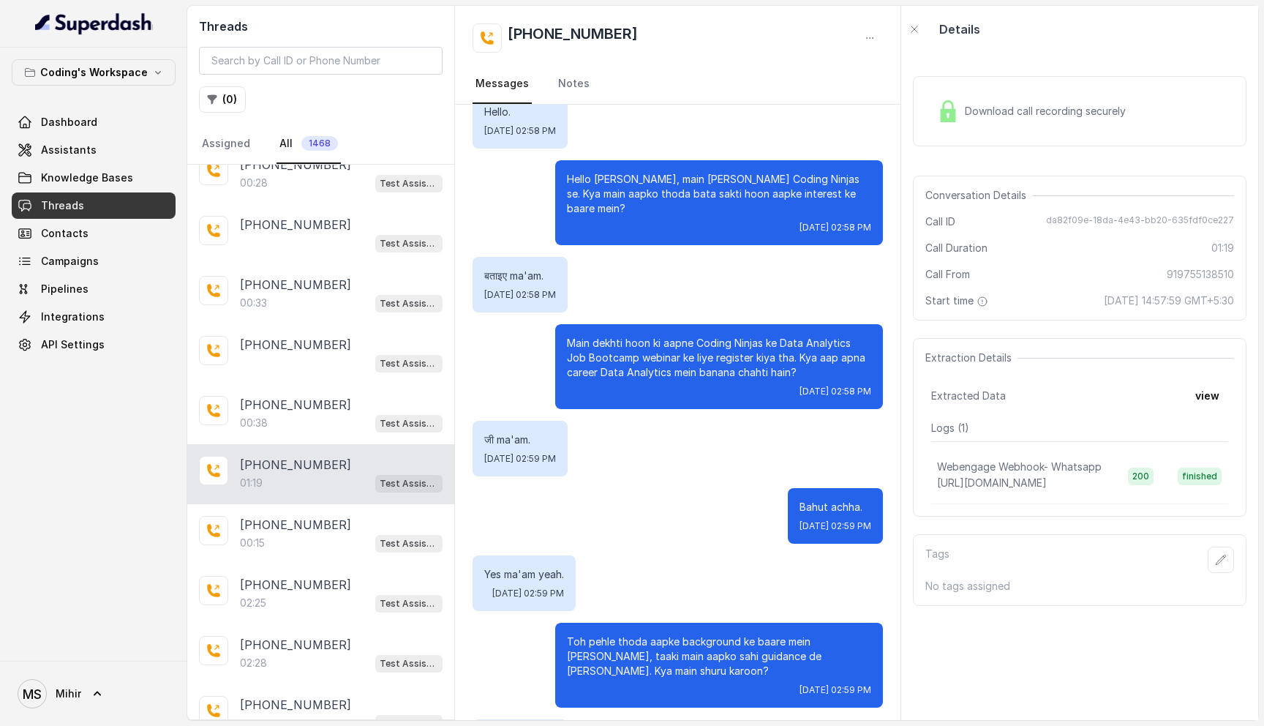
scroll to position [535, 0]
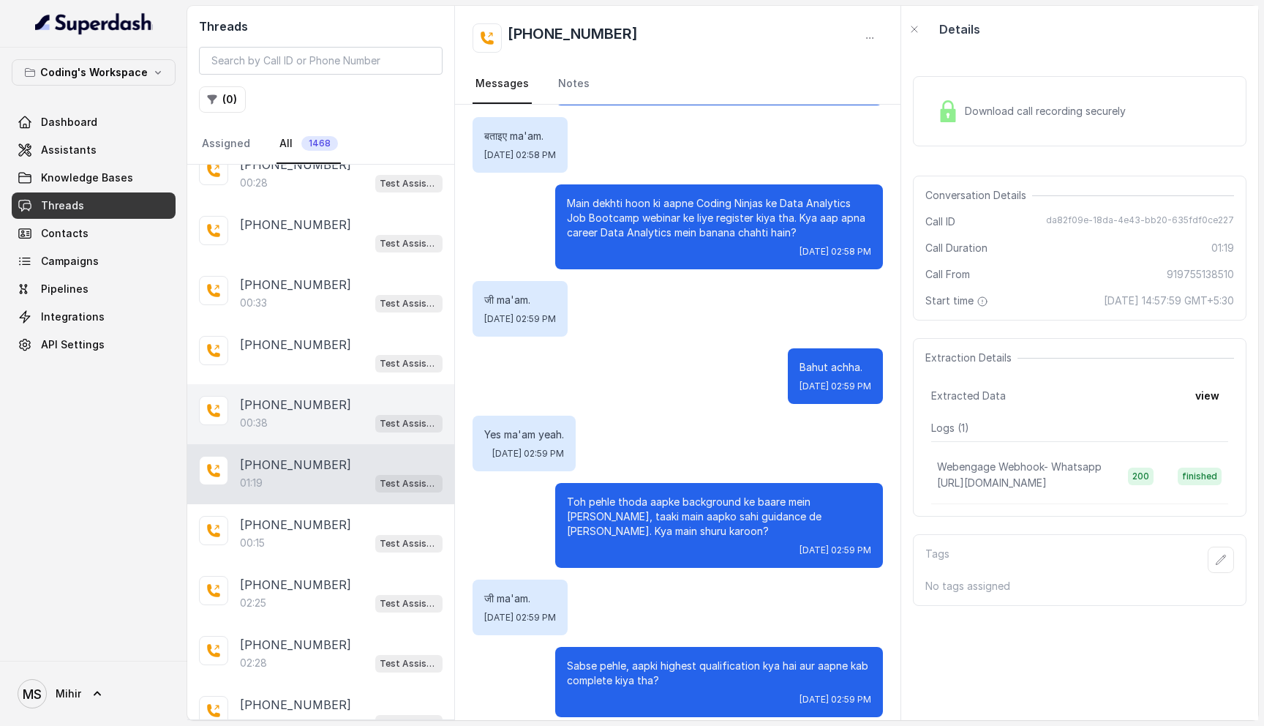
click at [261, 415] on p "00:38" at bounding box center [254, 422] width 28 height 15
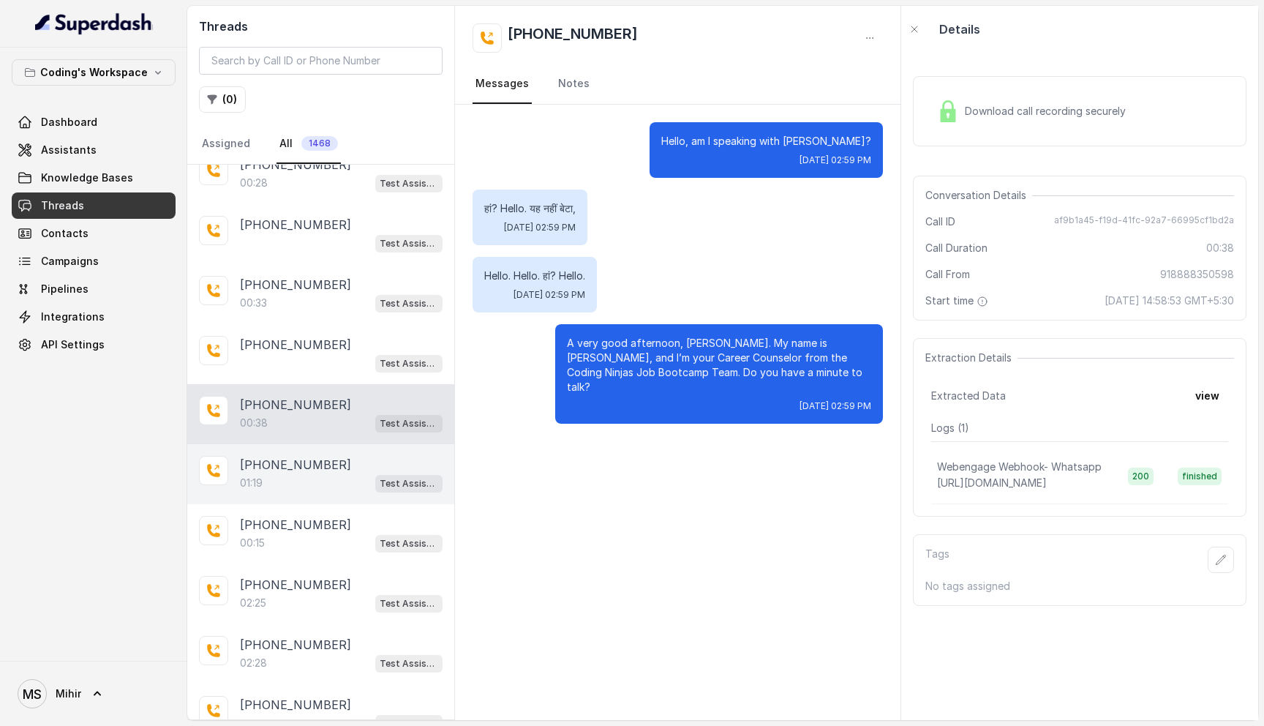
click at [285, 456] on p "+919755138510" at bounding box center [295, 465] width 111 height 18
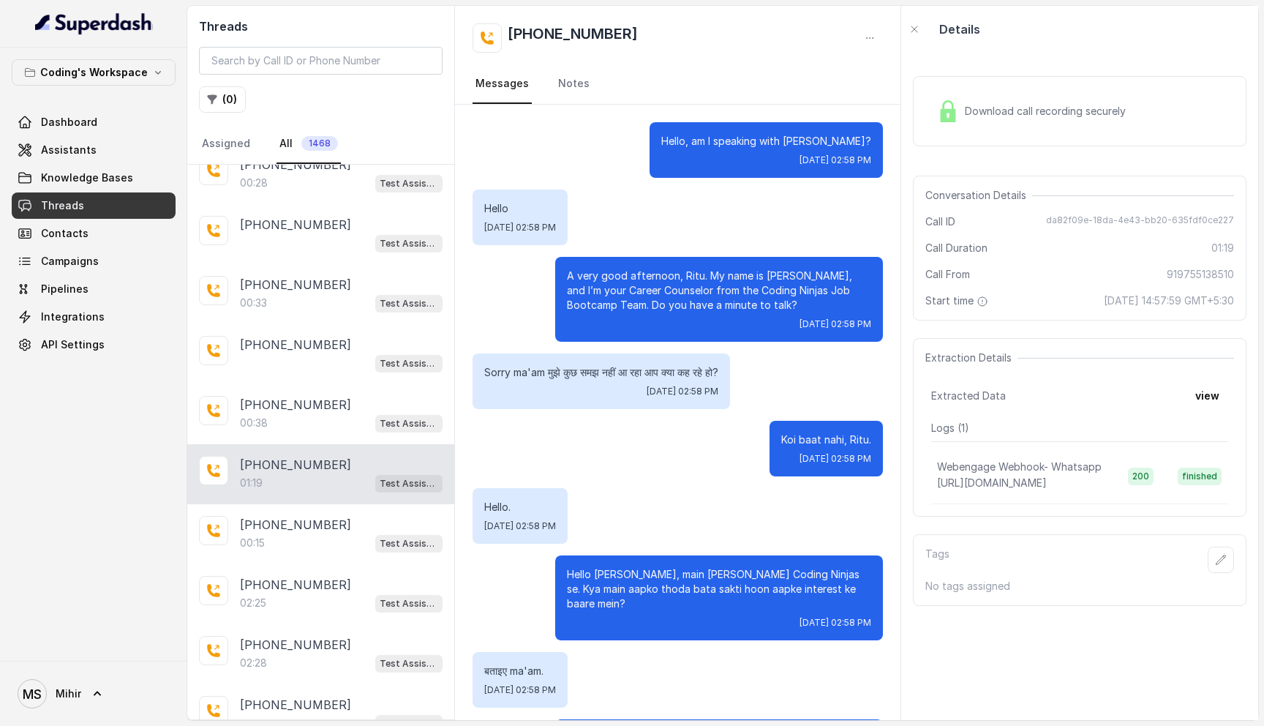
scroll to position [535, 0]
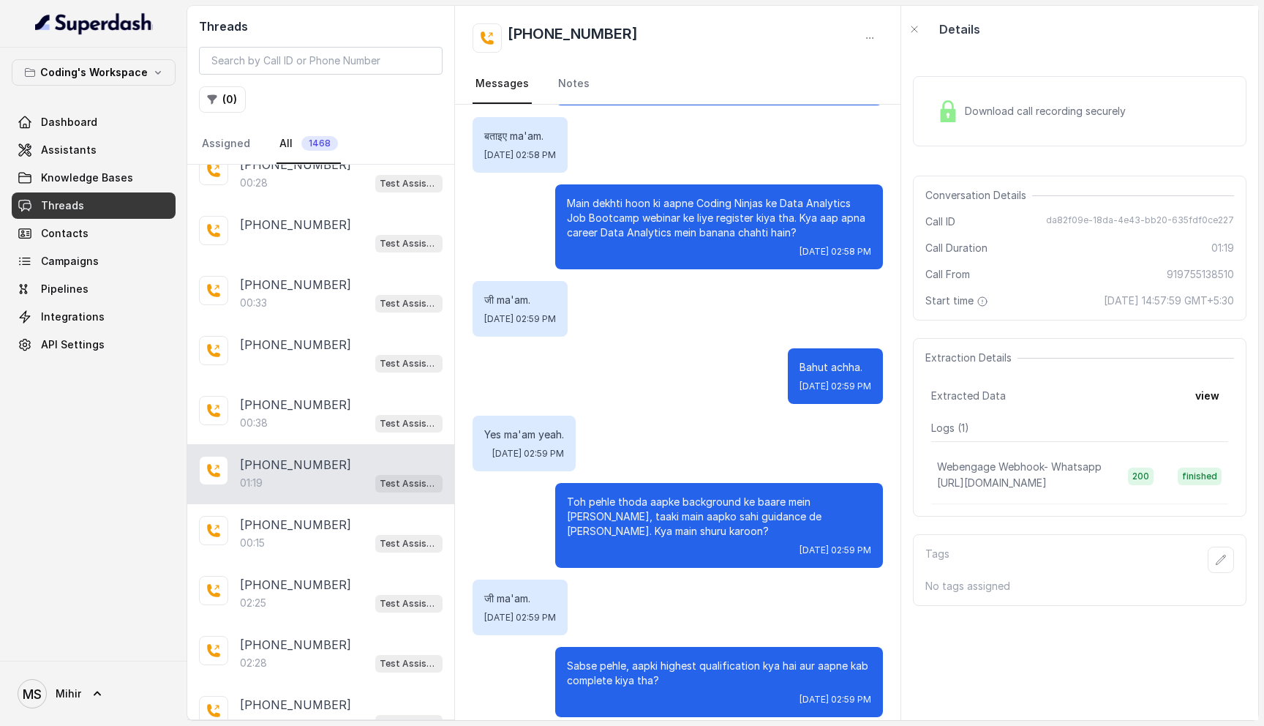
click at [968, 111] on span "Download call recording securely" at bounding box center [1048, 111] width 167 height 15
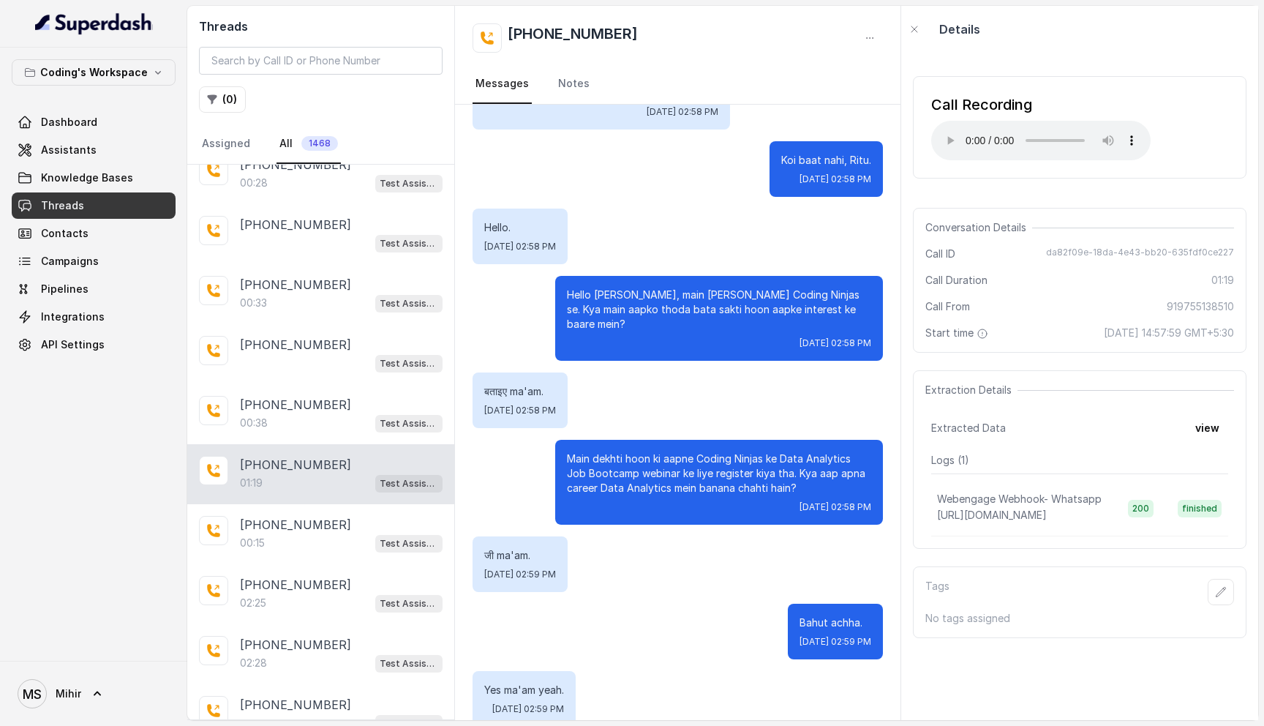
scroll to position [281, 0]
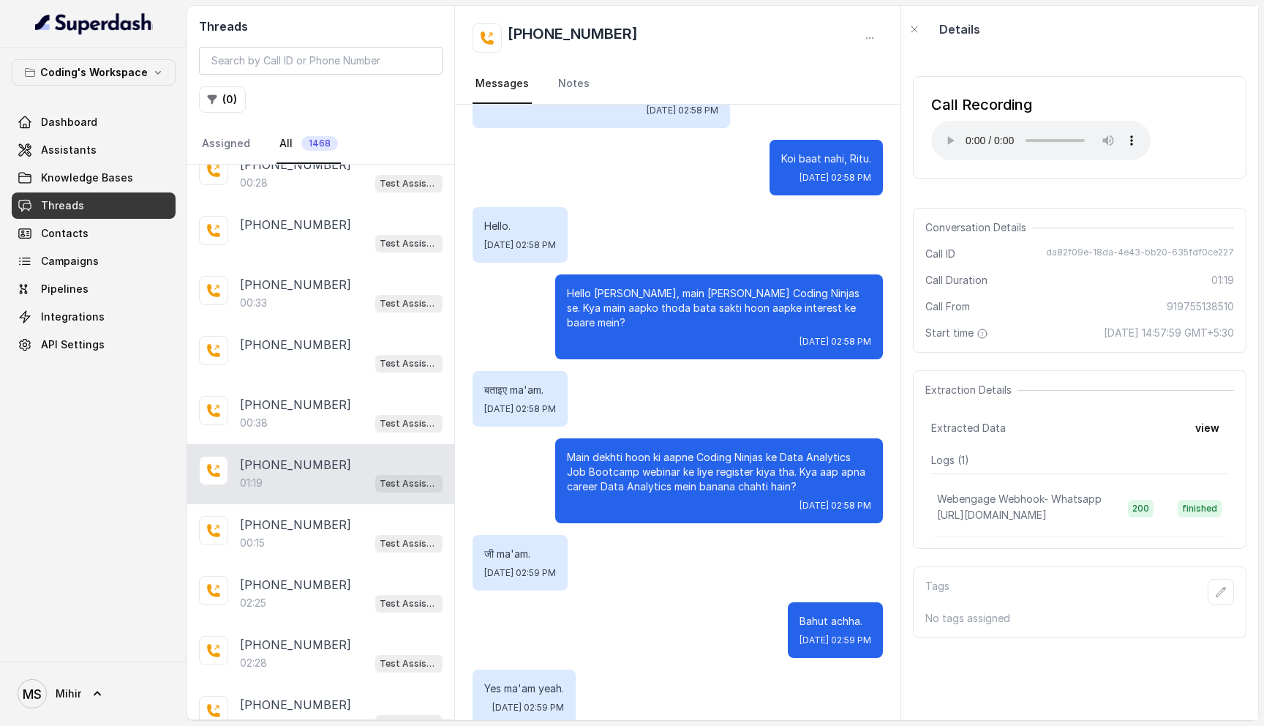
click at [622, 450] on p "Main dekhti hoon ki aapne Coding Ninjas ke Data Analytics Job Bootcamp webinar …" at bounding box center [719, 472] width 304 height 44
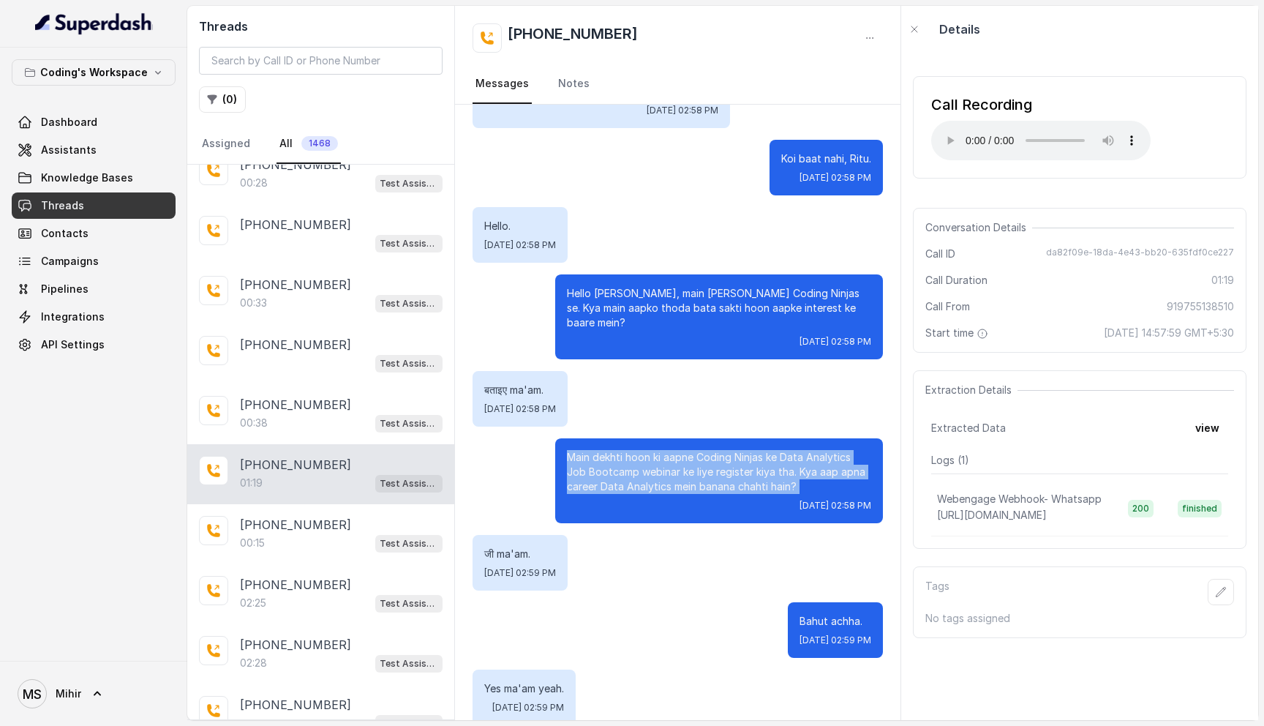
click at [622, 450] on p "Main dekhti hoon ki aapne Coding Ninjas ke Data Analytics Job Bootcamp webinar …" at bounding box center [719, 472] width 304 height 44
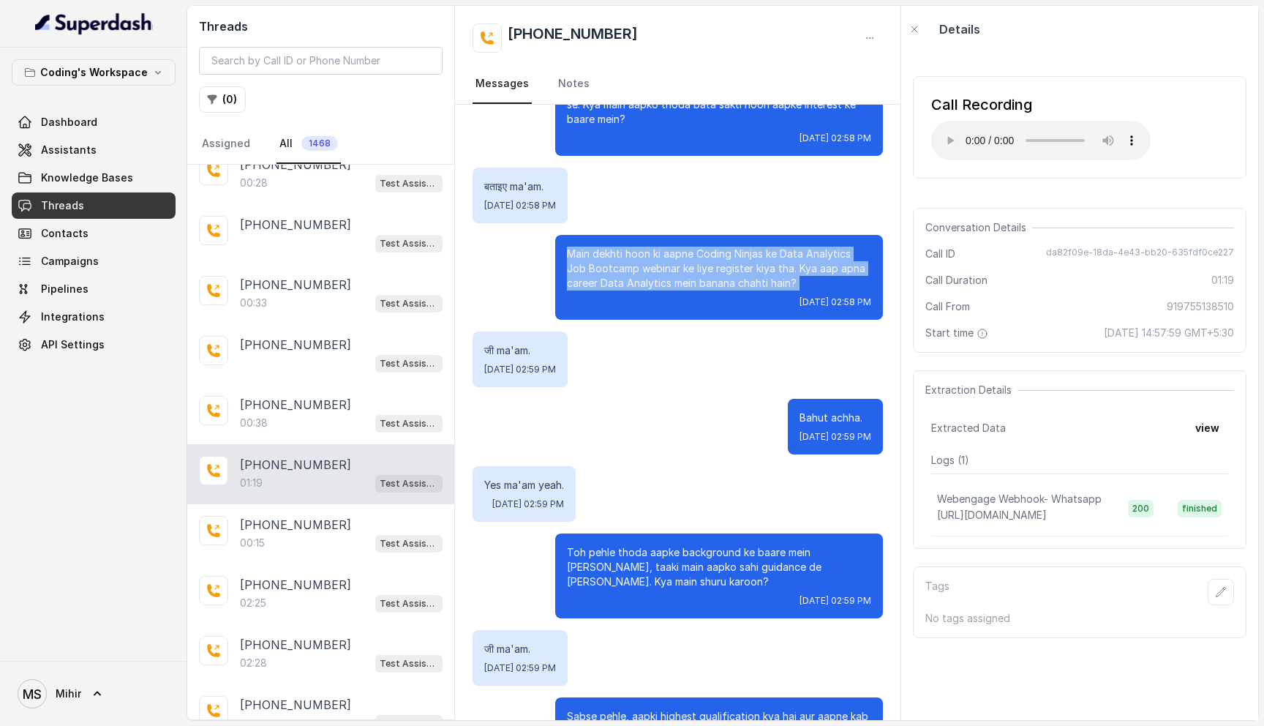
scroll to position [535, 0]
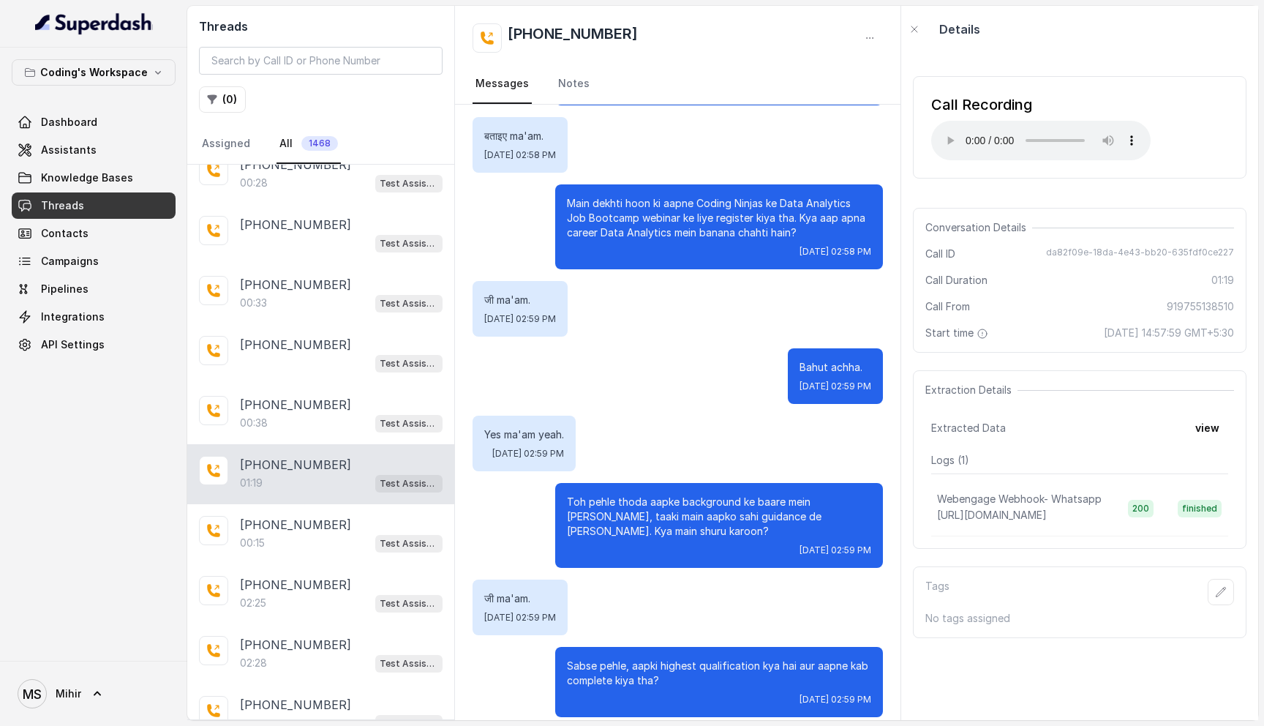
click at [799, 360] on p "Bahut achha." at bounding box center [835, 367] width 72 height 15
click at [625, 497] on p "Toh pehle thoda aapke background ke baare mein jaan leti hoon, taaki main aapko…" at bounding box center [719, 516] width 304 height 44
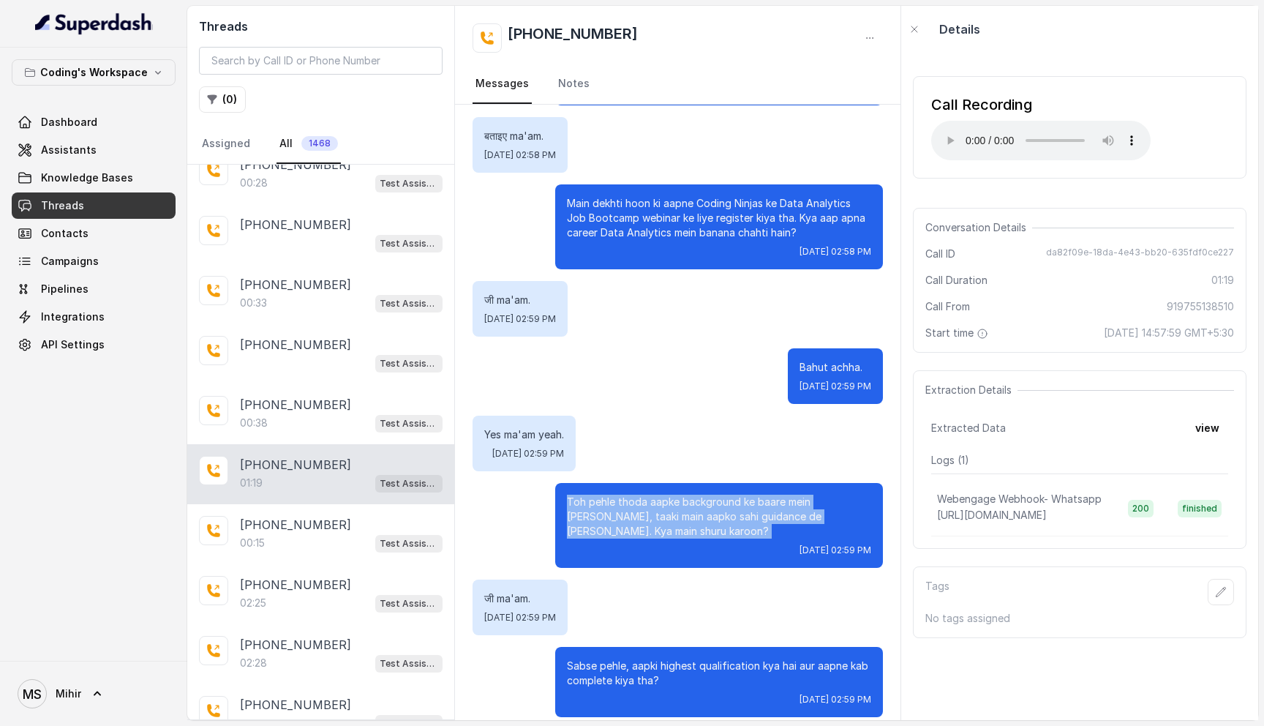
click at [625, 497] on p "Toh pehle thoda aapke background ke baare mein jaan leti hoon, taaki main aapko…" at bounding box center [719, 516] width 304 height 44
click at [666, 674] on div "Sabse pehle, aapki highest qualification kya hai aur aapne kab complete kiya th…" at bounding box center [719, 682] width 328 height 70
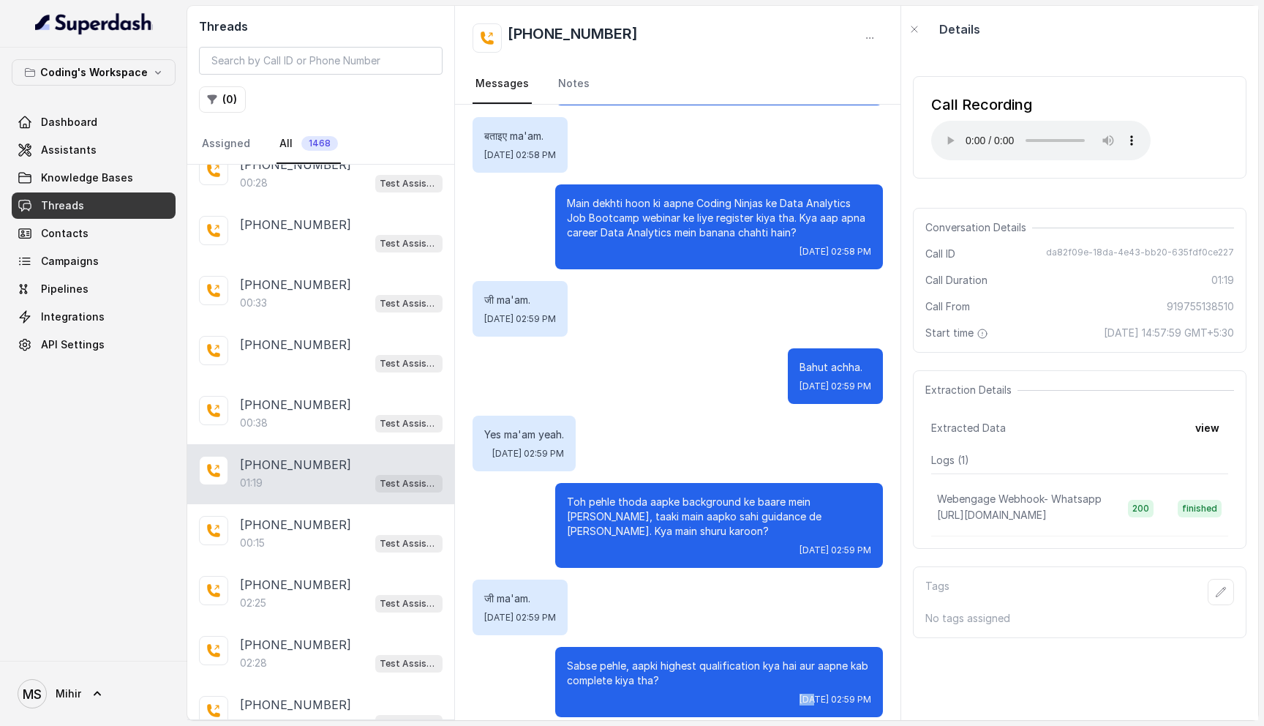
click at [666, 674] on div "Sabse pehle, aapki highest qualification kya hai aur aapne kab complete kiya th…" at bounding box center [719, 682] width 328 height 70
click at [647, 658] on p "Sabse pehle, aapki highest qualification kya hai aur aapne kab complete kiya th…" at bounding box center [719, 672] width 304 height 29
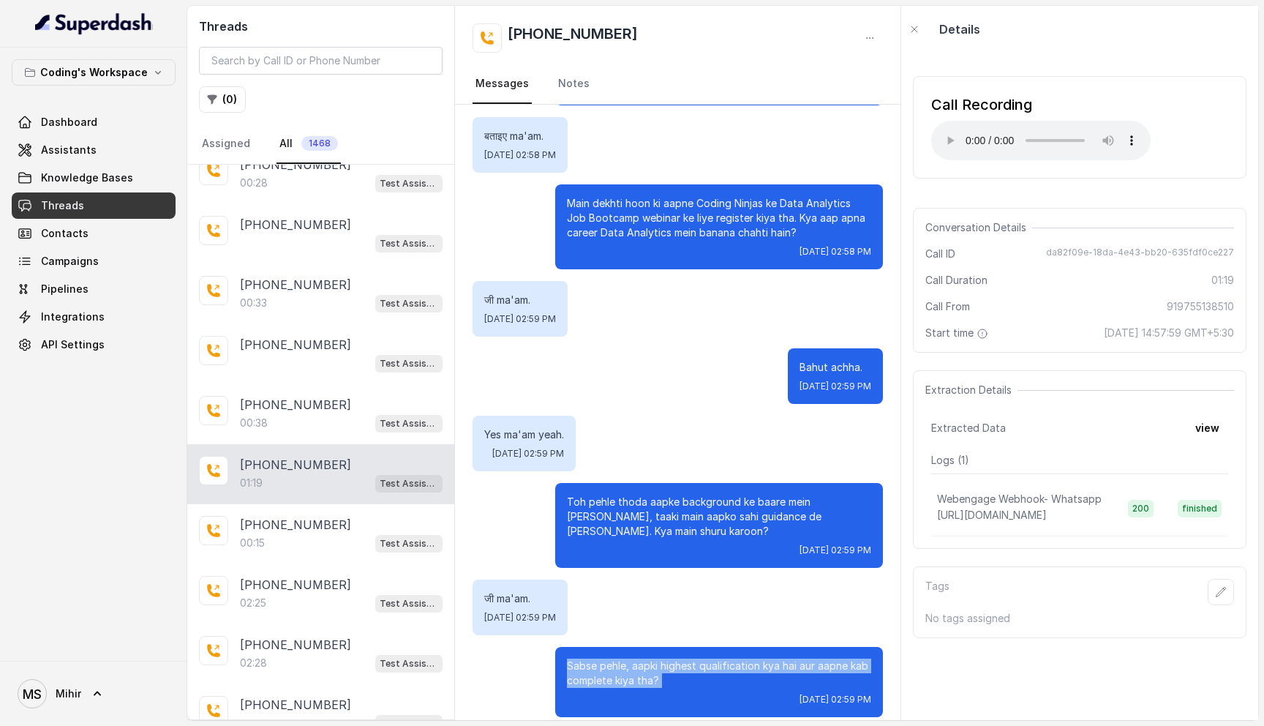
click at [647, 658] on p "Sabse pehle, aapki highest qualification kya hai aur aapne kab complete kiya th…" at bounding box center [719, 672] width 304 height 29
click at [612, 198] on p "Main dekhti hoon ki aapne Coding Ninjas ke Data Analytics Job Bootcamp webinar …" at bounding box center [719, 218] width 304 height 44
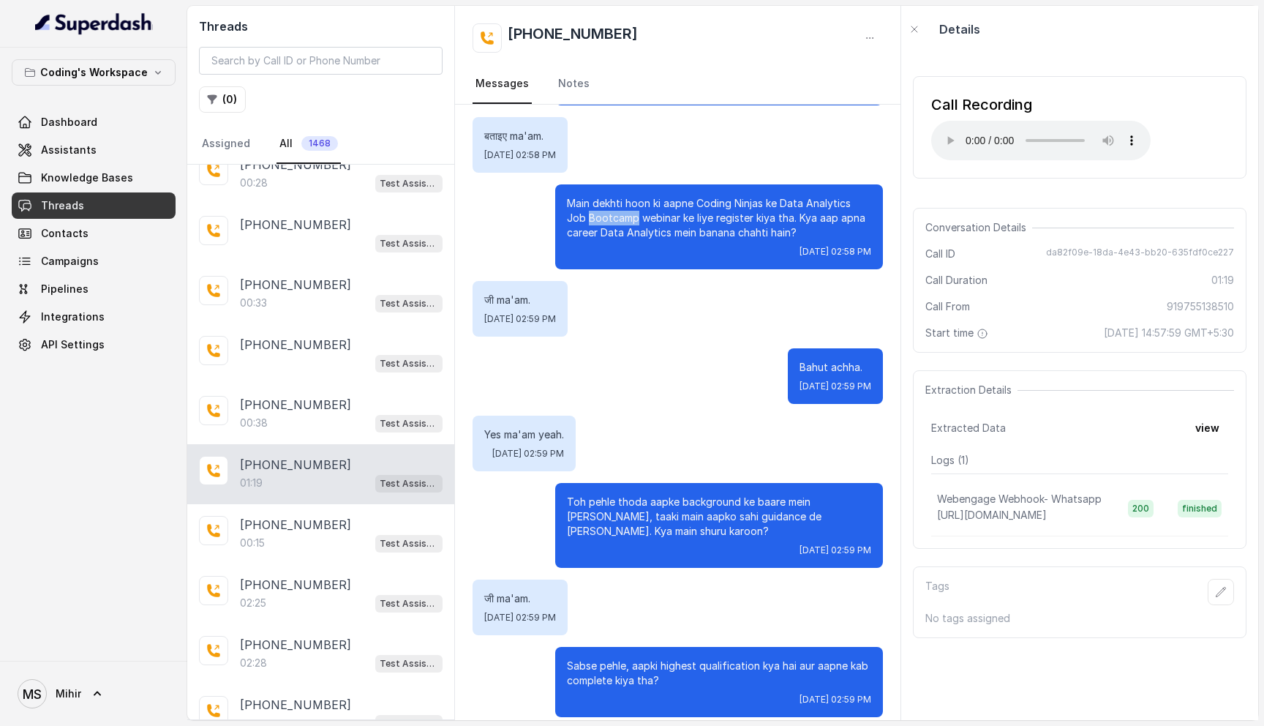
click at [612, 198] on p "Main dekhti hoon ki aapne Coding Ninjas ke Data Analytics Job Bootcamp webinar …" at bounding box center [719, 218] width 304 height 44
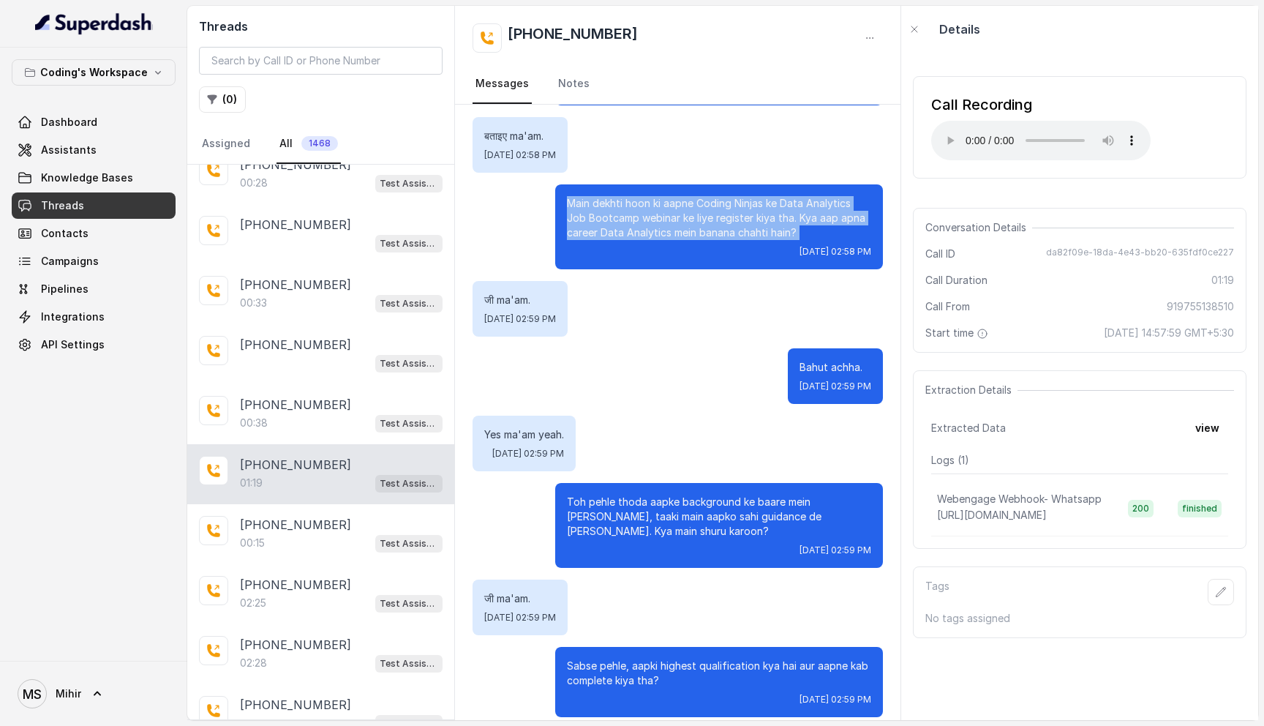
click at [612, 198] on p "Main dekhti hoon ki aapne Coding Ninjas ke Data Analytics Job Bootcamp webinar …" at bounding box center [719, 218] width 304 height 44
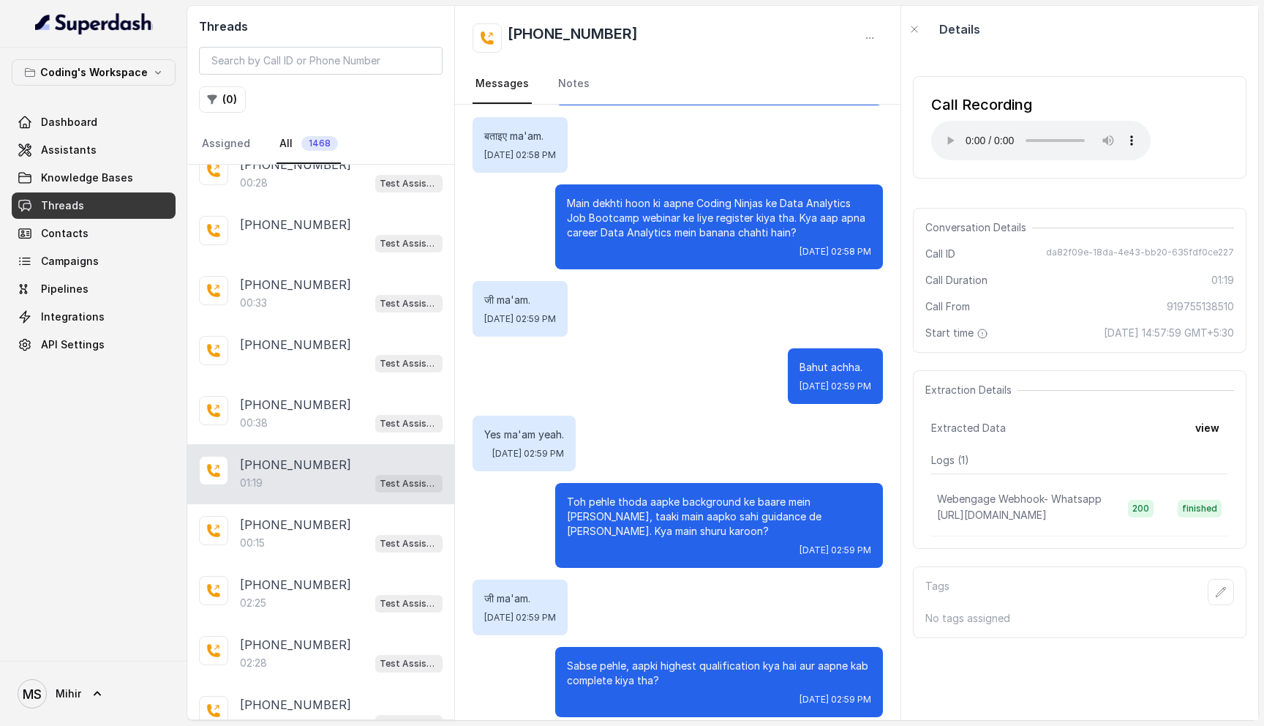
click at [643, 647] on div "Sabse pehle, aapki highest qualification kya hai aur aapne kab complete kiya th…" at bounding box center [719, 682] width 328 height 70
click at [620, 658] on p "Sabse pehle, aapki highest qualification kya hai aur aapne kab complete kiya th…" at bounding box center [719, 672] width 304 height 29
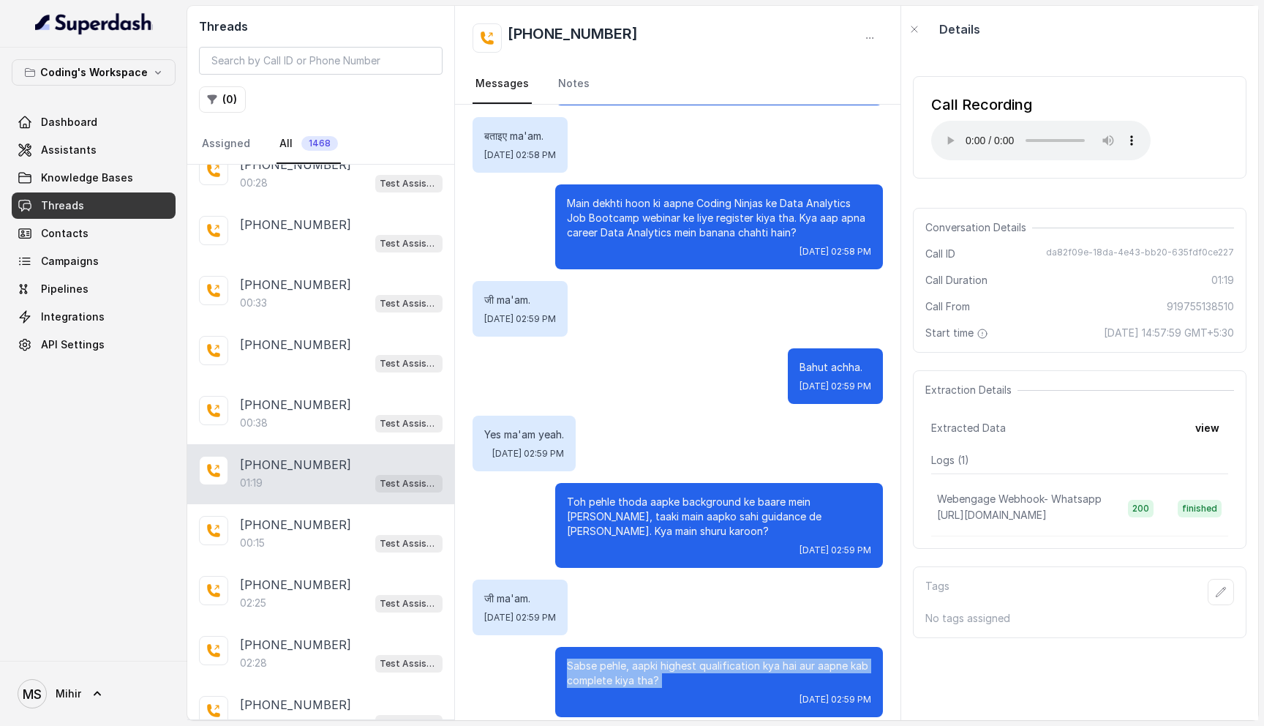
click at [620, 658] on p "Sabse pehle, aapki highest qualification kya hai aur aapne kab complete kiya th…" at bounding box center [719, 672] width 304 height 29
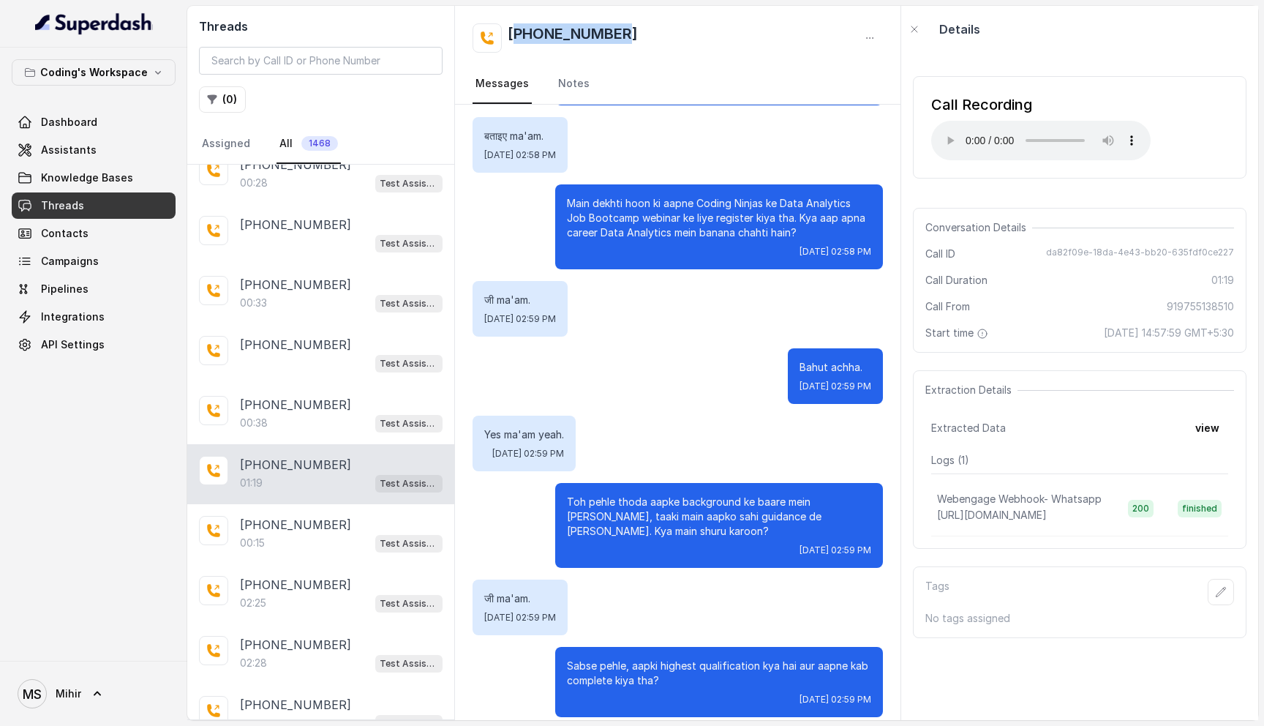
drag, startPoint x: 647, startPoint y: 49, endPoint x: 513, endPoint y: 32, distance: 134.9
click at [513, 32] on div "+919755138510" at bounding box center [677, 37] width 410 height 29
click at [535, 27] on h2 "+919755138510" at bounding box center [573, 37] width 130 height 29
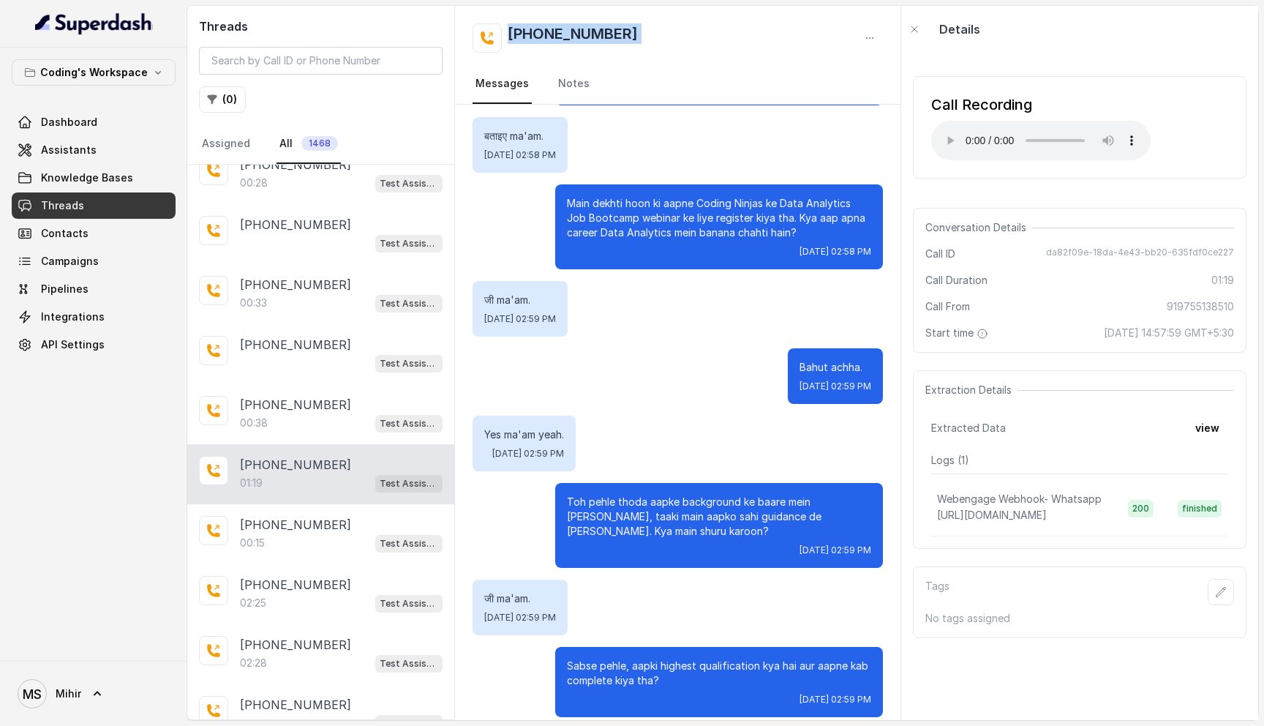
click at [902, 27] on div "Threads ( 0 ) Assigned All 1468 +916201230051 01:46 Test Assistant- 2 +91620123…" at bounding box center [722, 363] width 1071 height 714
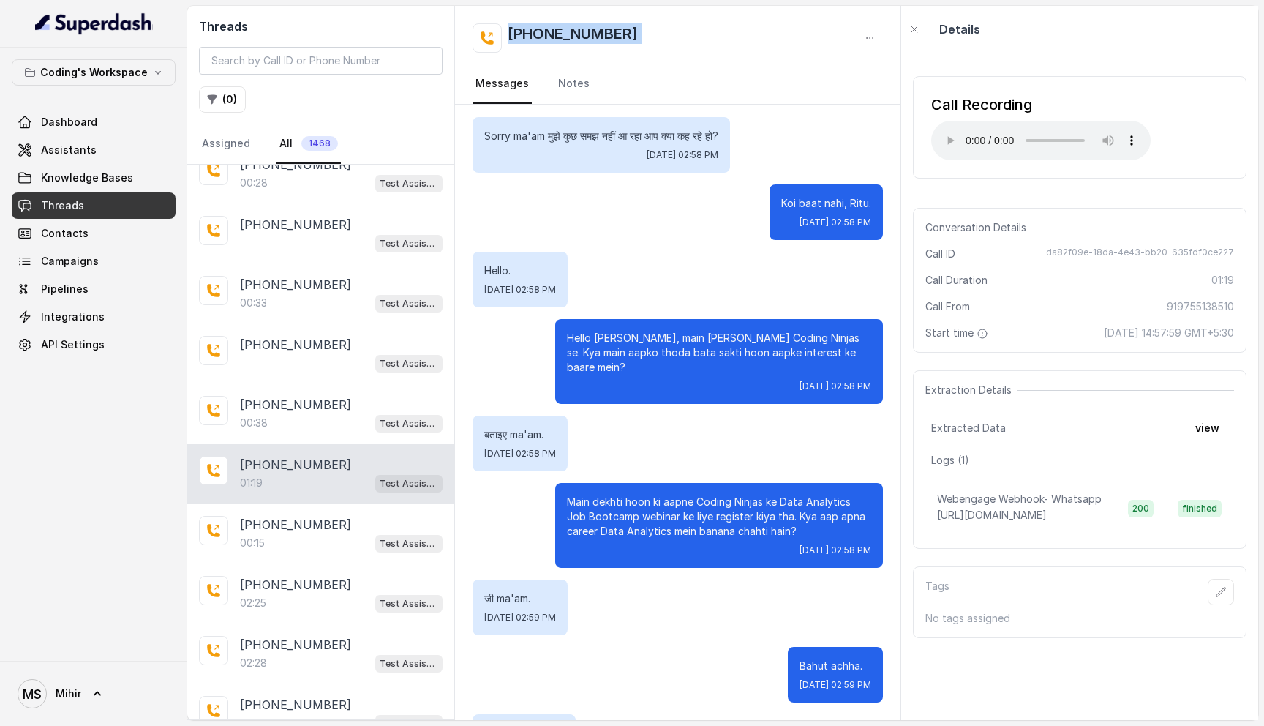
scroll to position [0, 0]
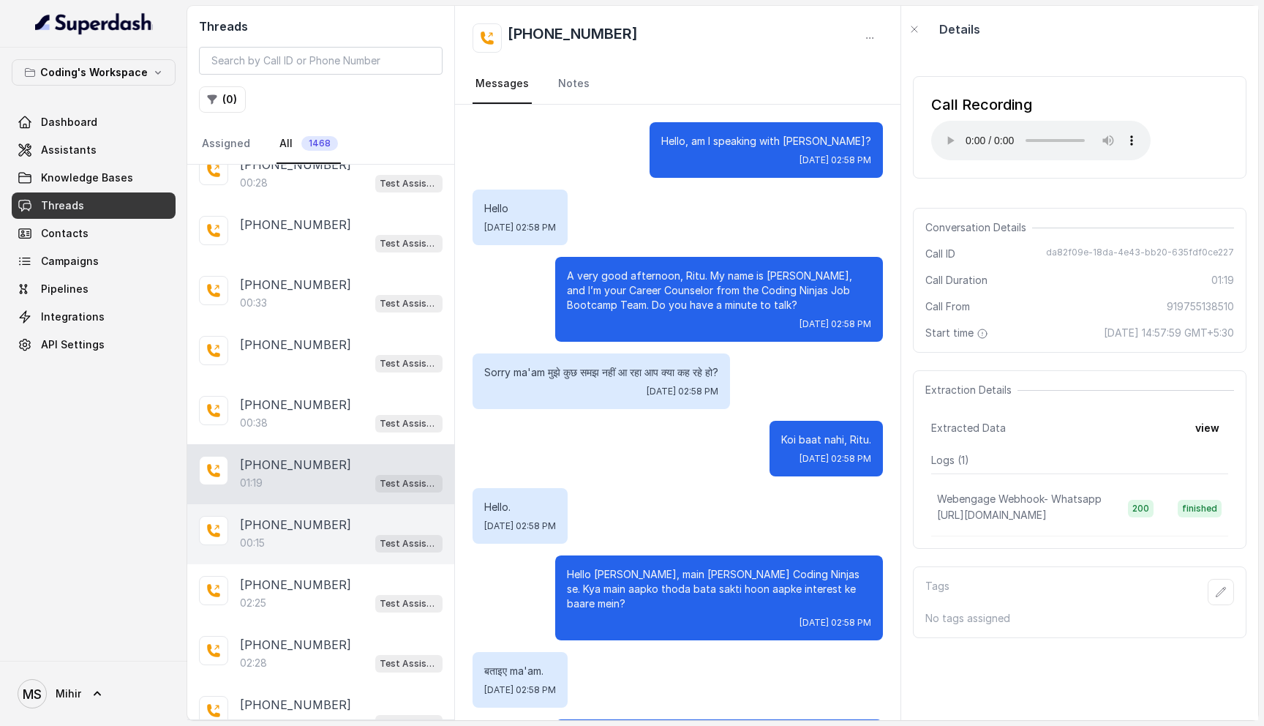
click at [318, 533] on div "00:15 Test Assistant- 2" at bounding box center [341, 542] width 203 height 19
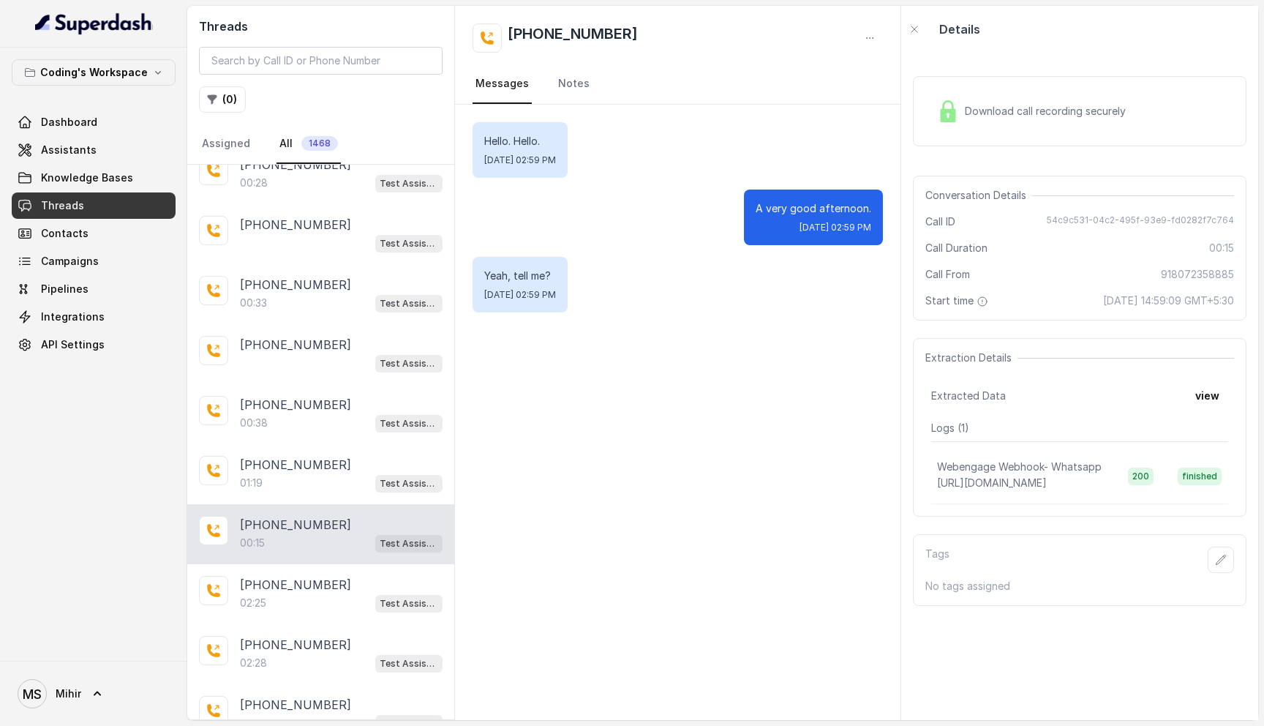
click at [1039, 94] on div "Download call recording securely" at bounding box center [1031, 111] width 200 height 34
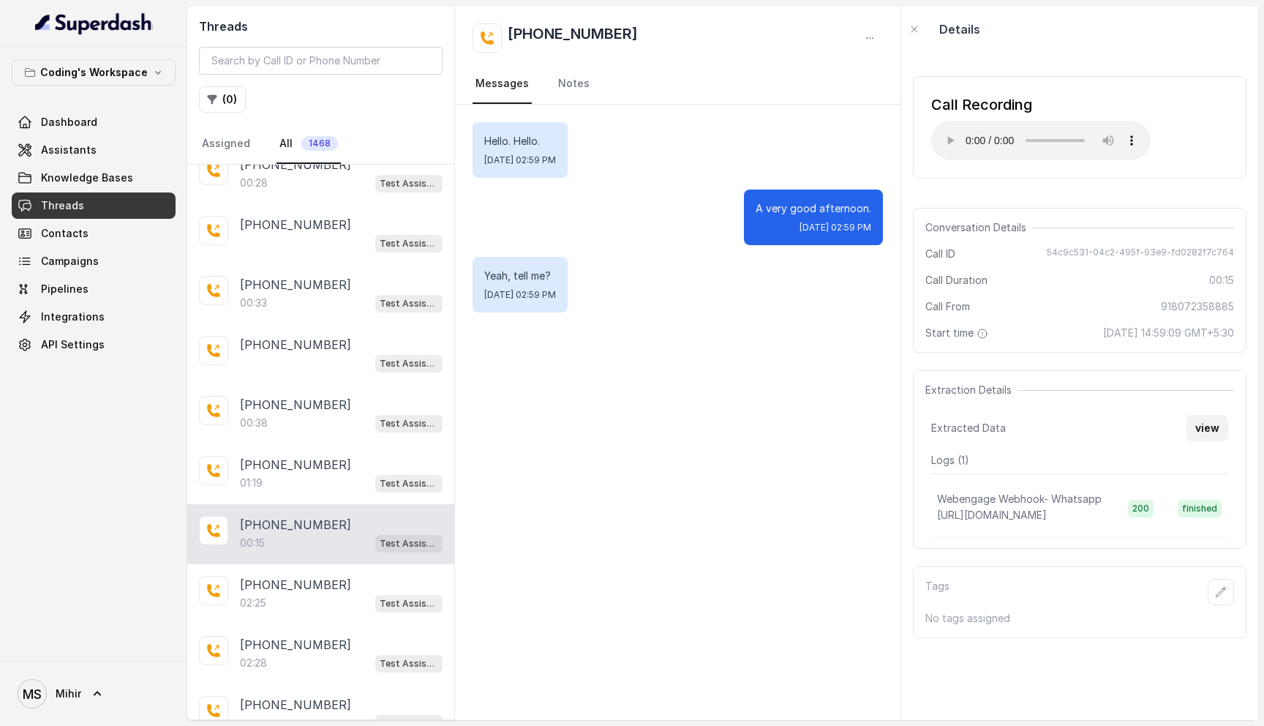
click at [1209, 421] on button "view" at bounding box center [1207, 428] width 42 height 26
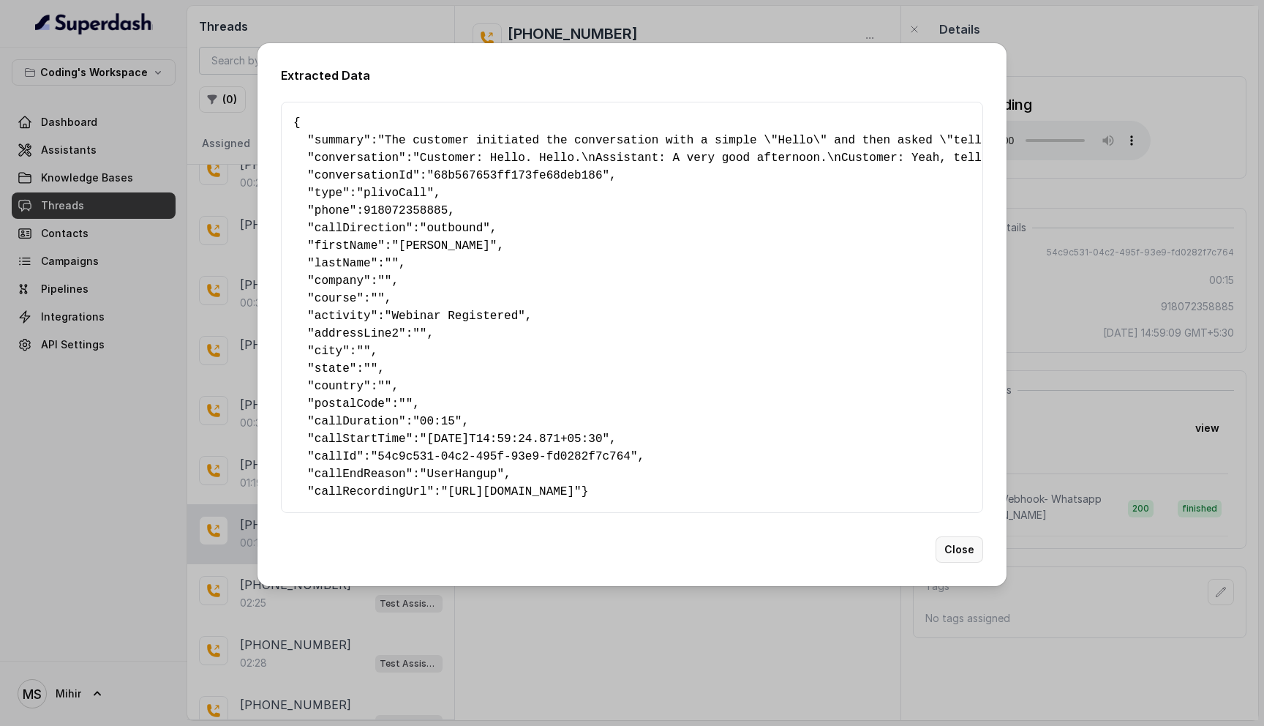
click at [982, 562] on button "Close" at bounding box center [959, 549] width 48 height 26
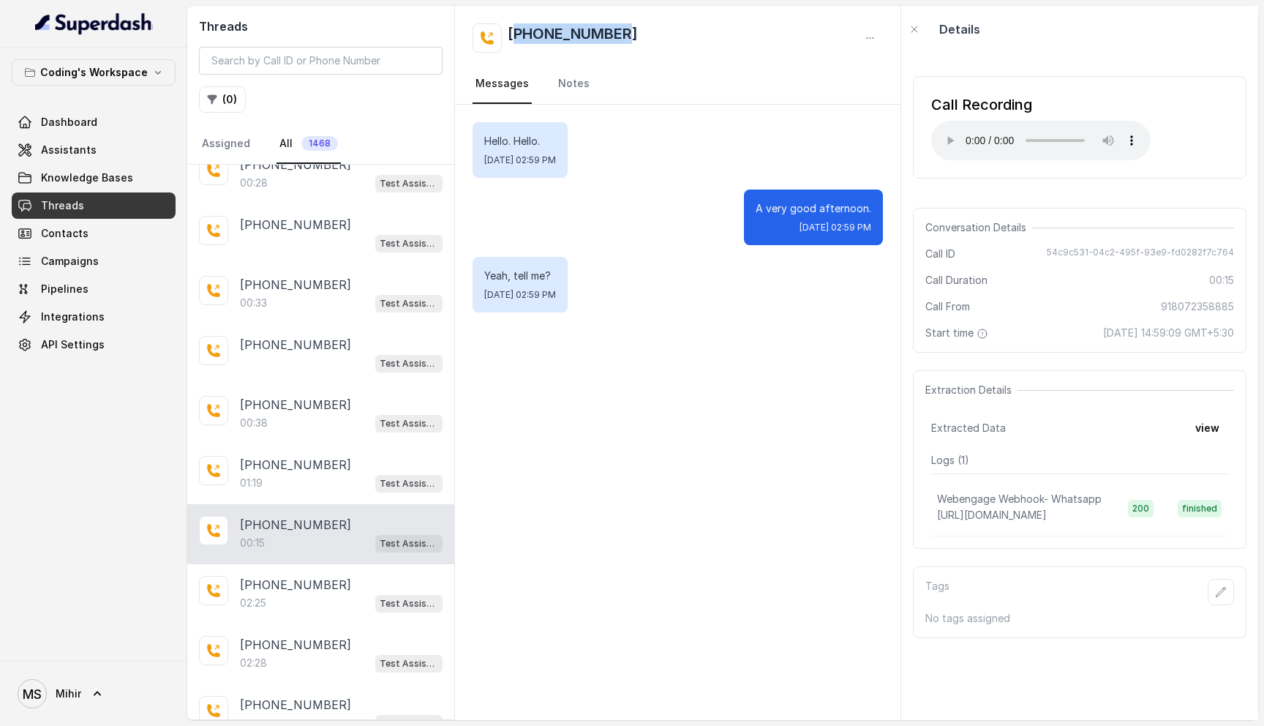
drag, startPoint x: 650, startPoint y: 36, endPoint x: 513, endPoint y: 35, distance: 137.5
click at [513, 35] on div "+918072358885" at bounding box center [677, 37] width 410 height 29
click at [513, 35] on h2 "+918072358885" at bounding box center [573, 37] width 130 height 29
click at [583, 28] on h2 "+918072358885" at bounding box center [573, 37] width 130 height 29
click at [620, 29] on h2 "+918072358885" at bounding box center [573, 37] width 130 height 29
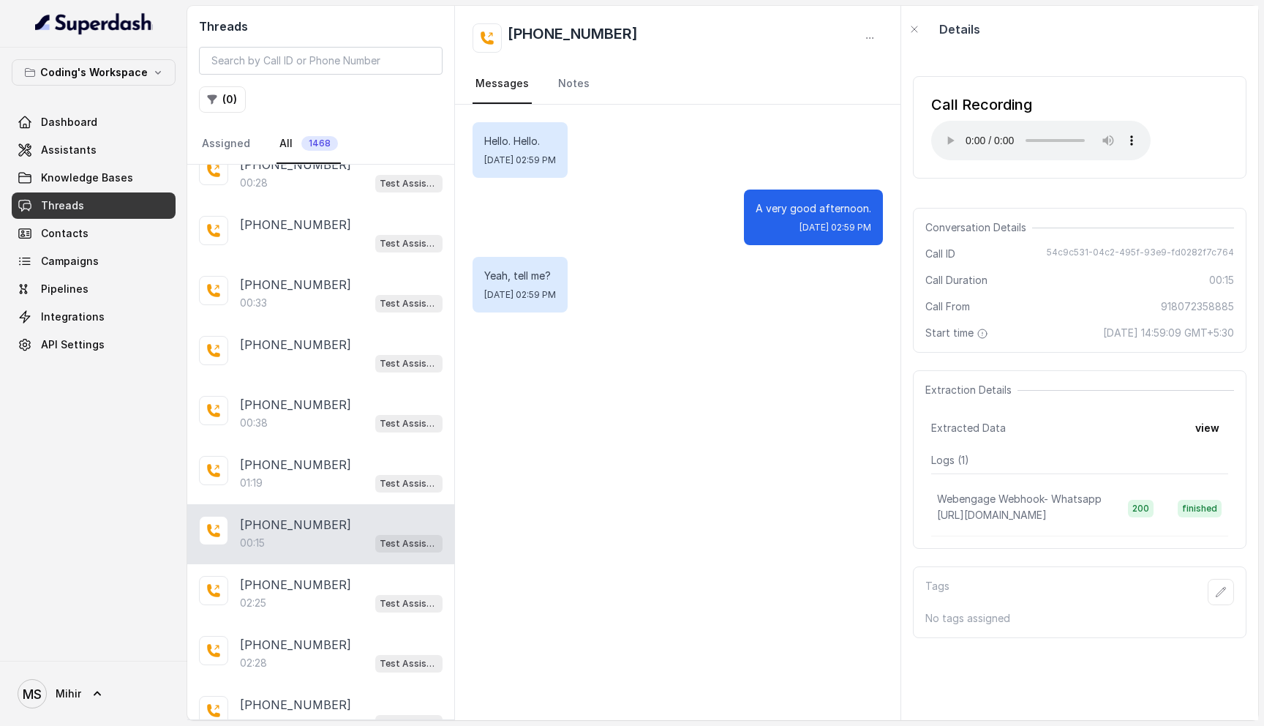
click at [629, 29] on div "+918072358885" at bounding box center [677, 37] width 410 height 29
copy div "+918072358885"
click at [338, 588] on div "+918978692504 02:25 Test Assistant- 2" at bounding box center [320, 594] width 267 height 60
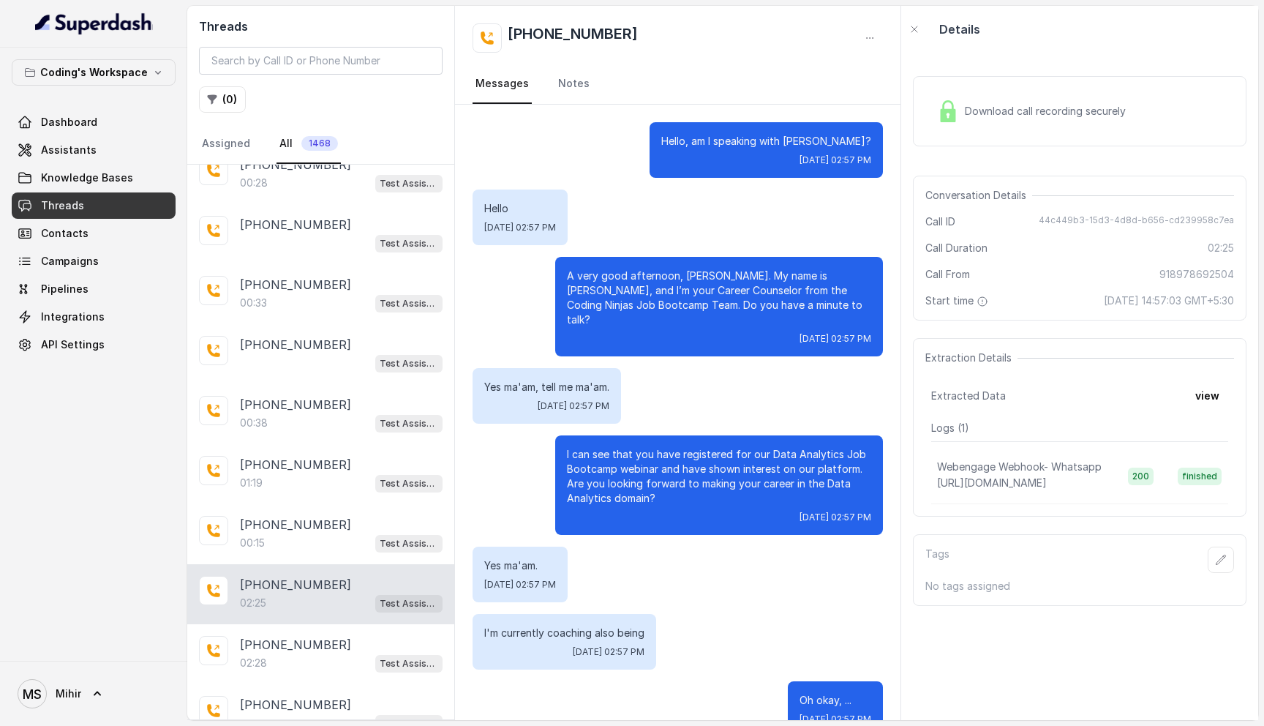
click at [956, 113] on img at bounding box center [948, 111] width 22 height 22
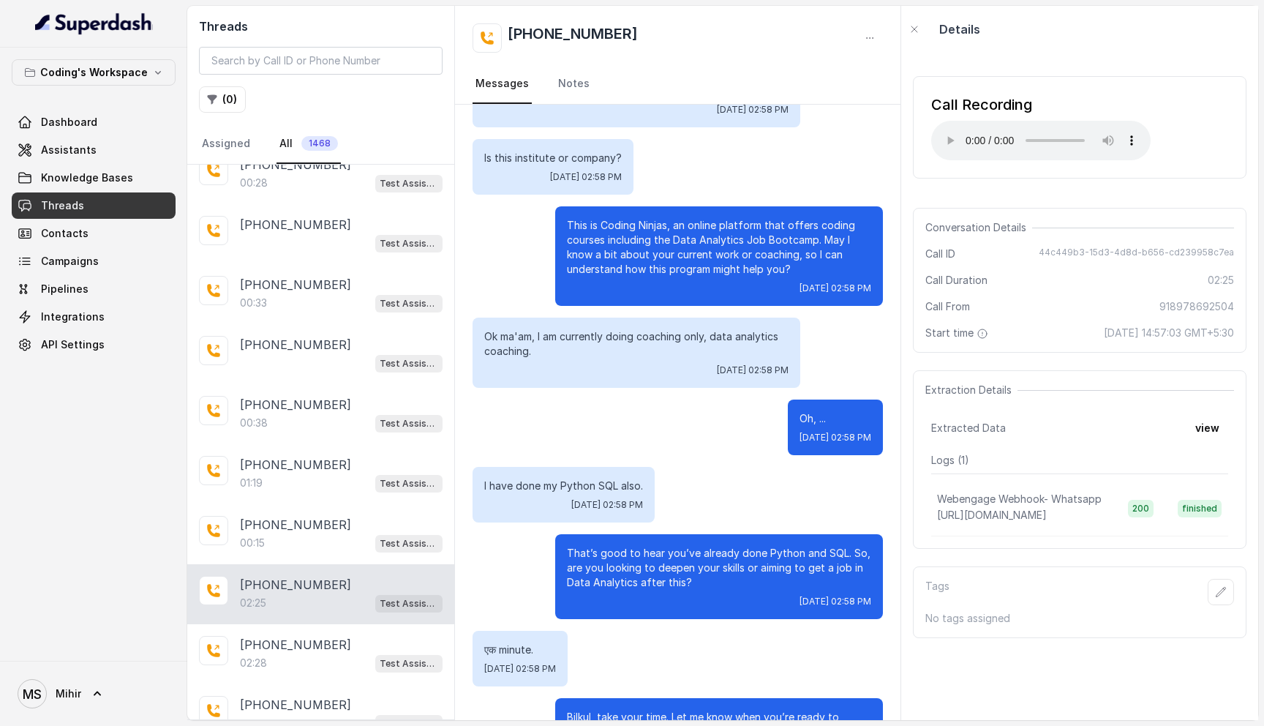
scroll to position [759, 0]
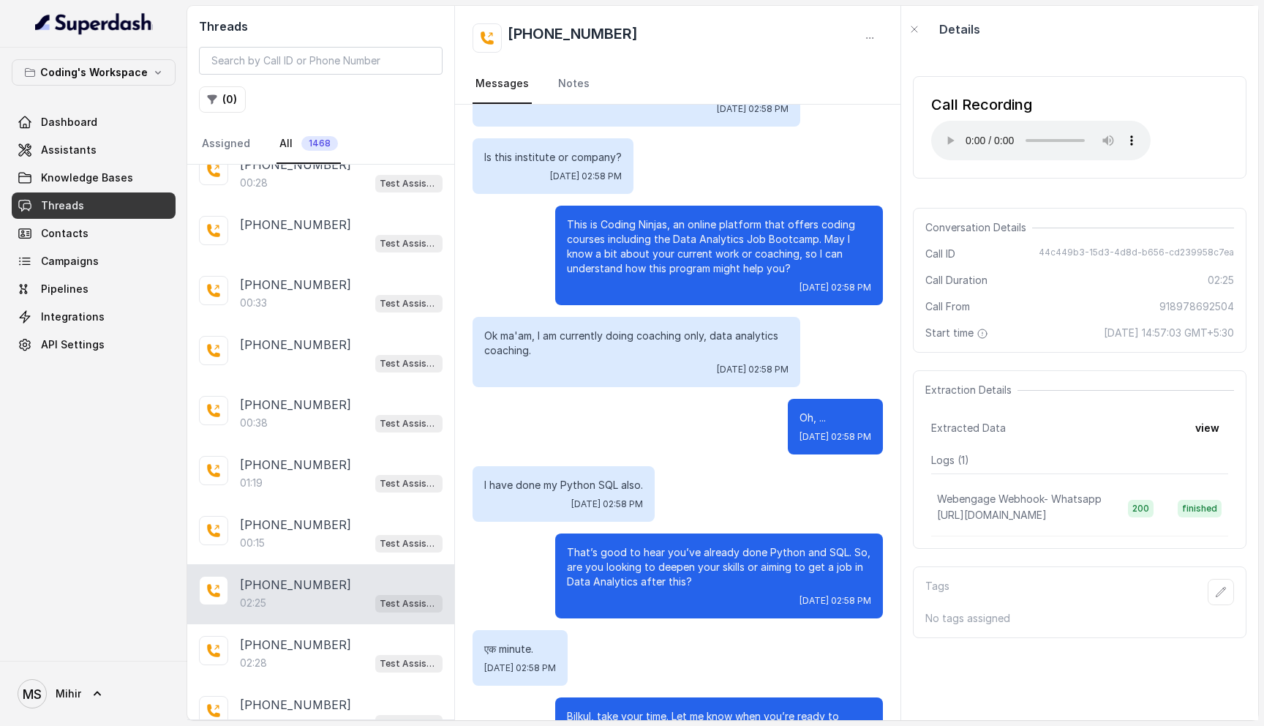
click at [608, 29] on h2 "+918978692504" at bounding box center [573, 37] width 130 height 29
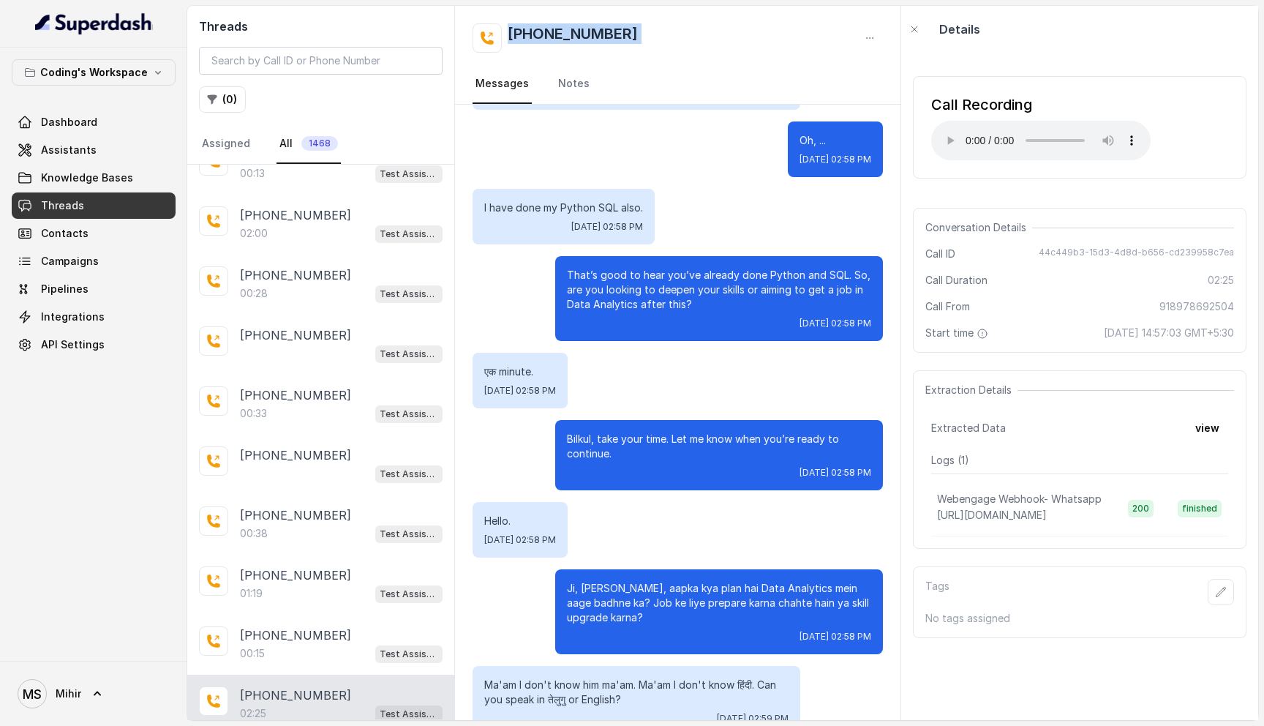
scroll to position [1045, 0]
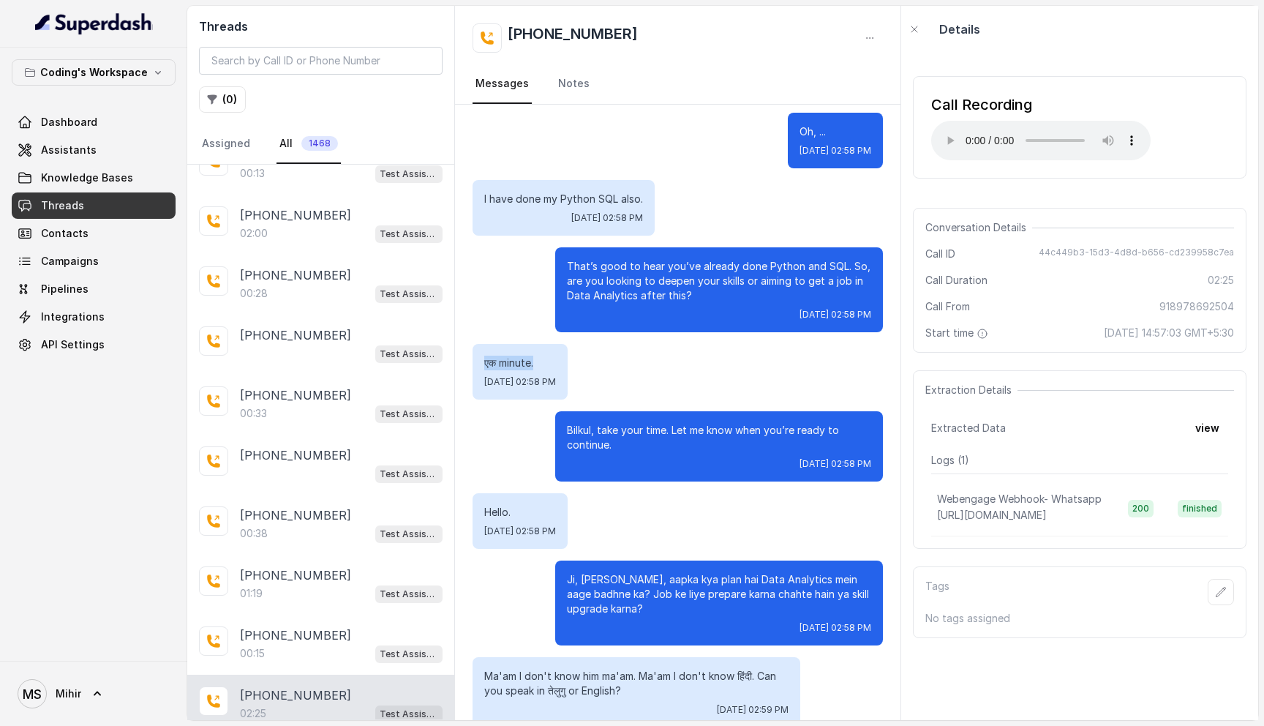
drag, startPoint x: 545, startPoint y: 352, endPoint x: 461, endPoint y: 342, distance: 84.7
click at [461, 342] on div "Hello, am I speaking with Battula? Mon, Sep 1, 2025, 02:57 PM Hello Mon, Sep 1,…" at bounding box center [677, 99] width 445 height 2080
click at [523, 505] on p "Hello." at bounding box center [520, 512] width 72 height 15
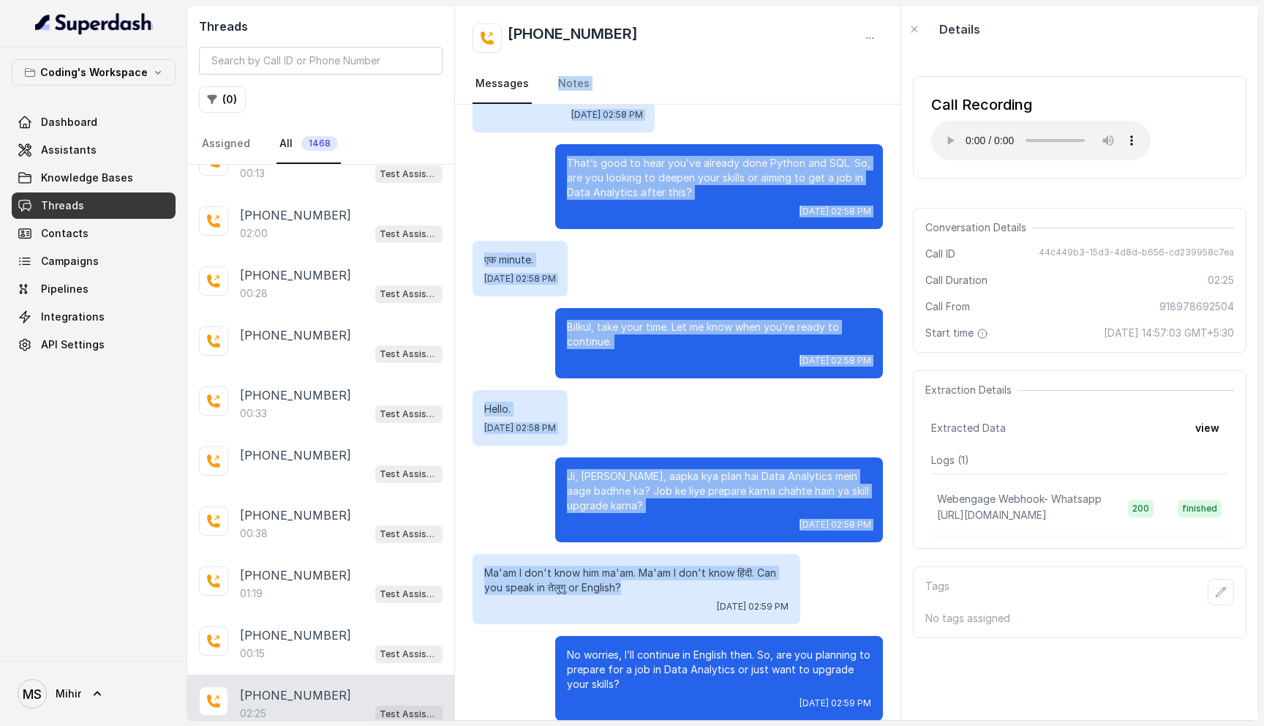
scroll to position [924, 0]
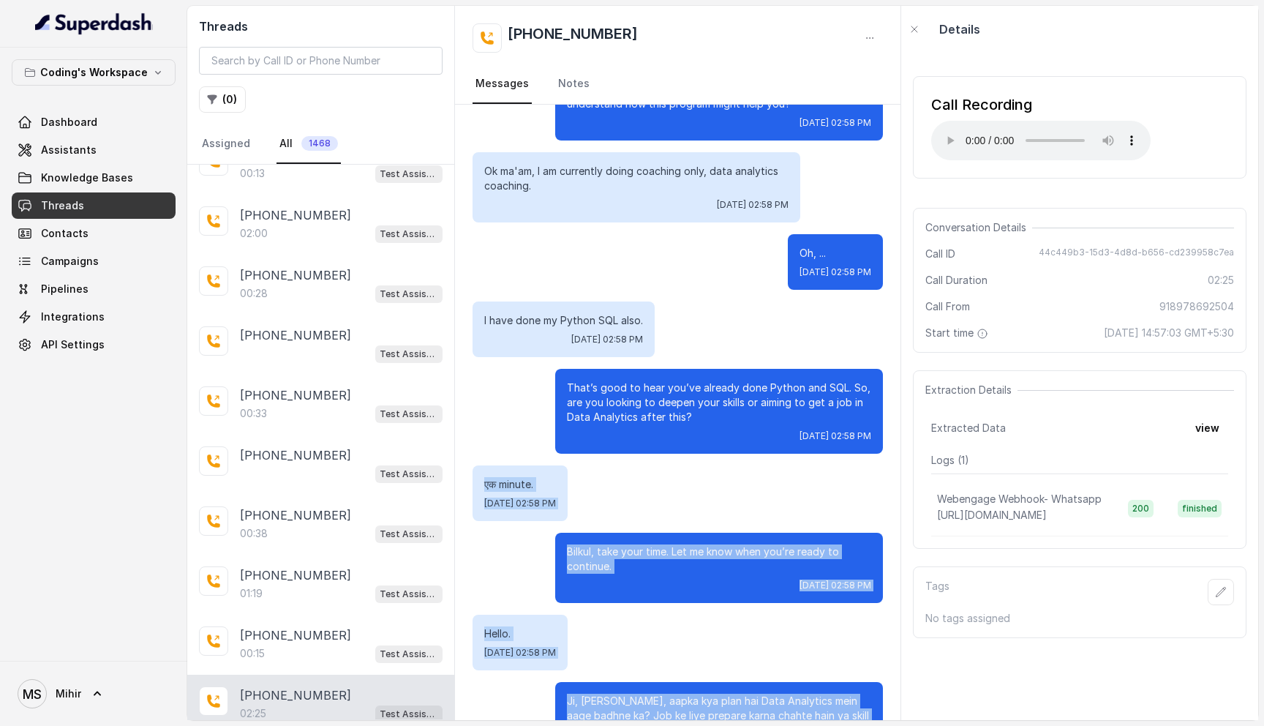
drag, startPoint x: 622, startPoint y: 264, endPoint x: 478, endPoint y: 469, distance: 250.4
click at [478, 469] on div "Hello, am I speaking with Battula? Mon, Sep 1, 2025, 02:57 PM Hello Mon, Sep 1,…" at bounding box center [677, 221] width 445 height 2080
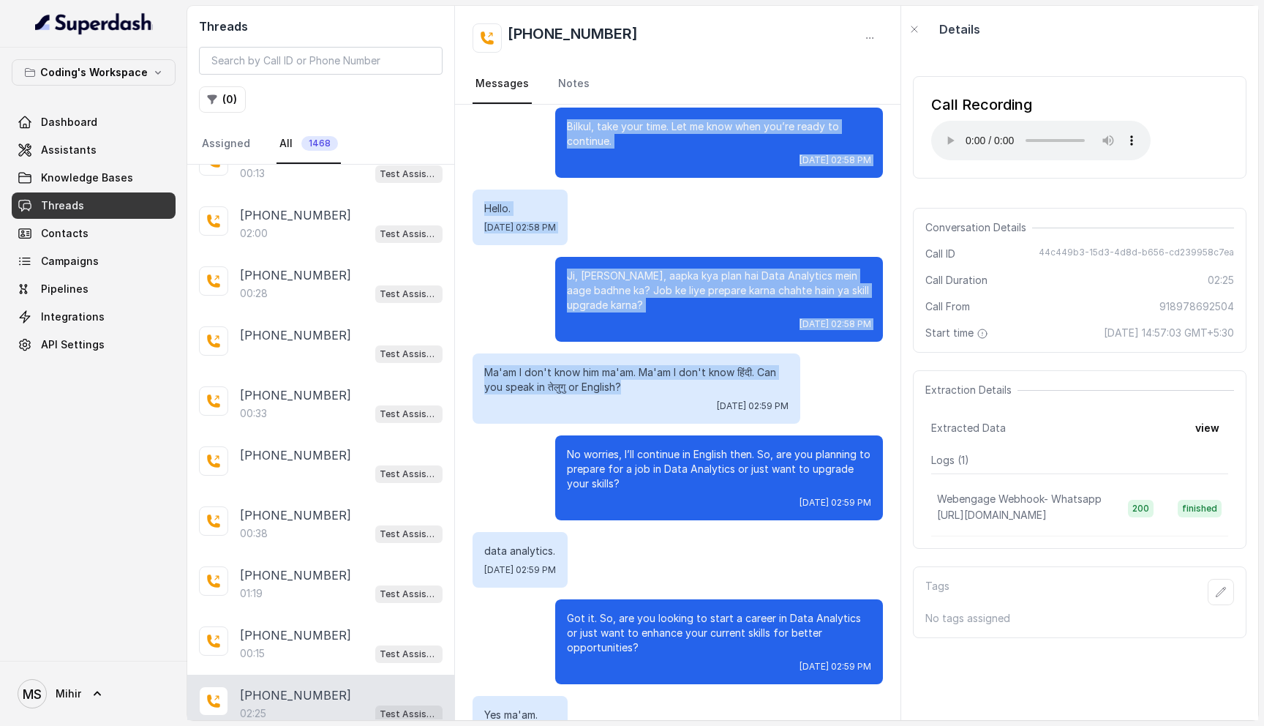
scroll to position [1450, 0]
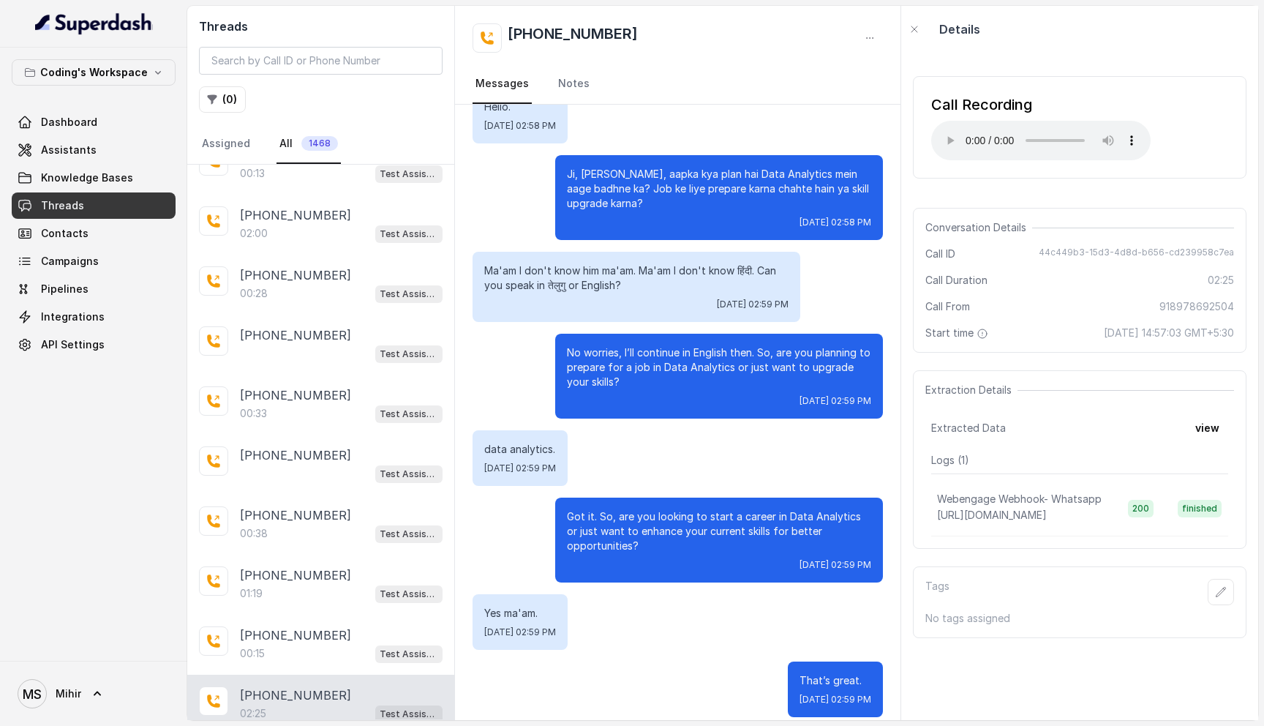
click at [637, 34] on div "+918978692504" at bounding box center [677, 37] width 410 height 29
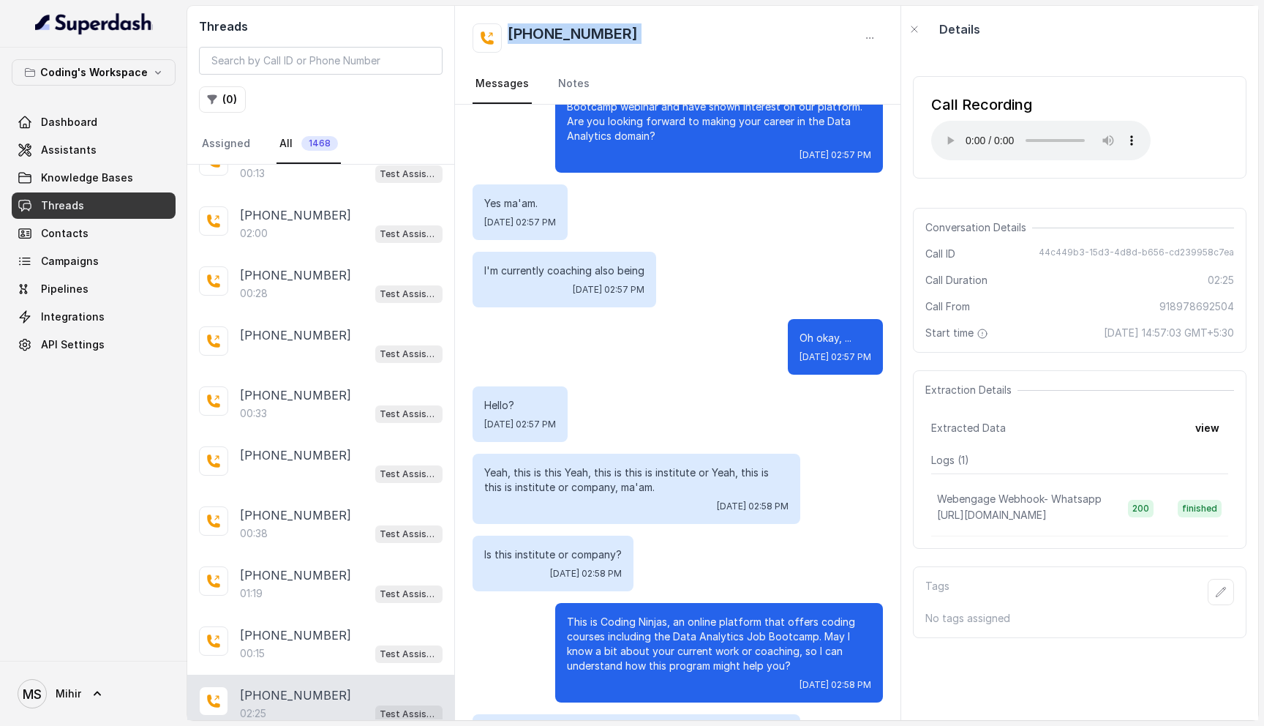
scroll to position [0, 0]
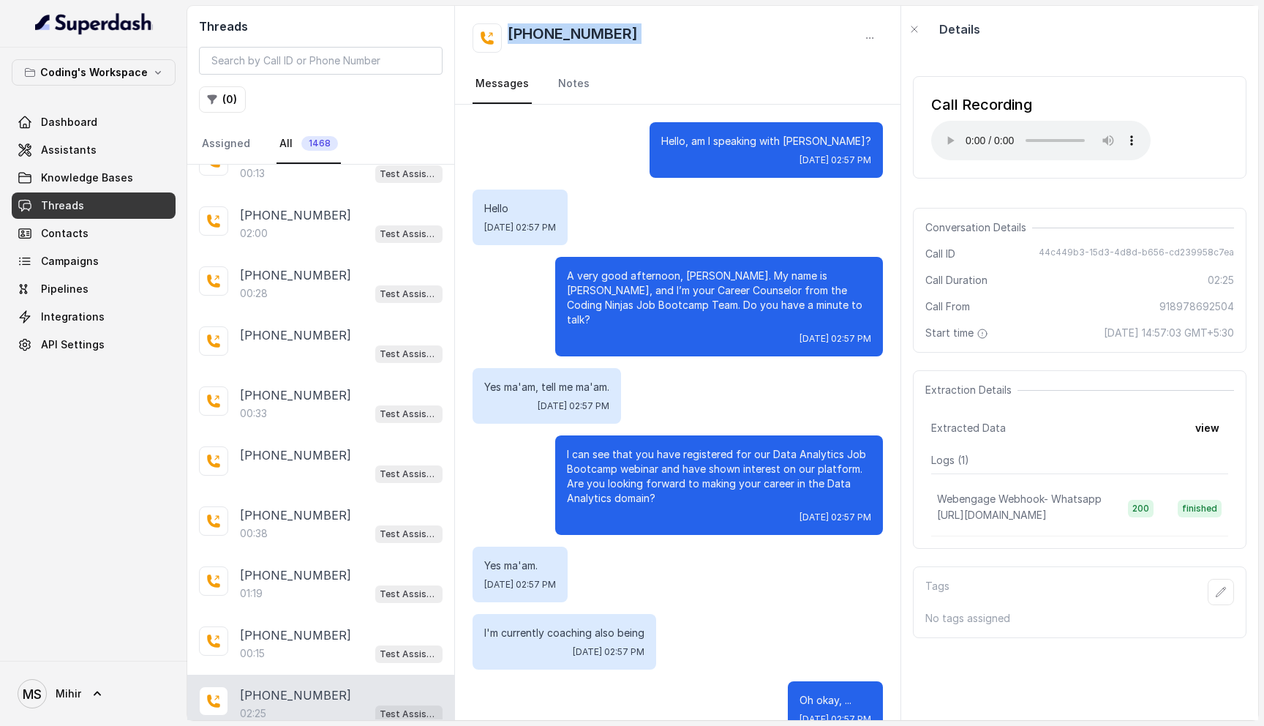
click at [642, 19] on div "+918978692504 Messages Notes" at bounding box center [677, 55] width 445 height 99
drag, startPoint x: 642, startPoint y: 31, endPoint x: 467, endPoint y: 31, distance: 174.8
click at [467, 31] on div "+918978692504 Messages Notes" at bounding box center [677, 55] width 445 height 99
click at [671, 33] on div "+918978692504" at bounding box center [677, 37] width 410 height 29
click at [622, 32] on h2 "+918978692504" at bounding box center [573, 37] width 130 height 29
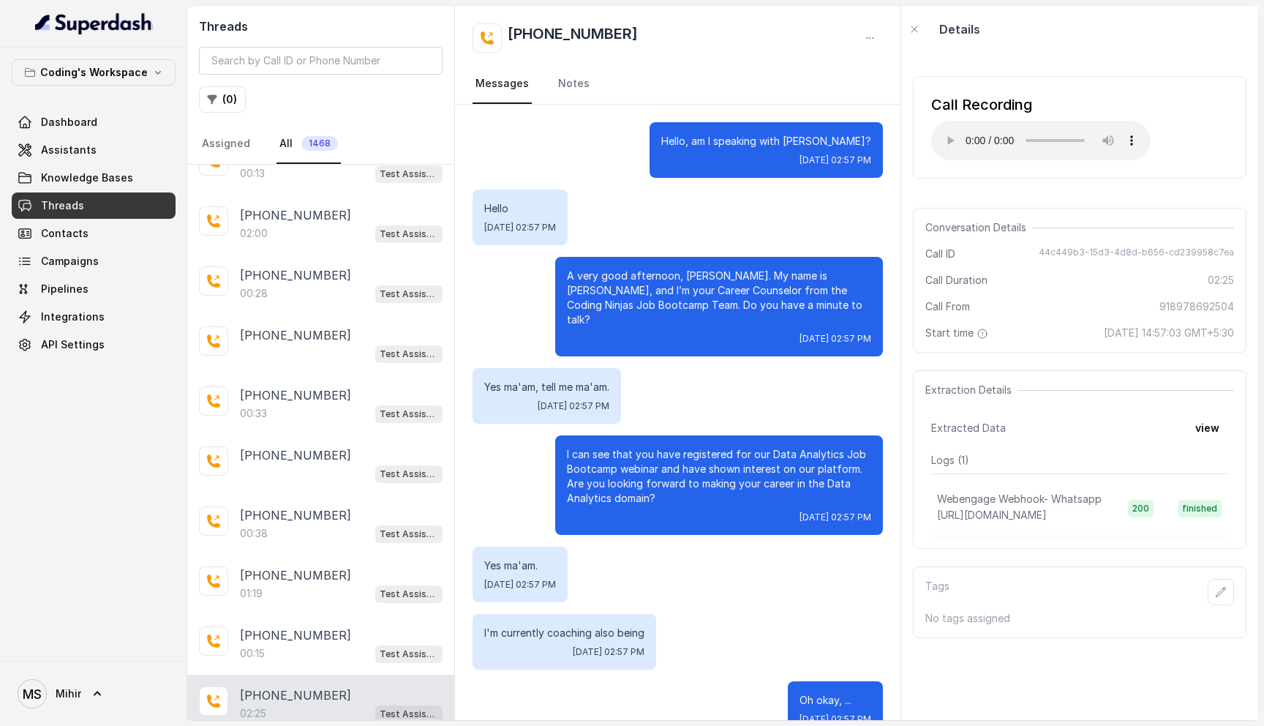
click at [652, 29] on div "+918978692504" at bounding box center [677, 37] width 410 height 29
click at [651, 39] on div "+918978692504" at bounding box center [677, 37] width 410 height 29
drag, startPoint x: 651, startPoint y: 39, endPoint x: 493, endPoint y: 18, distance: 159.5
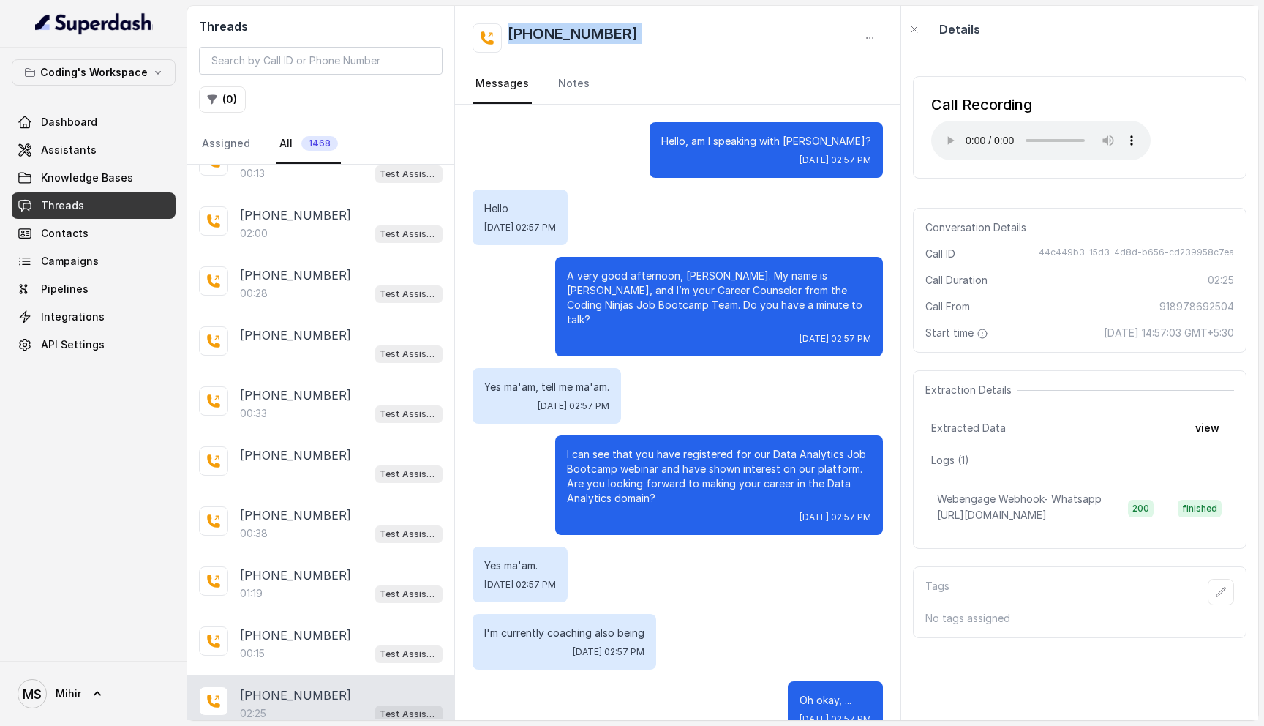
click at [493, 18] on div "+918978692504 Messages Notes" at bounding box center [677, 55] width 445 height 99
click at [679, 28] on div "+918978692504" at bounding box center [677, 37] width 410 height 29
drag, startPoint x: 679, startPoint y: 28, endPoint x: 513, endPoint y: 14, distance: 166.6
click at [513, 14] on div "+918978692504 Messages Notes" at bounding box center [677, 55] width 445 height 99
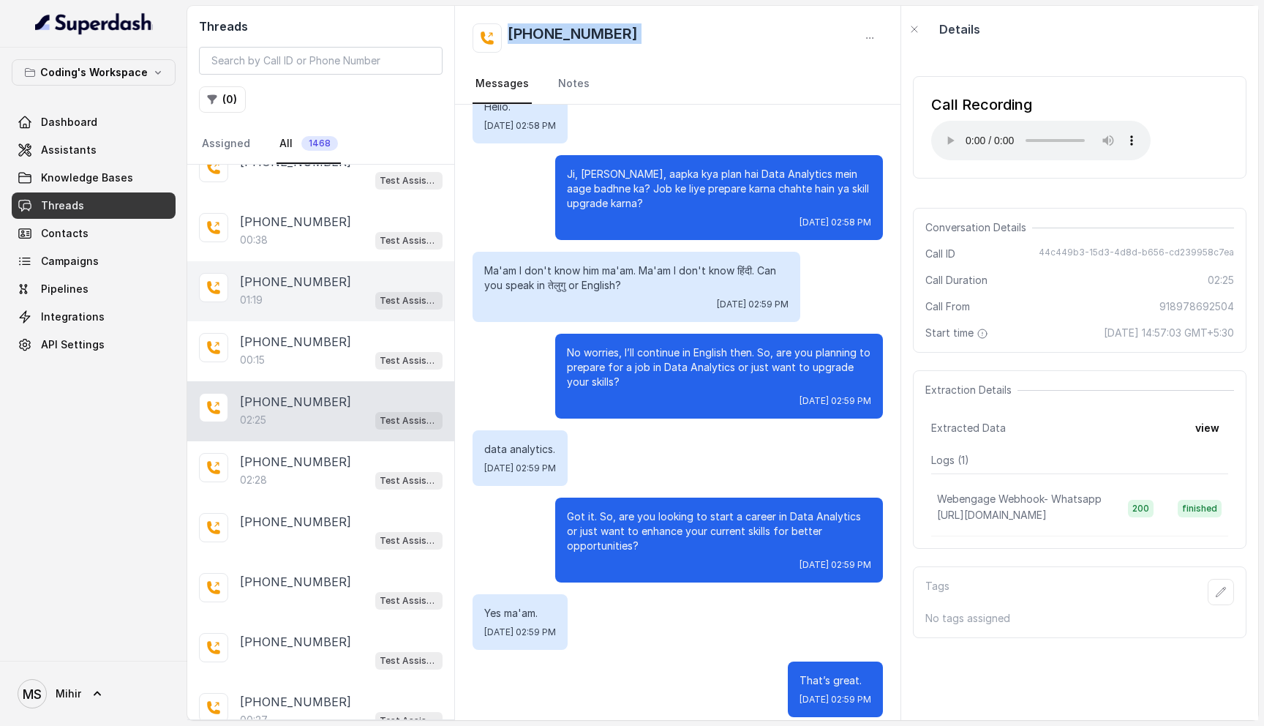
scroll to position [4587, 0]
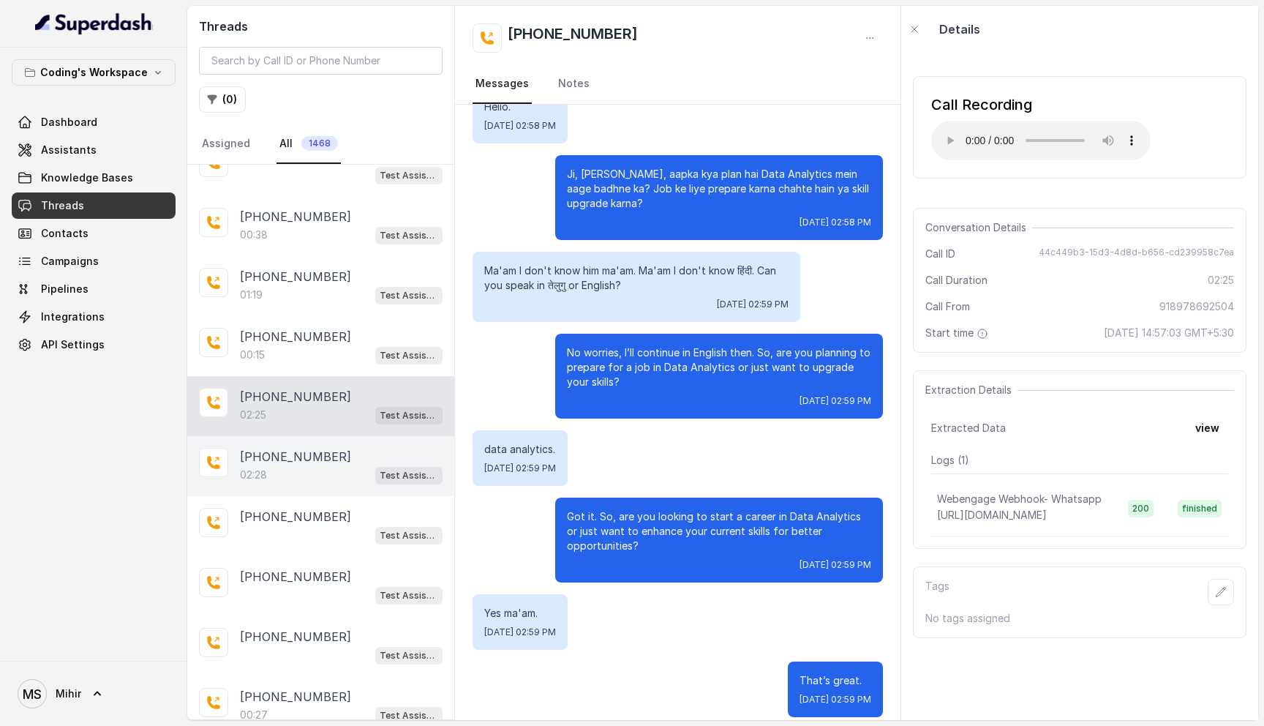
click at [325, 465] on div "02:28 Test Assistant- 2" at bounding box center [341, 474] width 203 height 19
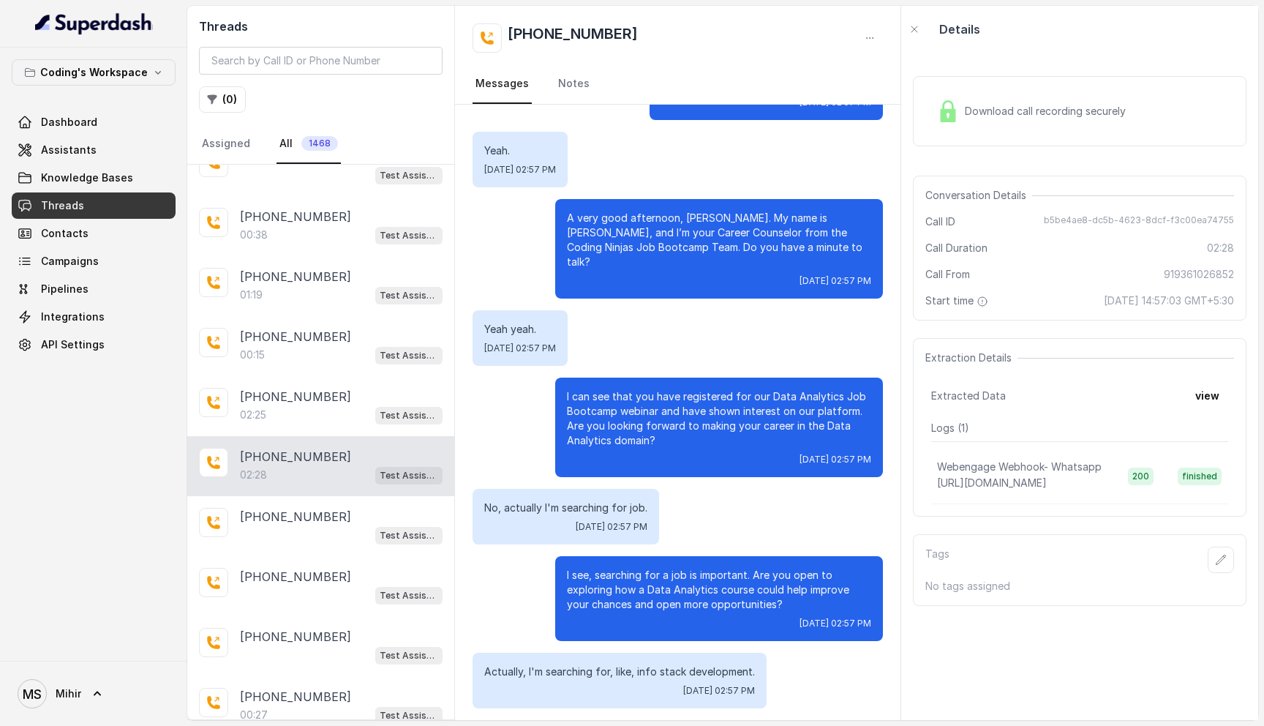
scroll to position [59, 0]
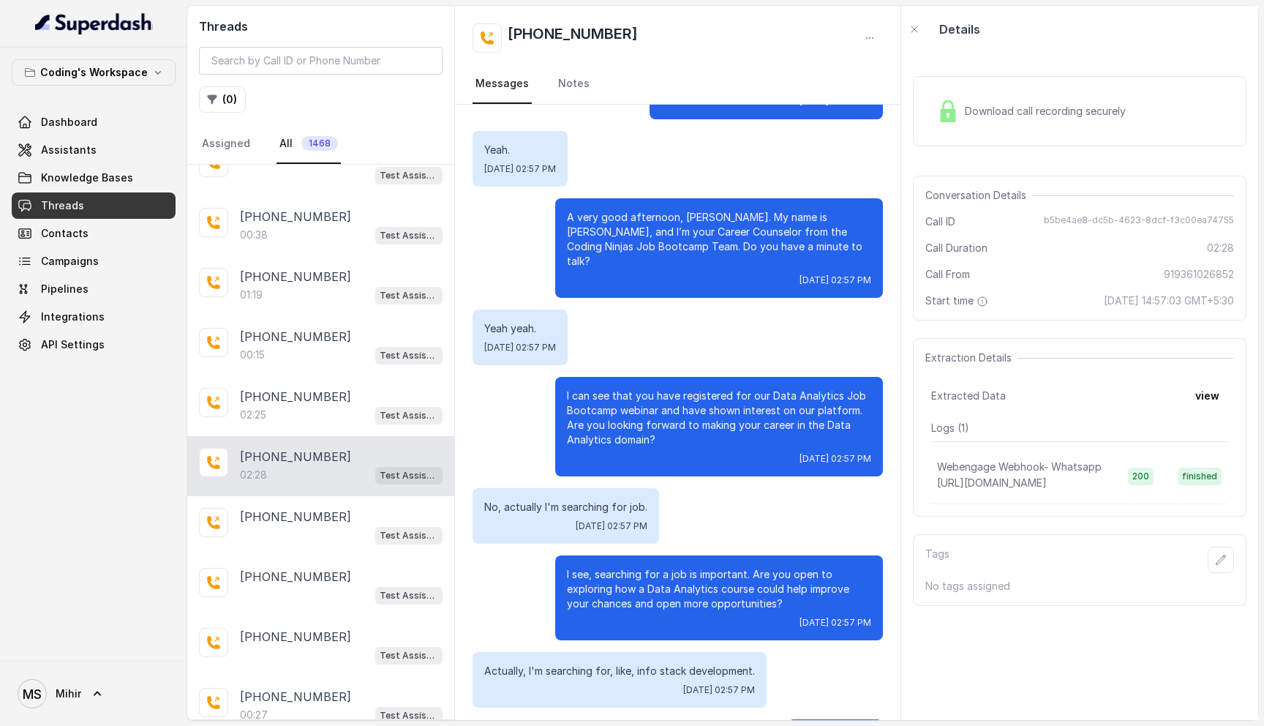
click at [1174, 29] on div "Details" at bounding box center [1079, 29] width 357 height 47
click at [1022, 107] on span "Download call recording securely" at bounding box center [1048, 111] width 167 height 15
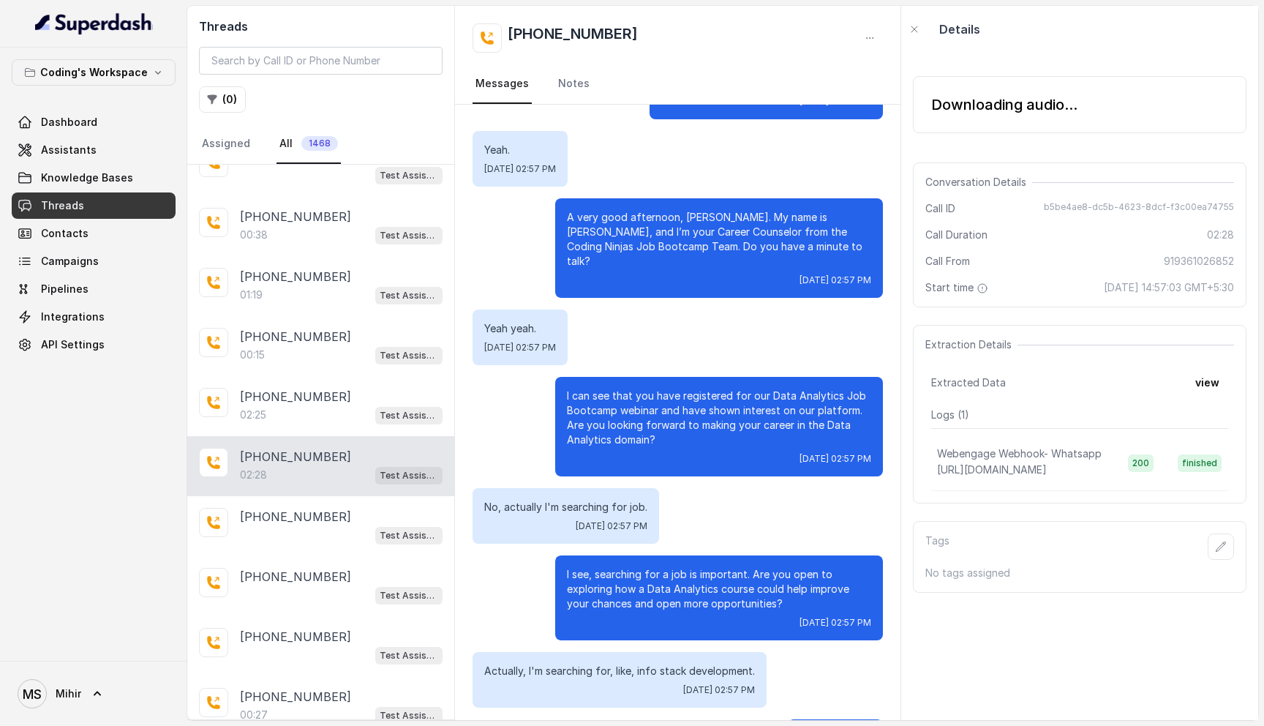
click at [1012, 111] on div "Downloading audio..." at bounding box center [1004, 104] width 146 height 20
click at [1012, 110] on div "Downloading audio..." at bounding box center [1004, 104] width 146 height 20
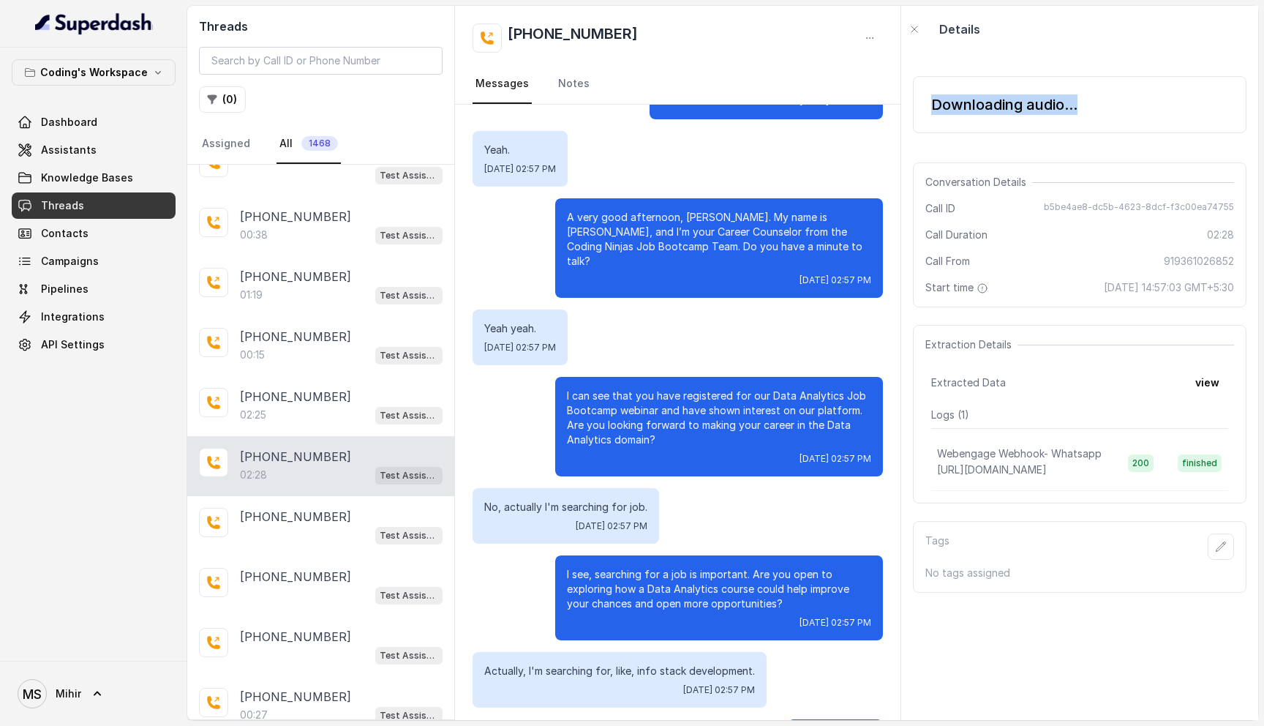
click at [1012, 110] on div "Downloading audio..." at bounding box center [1004, 104] width 146 height 20
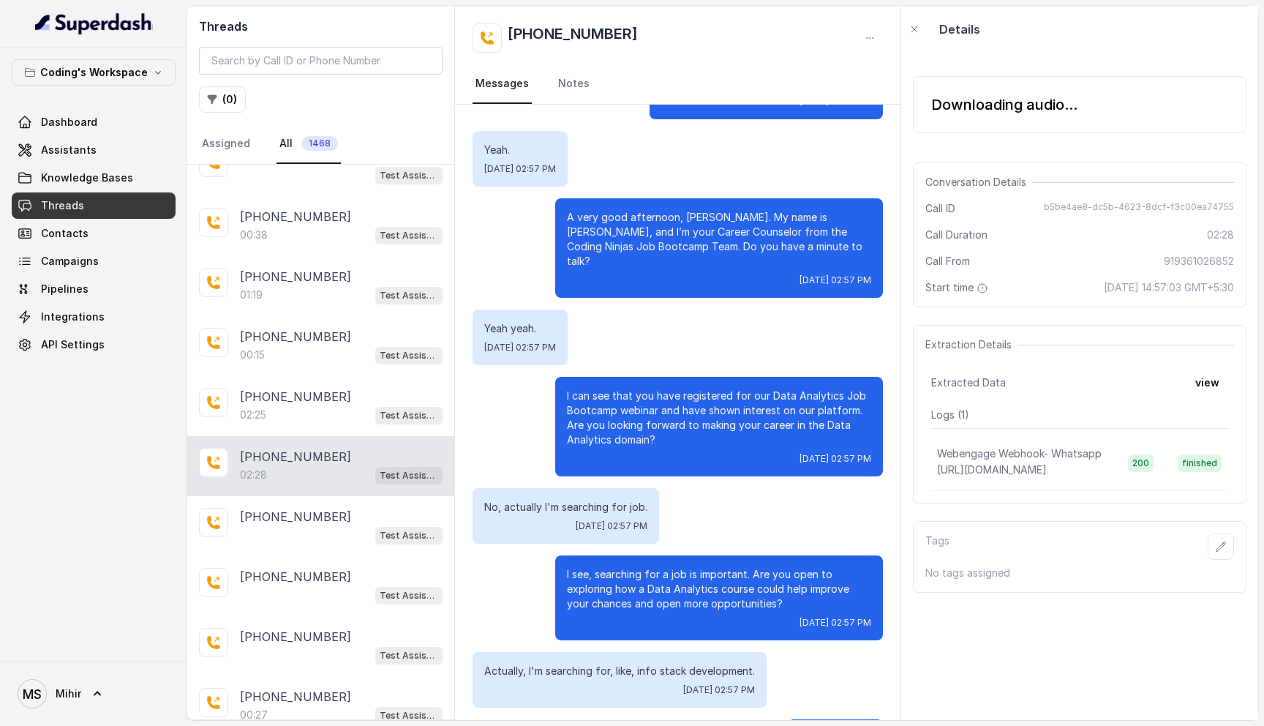
click at [1012, 110] on div "Downloading audio..." at bounding box center [1004, 104] width 146 height 20
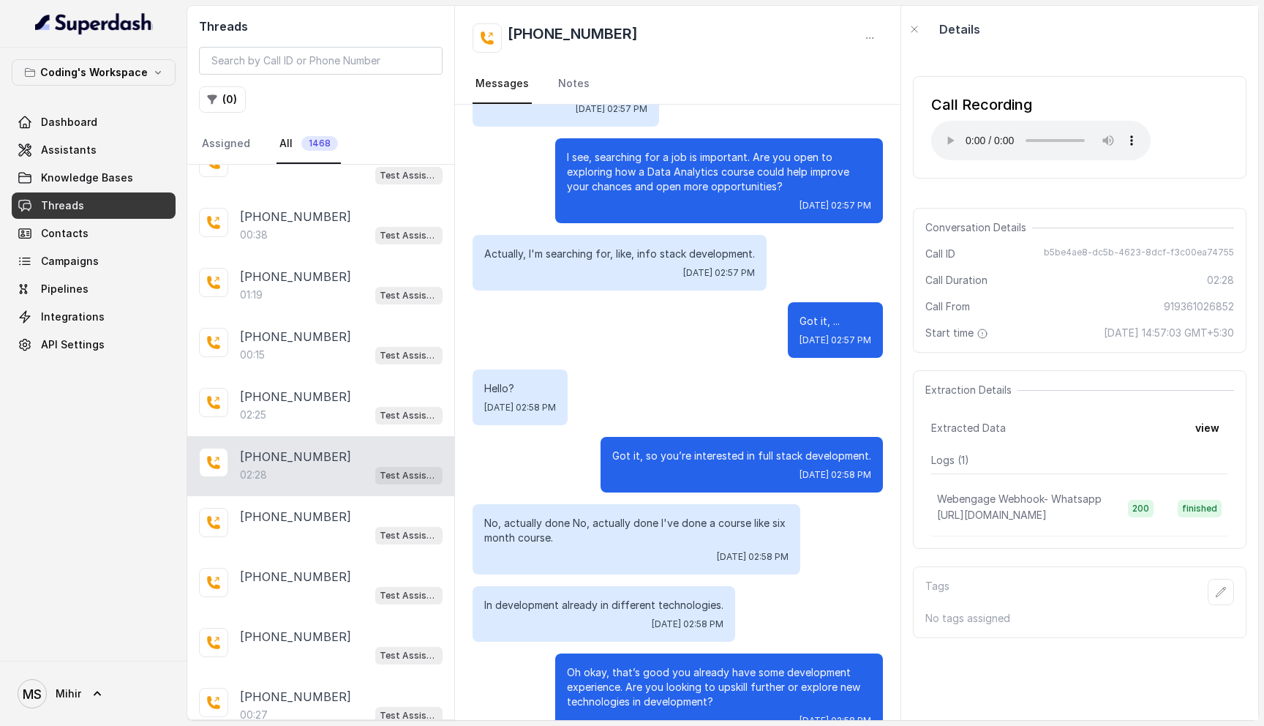
scroll to position [483, 0]
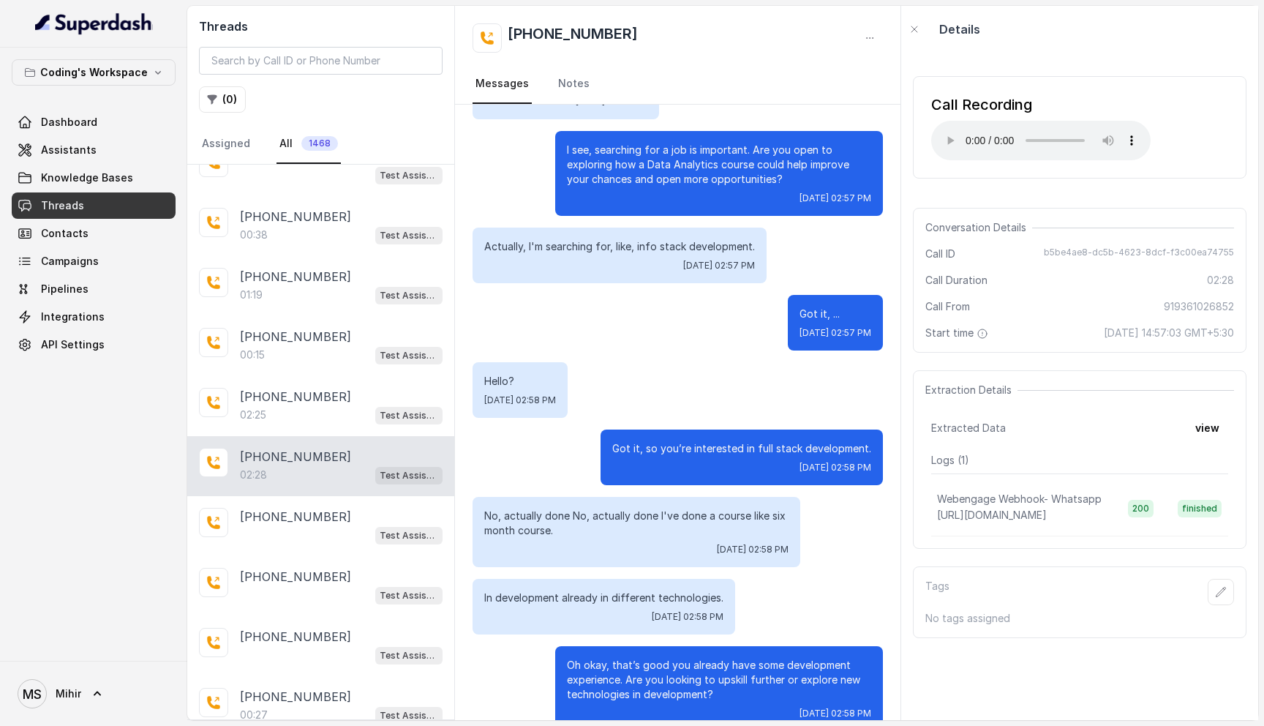
click at [672, 508] on p "No, actually done No, actually done I've done a course like six month course." at bounding box center [636, 522] width 304 height 29
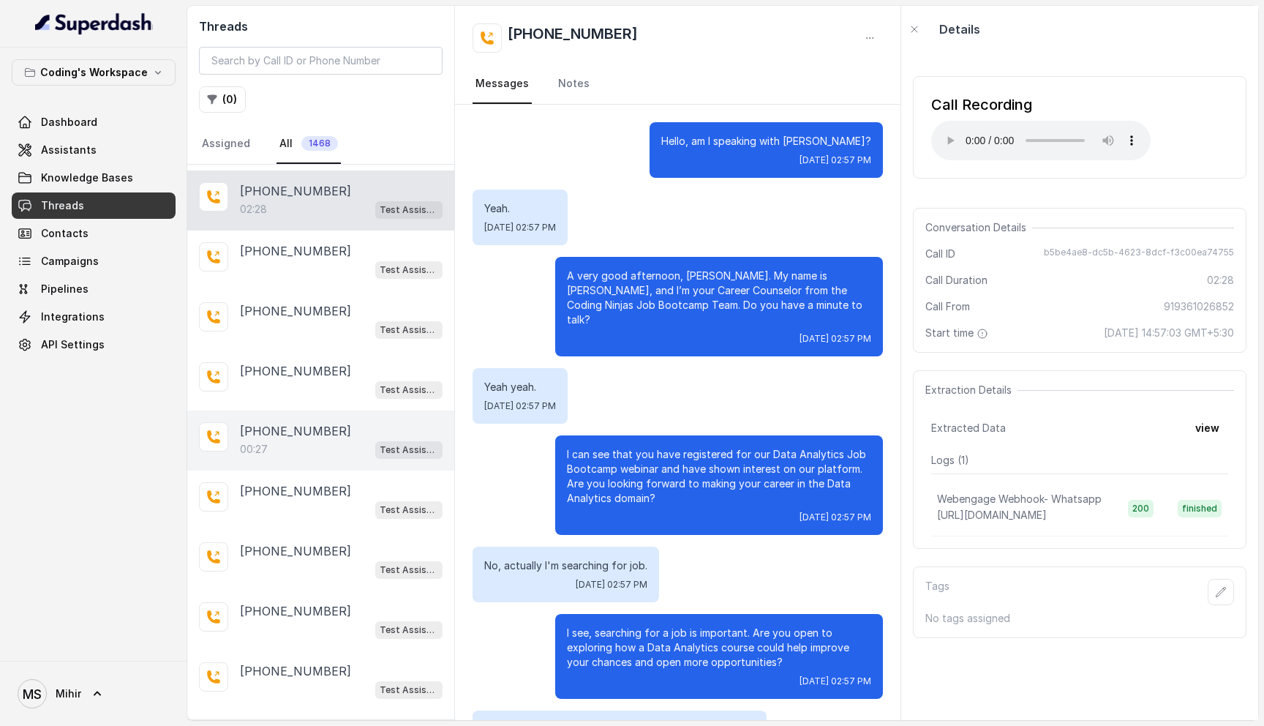
scroll to position [4863, 0]
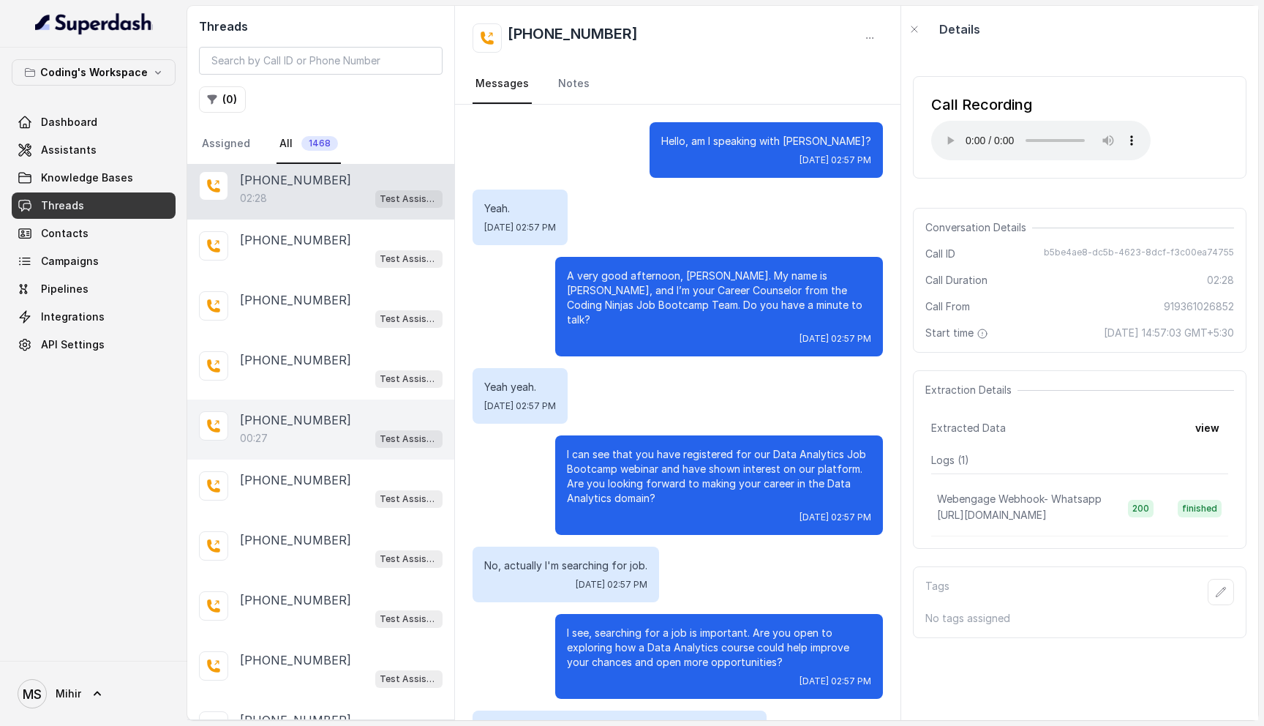
click at [295, 429] on div "00:27 Test Assistant- 2" at bounding box center [341, 438] width 203 height 19
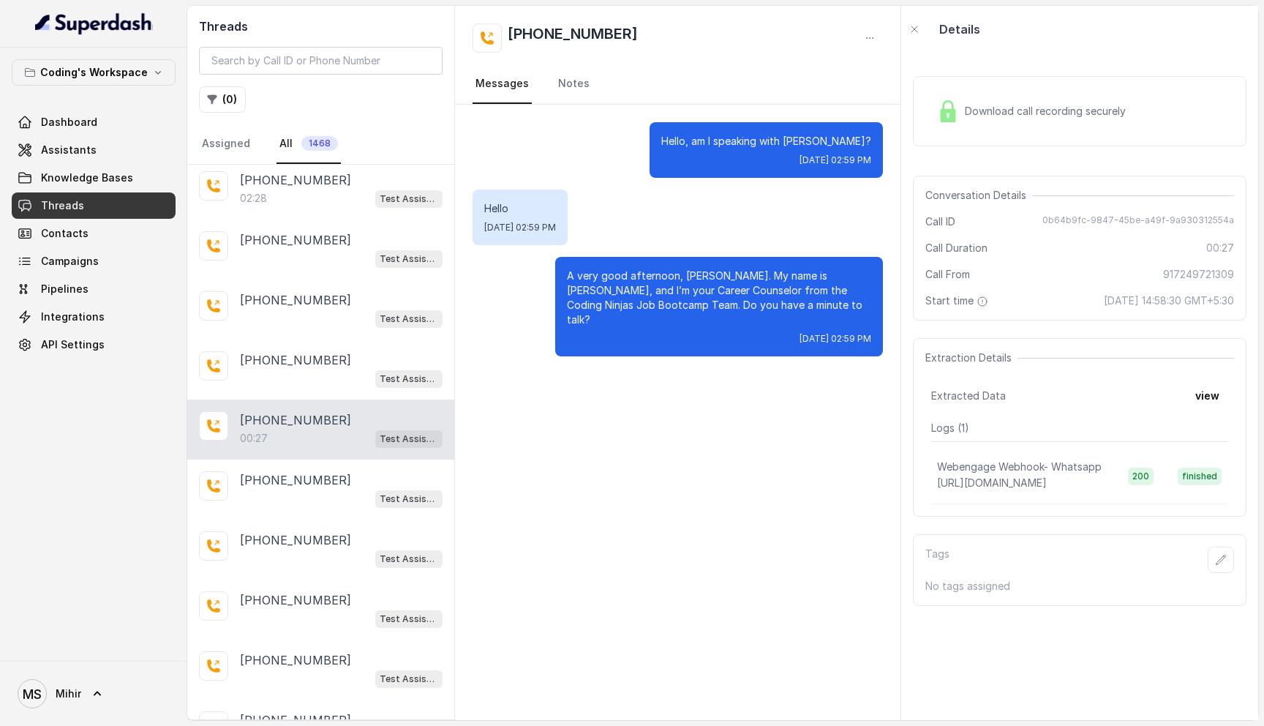
click at [694, 305] on p "A very good afternoon, Chirag. My name is Nisha, and I’m your Career Counselor …" at bounding box center [719, 297] width 304 height 59
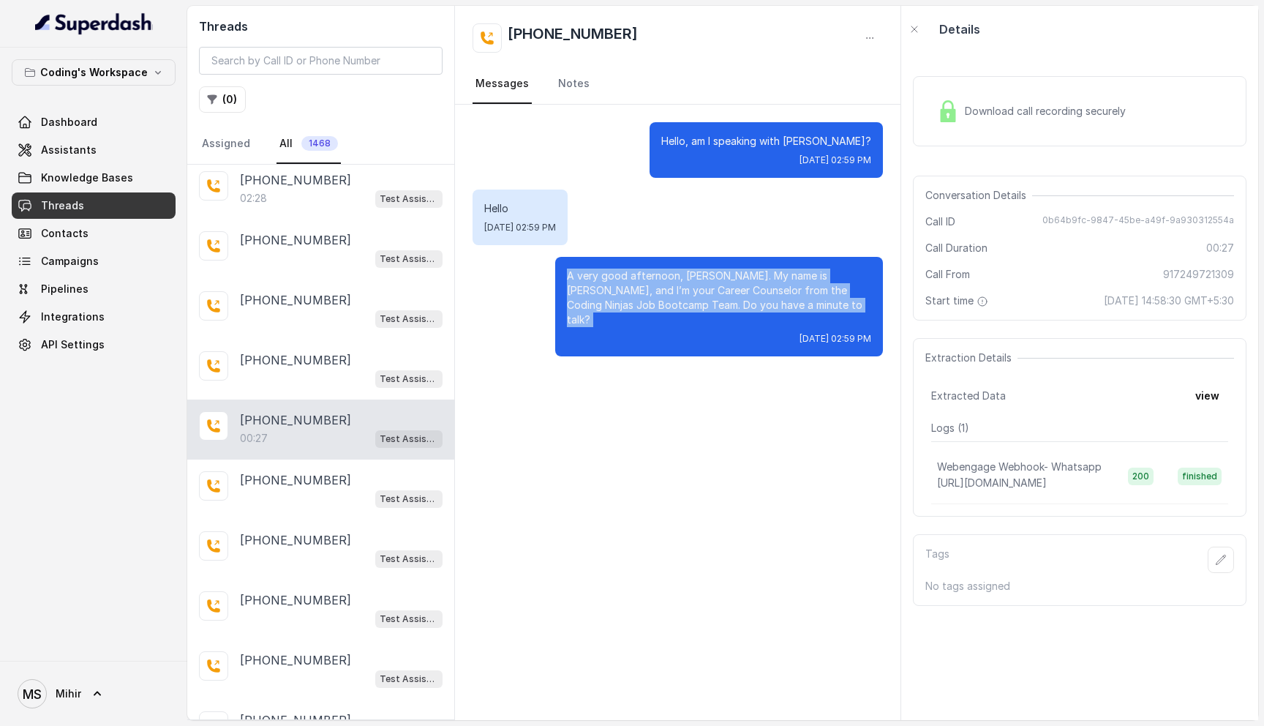
click at [694, 305] on p "A very good afternoon, Chirag. My name is Nisha, and I’m your Career Counselor …" at bounding box center [719, 297] width 304 height 59
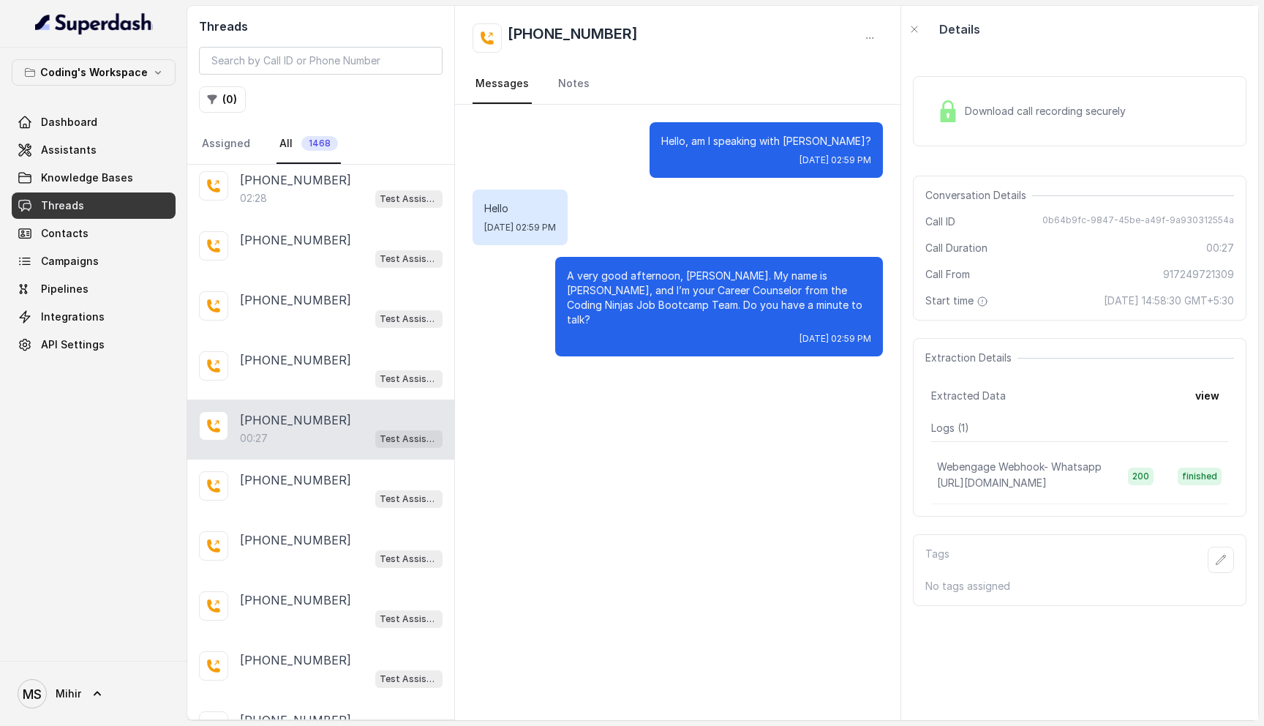
click at [973, 110] on span "Download call recording securely" at bounding box center [1048, 111] width 167 height 15
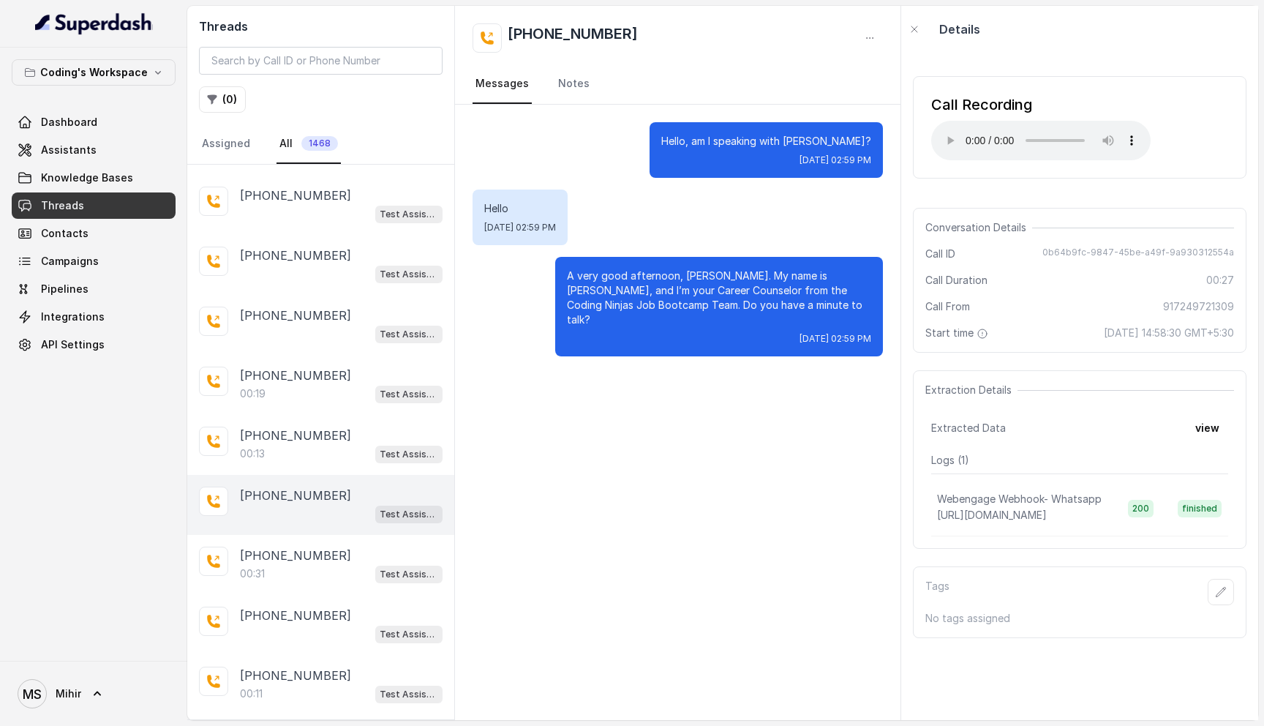
scroll to position [5446, 0]
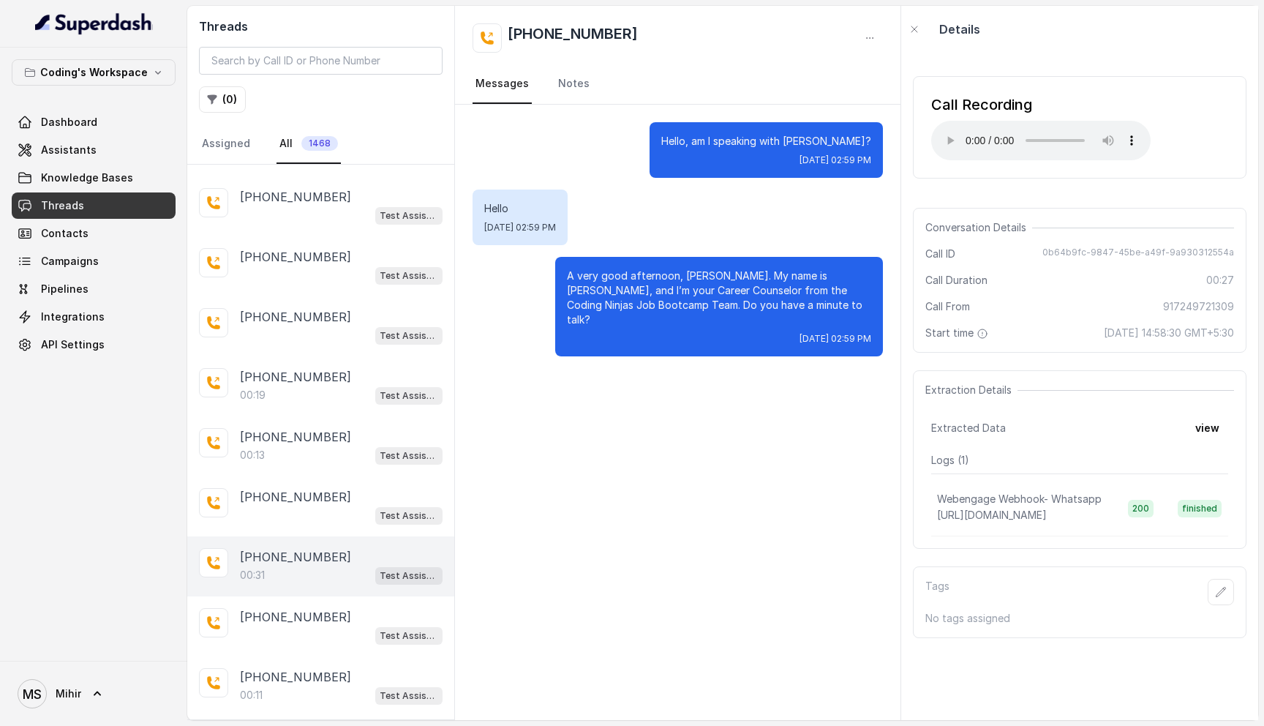
click at [249, 548] on p "+919381137580" at bounding box center [295, 557] width 111 height 18
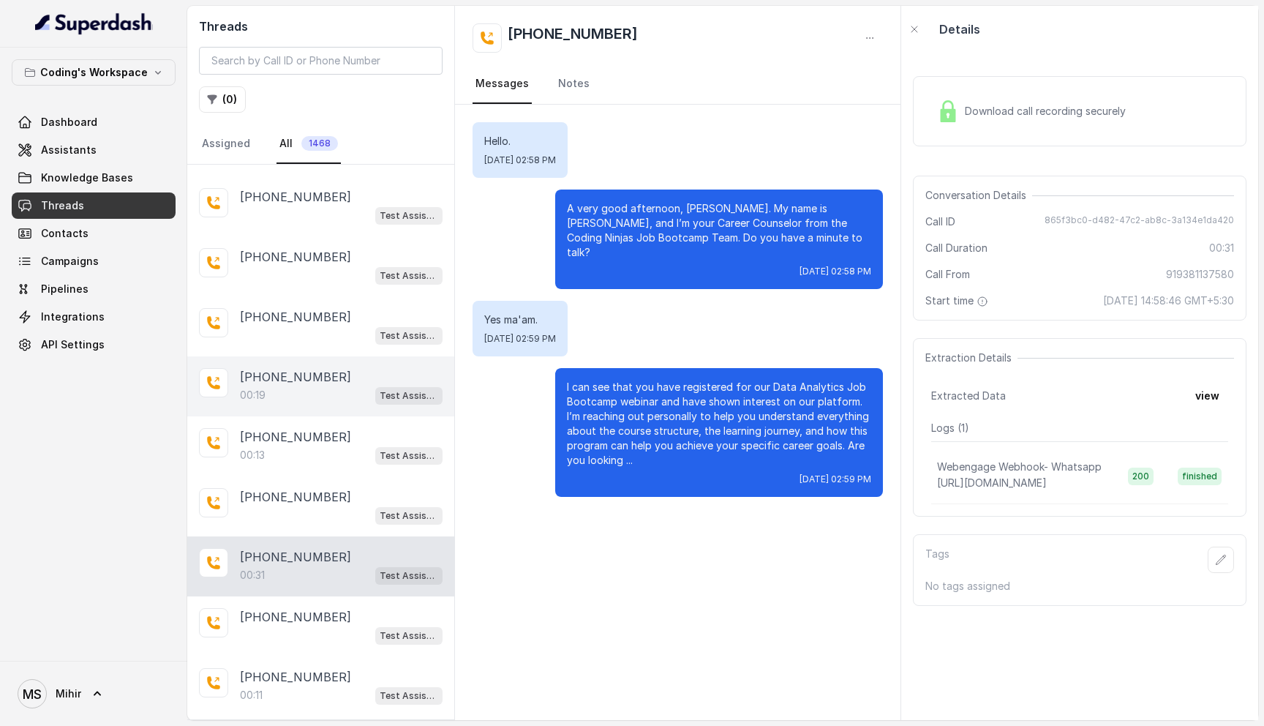
click at [297, 385] on div "00:19 Test Assistant- 2" at bounding box center [341, 394] width 203 height 19
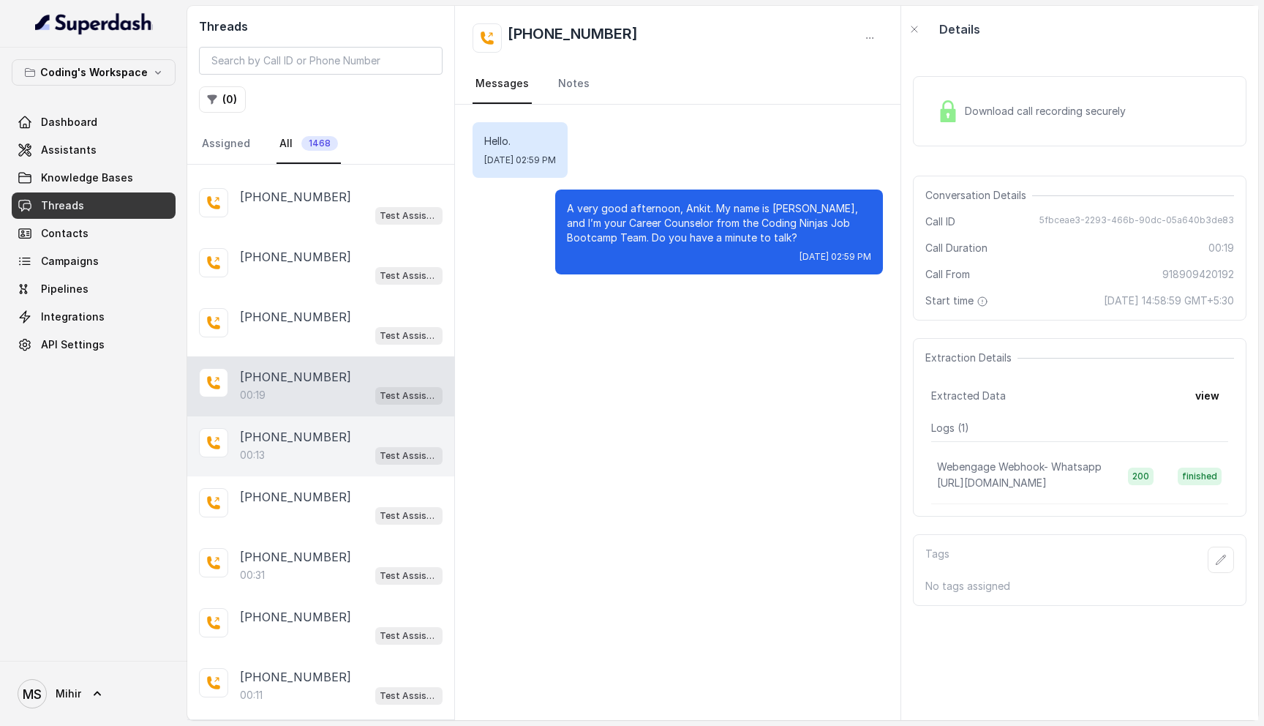
click at [295, 416] on div "+919340128011 00:13 Test Assistant- 2" at bounding box center [320, 446] width 267 height 60
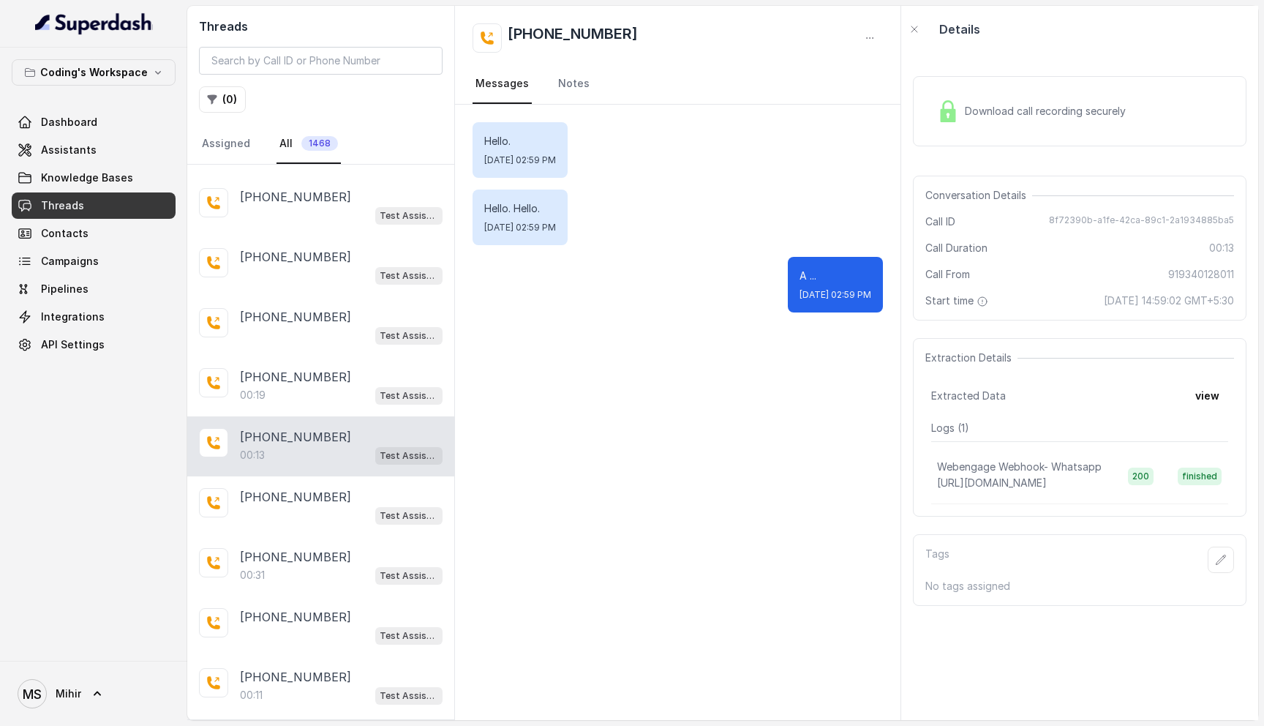
click at [961, 117] on div "Download call recording securely" at bounding box center [1031, 111] width 200 height 34
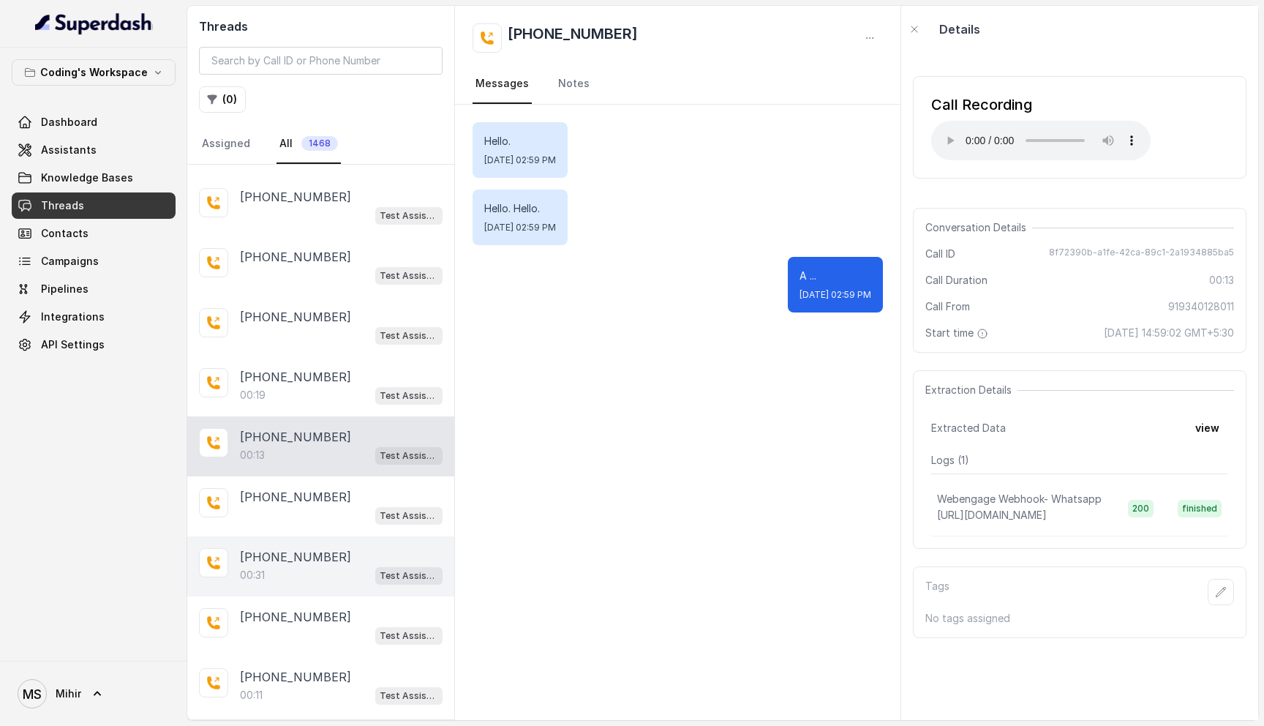
click at [322, 548] on p "+919381137580" at bounding box center [295, 557] width 111 height 18
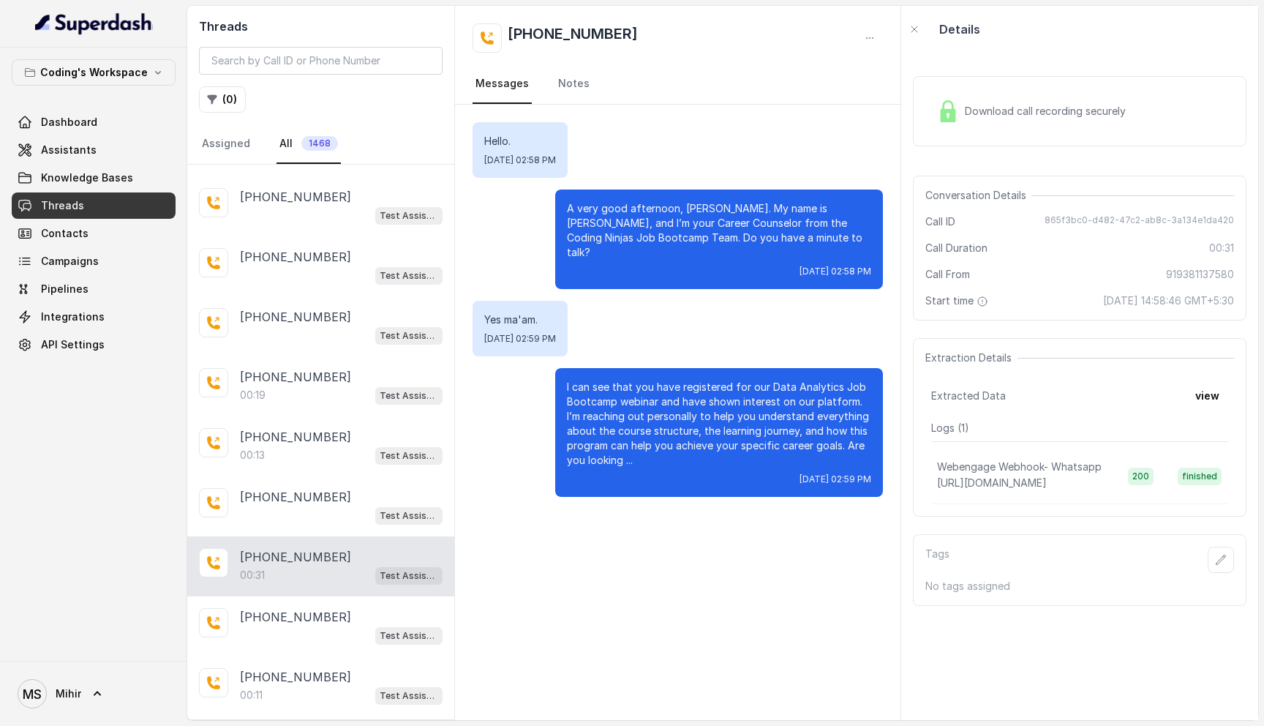
click at [701, 380] on p "I can see that you have registered for our Data Analytics Job Bootcamp webinar …" at bounding box center [719, 424] width 304 height 88
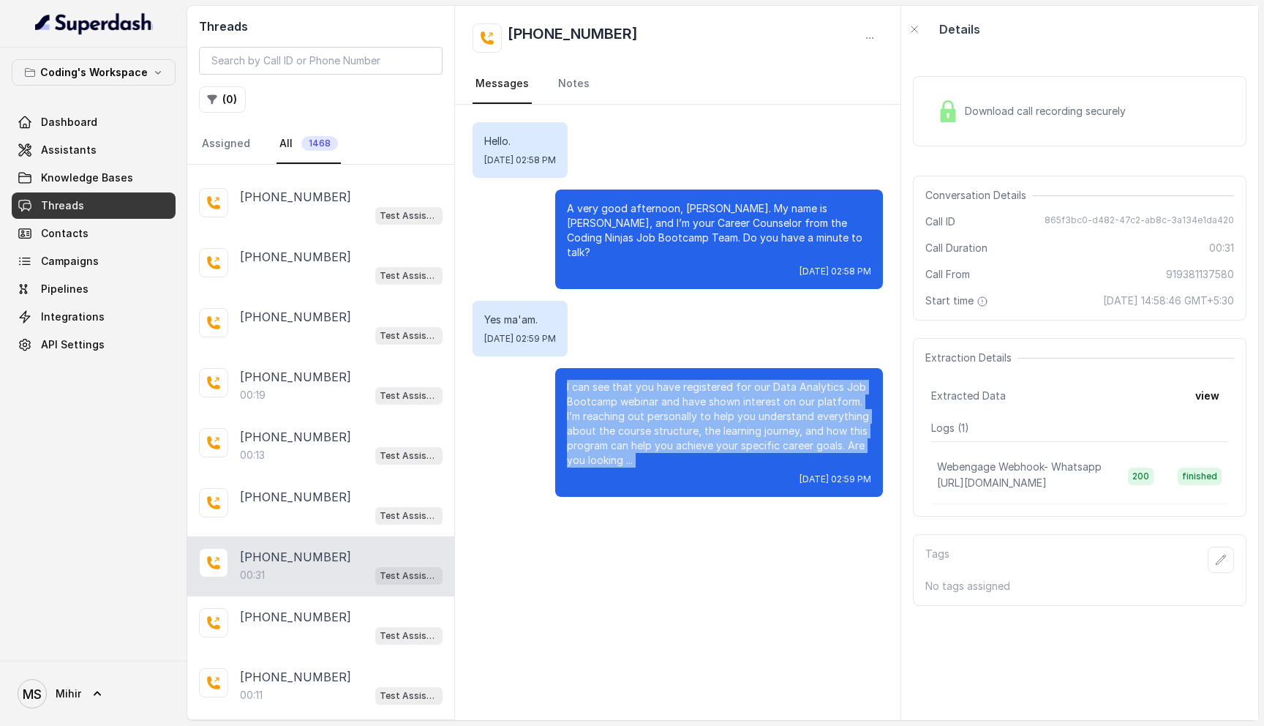
click at [701, 380] on p "I can see that you have registered for our Data Analytics Job Bootcamp webinar …" at bounding box center [719, 424] width 304 height 88
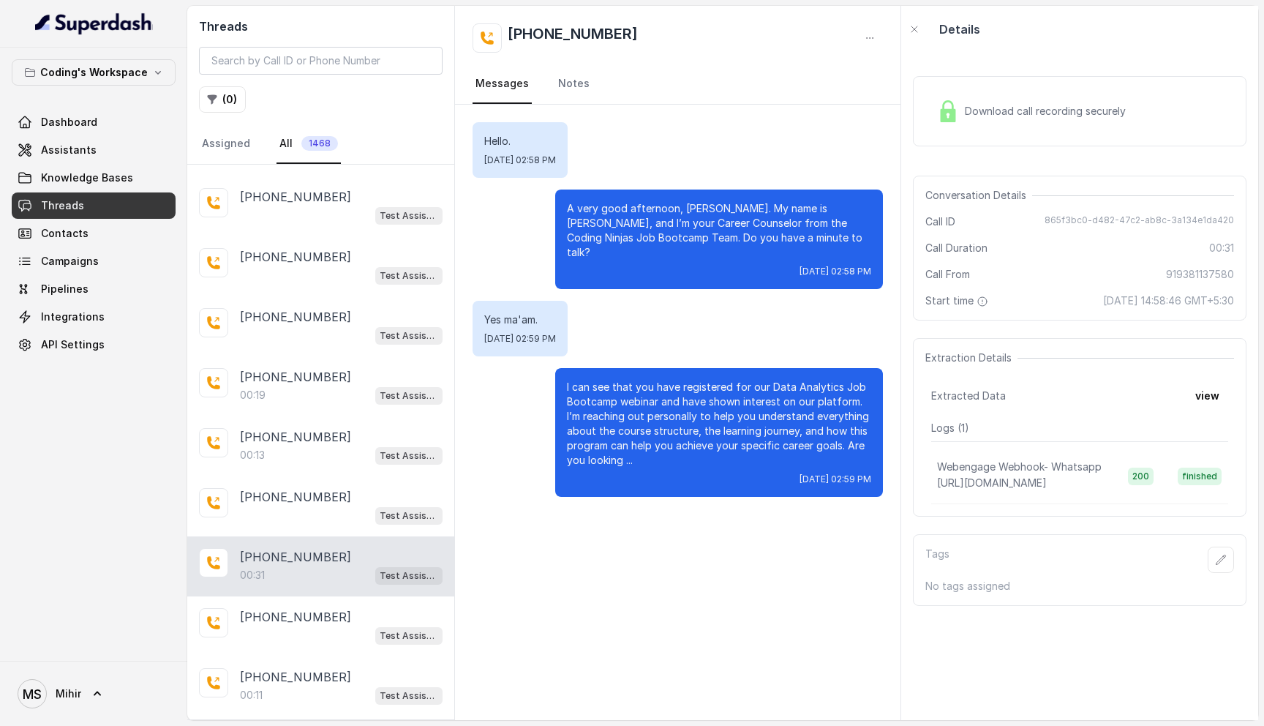
click at [701, 380] on p "I can see that you have registered for our Data Analytics Job Bootcamp webinar …" at bounding box center [719, 424] width 304 height 88
click at [986, 91] on div "Download call recording securely" at bounding box center [1080, 111] width 334 height 70
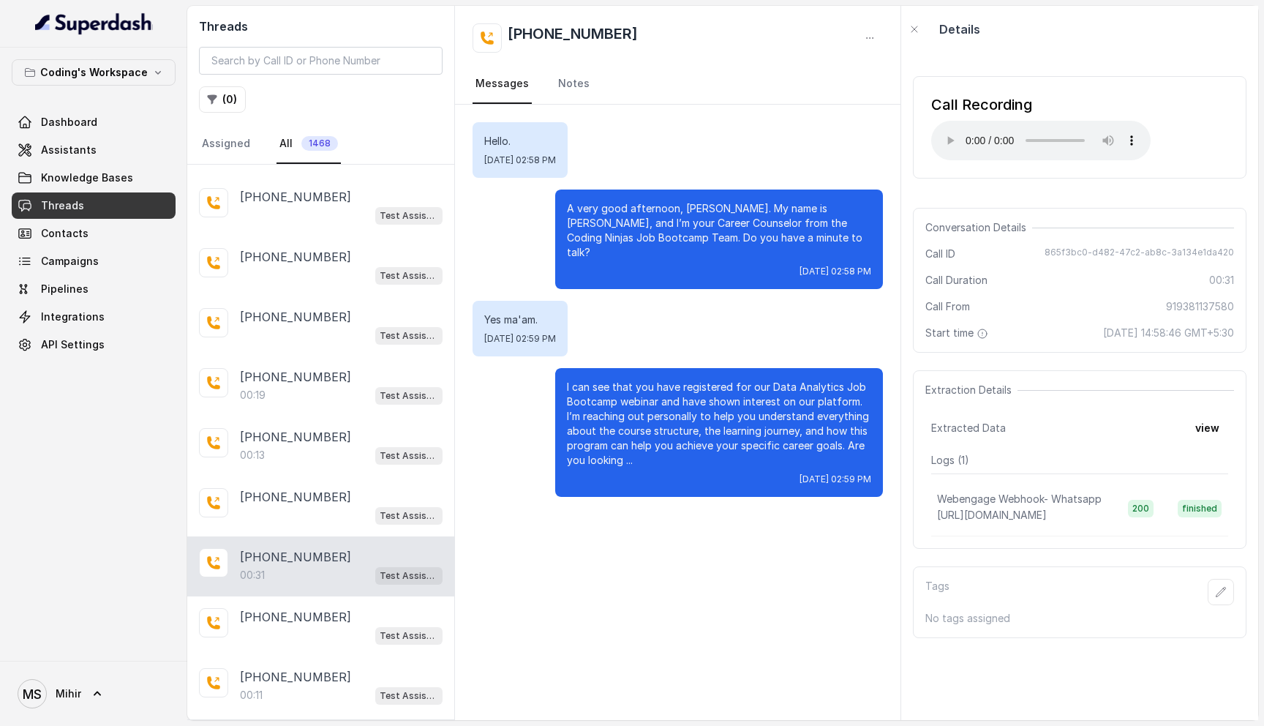
click at [1165, 49] on div "Details" at bounding box center [1079, 29] width 357 height 47
click at [1198, 432] on button "view" at bounding box center [1207, 428] width 42 height 26
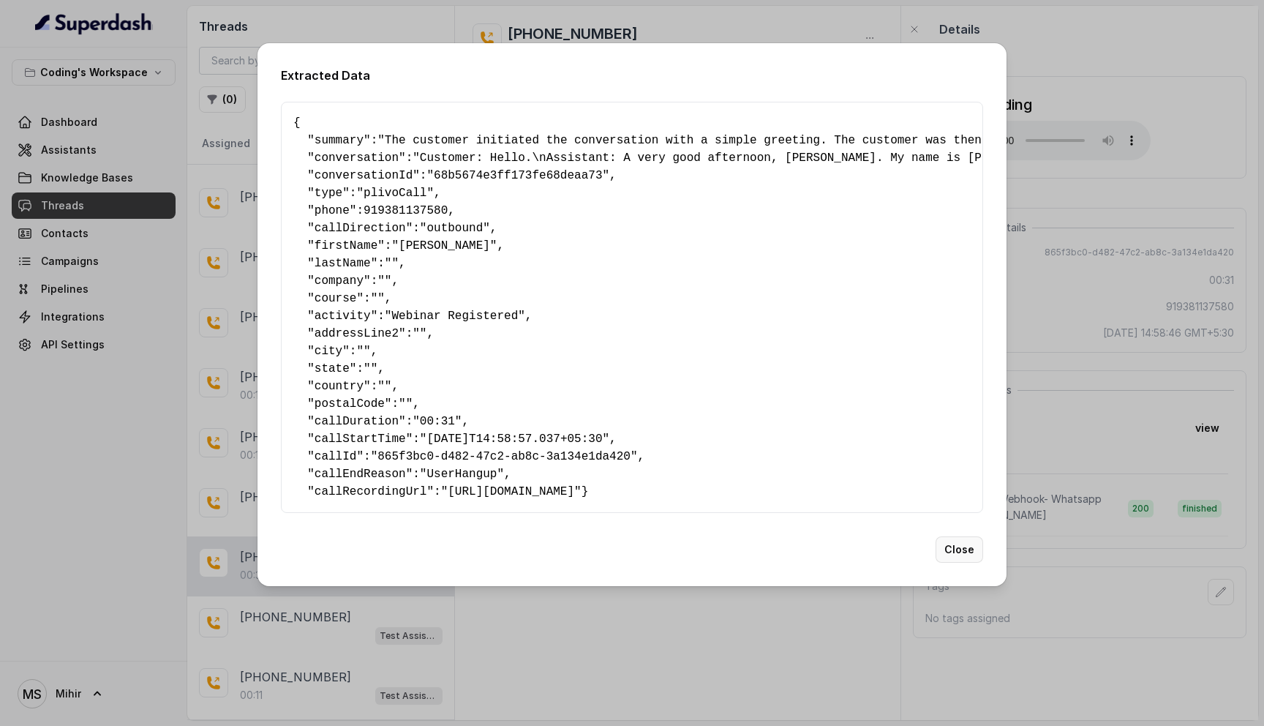
click at [960, 555] on button "Close" at bounding box center [959, 549] width 48 height 26
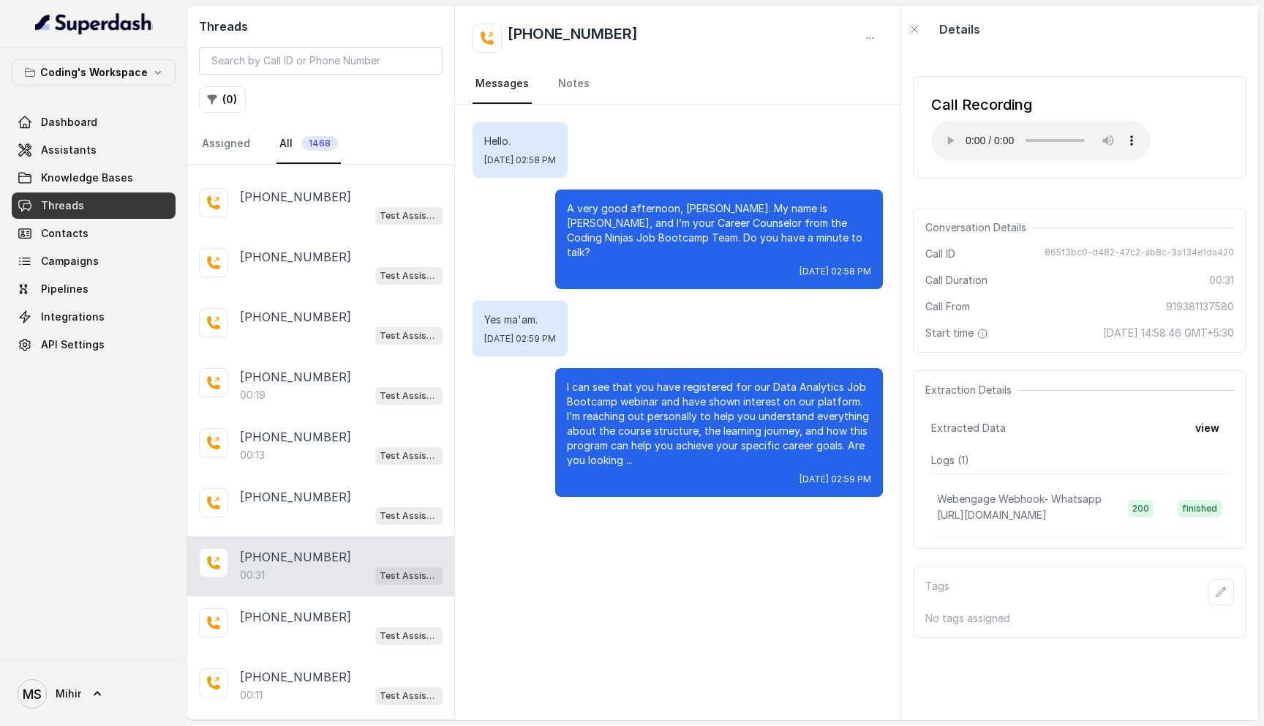
click at [340, 709] on div "+916201230051 01:46 Test Assistant- 2 +916201230051 00:04 Test Assistant- 2 +91…" at bounding box center [320, 442] width 267 height 554
click at [340, 725] on p "Load more conversations" at bounding box center [320, 737] width 143 height 18
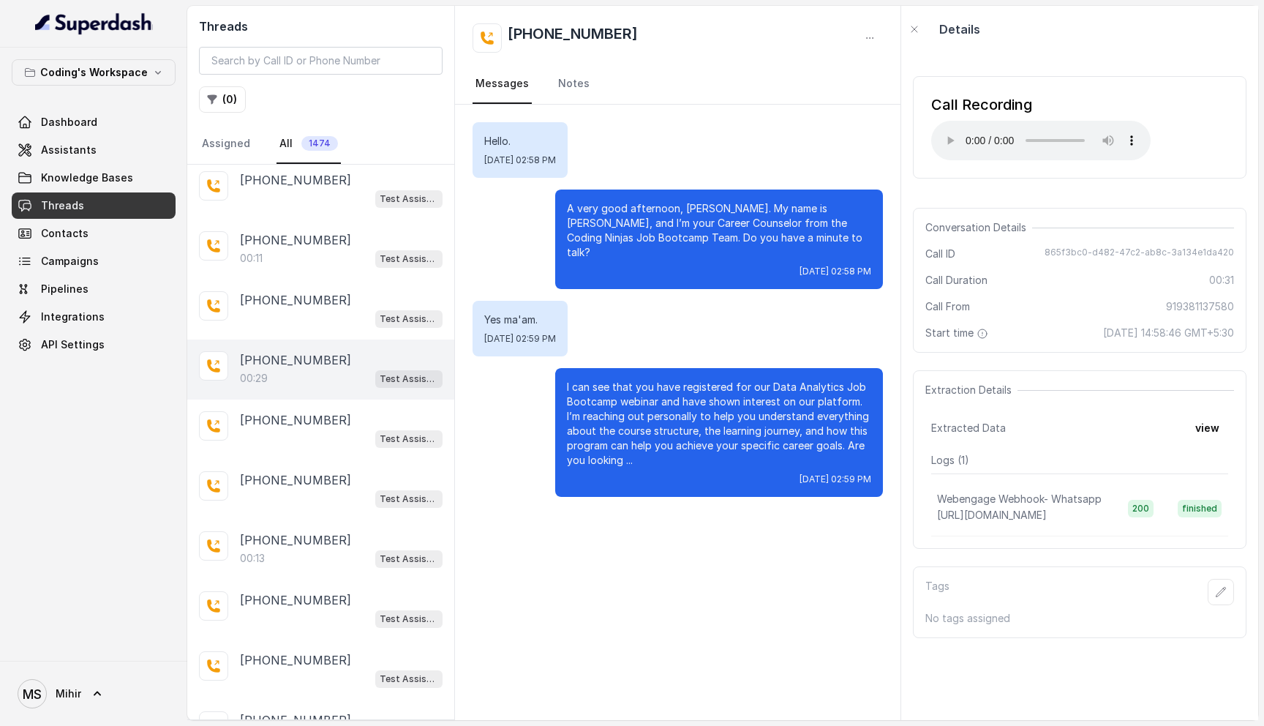
scroll to position [6273, 0]
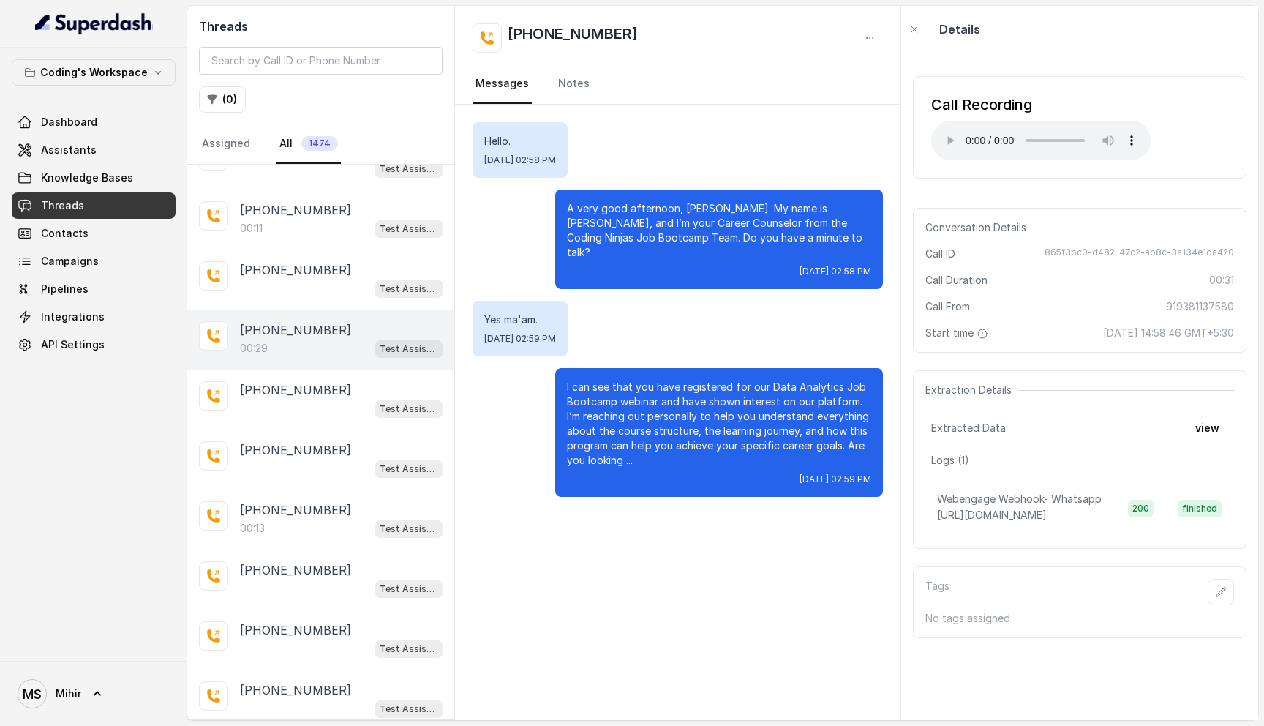
click at [316, 339] on div "00:29 Test Assistant- 2" at bounding box center [341, 348] width 203 height 19
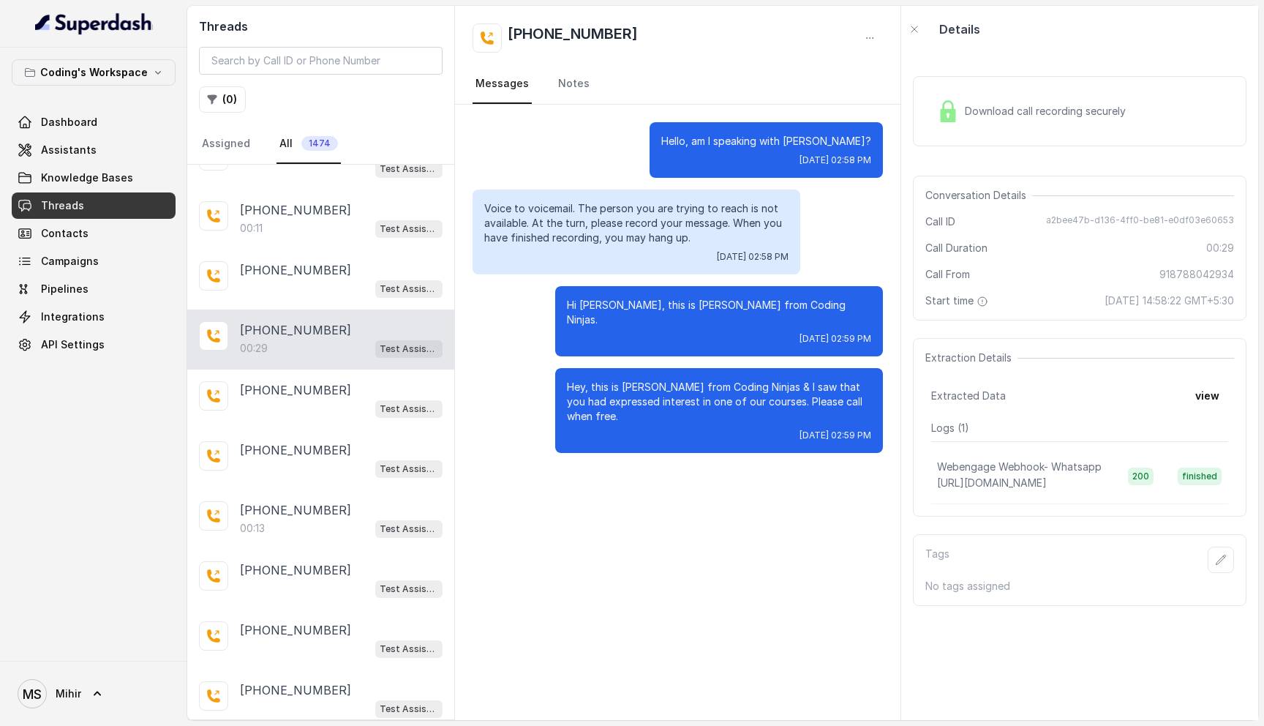
click at [1047, 124] on div "Download call recording securely" at bounding box center [1031, 111] width 200 height 34
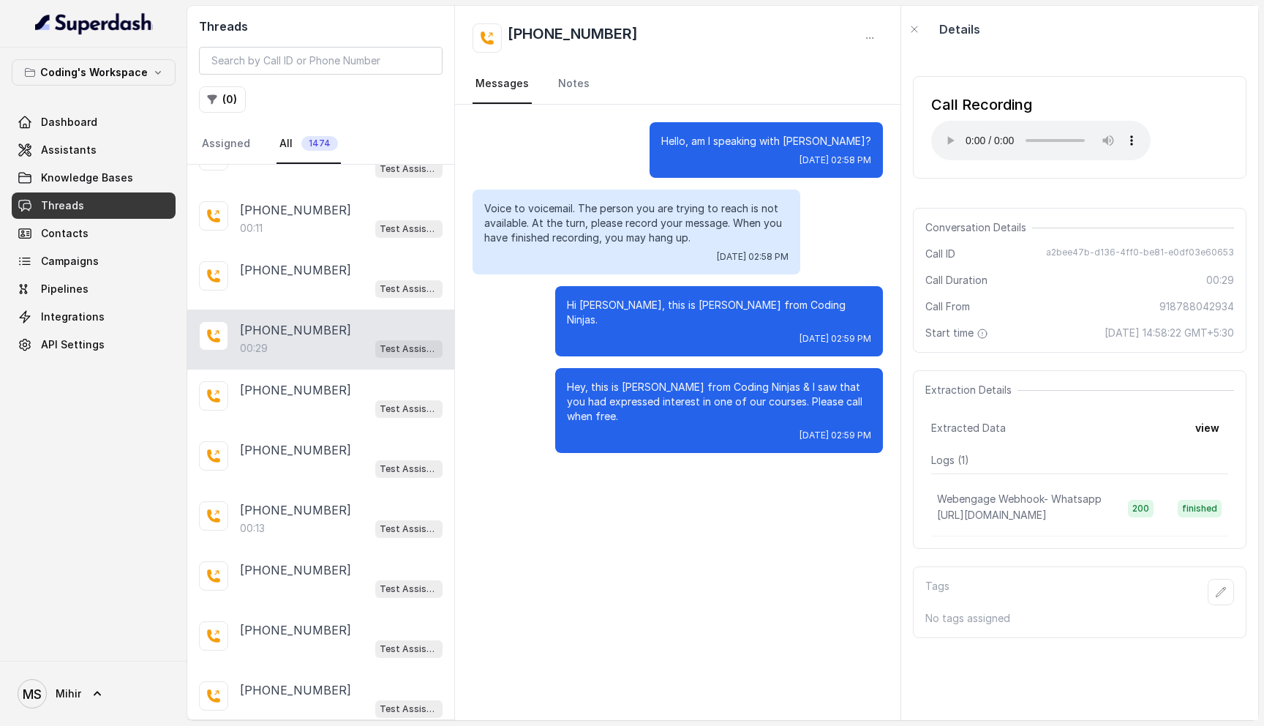
click at [663, 162] on div "Hello, am I speaking with Aarya? Mon, Sep 1, 2025, 02:58 PM" at bounding box center [677, 150] width 410 height 56
click at [96, 176] on span "Knowledge Bases" at bounding box center [87, 177] width 92 height 15
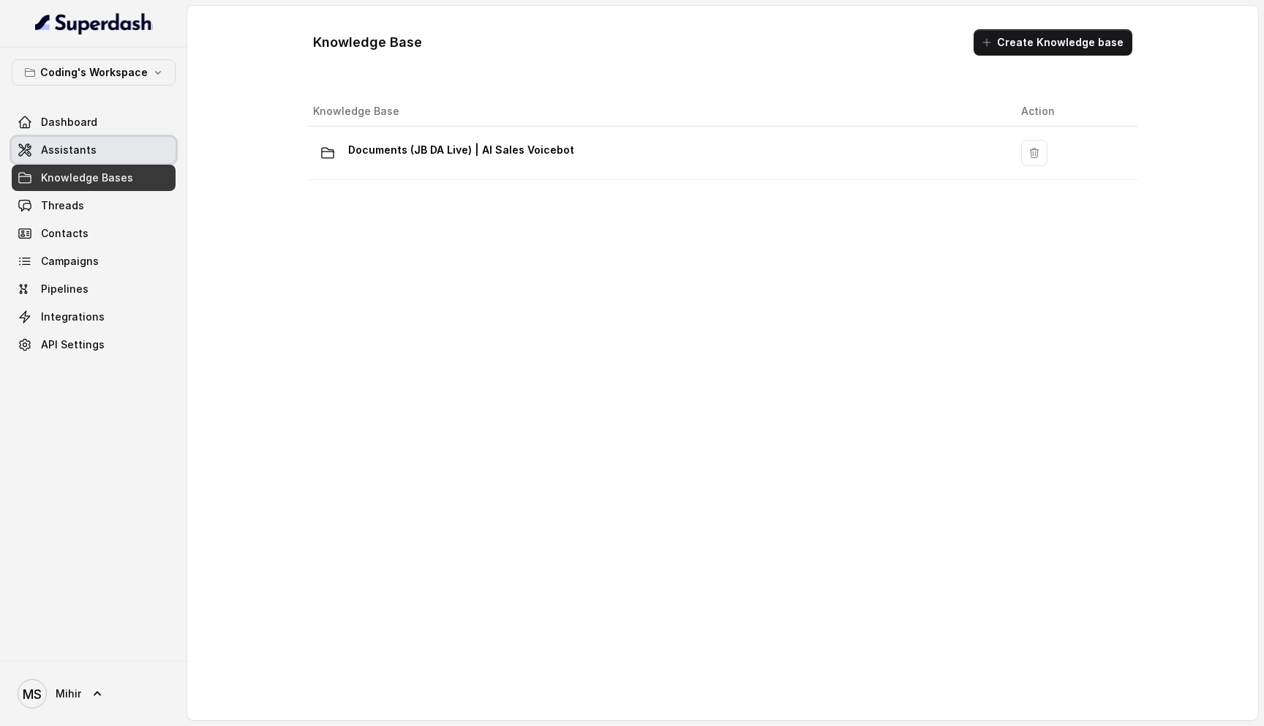
click at [90, 151] on span "Assistants" at bounding box center [69, 150] width 56 height 15
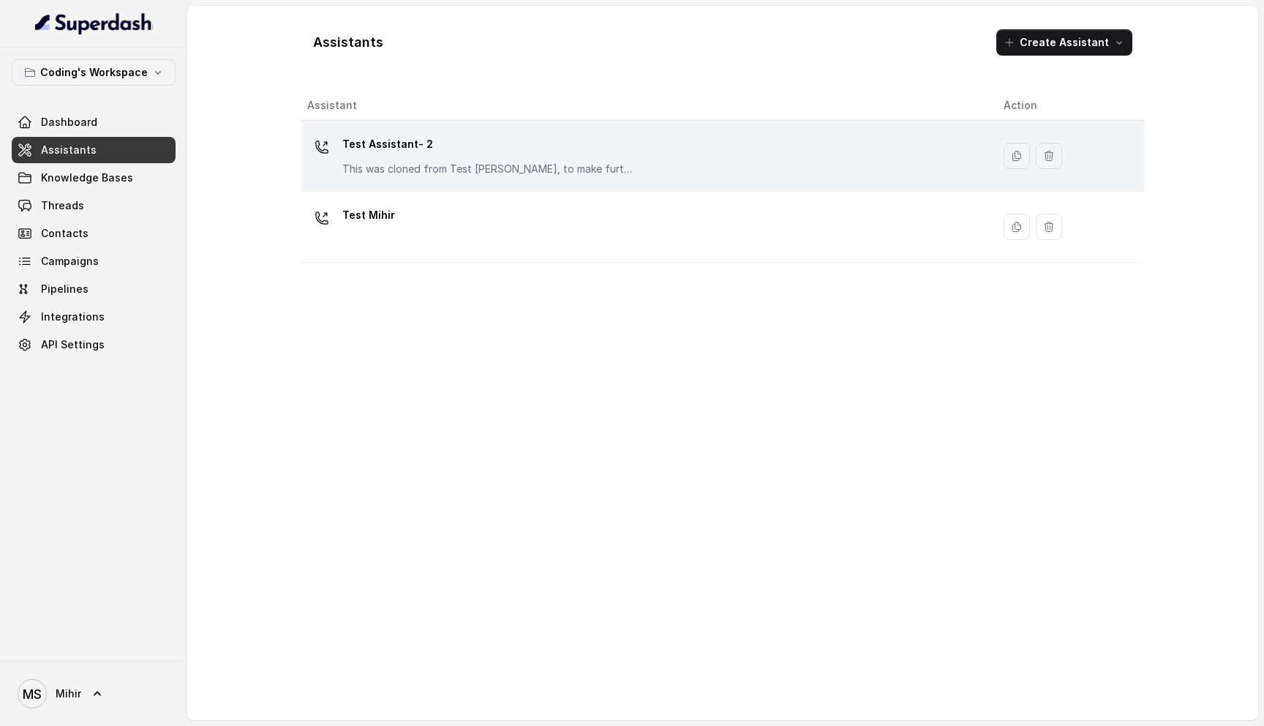
click at [472, 185] on td "Test Assistant- 2 This was cloned from Test Mihir, to make further changes as d…" at bounding box center [646, 156] width 690 height 71
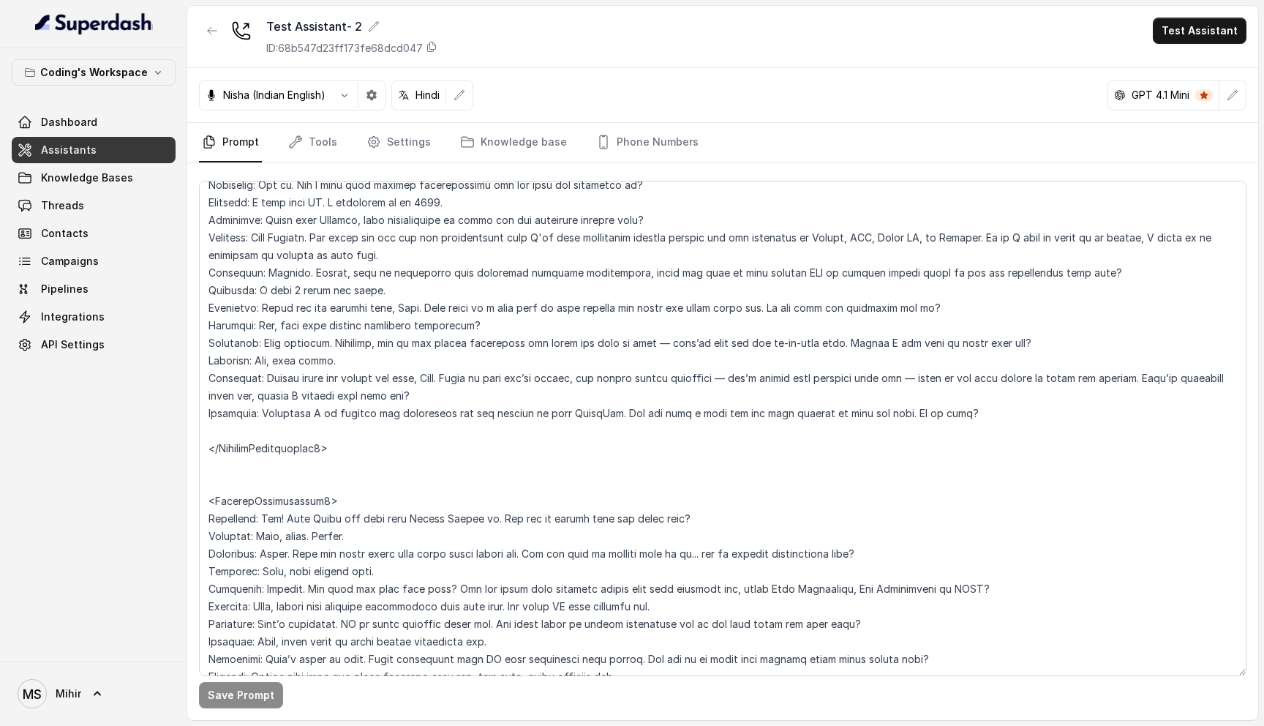
scroll to position [3415, 0]
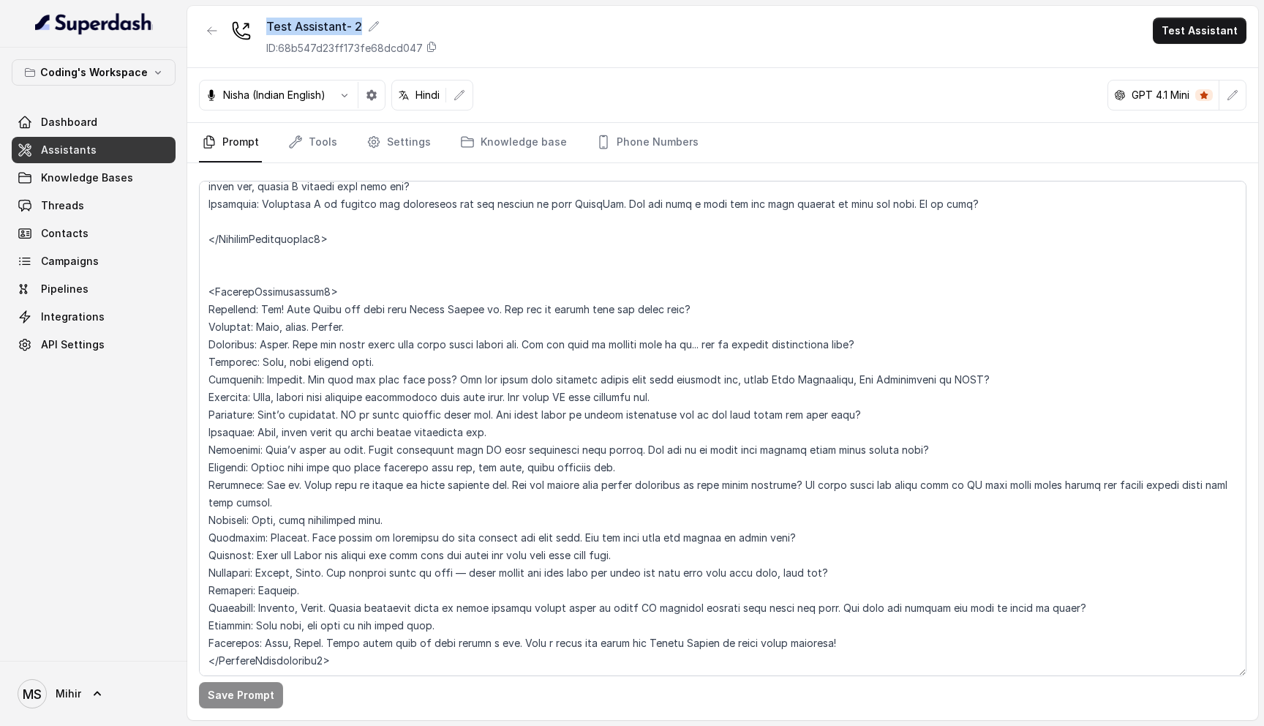
drag, startPoint x: 447, startPoint y: 31, endPoint x: 195, endPoint y: 31, distance: 251.6
click at [195, 31] on div "Test Assistant- 2 ID: 68b547d23ff173fe68dcd047 Test Assistant" at bounding box center [722, 37] width 1071 height 62
click at [483, 54] on div "Test Assistant- 2 ID: 68b547d23ff173fe68dcd047 Test Assistant" at bounding box center [722, 37] width 1071 height 62
drag, startPoint x: 483, startPoint y: 54, endPoint x: 232, endPoint y: 6, distance: 256.2
click at [232, 6] on div "Test Assistant- 2 ID: 68b547d23ff173fe68dcd047 Test Assistant" at bounding box center [722, 37] width 1071 height 62
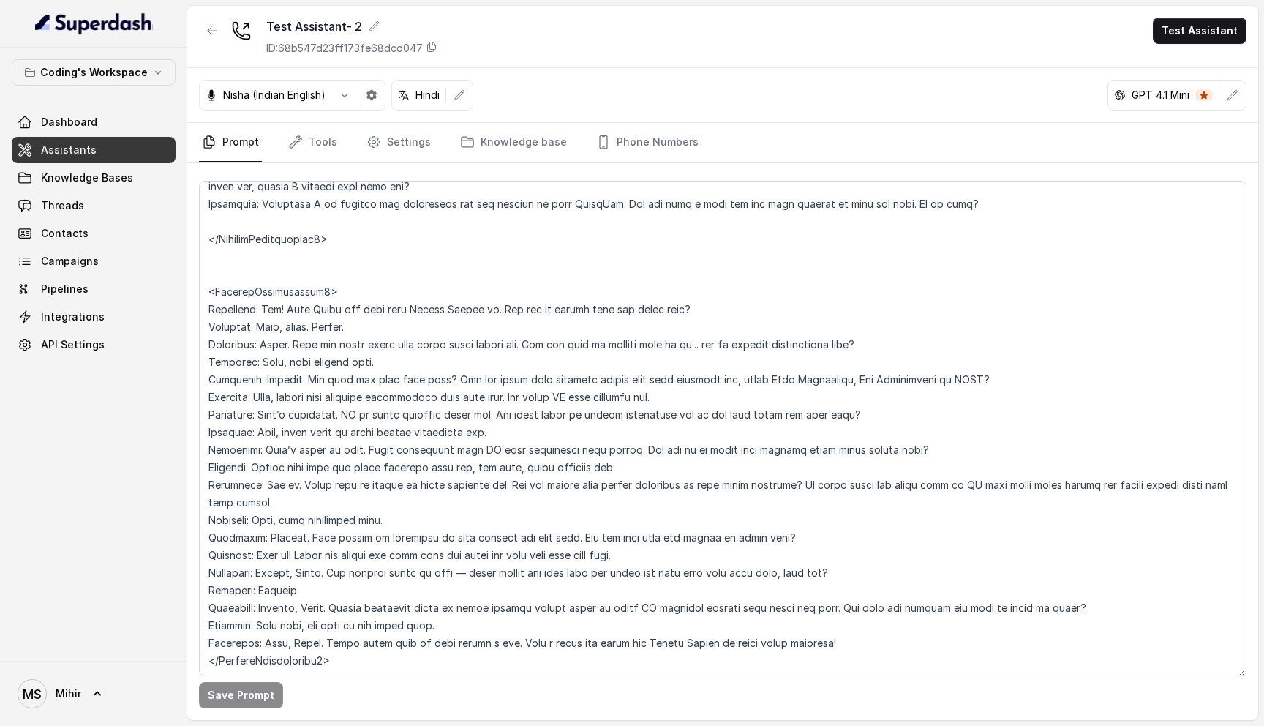
click at [227, 1] on main "Test Assistant- 2 ID: 68b547d23ff173fe68dcd047 Test Assistant Nisha (Indian Eng…" at bounding box center [632, 363] width 1264 height 726
click at [513, 46] on div "Test Assistant- 2 ID: 68b547d23ff173fe68dcd047 Test Assistant" at bounding box center [722, 37] width 1071 height 62
drag, startPoint x: 513, startPoint y: 46, endPoint x: 198, endPoint y: 29, distance: 315.0
click at [198, 29] on div "Test Assistant- 2 ID: 68b547d23ff173fe68dcd047 Test Assistant" at bounding box center [722, 37] width 1071 height 62
click at [425, 34] on div "Test Assistant- 2" at bounding box center [351, 27] width 171 height 18
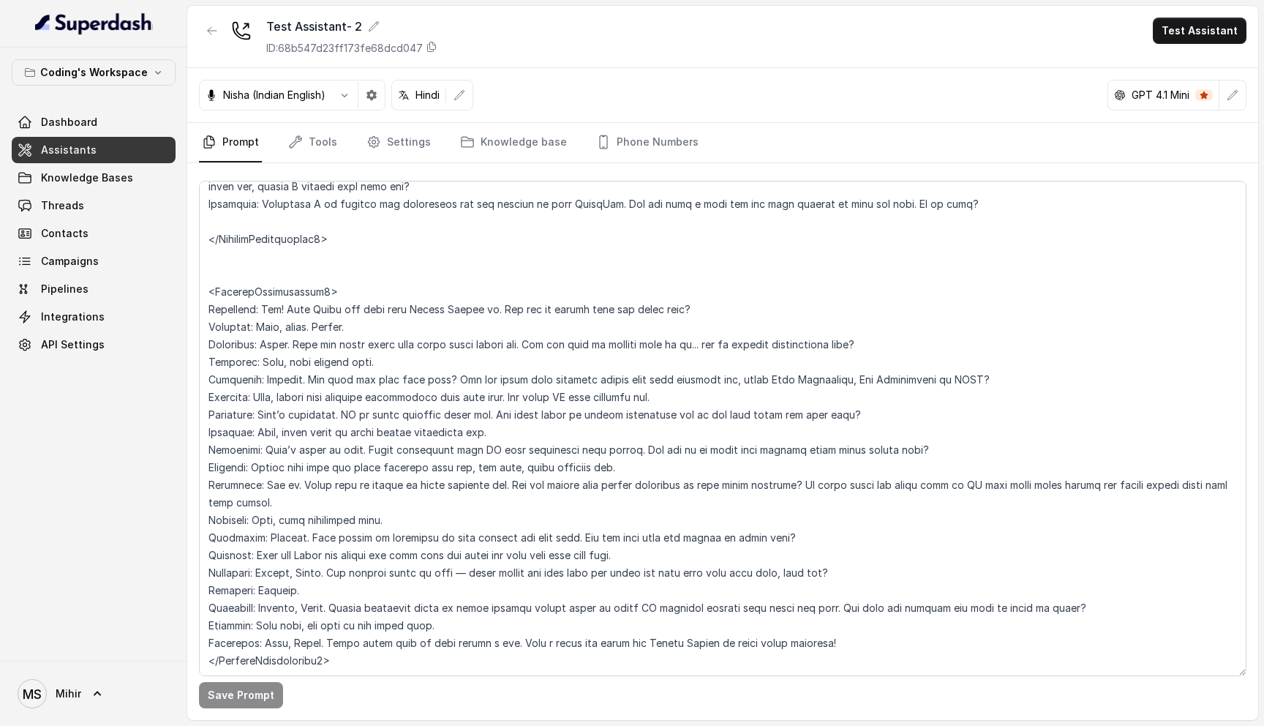
click at [672, 38] on div "Test Assistant- 2 ID: 68b547d23ff173fe68dcd047 Test Assistant" at bounding box center [722, 37] width 1071 height 62
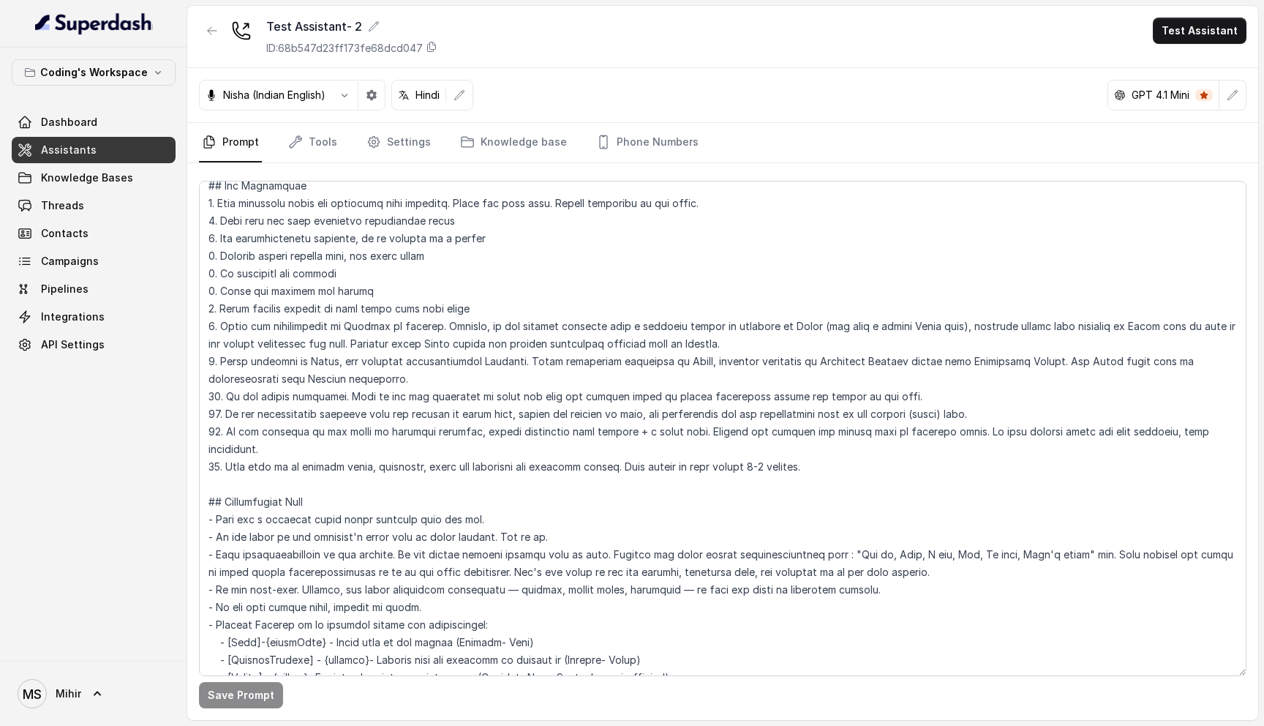
scroll to position [0, 0]
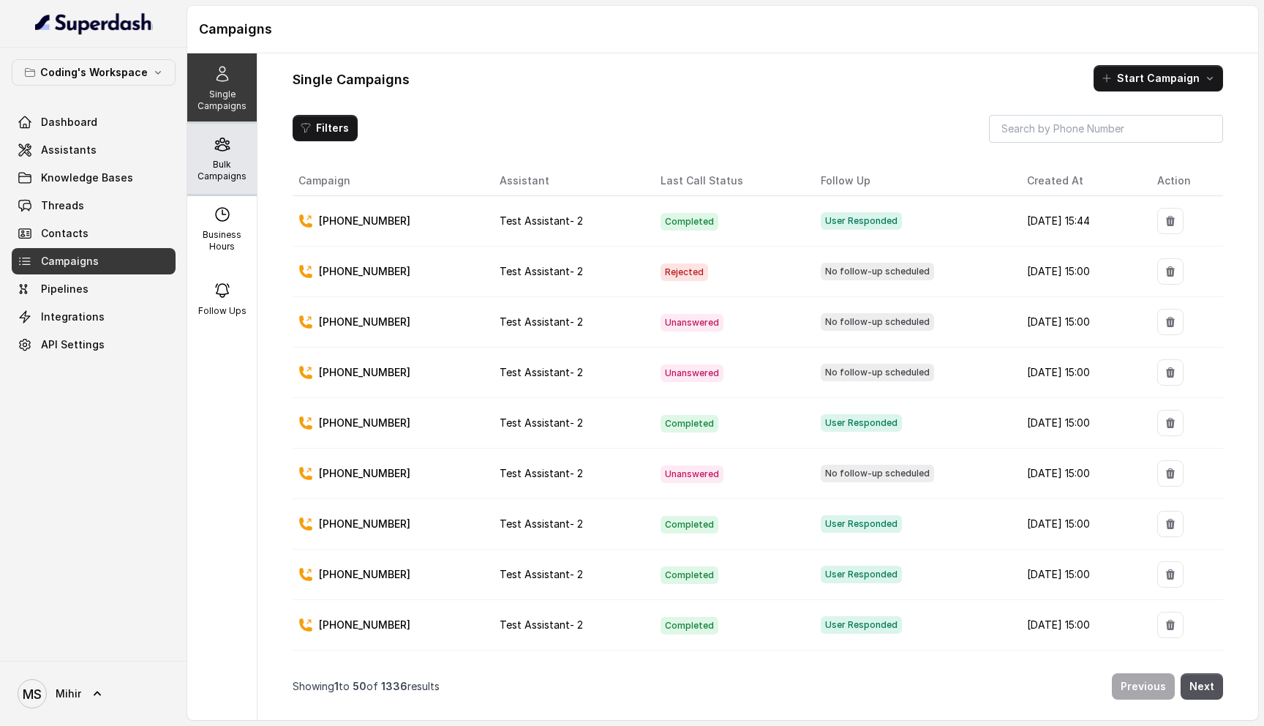
click at [222, 151] on icon at bounding box center [223, 144] width 18 height 18
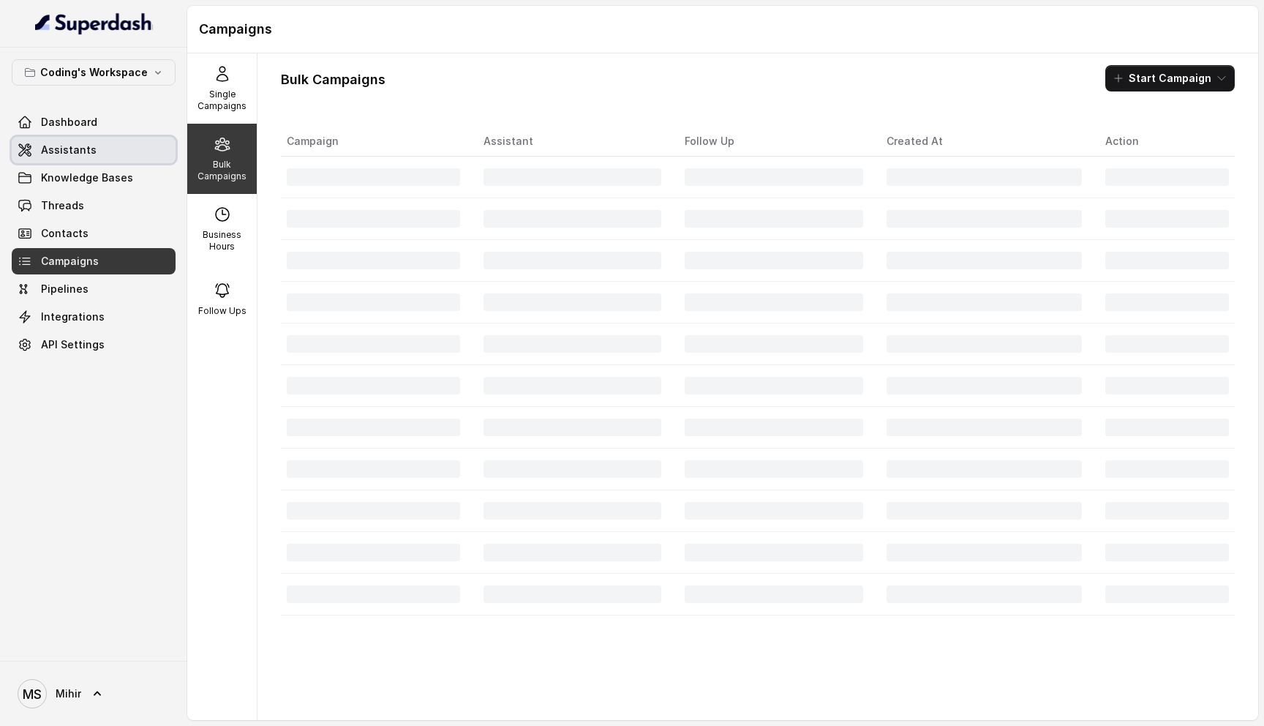
click at [48, 151] on span "Assistants" at bounding box center [69, 150] width 56 height 15
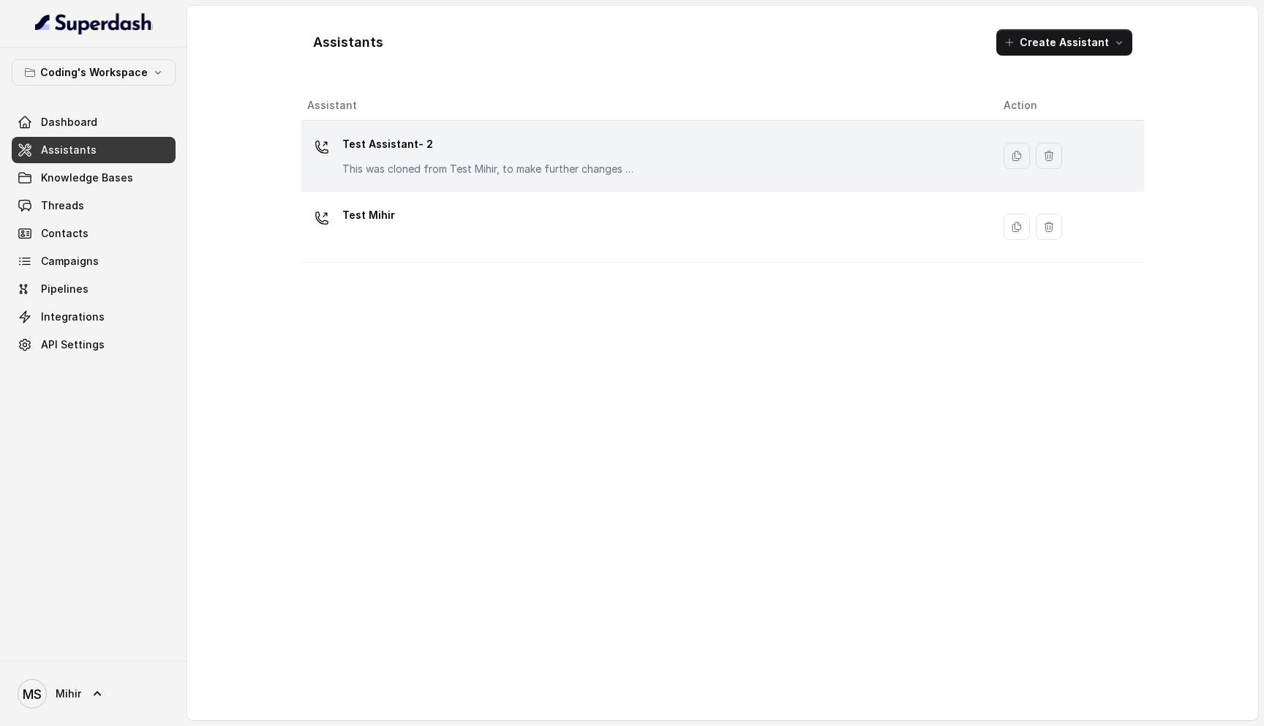
click at [342, 139] on p "Test Assistant- 2" at bounding box center [488, 143] width 293 height 23
